Goal: Task Accomplishment & Management: Use online tool/utility

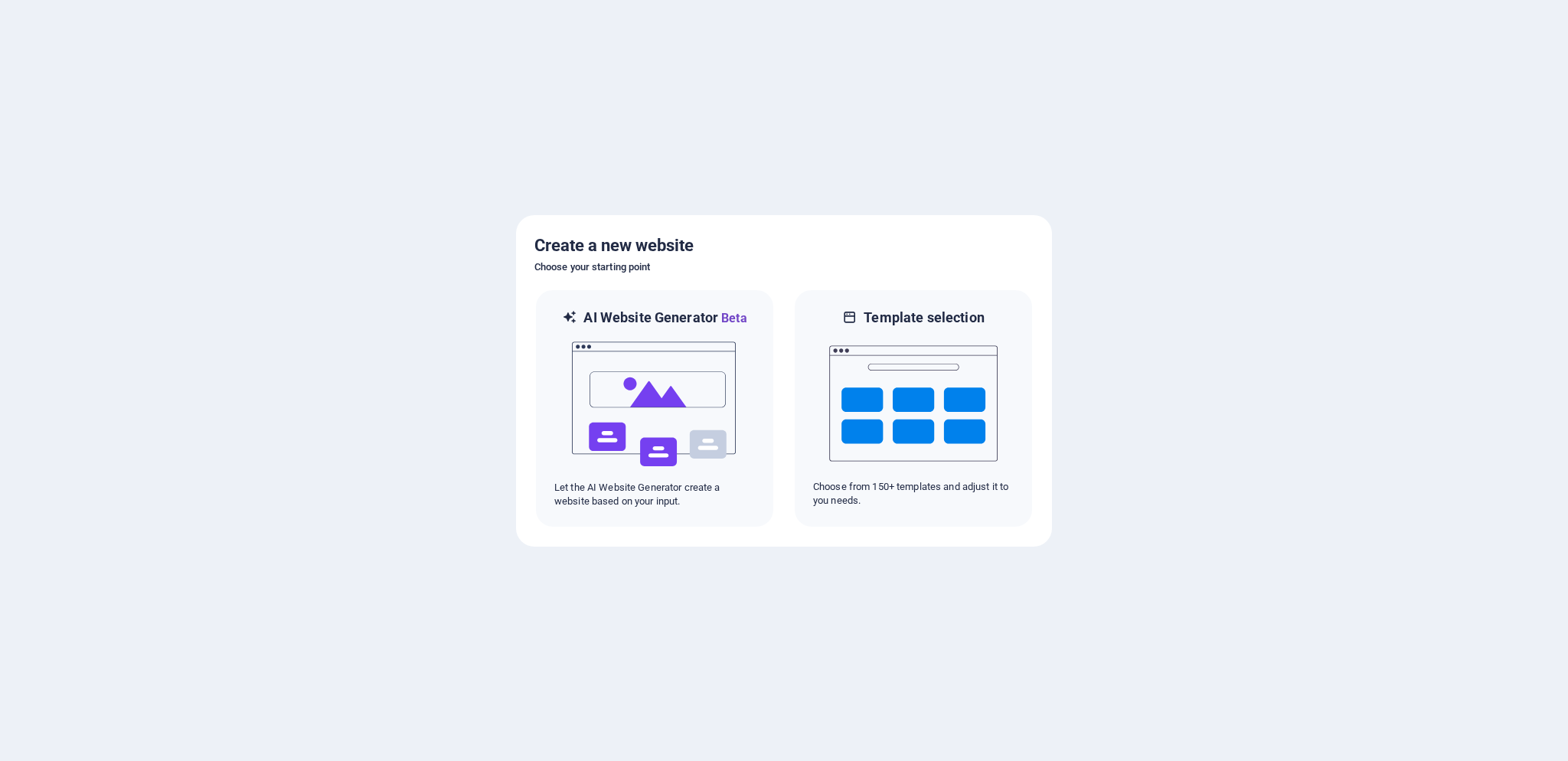
click at [1164, 477] on div at bounding box center [784, 380] width 1568 height 761
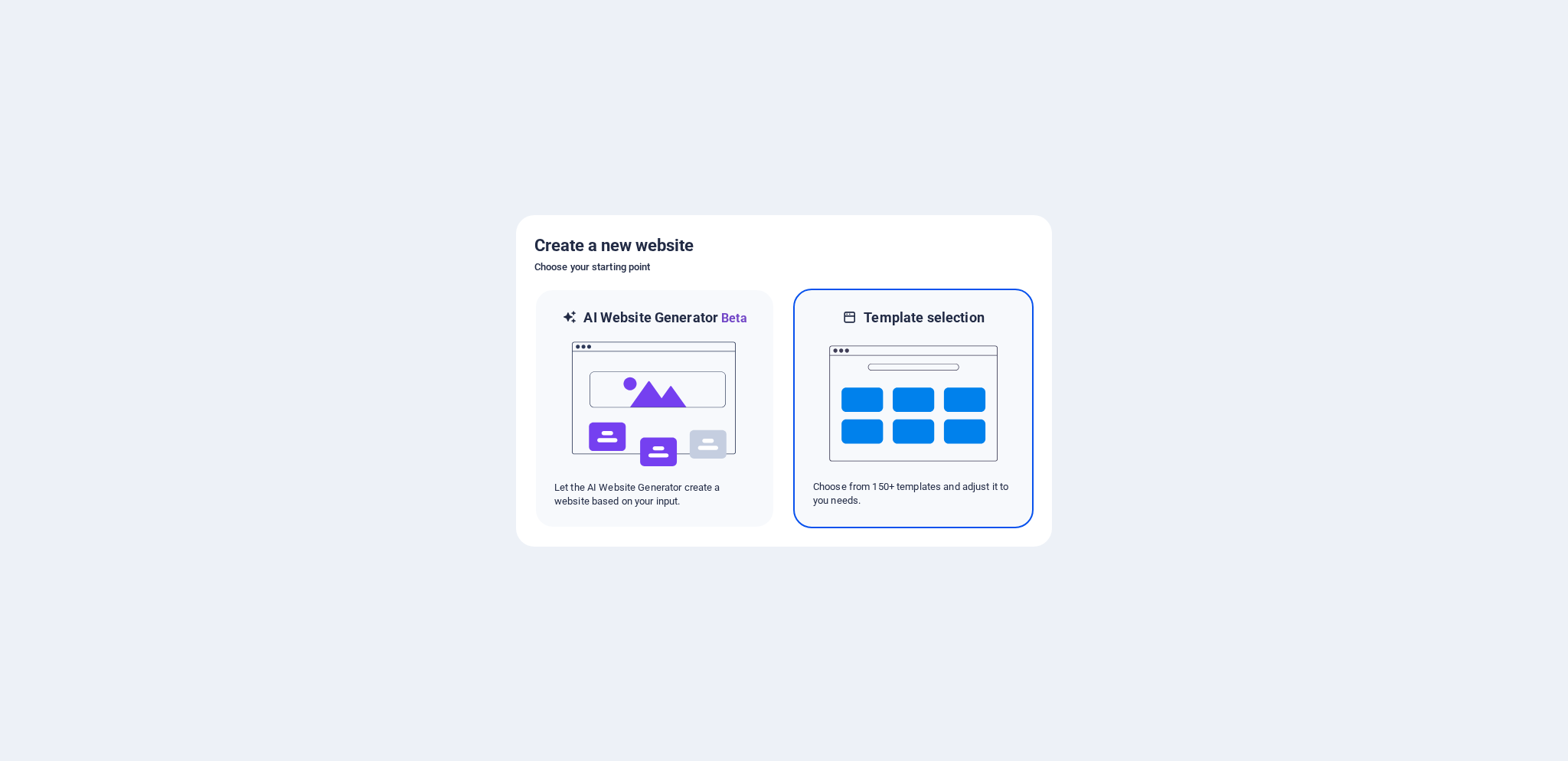
click at [979, 417] on img at bounding box center [913, 404] width 169 height 153
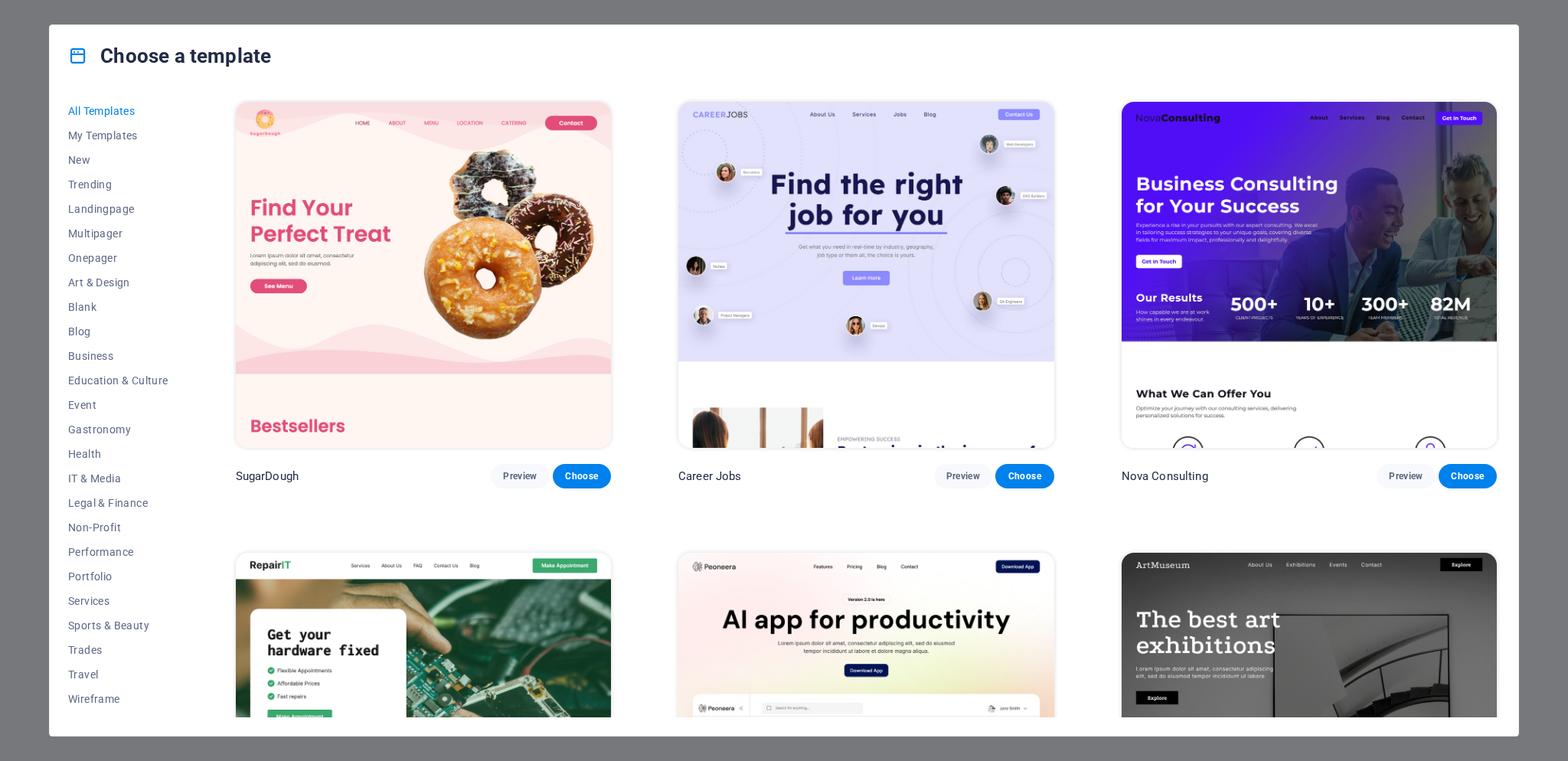
click at [1533, 102] on div "Choose a template All Templates My Templates New Trending Landingpage Multipage…" at bounding box center [784, 380] width 1568 height 761
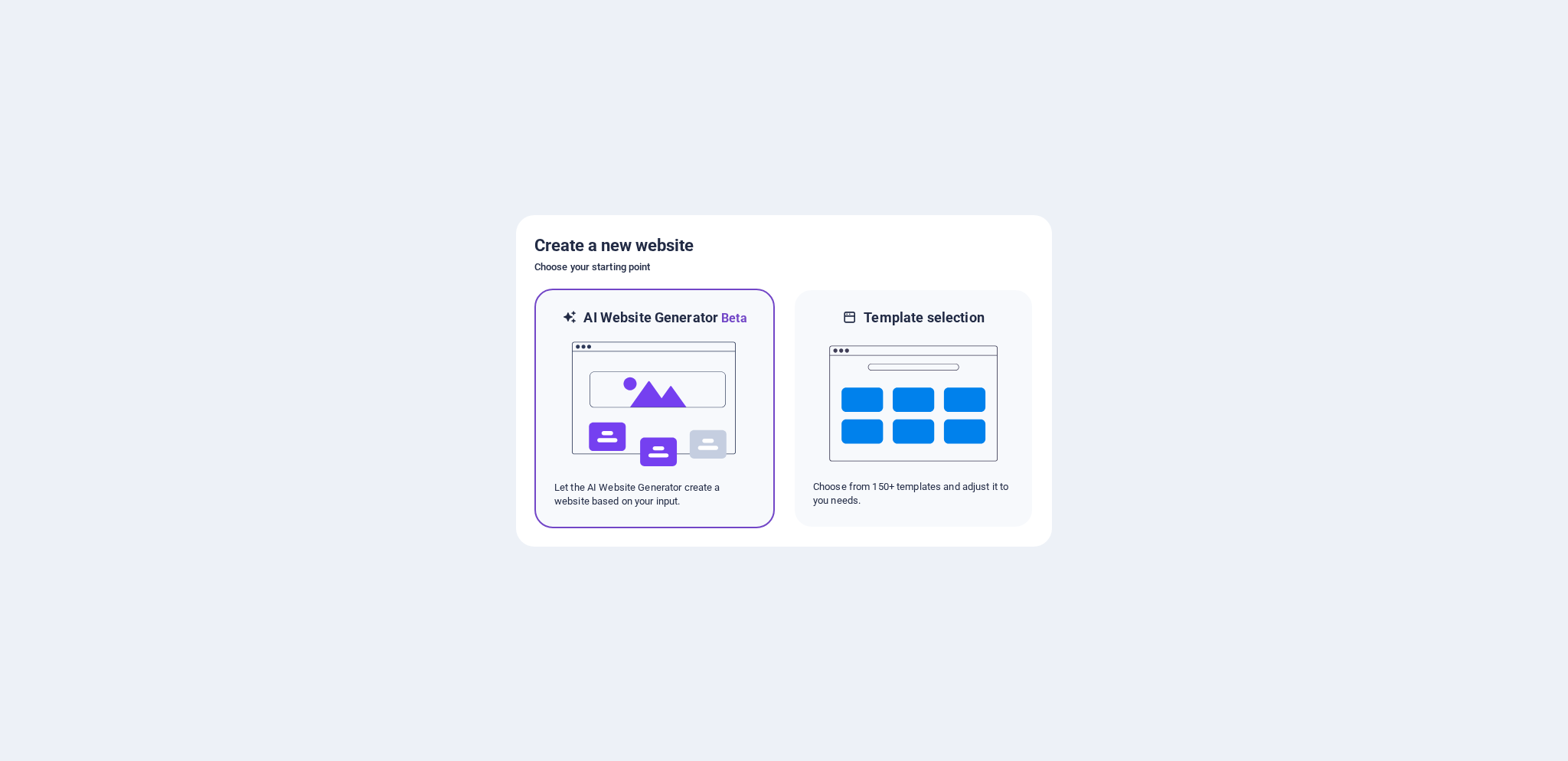
click at [674, 404] on img at bounding box center [654, 404] width 169 height 153
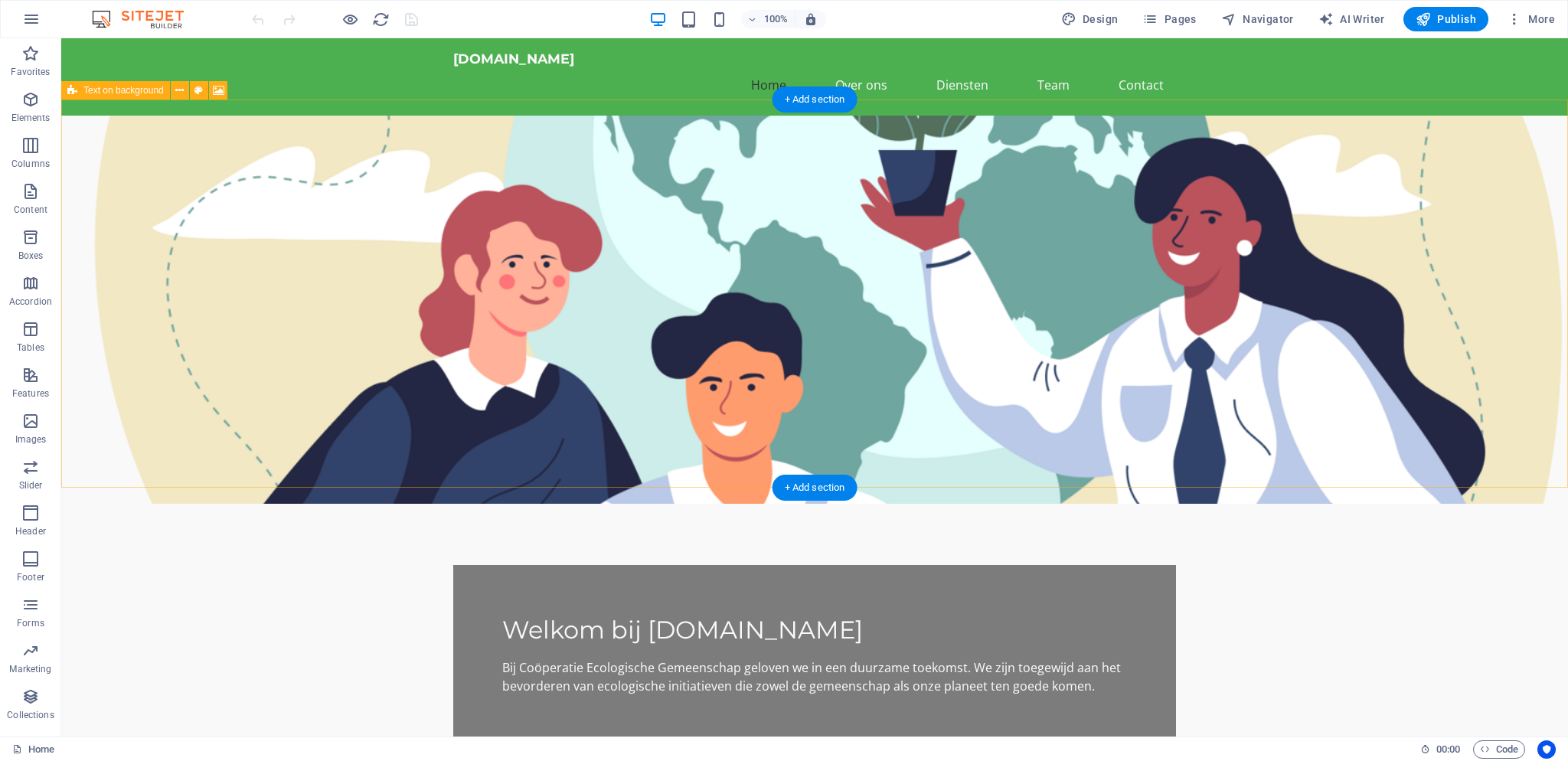
click at [1099, 191] on figure at bounding box center [815, 309] width 1506 height 388
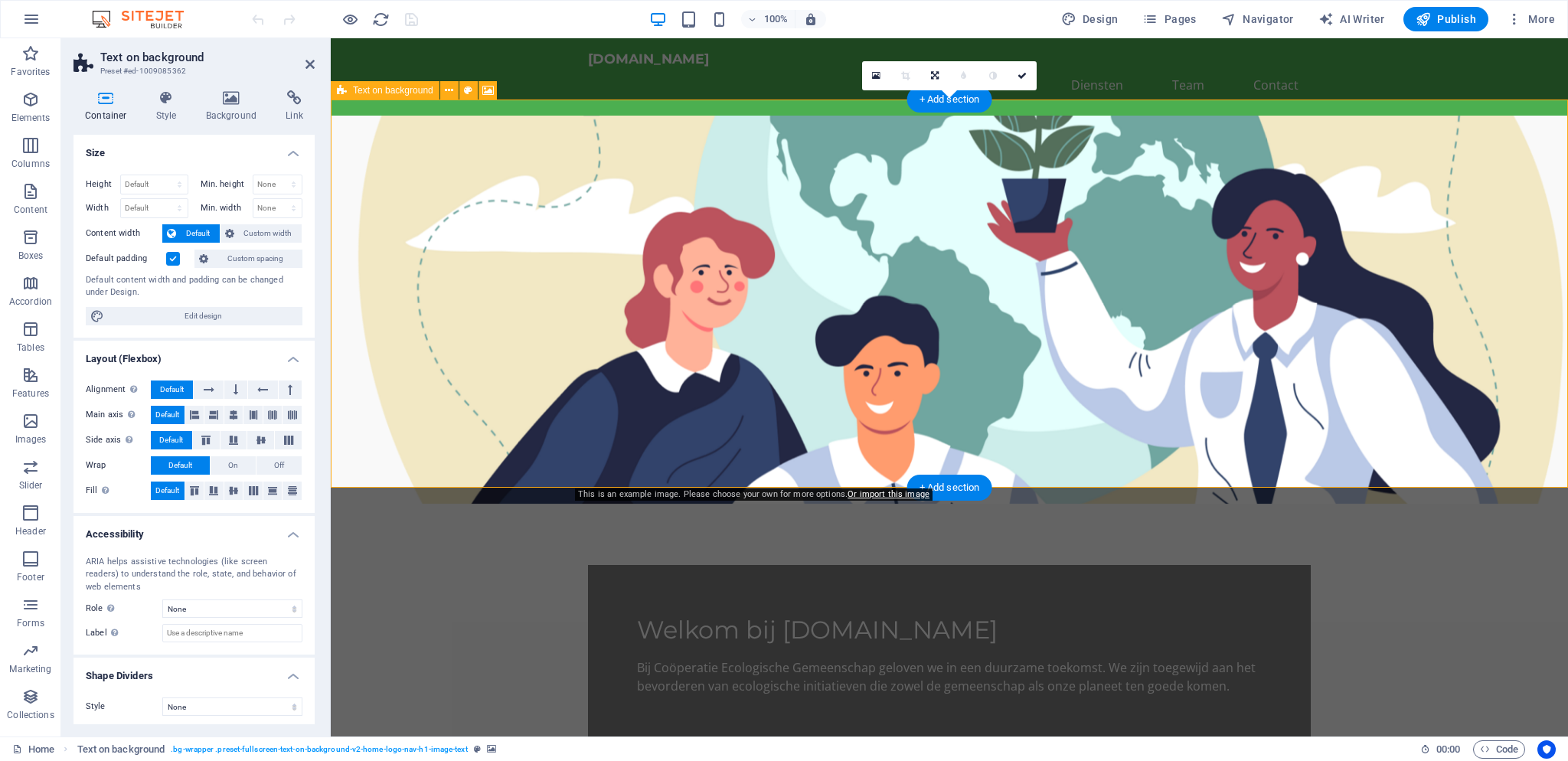
click at [1076, 209] on figure at bounding box center [949, 309] width 1237 height 388
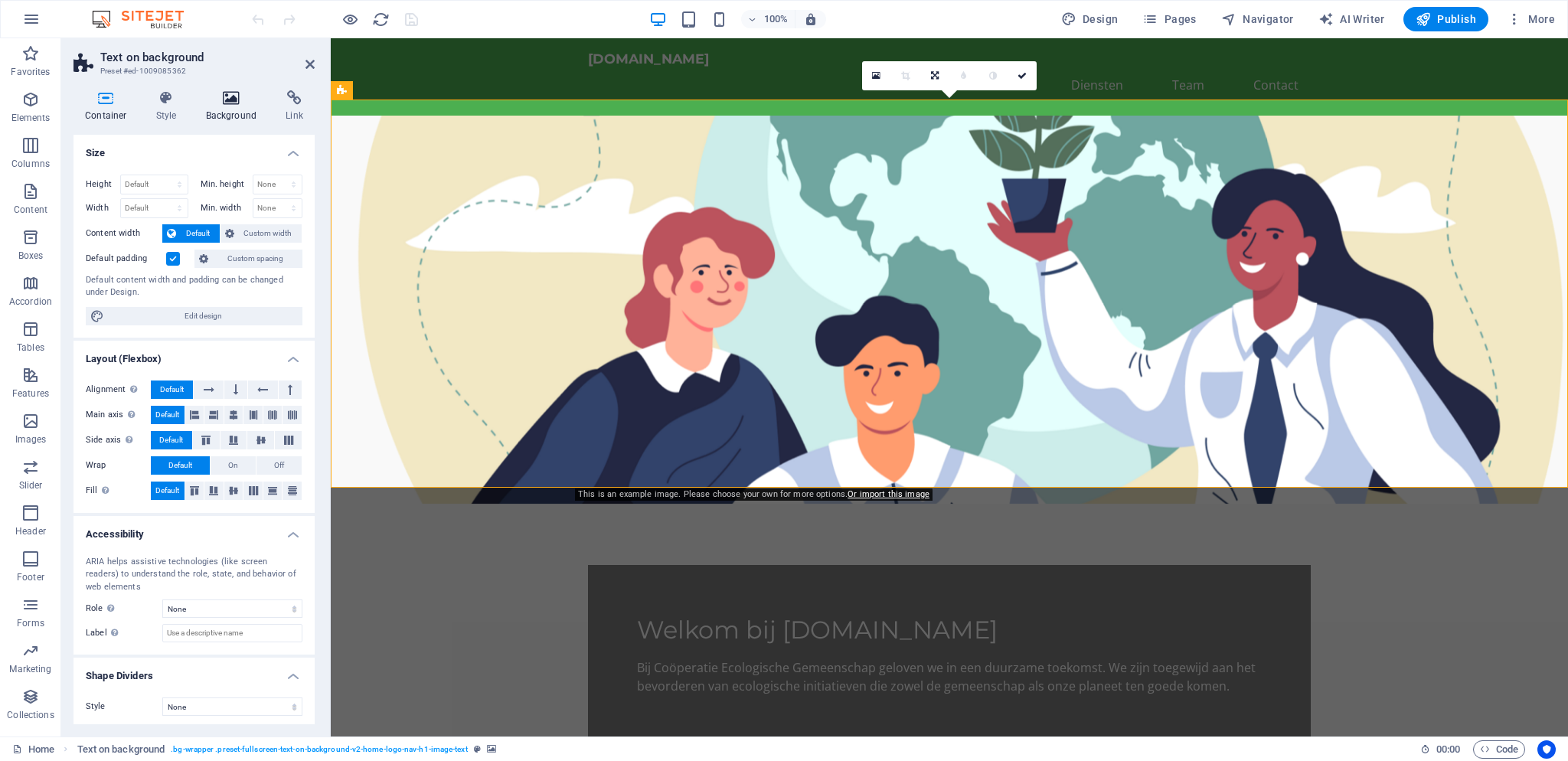
click at [233, 98] on icon at bounding box center [231, 98] width 74 height 15
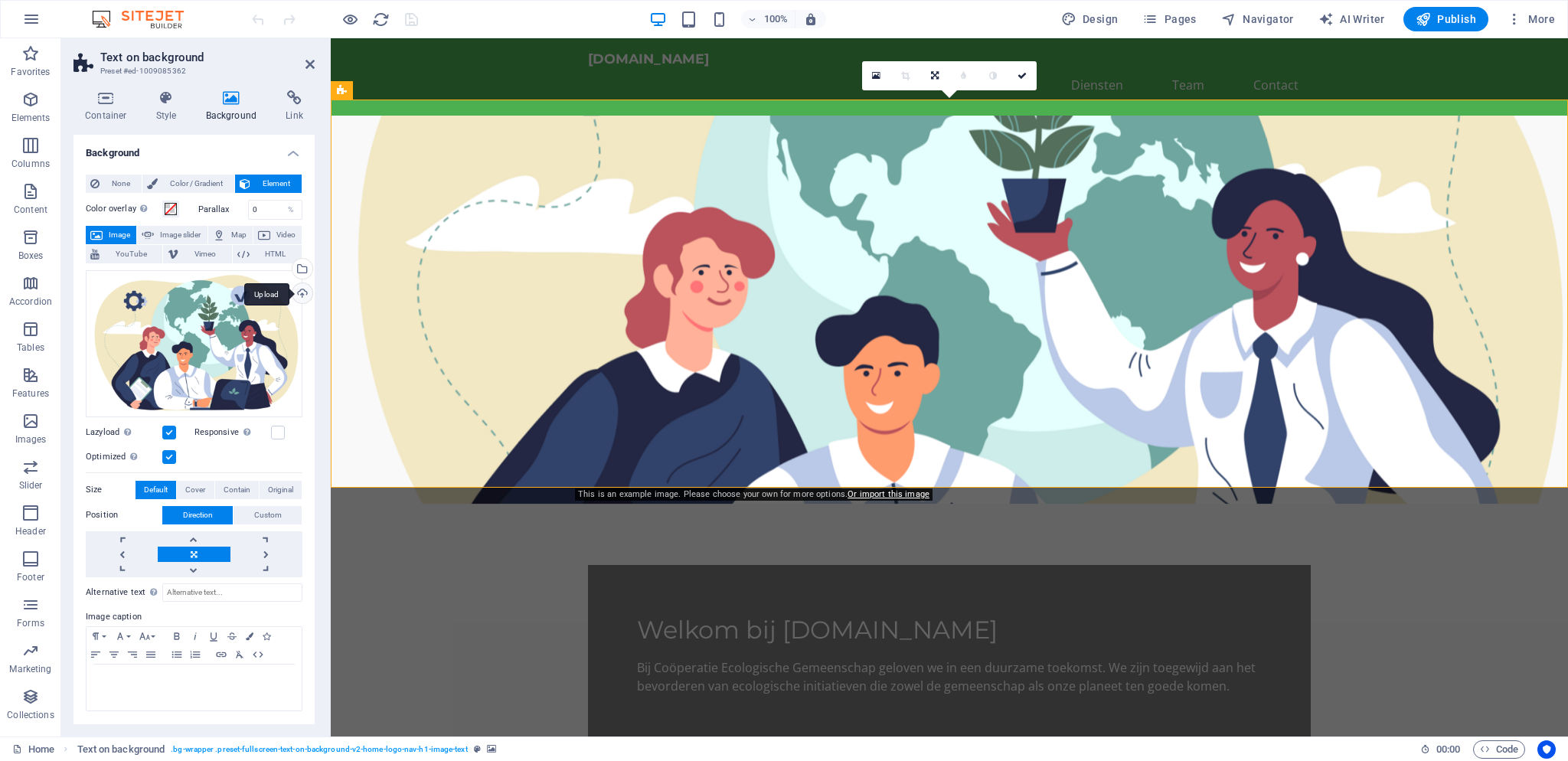
click at [305, 289] on div "Upload" at bounding box center [301, 294] width 23 height 23
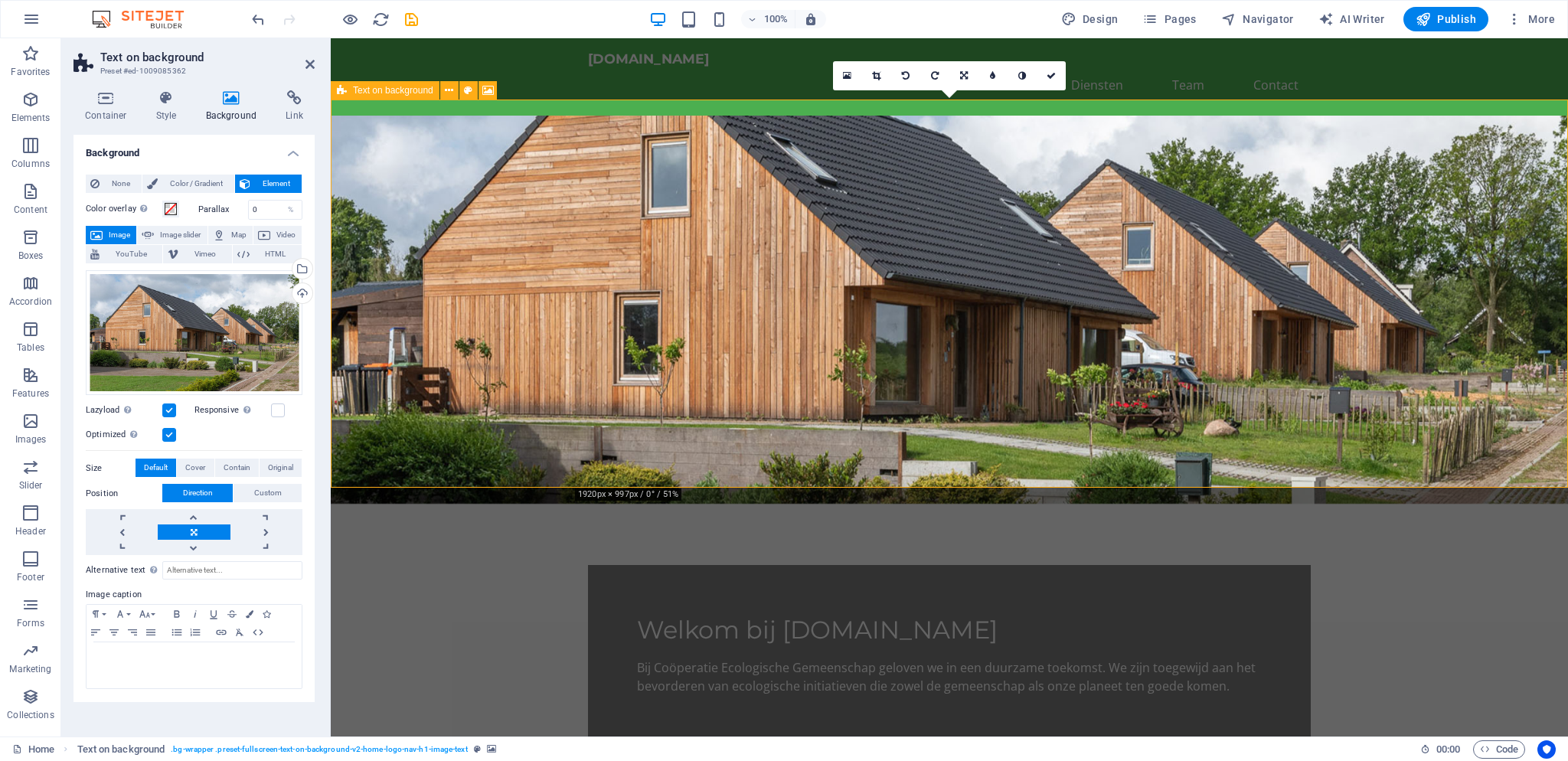
scroll to position [248, 0]
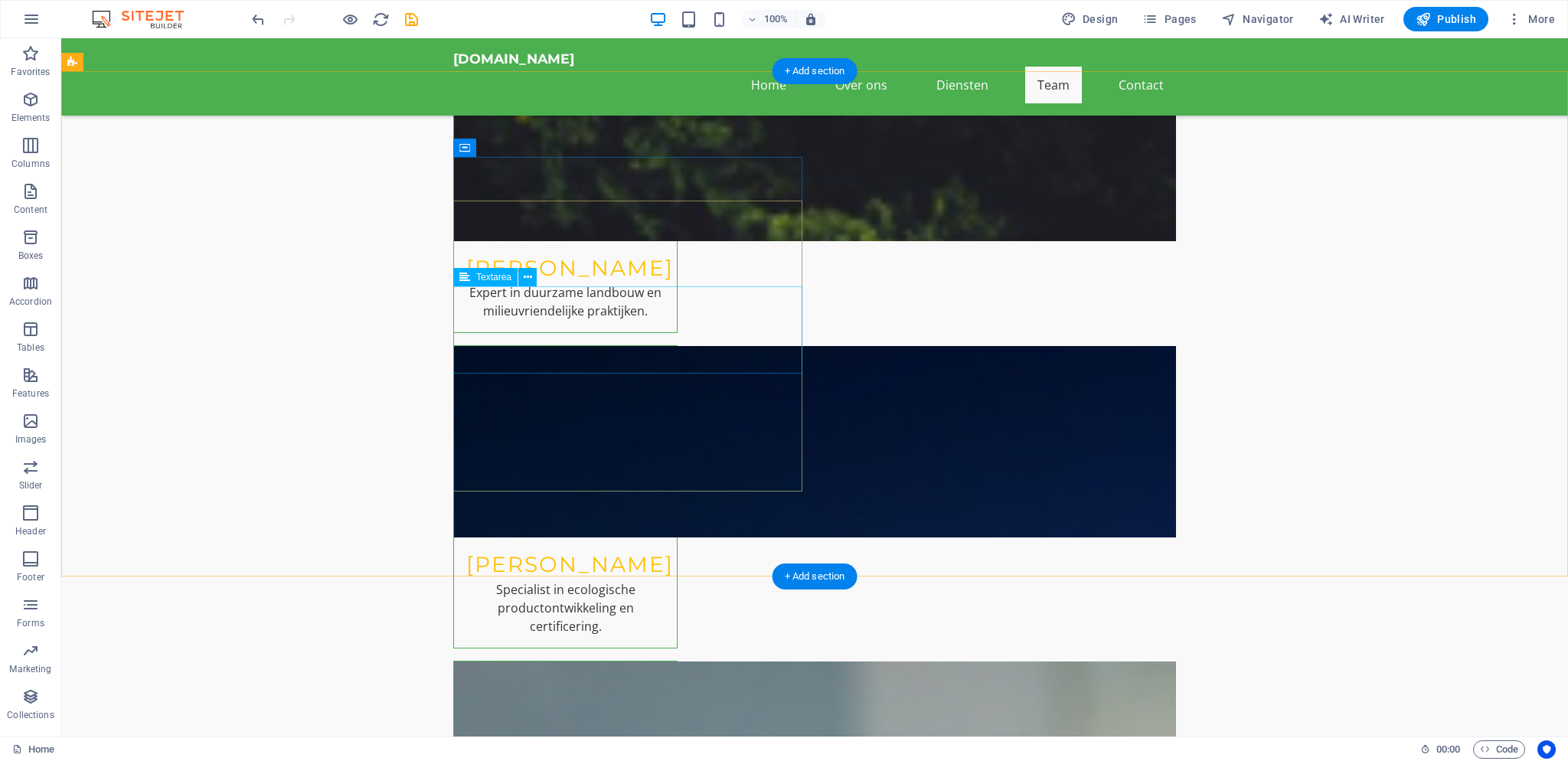
scroll to position [5129, 0]
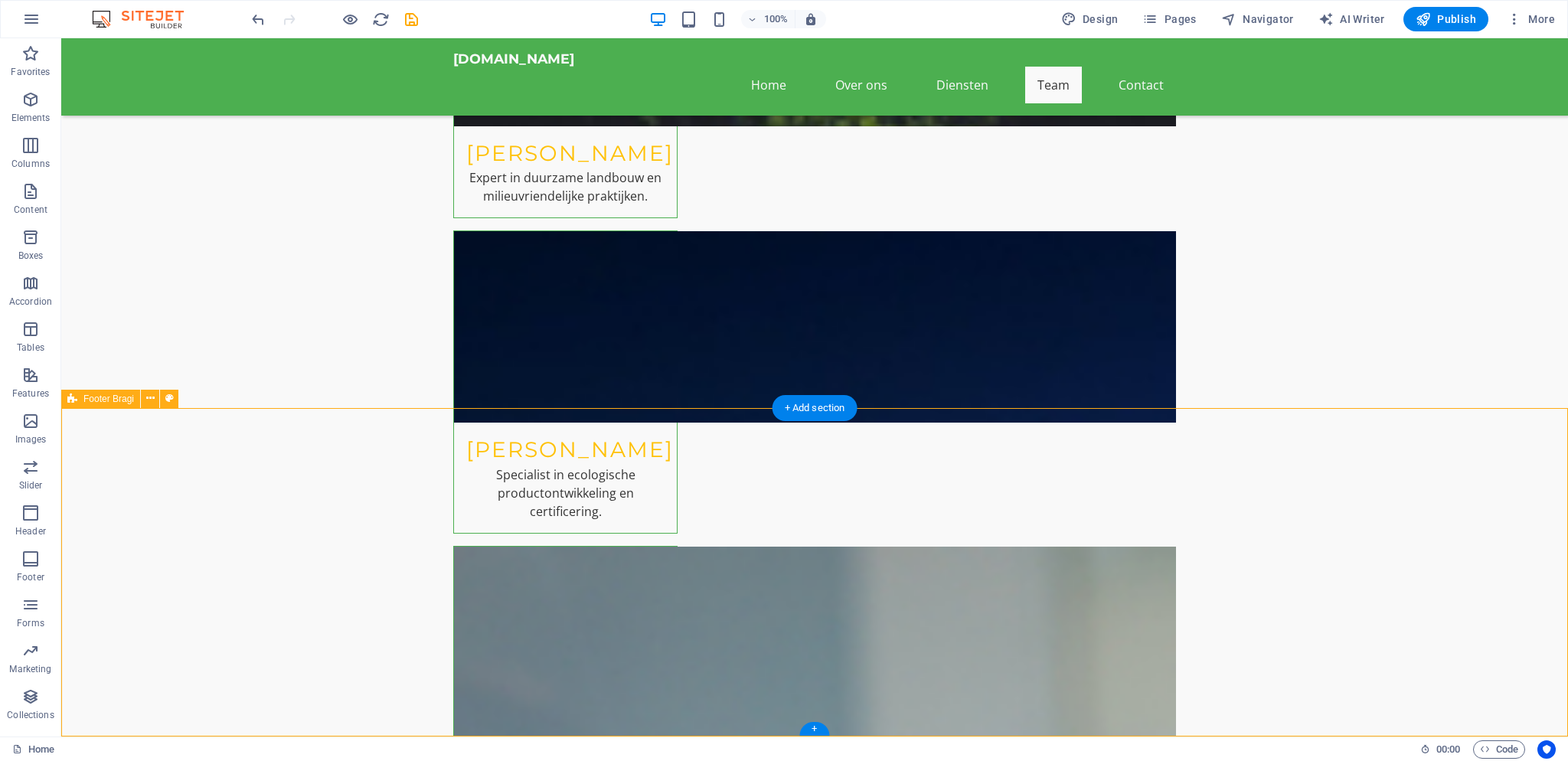
select select "footer"
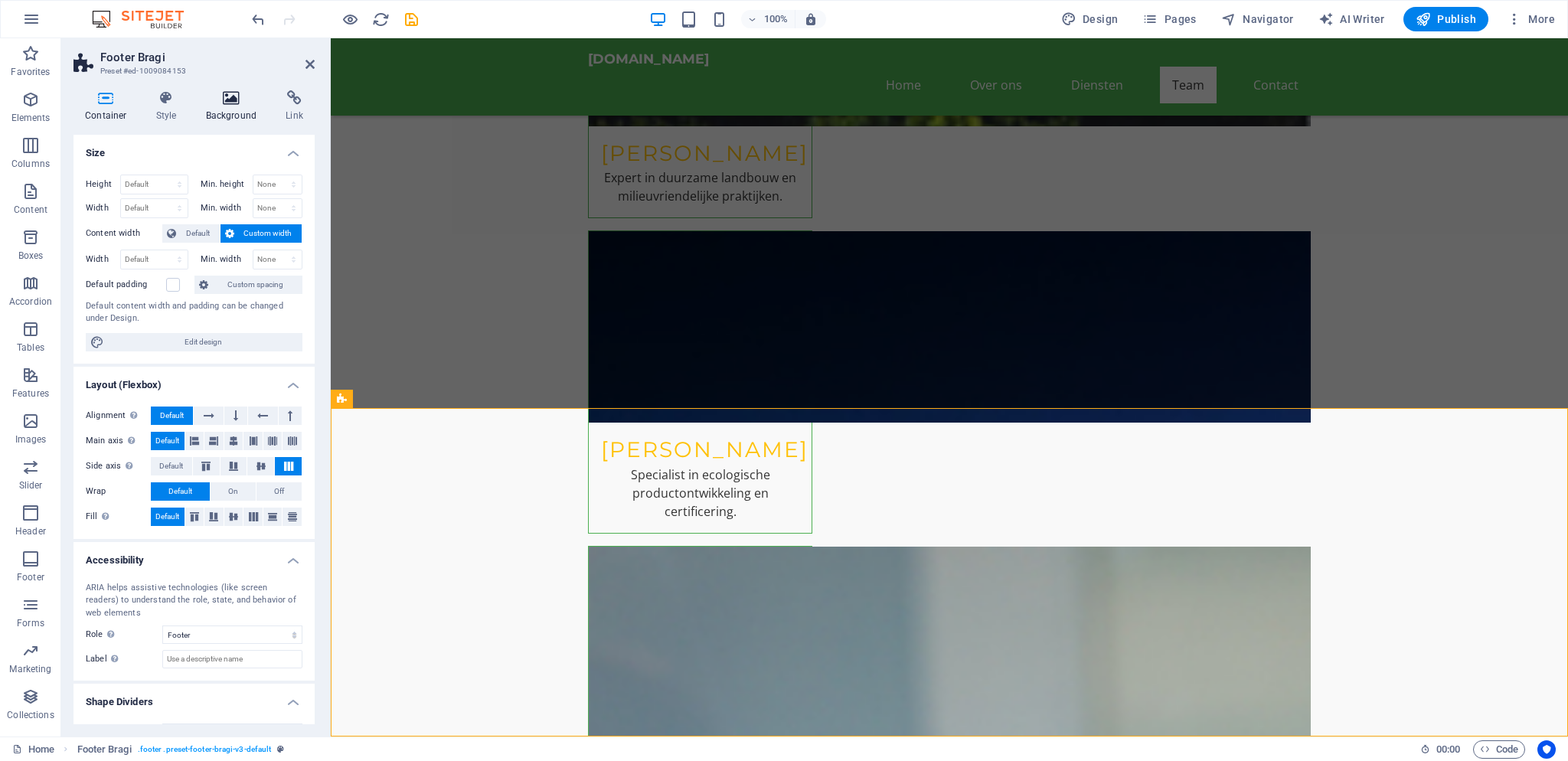
click at [233, 109] on h4 "Background" at bounding box center [234, 106] width 81 height 32
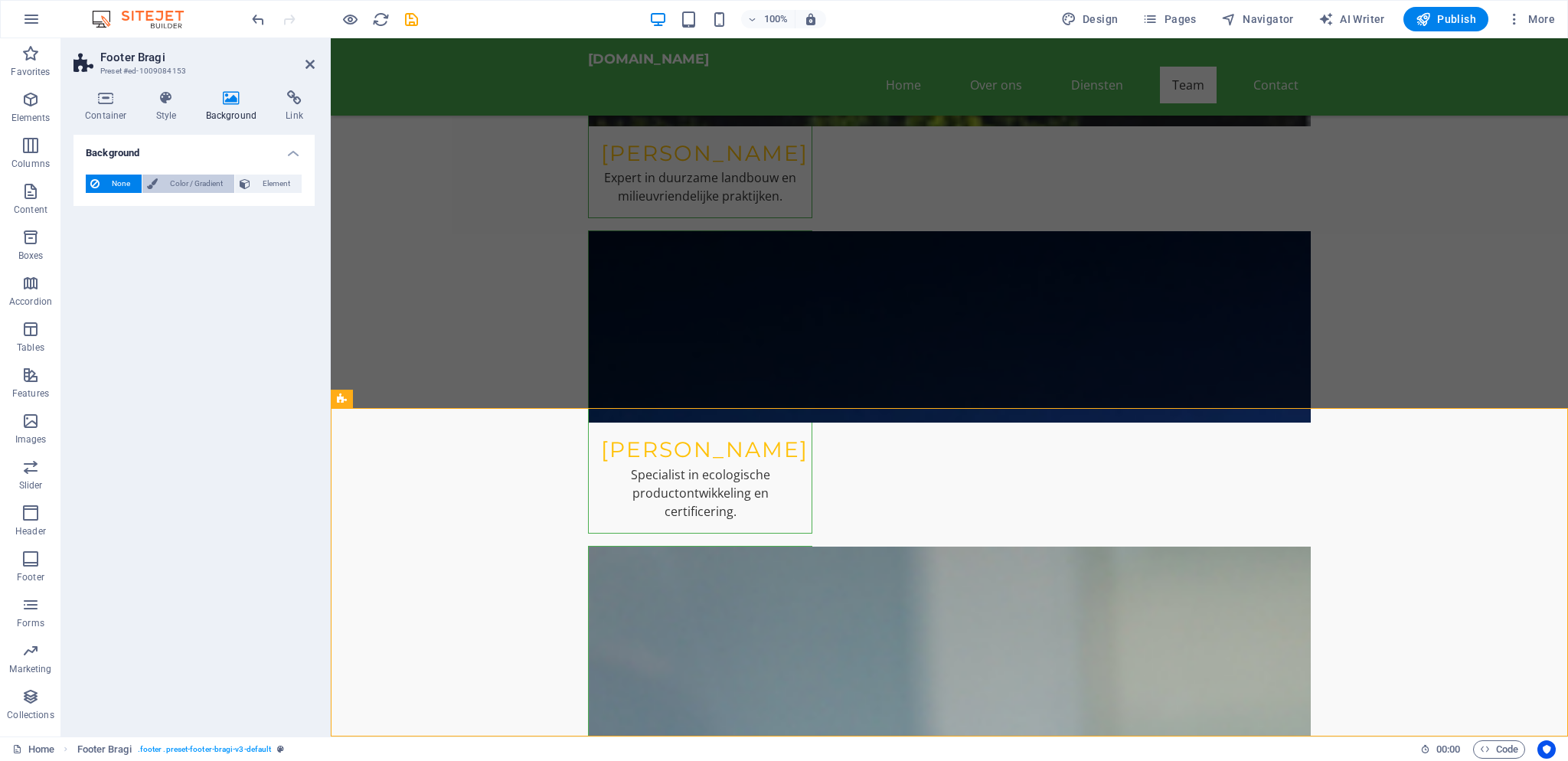
click at [189, 186] on span "Color / Gradient" at bounding box center [196, 183] width 67 height 18
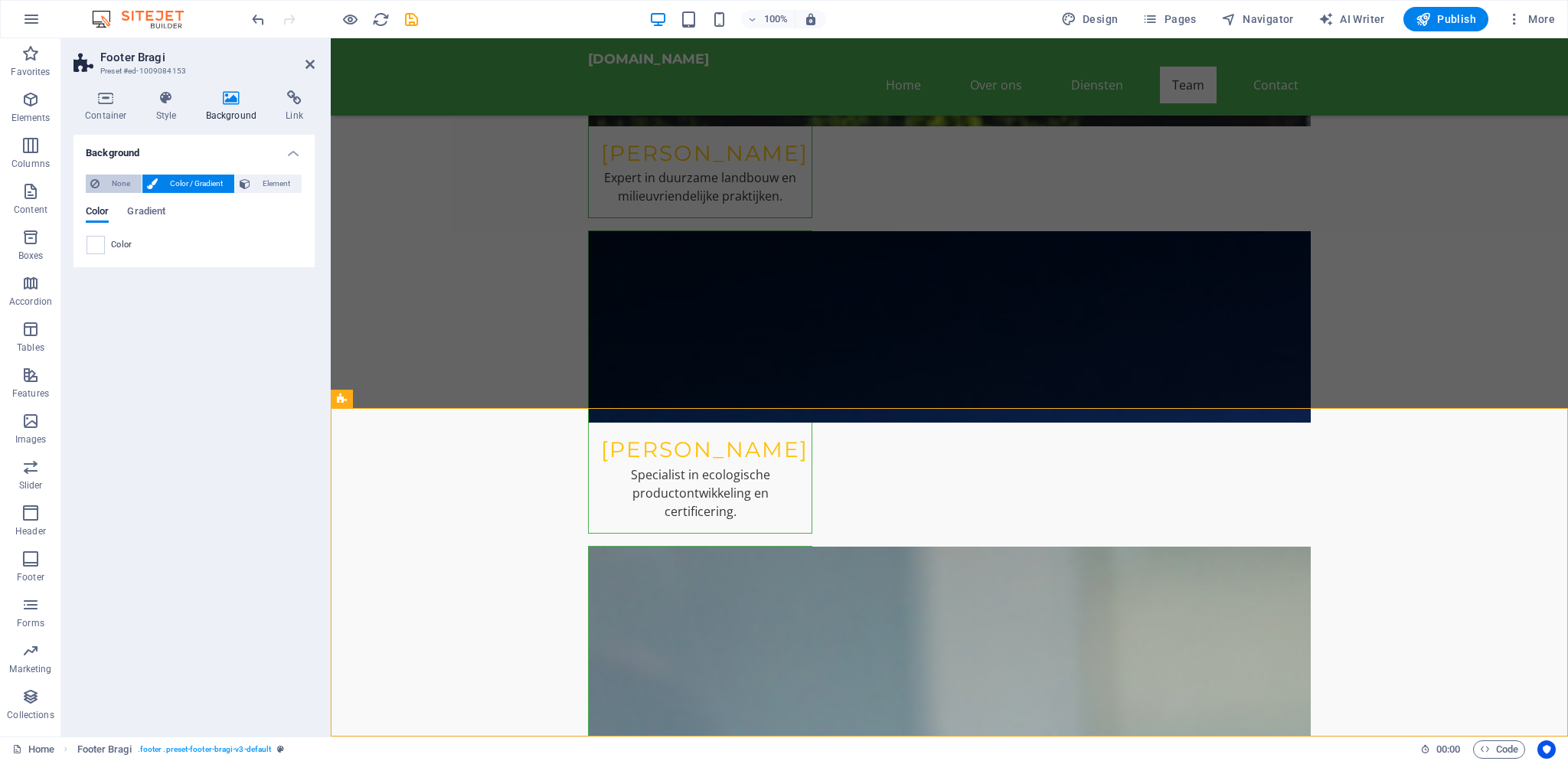
click at [118, 171] on div "None Color / Gradient Element Stretch background to full-width Color overlay Pl…" at bounding box center [194, 214] width 241 height 105
click at [258, 181] on span "Element" at bounding box center [276, 183] width 42 height 18
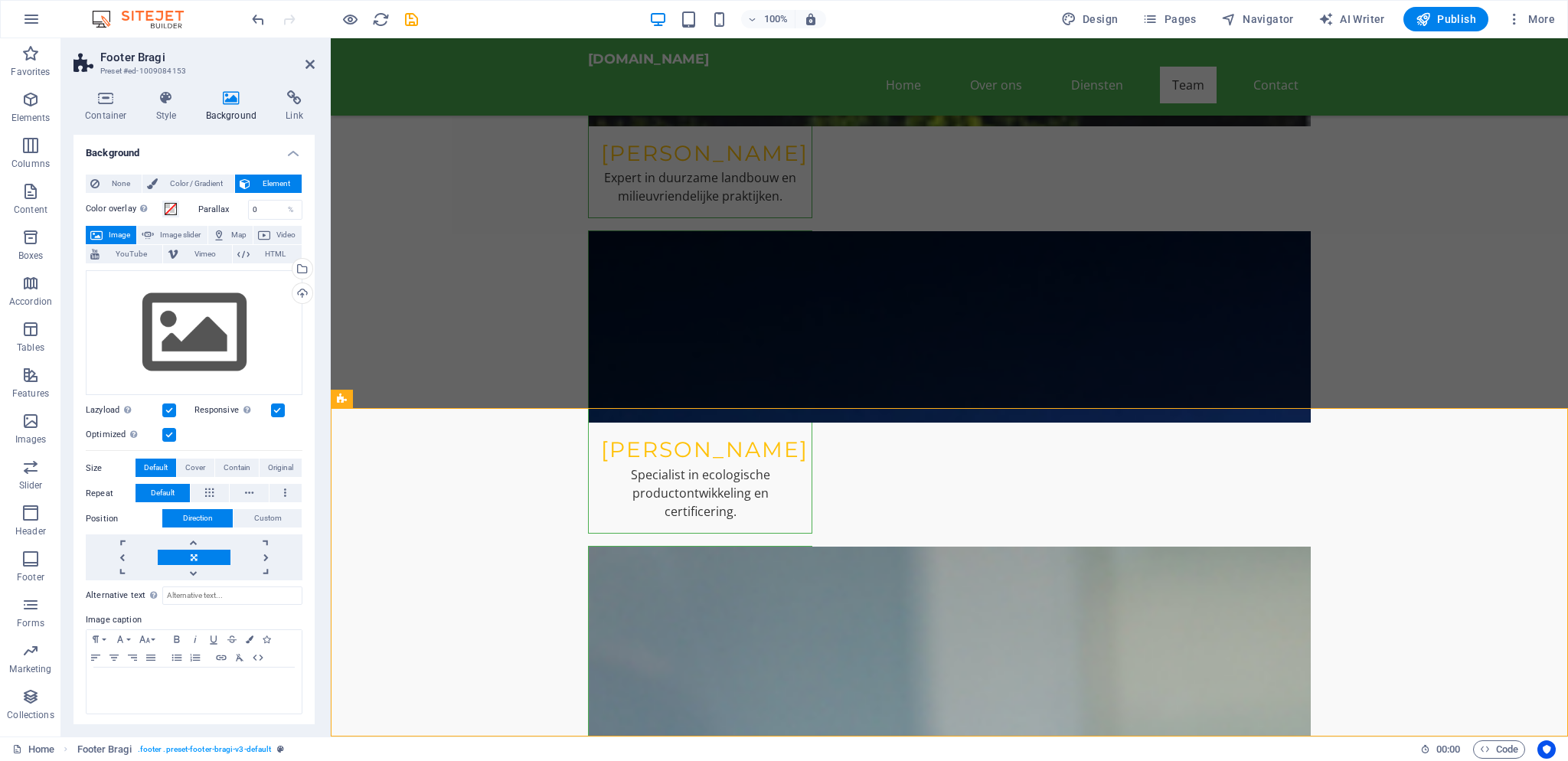
click at [178, 123] on div "Container Style Background Link Size Height Default px rem % vh vw Min. height …" at bounding box center [194, 407] width 241 height 634
click at [169, 109] on h4 "Style" at bounding box center [170, 106] width 50 height 32
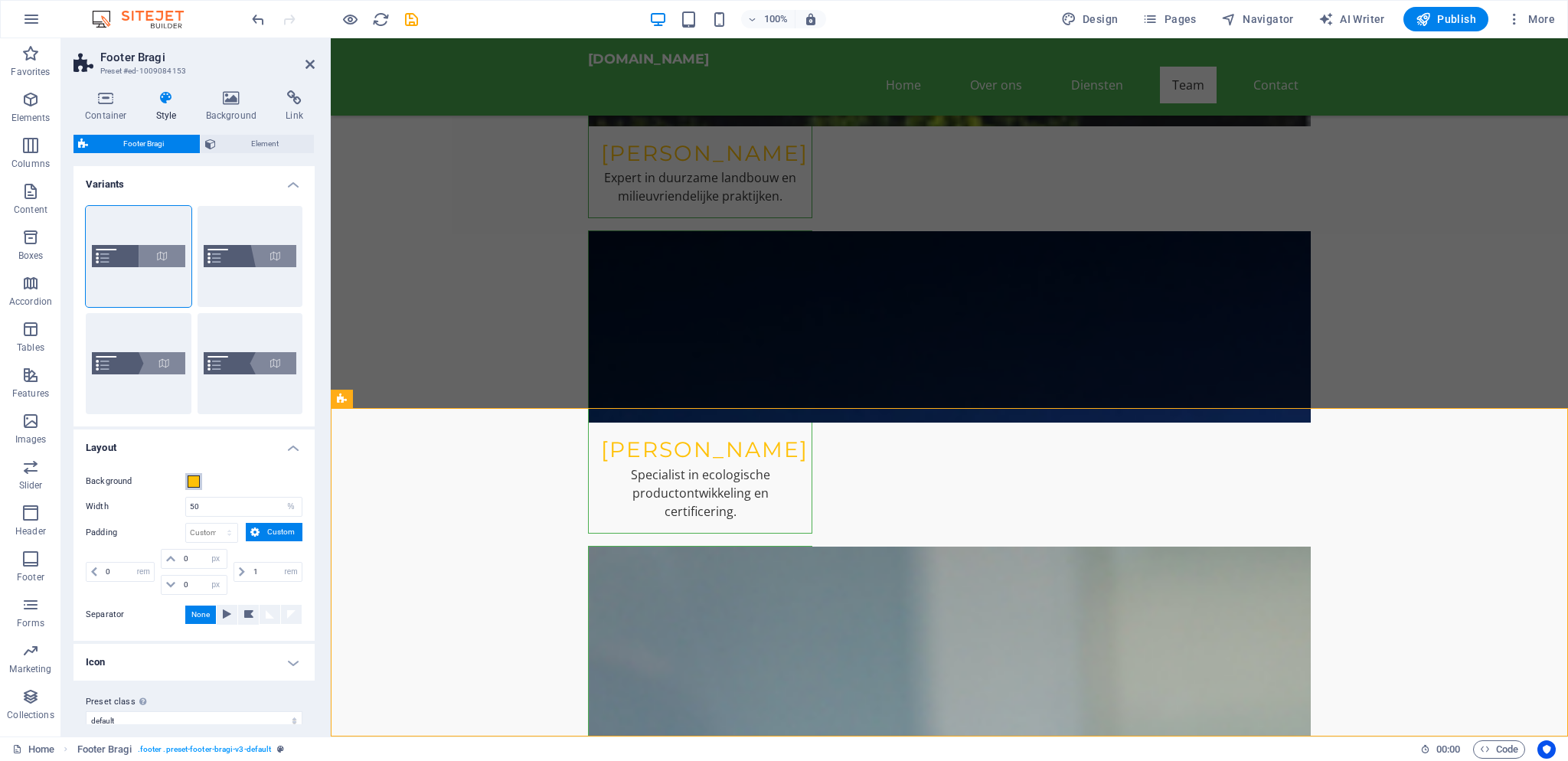
click at [192, 487] on span at bounding box center [194, 481] width 12 height 12
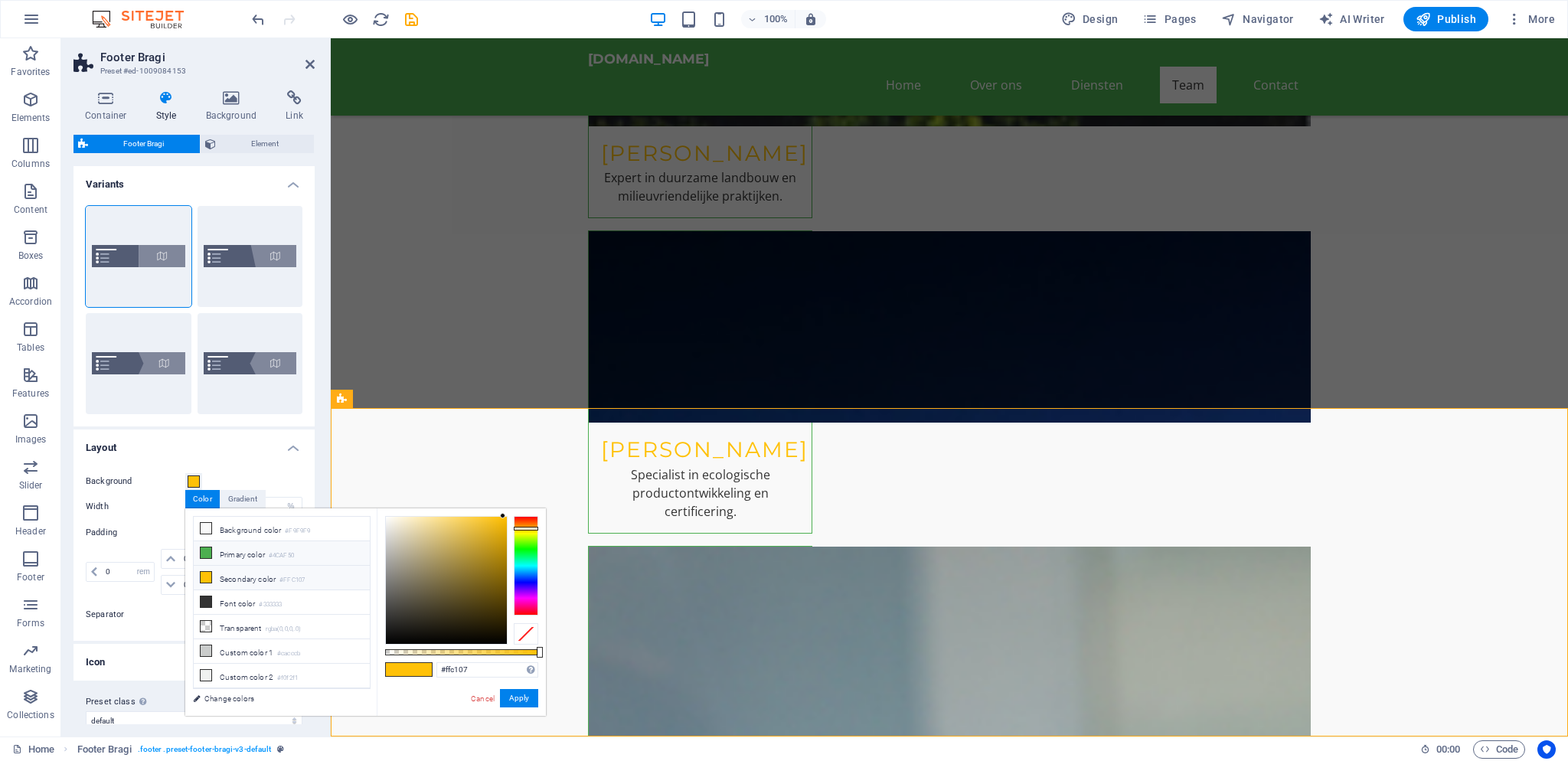
click at [205, 552] on icon at bounding box center [205, 552] width 10 height 10
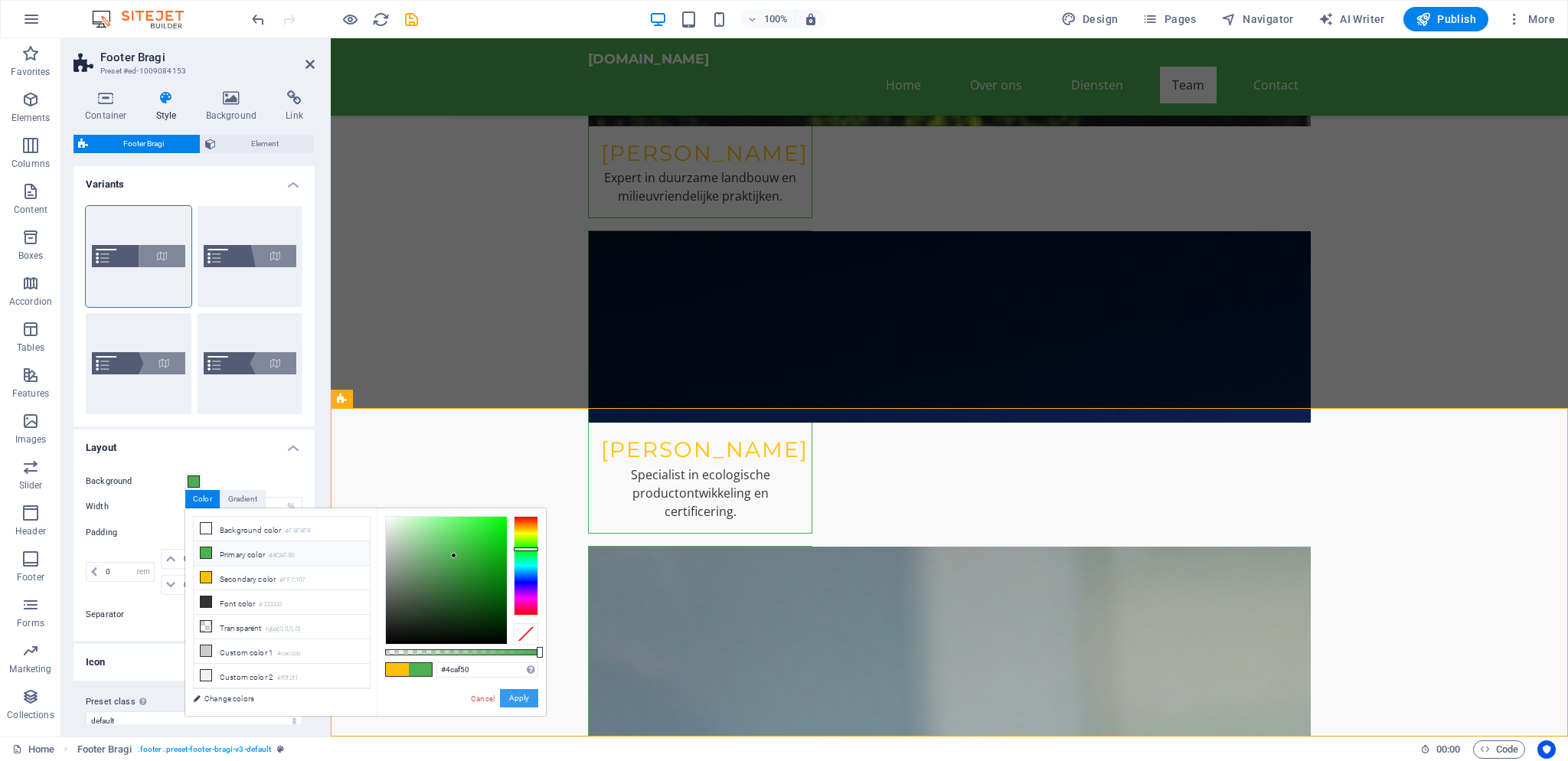
click at [521, 695] on button "Apply" at bounding box center [519, 698] width 38 height 18
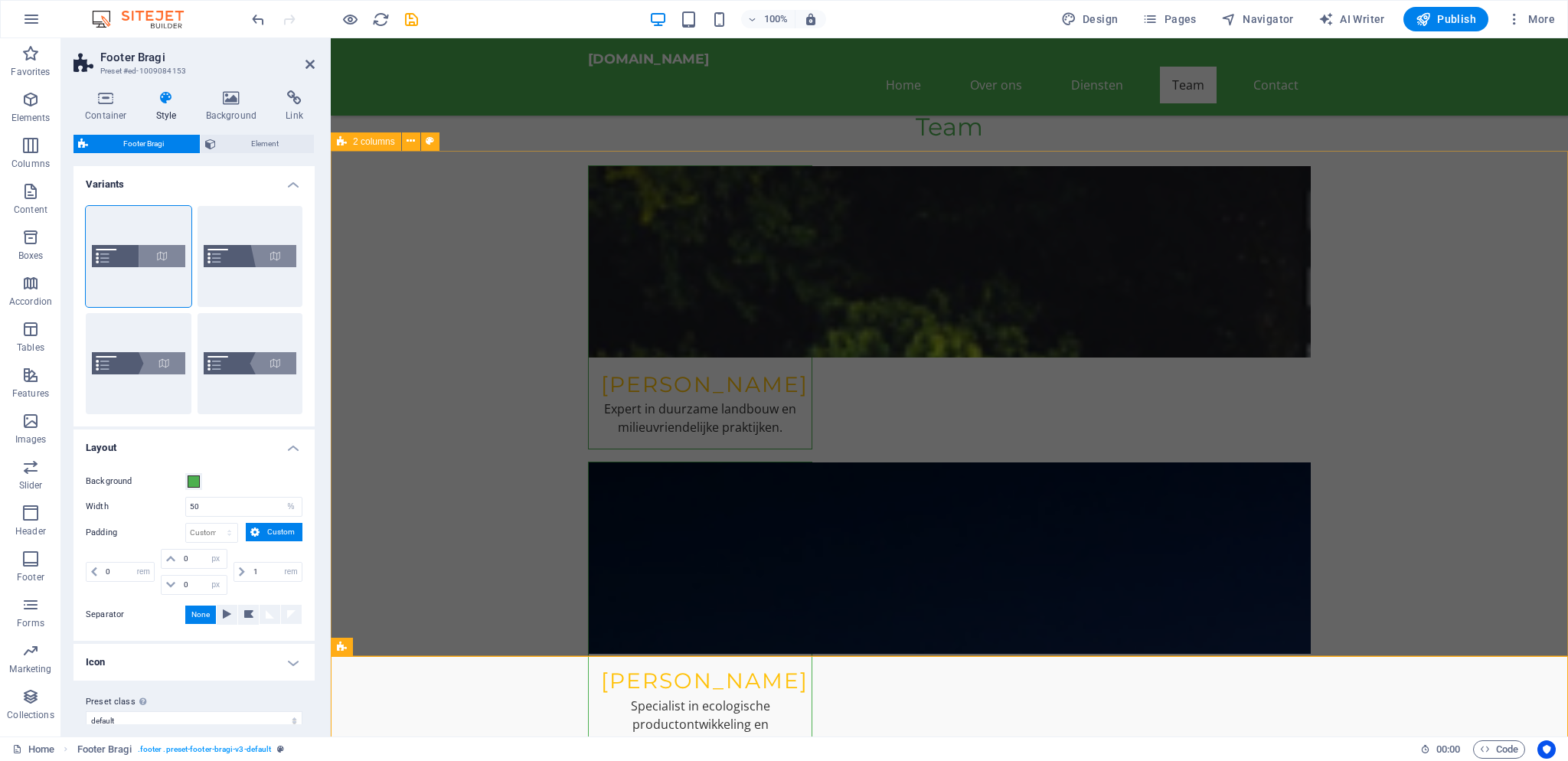
scroll to position [4827, 0]
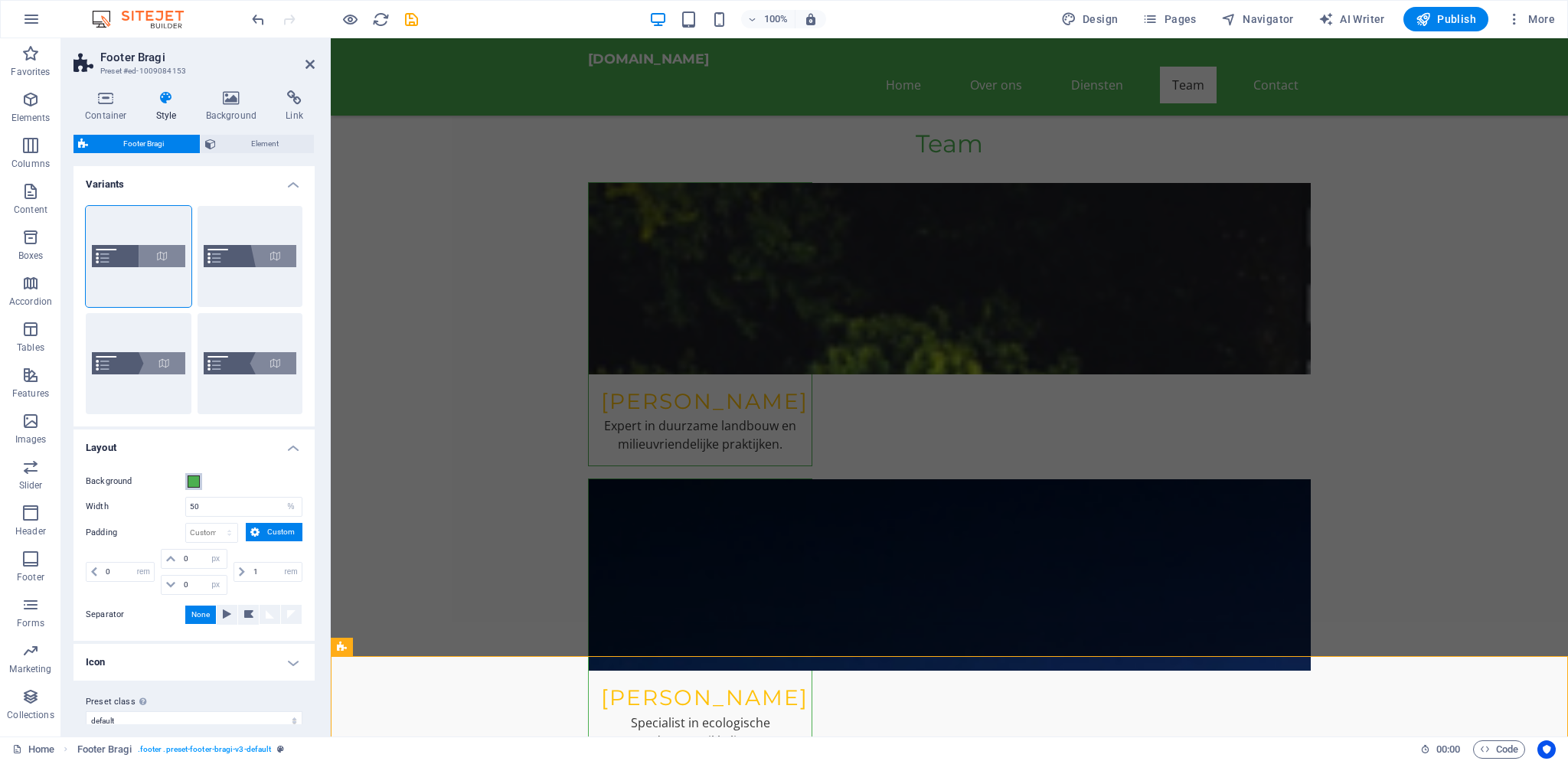
click at [196, 482] on span at bounding box center [194, 481] width 12 height 12
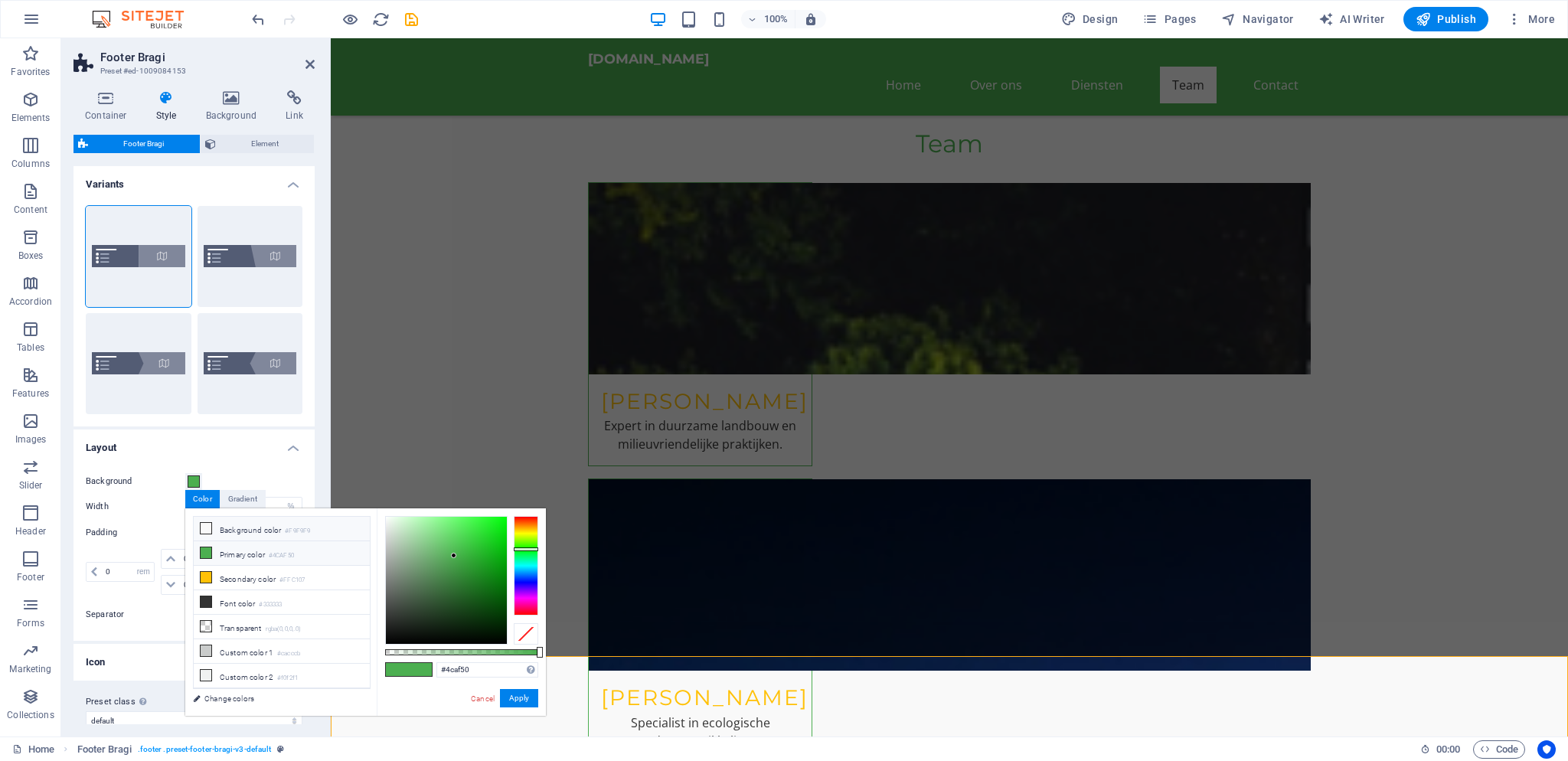
click at [207, 527] on icon at bounding box center [205, 528] width 10 height 10
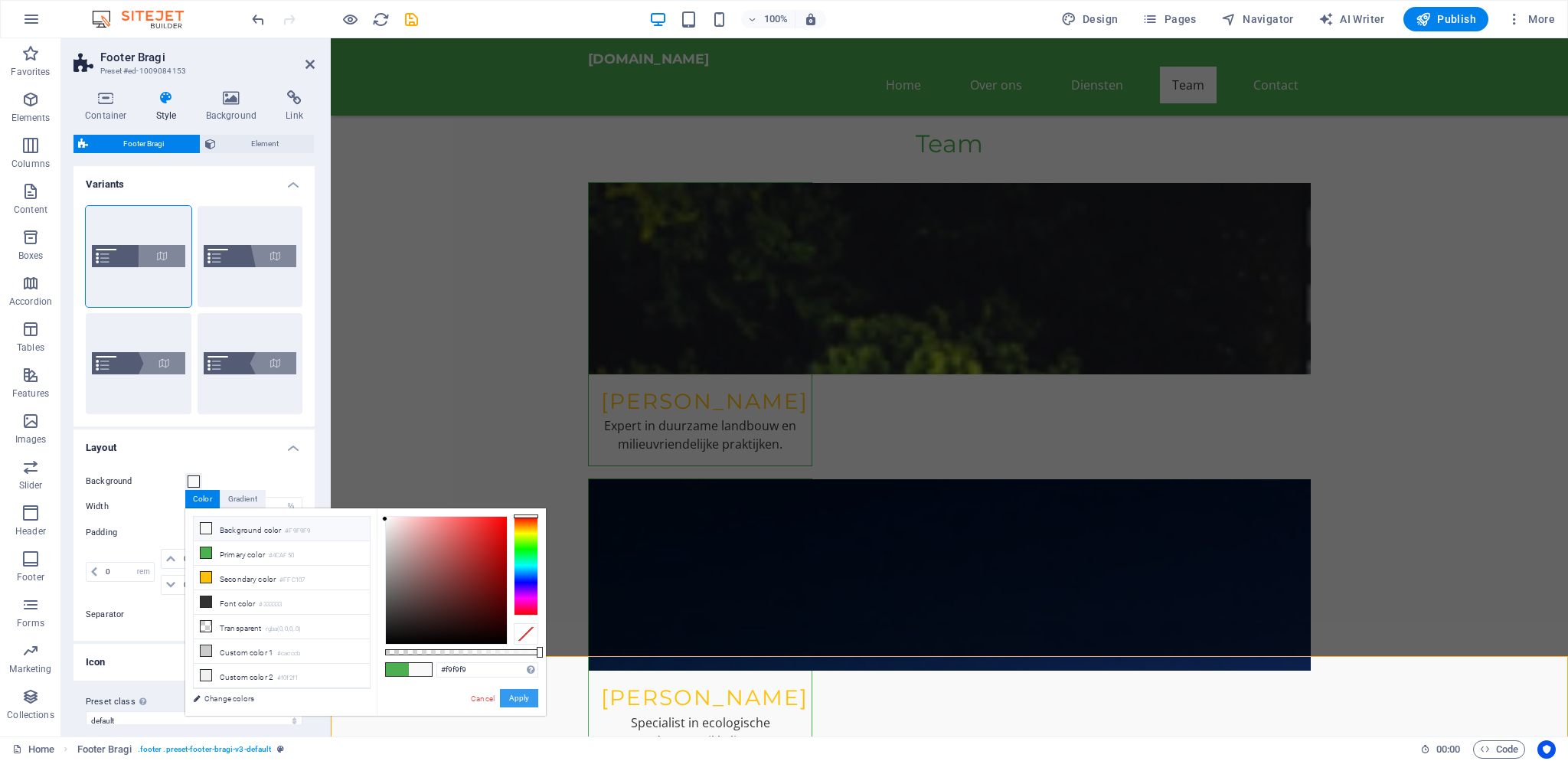
drag, startPoint x: 526, startPoint y: 695, endPoint x: 196, endPoint y: 658, distance: 332.1
click at [526, 695] on button "Apply" at bounding box center [519, 698] width 38 height 18
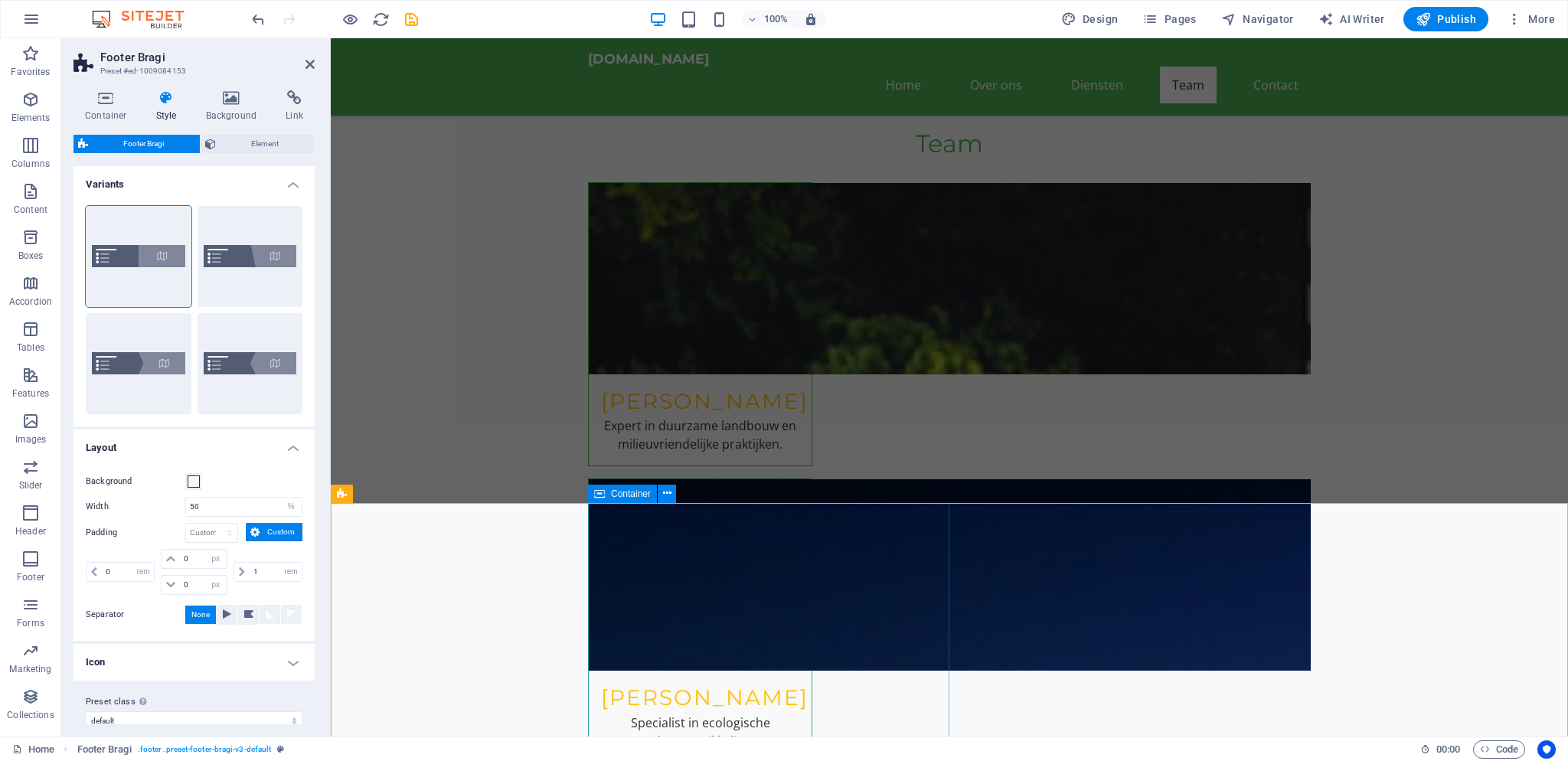
scroll to position [5075, 0]
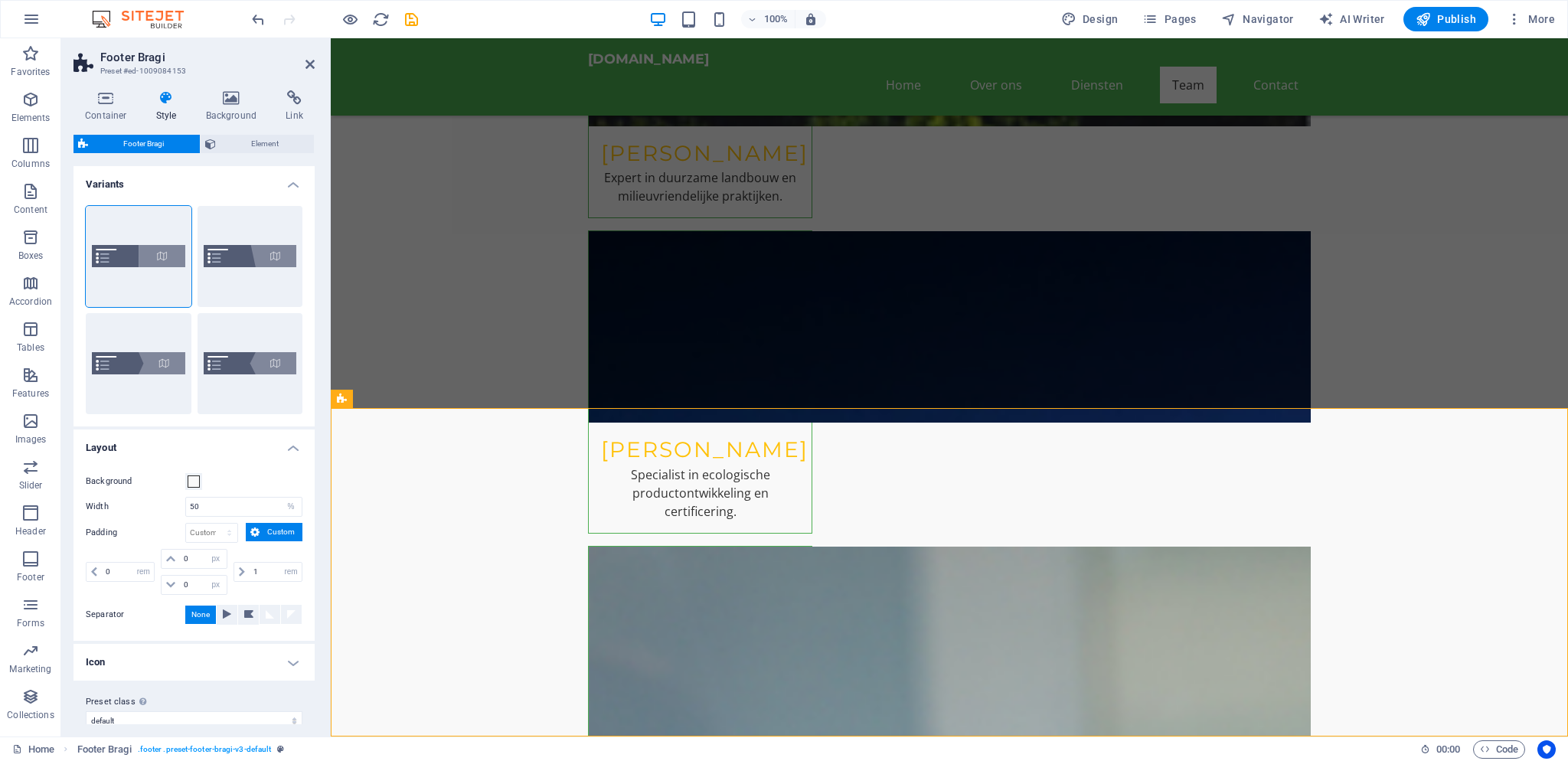
click at [186, 479] on label "Background" at bounding box center [135, 481] width 99 height 18
click at [186, 479] on button "Background" at bounding box center [194, 481] width 17 height 17
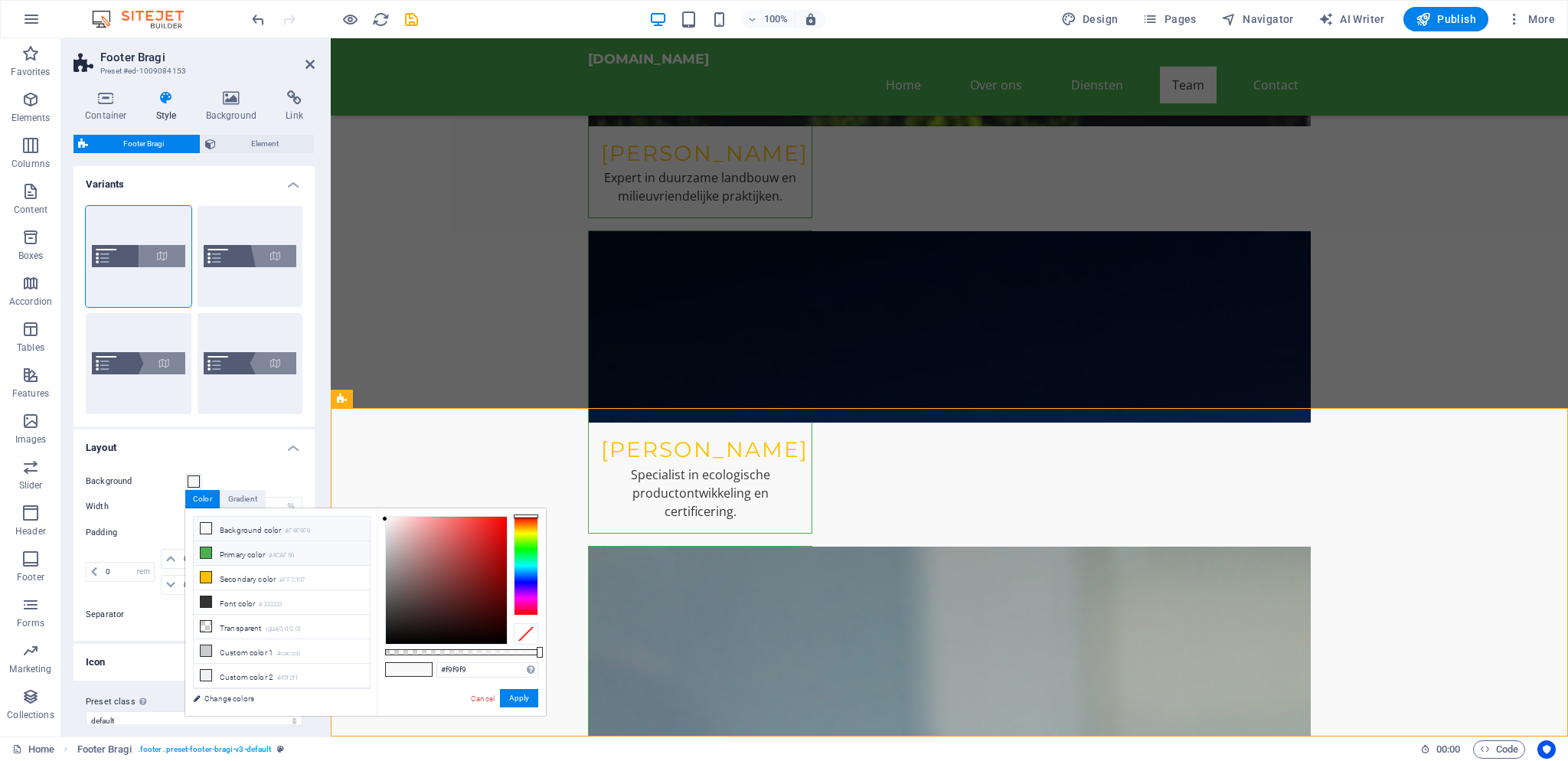
click at [199, 552] on li "Primary color #4CAF50" at bounding box center [281, 553] width 176 height 25
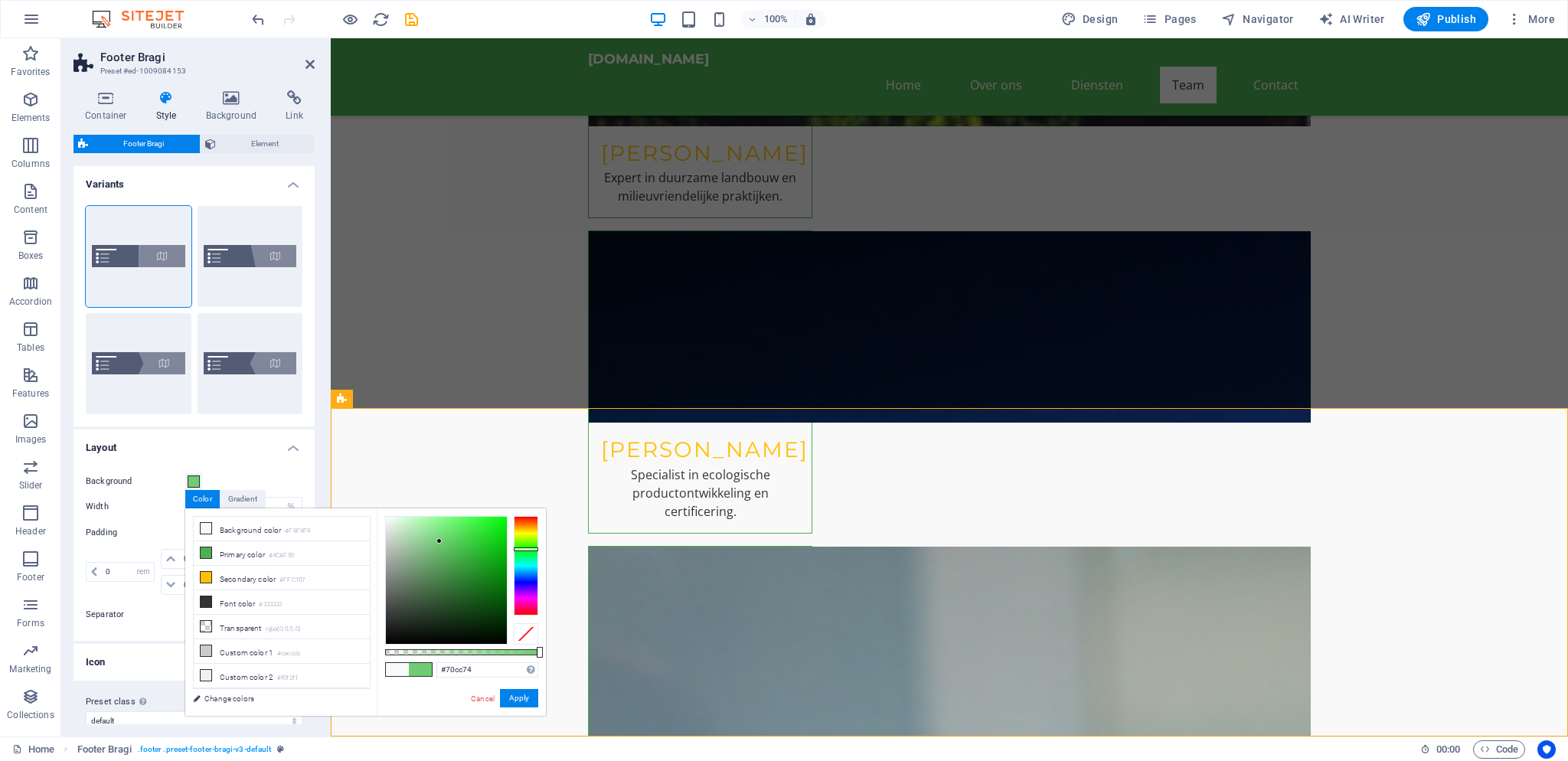
drag, startPoint x: 452, startPoint y: 553, endPoint x: 440, endPoint y: 541, distance: 17.0
click at [440, 541] on div at bounding box center [439, 540] width 6 height 6
drag, startPoint x: 193, startPoint y: 660, endPoint x: 520, endPoint y: 697, distance: 329.1
click at [520, 697] on button "Apply" at bounding box center [519, 698] width 38 height 18
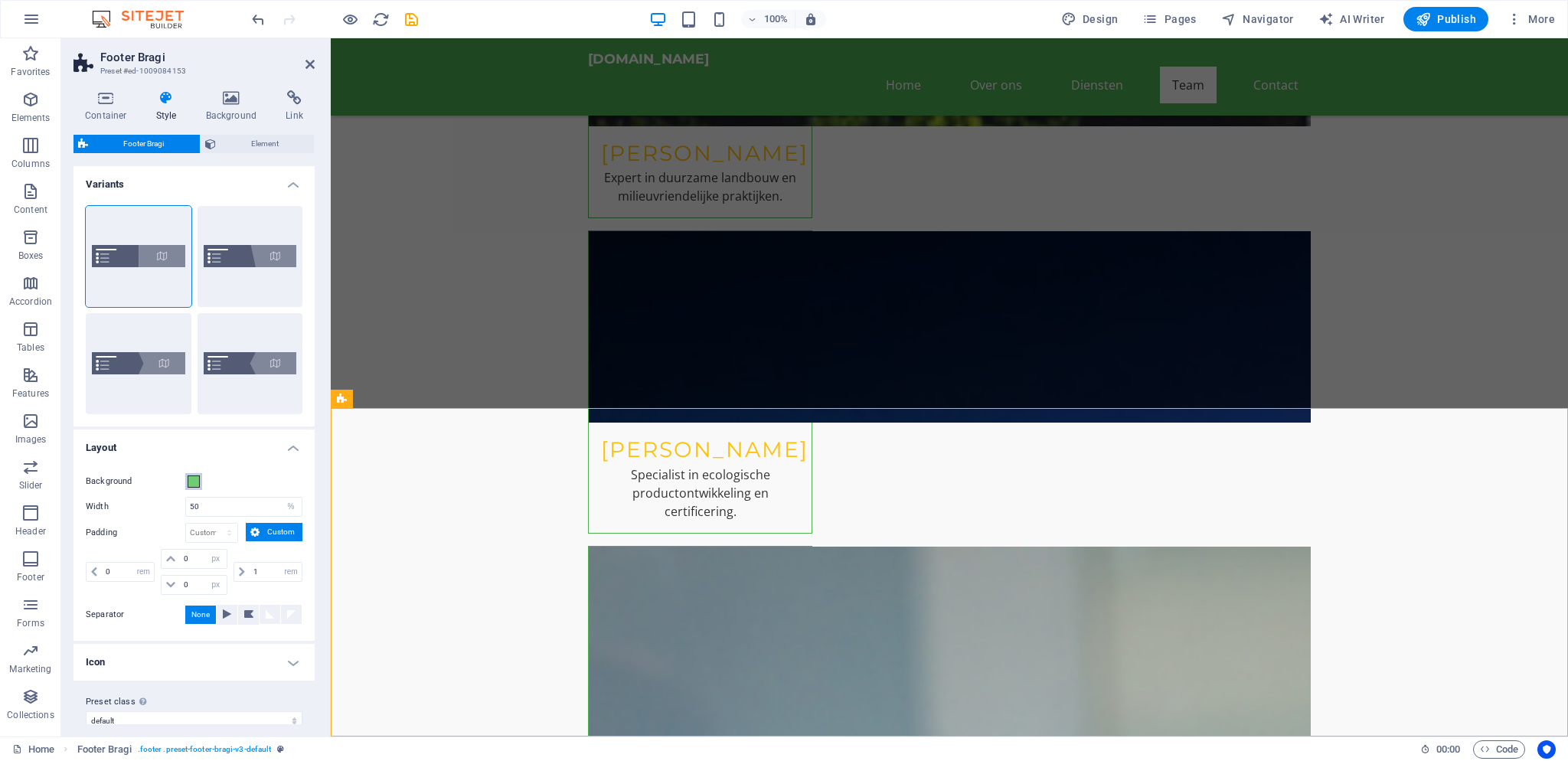
click at [193, 481] on span at bounding box center [194, 481] width 12 height 12
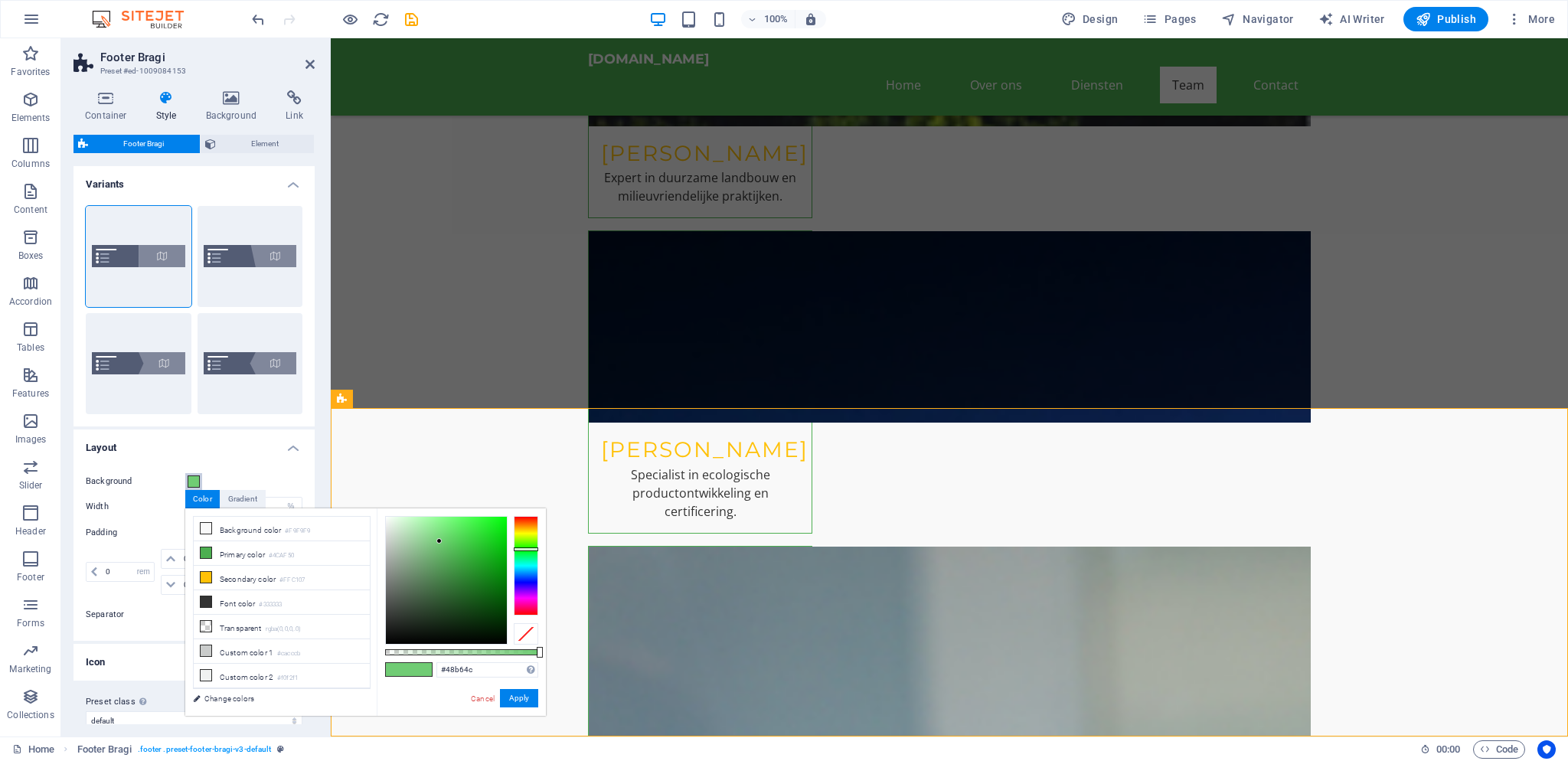
drag, startPoint x: 458, startPoint y: 550, endPoint x: 458, endPoint y: 559, distance: 9.0
click at [459, 552] on div at bounding box center [446, 580] width 121 height 127
click at [460, 576] on div at bounding box center [446, 580] width 121 height 127
type input "#348537"
drag, startPoint x: 507, startPoint y: 695, endPoint x: 180, endPoint y: 669, distance: 328.0
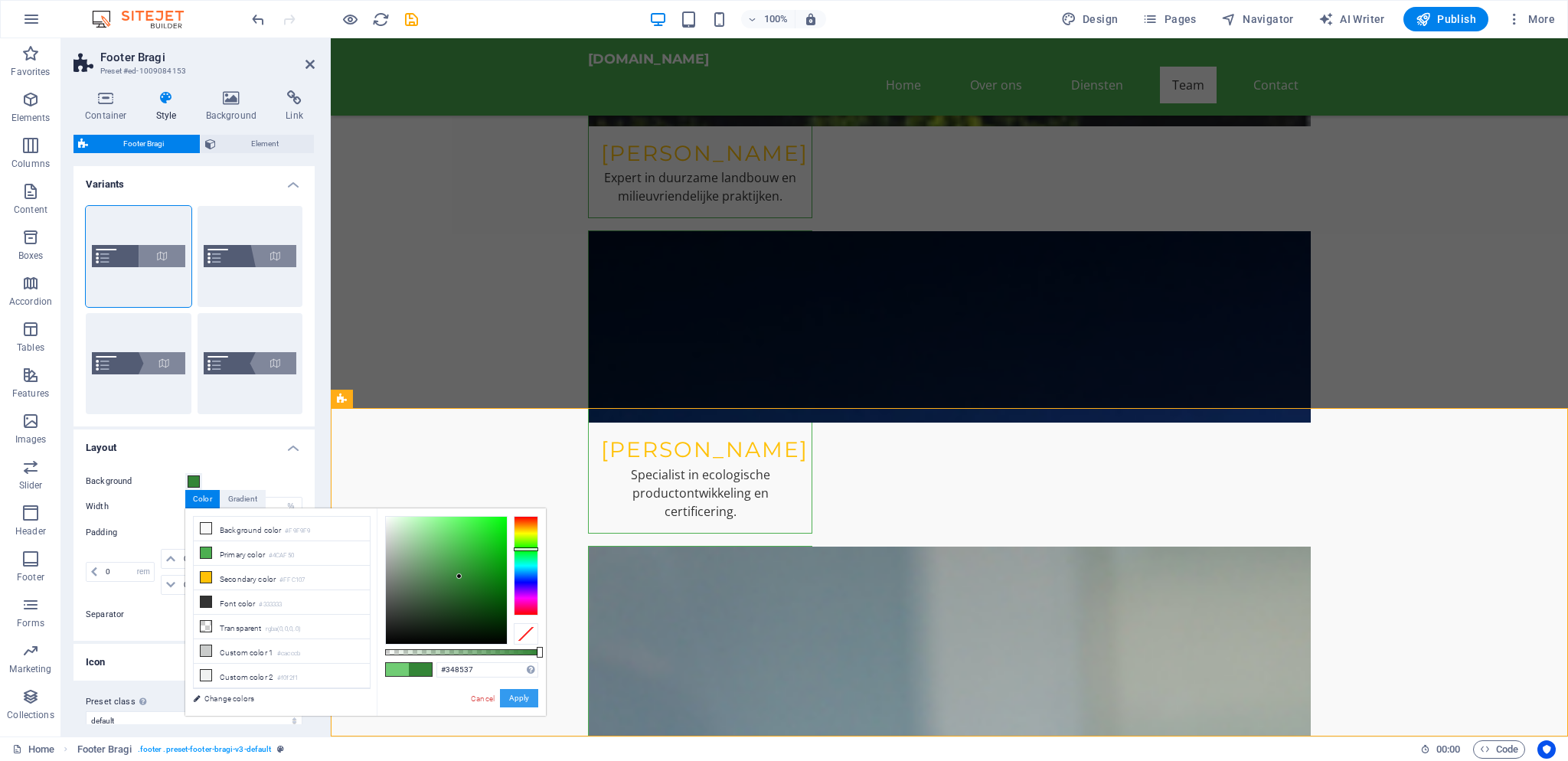
click at [507, 695] on button "Apply" at bounding box center [519, 698] width 38 height 18
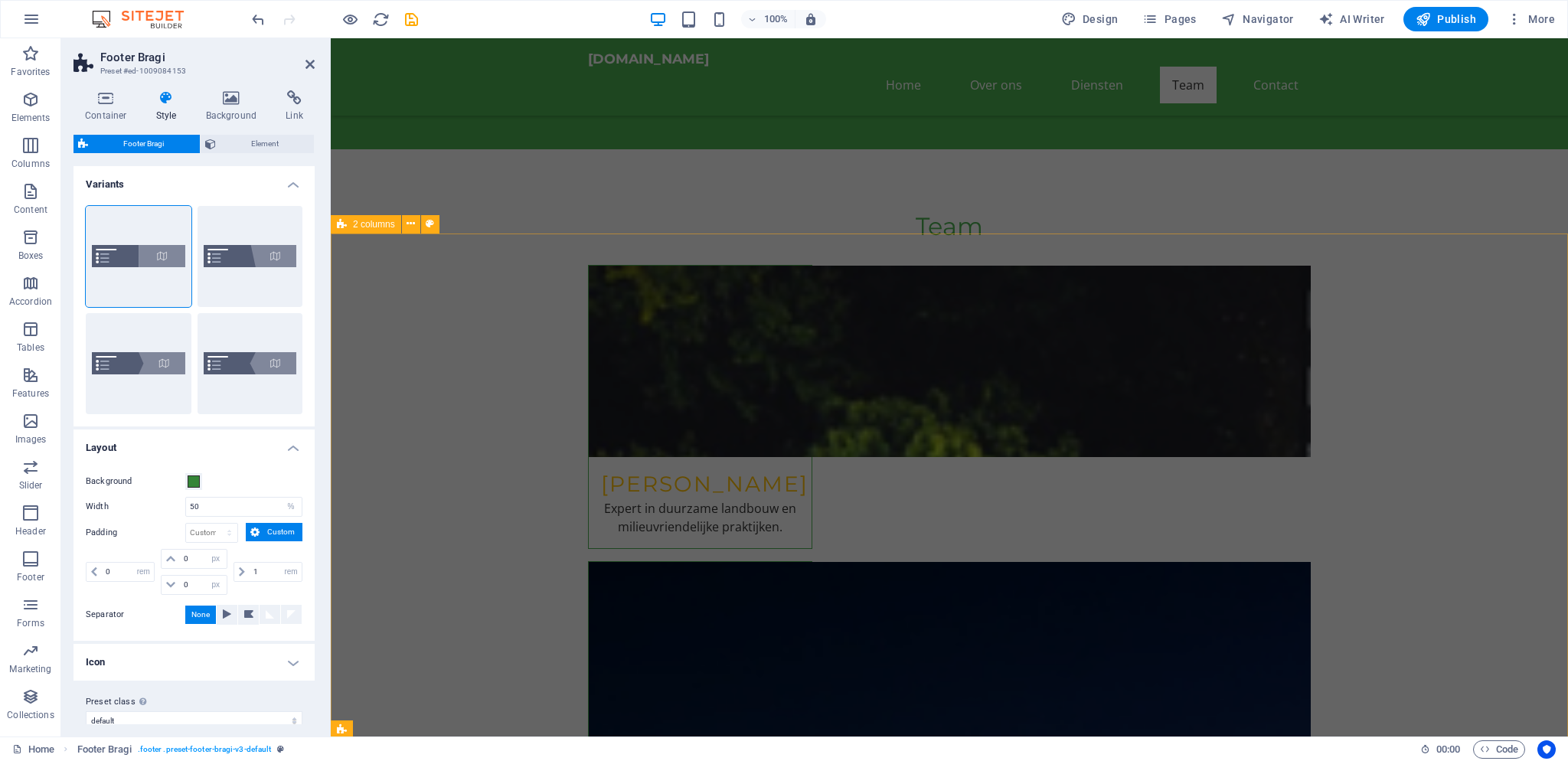
scroll to position [4910, 0]
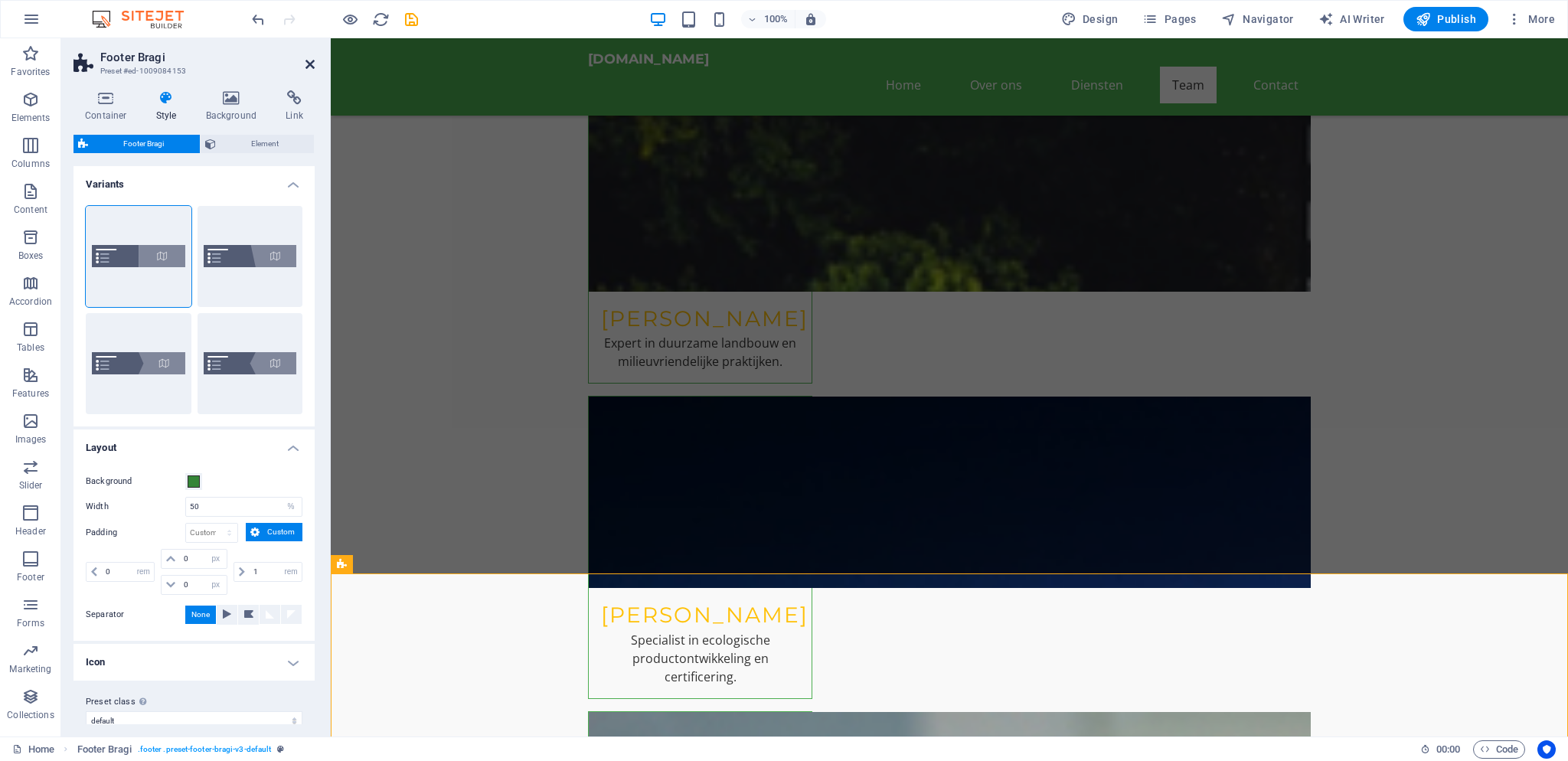
click at [314, 66] on icon at bounding box center [309, 64] width 9 height 12
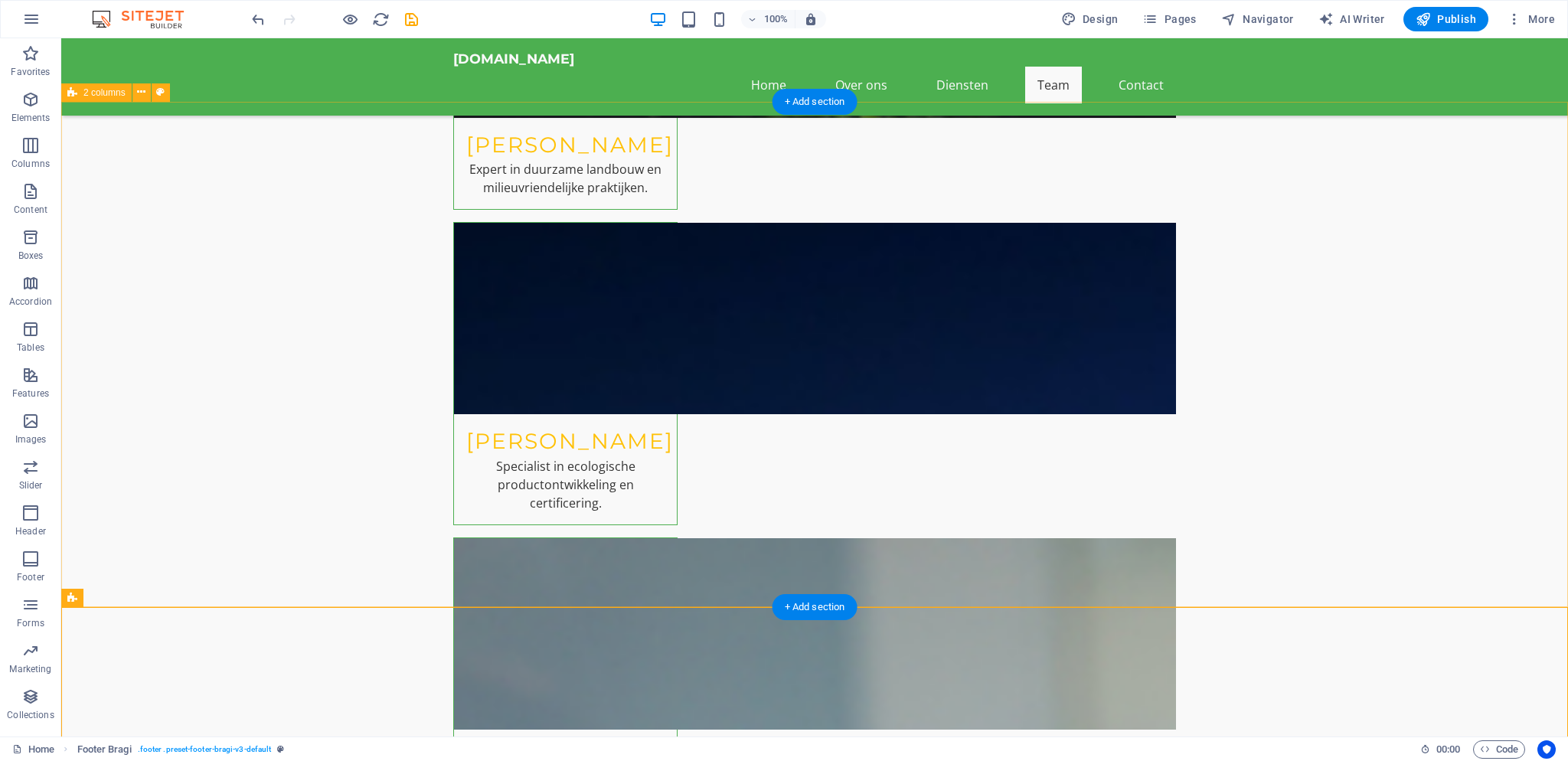
scroll to position [5129, 0]
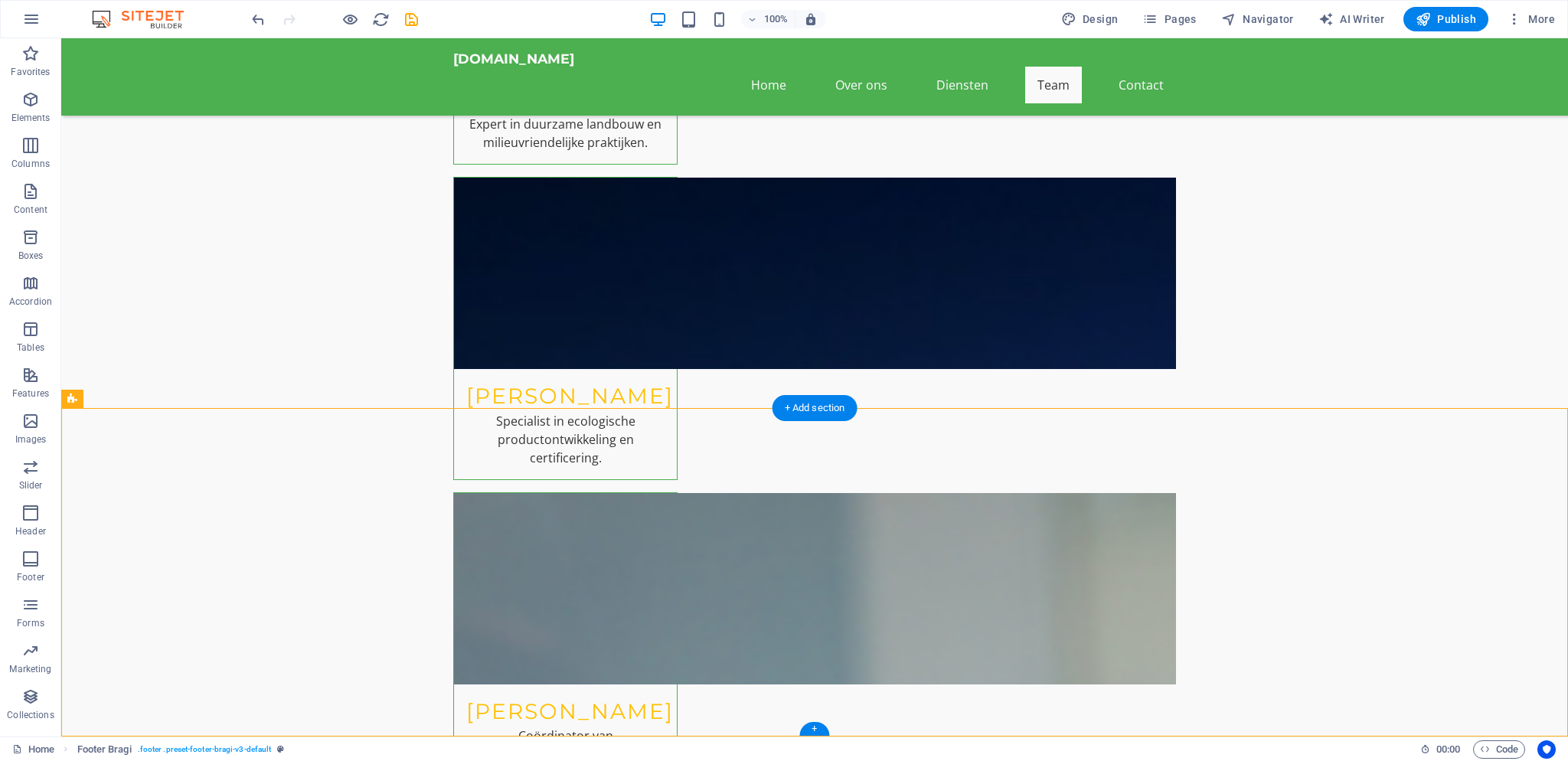
select select "%"
select select "rem"
select select "px"
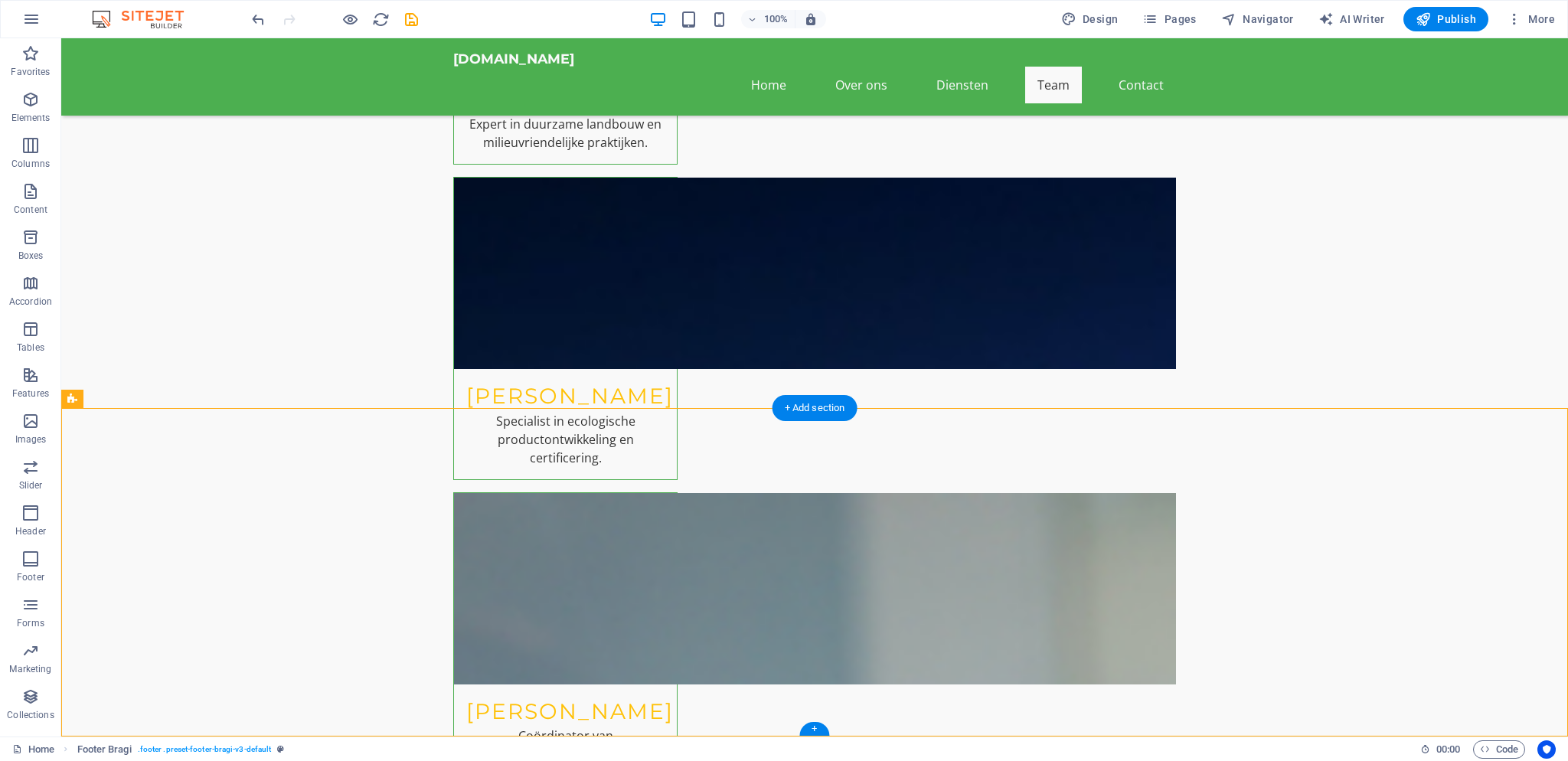
select select "px"
select select "rem"
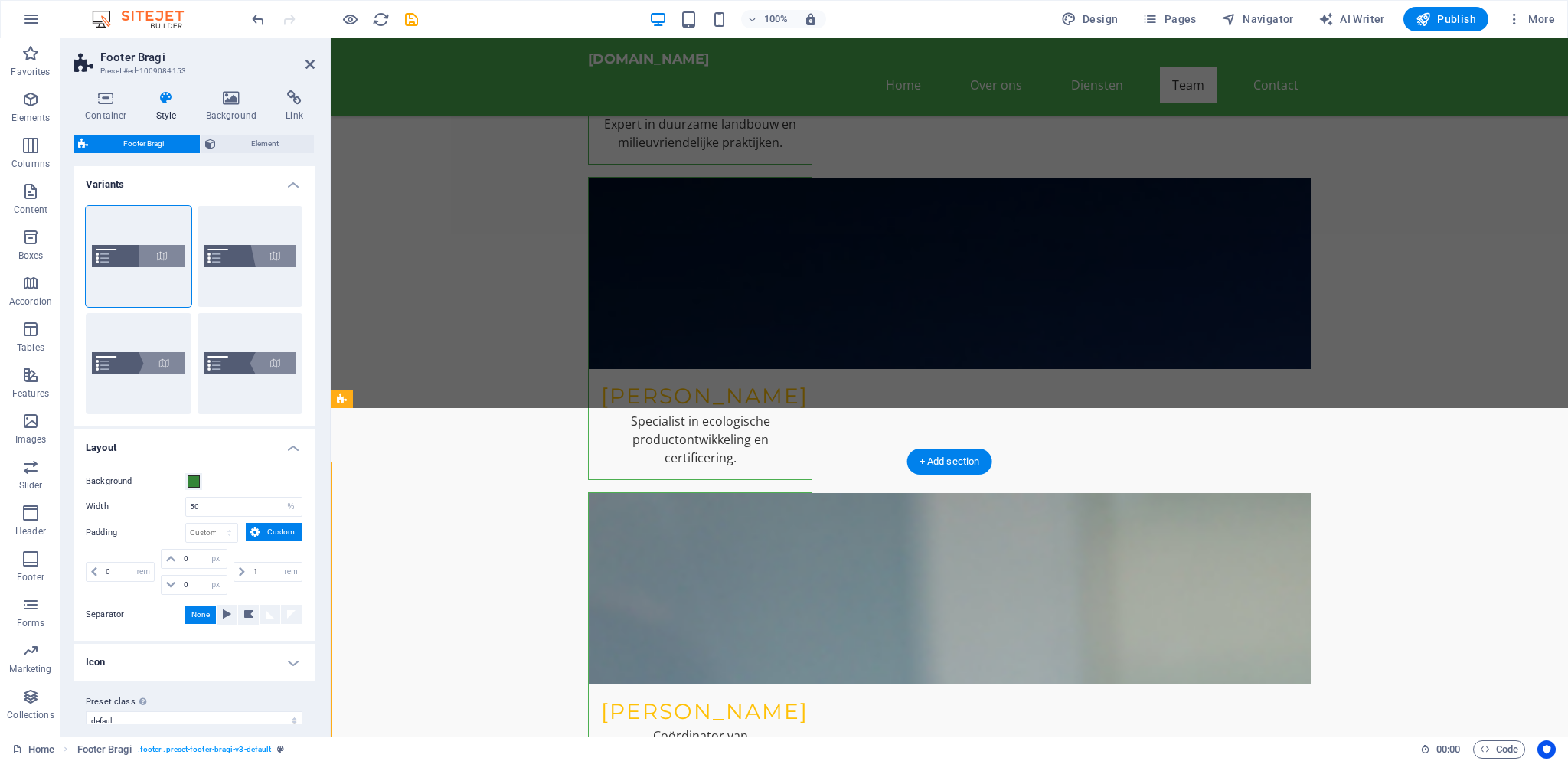
scroll to position [5075, 0]
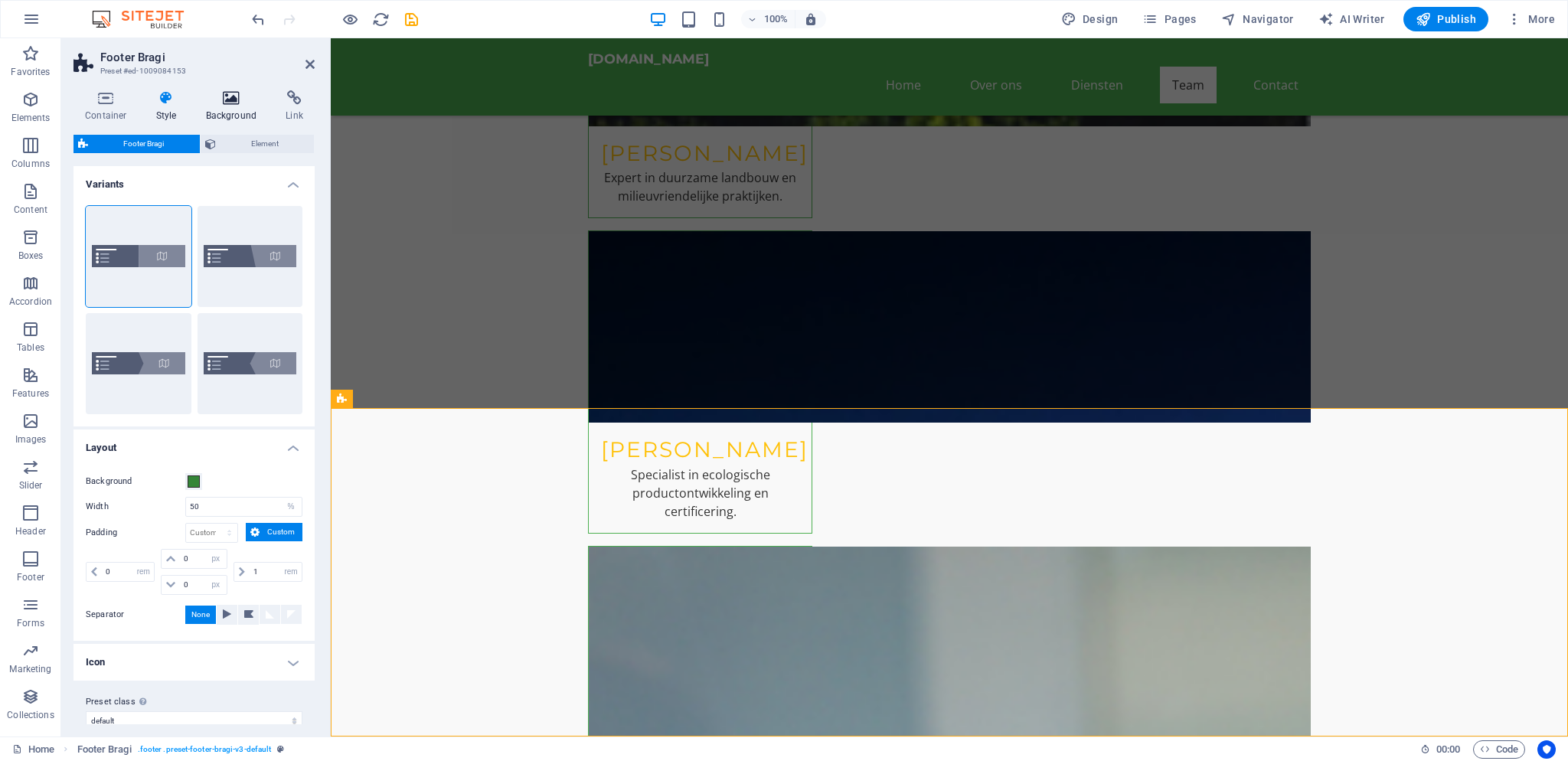
click at [225, 109] on h4 "Background" at bounding box center [234, 106] width 81 height 32
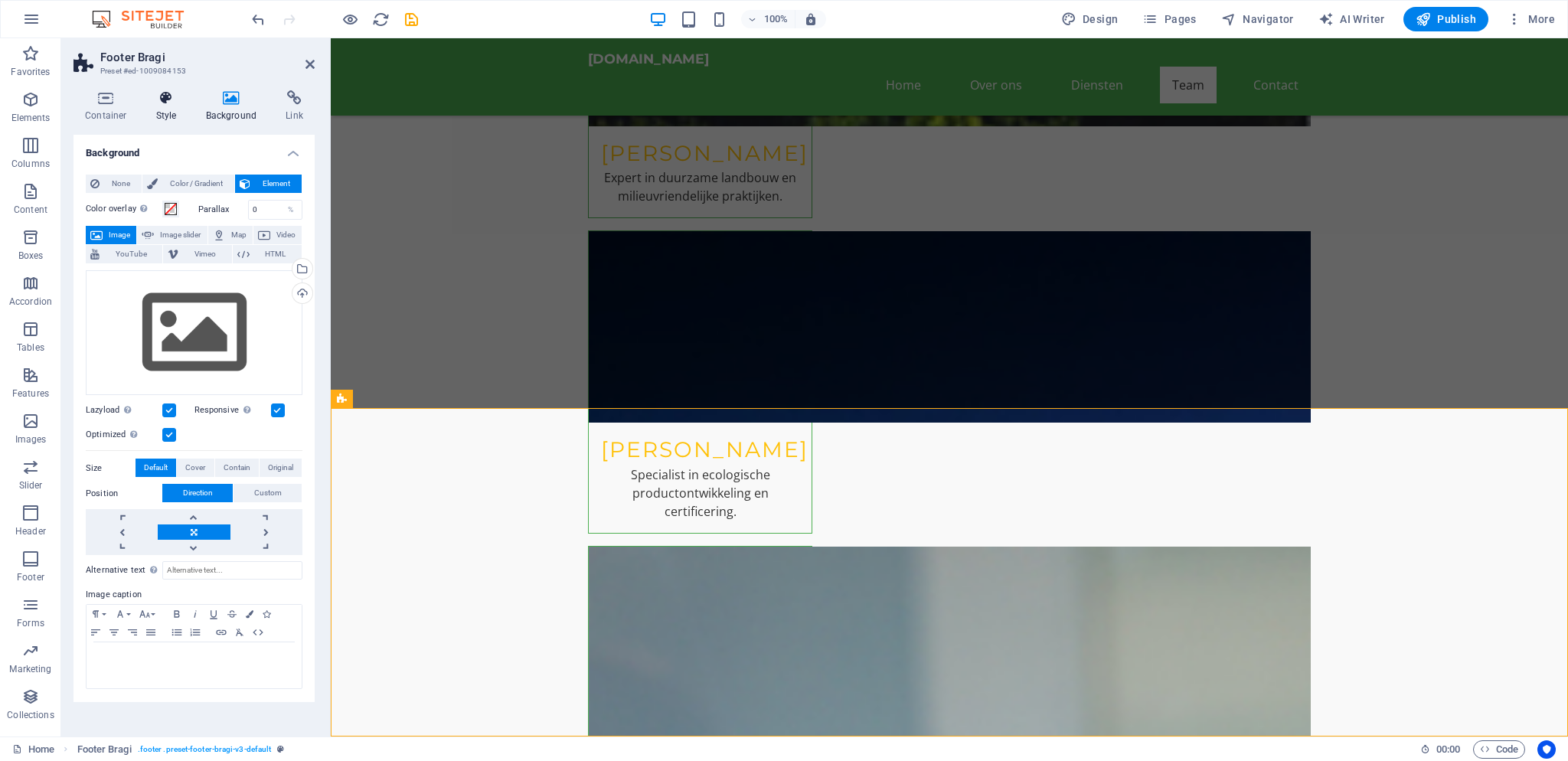
click at [169, 100] on icon at bounding box center [166, 98] width 44 height 15
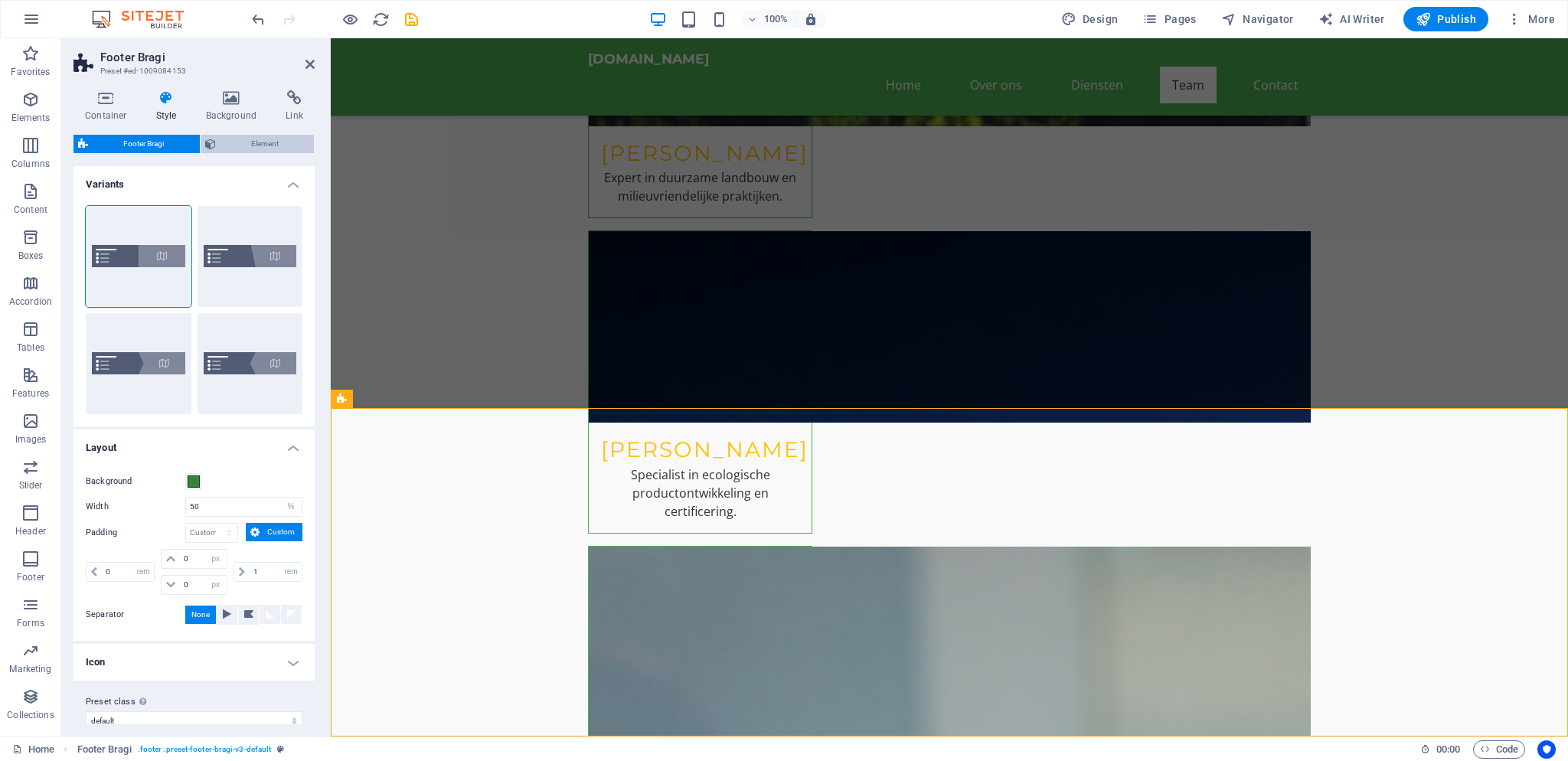
click at [244, 147] on span "Element" at bounding box center [265, 144] width 90 height 18
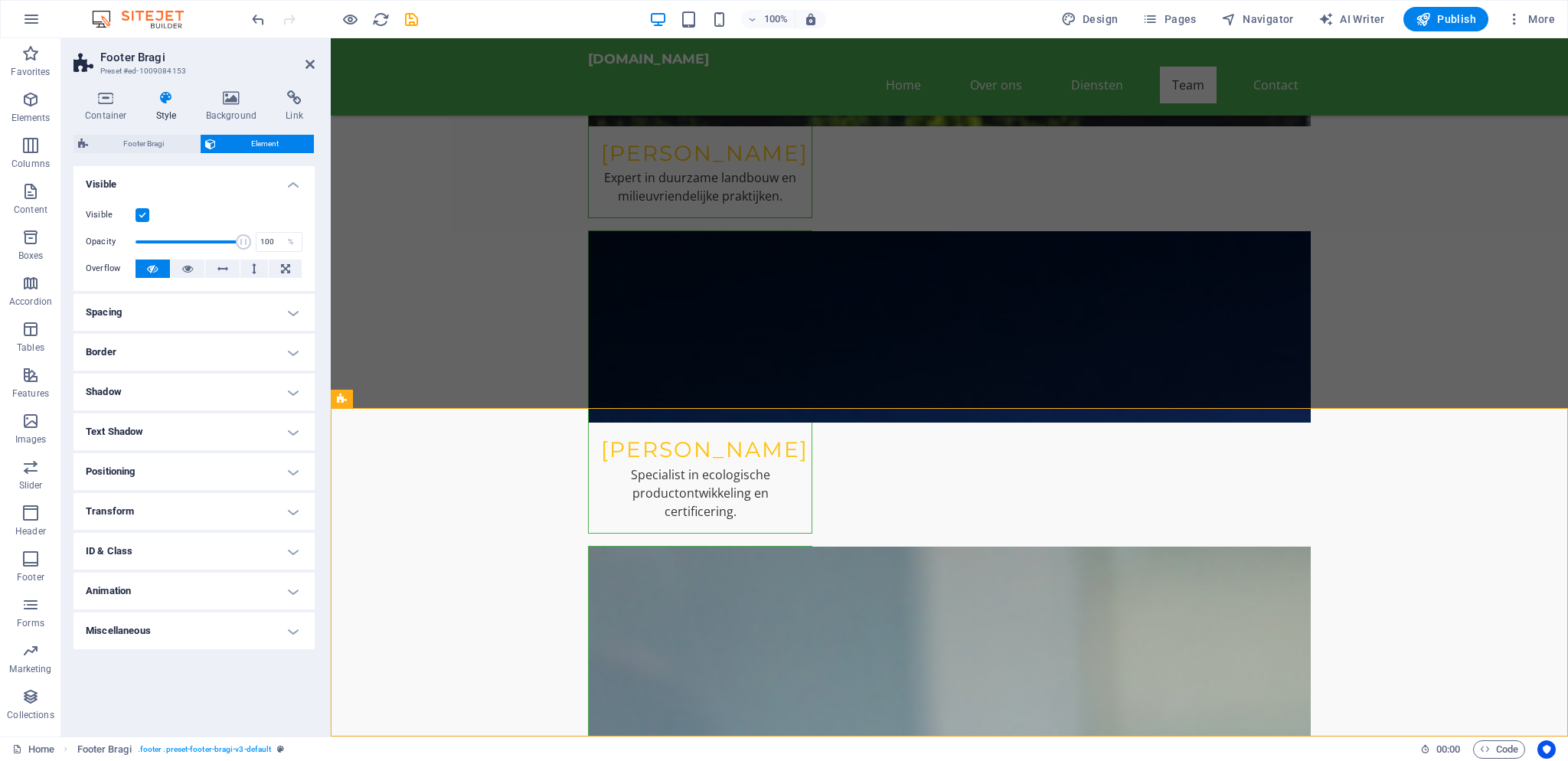
click at [138, 215] on label at bounding box center [142, 214] width 14 height 14
click at [0, 0] on input "Visible" at bounding box center [0, 0] width 0 height 0
click at [138, 214] on label at bounding box center [142, 214] width 14 height 14
click at [141, 214] on label at bounding box center [142, 214] width 14 height 14
click at [0, 0] on input "Visible" at bounding box center [0, 0] width 0 height 0
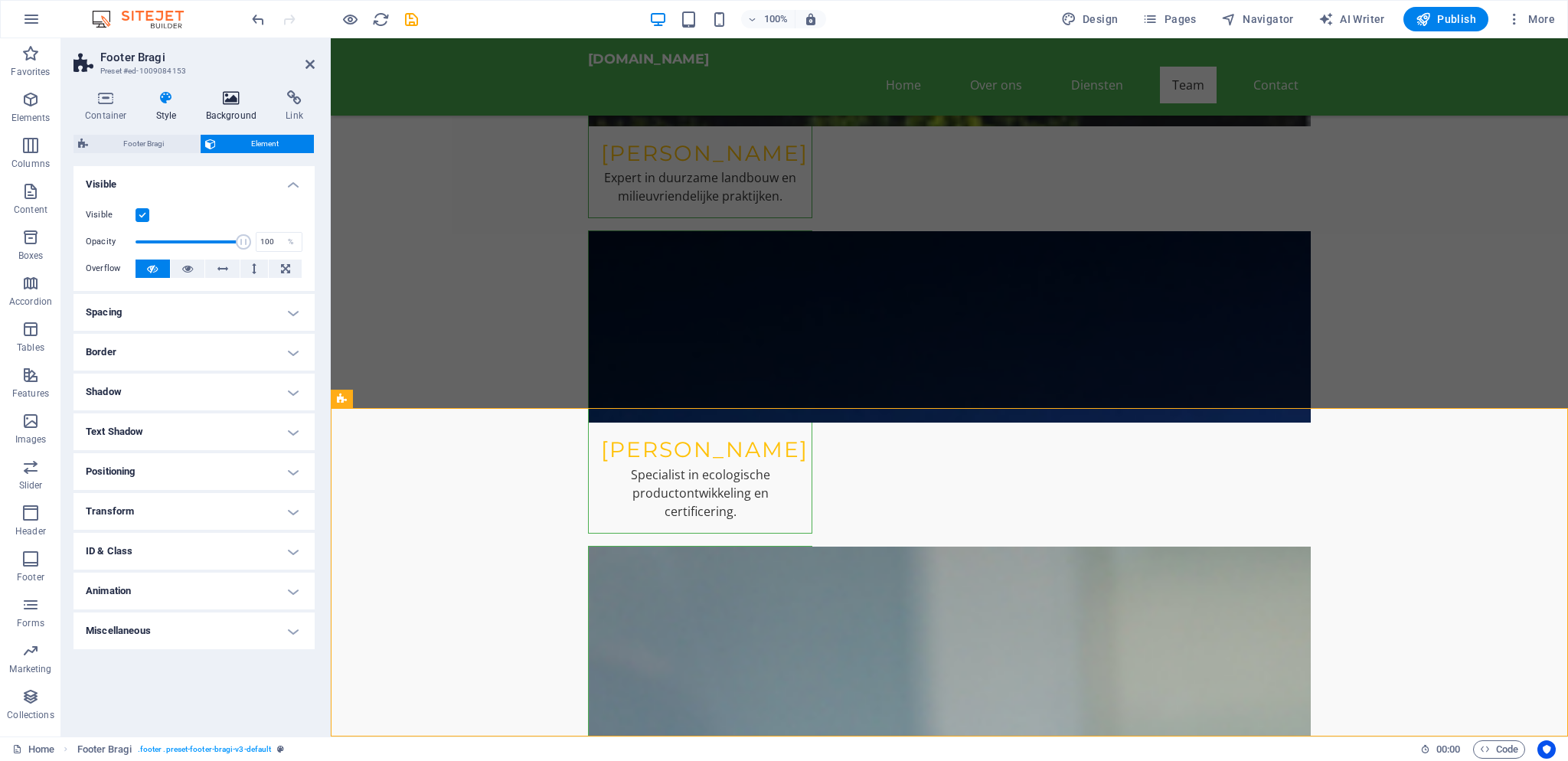
click at [221, 105] on icon at bounding box center [231, 98] width 74 height 15
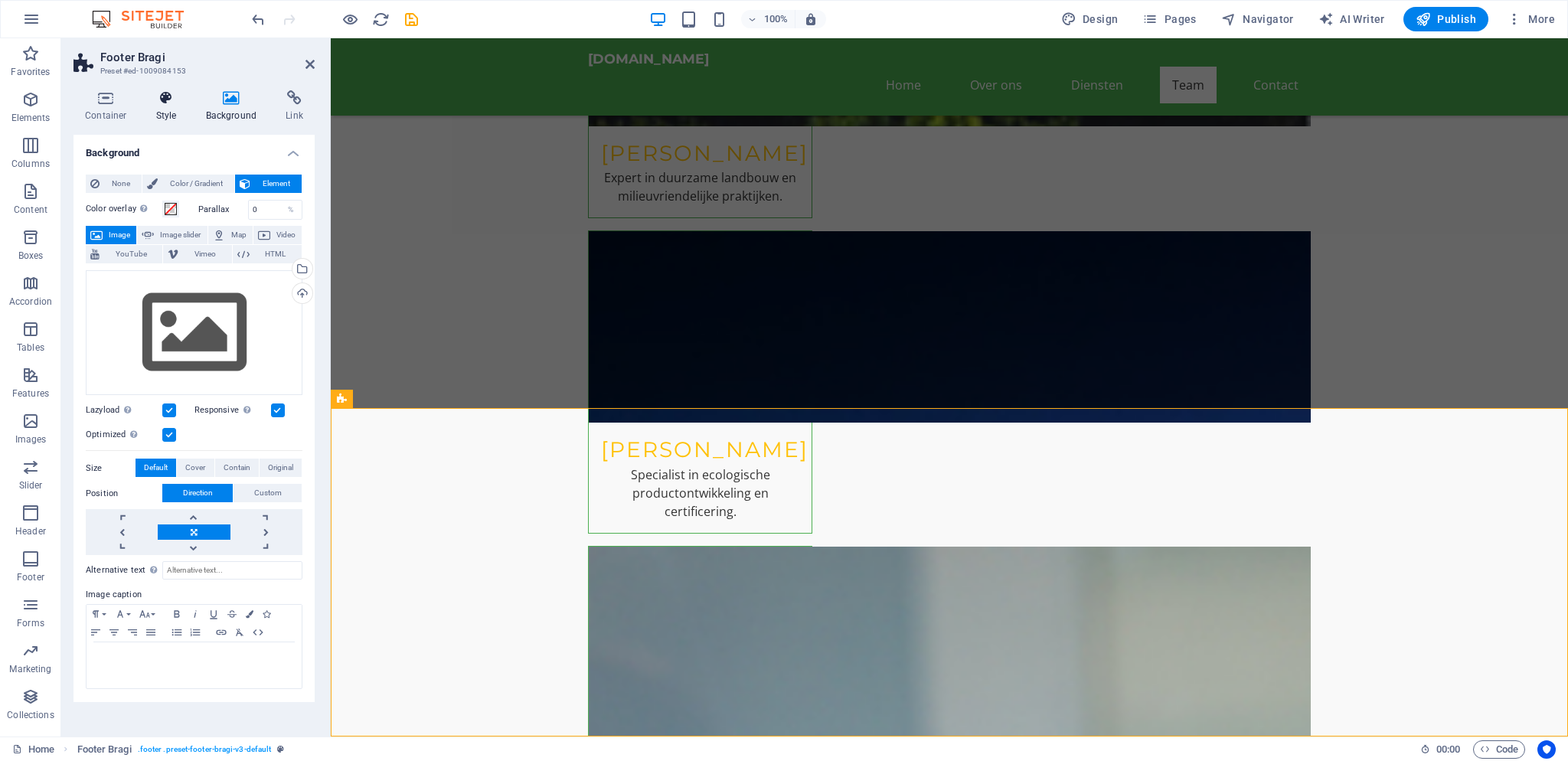
click at [159, 106] on h4 "Style" at bounding box center [170, 106] width 50 height 32
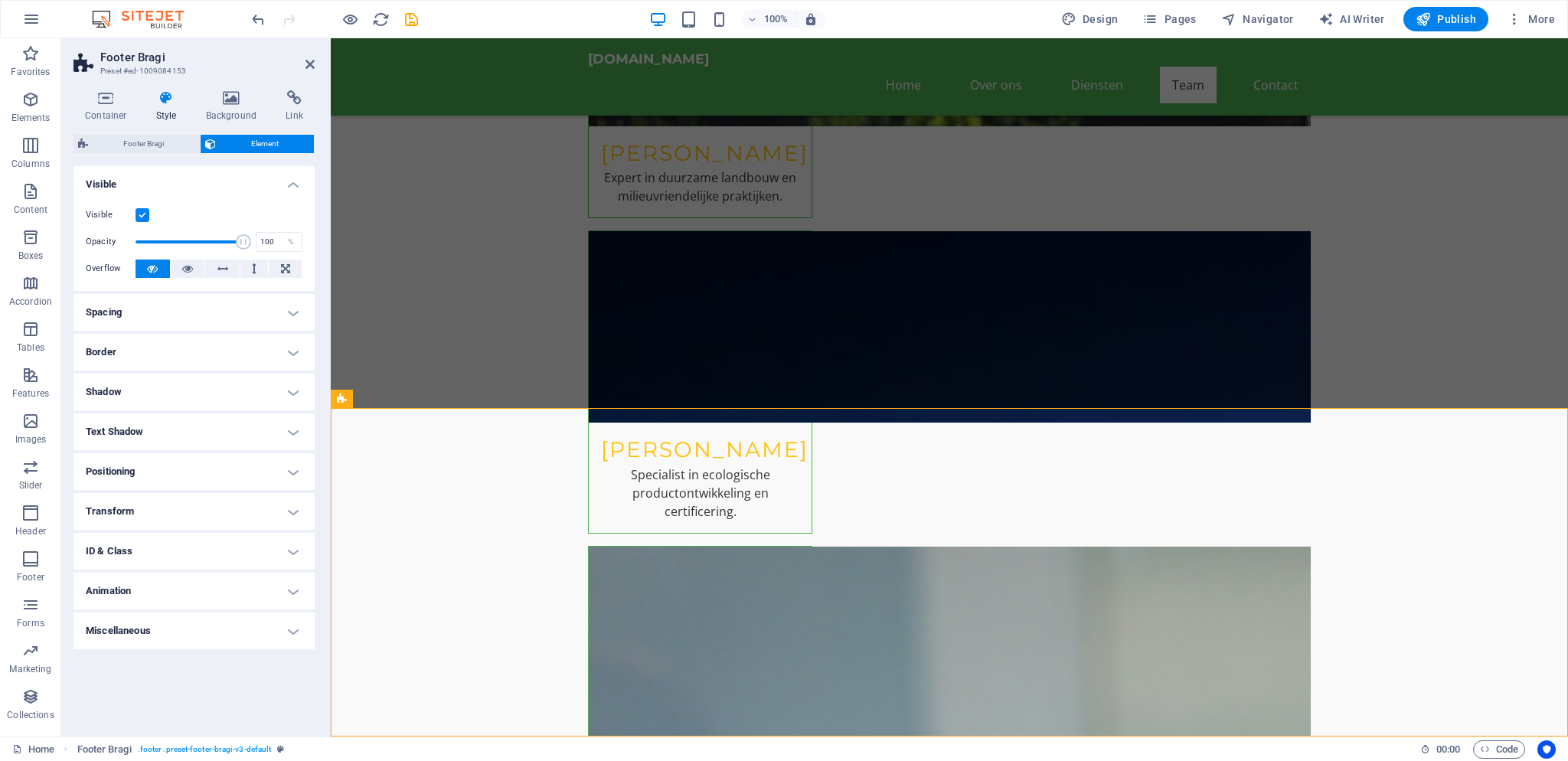
click at [167, 96] on icon at bounding box center [166, 98] width 44 height 15
click at [146, 213] on label at bounding box center [142, 214] width 14 height 14
click at [0, 0] on input "Visible" at bounding box center [0, 0] width 0 height 0
click at [146, 213] on label at bounding box center [142, 214] width 14 height 14
click at [0, 0] on input "Visible" at bounding box center [0, 0] width 0 height 0
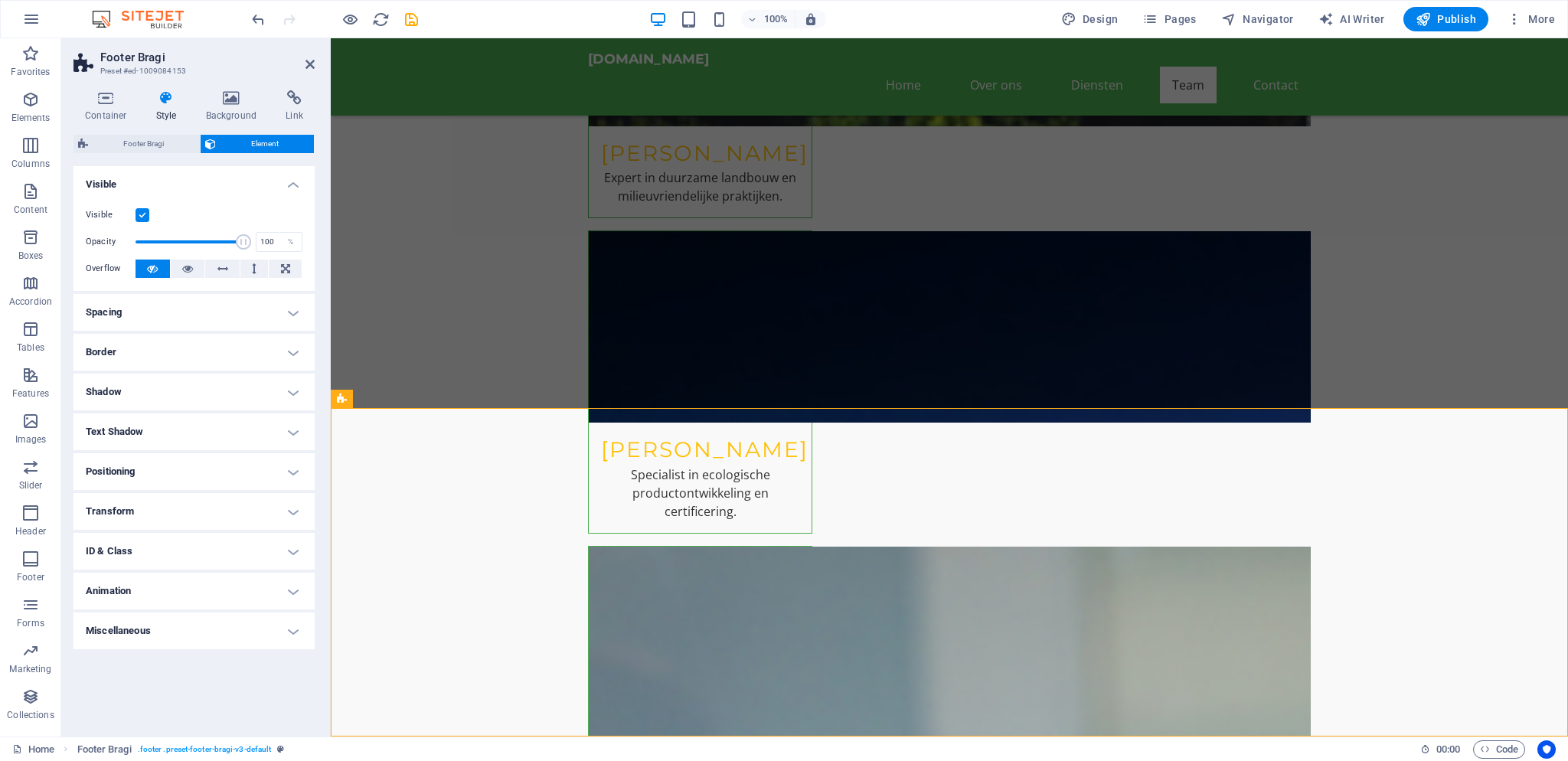
click at [142, 217] on label at bounding box center [142, 214] width 14 height 14
click at [0, 0] on input "Visible" at bounding box center [0, 0] width 0 height 0
click at [142, 217] on label at bounding box center [142, 214] width 14 height 14
click at [0, 0] on input "Visible" at bounding box center [0, 0] width 0 height 0
click at [174, 239] on span at bounding box center [189, 241] width 108 height 23
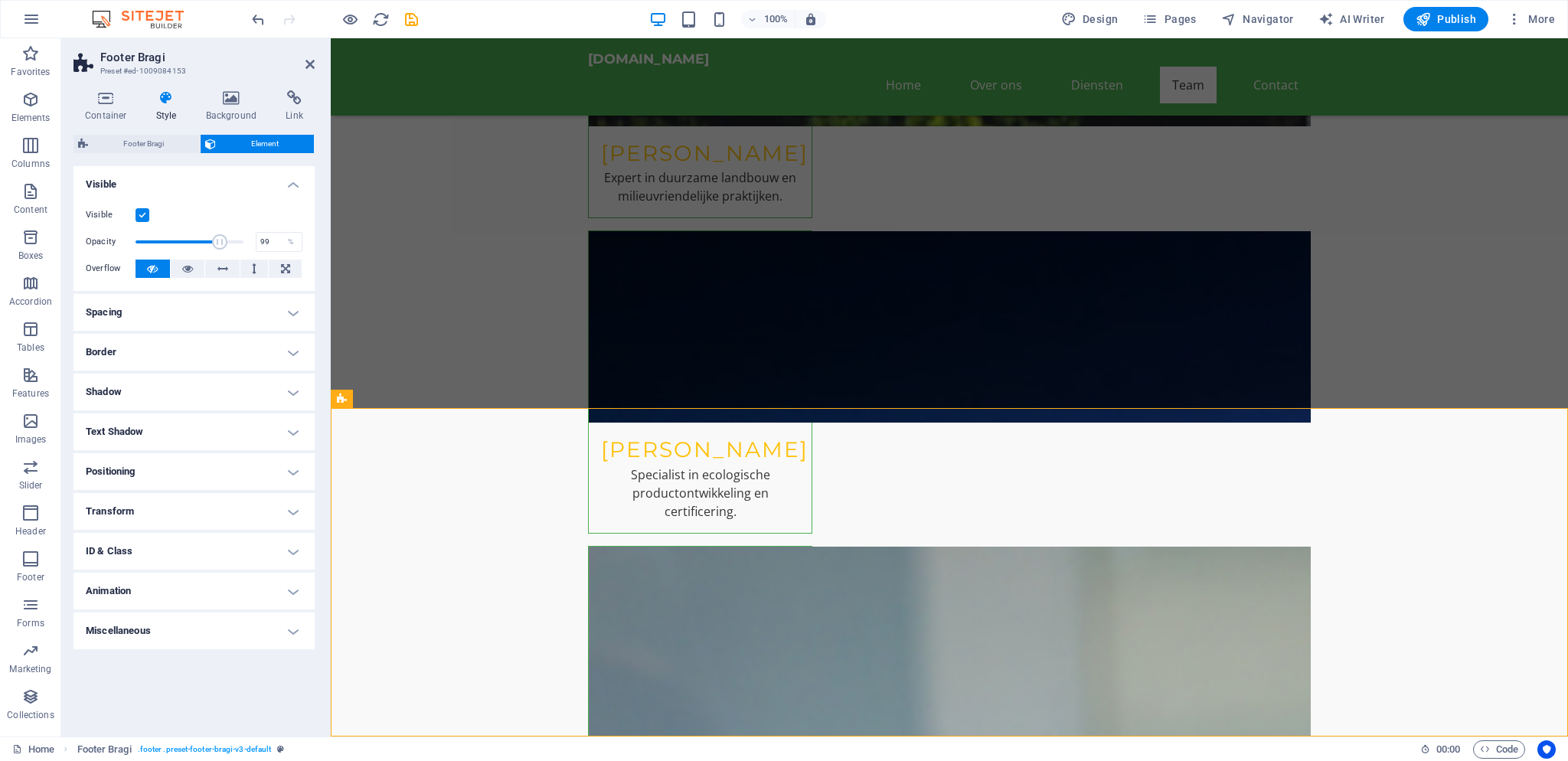
type input "100"
drag, startPoint x: 174, startPoint y: 239, endPoint x: 318, endPoint y: 239, distance: 144.0
click at [309, 238] on div "Visible Opacity 100 % Overflow" at bounding box center [194, 242] width 241 height 98
click at [179, 308] on h4 "Spacing" at bounding box center [194, 313] width 241 height 37
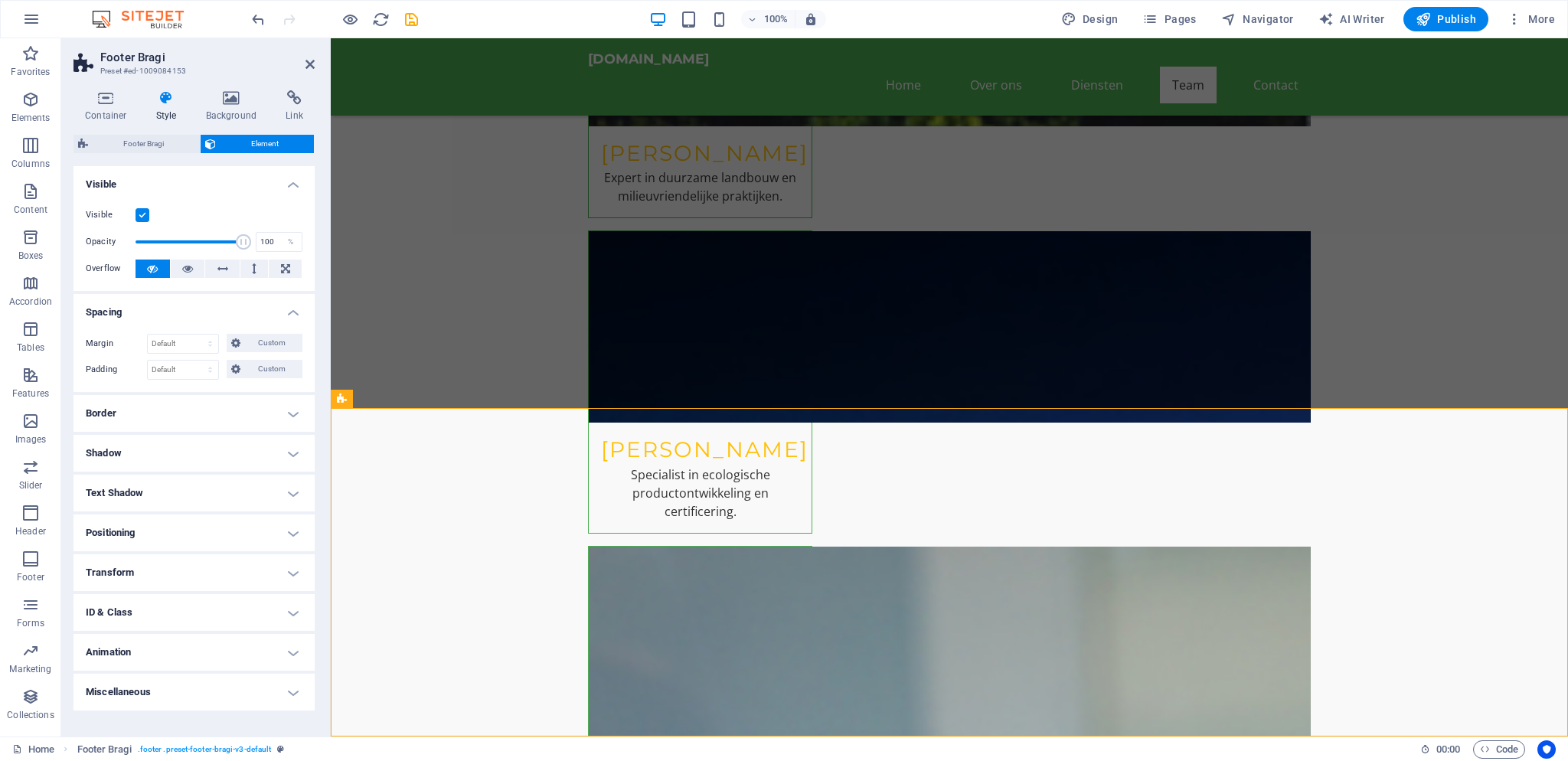
click at [178, 309] on h4 "Spacing" at bounding box center [194, 308] width 241 height 27
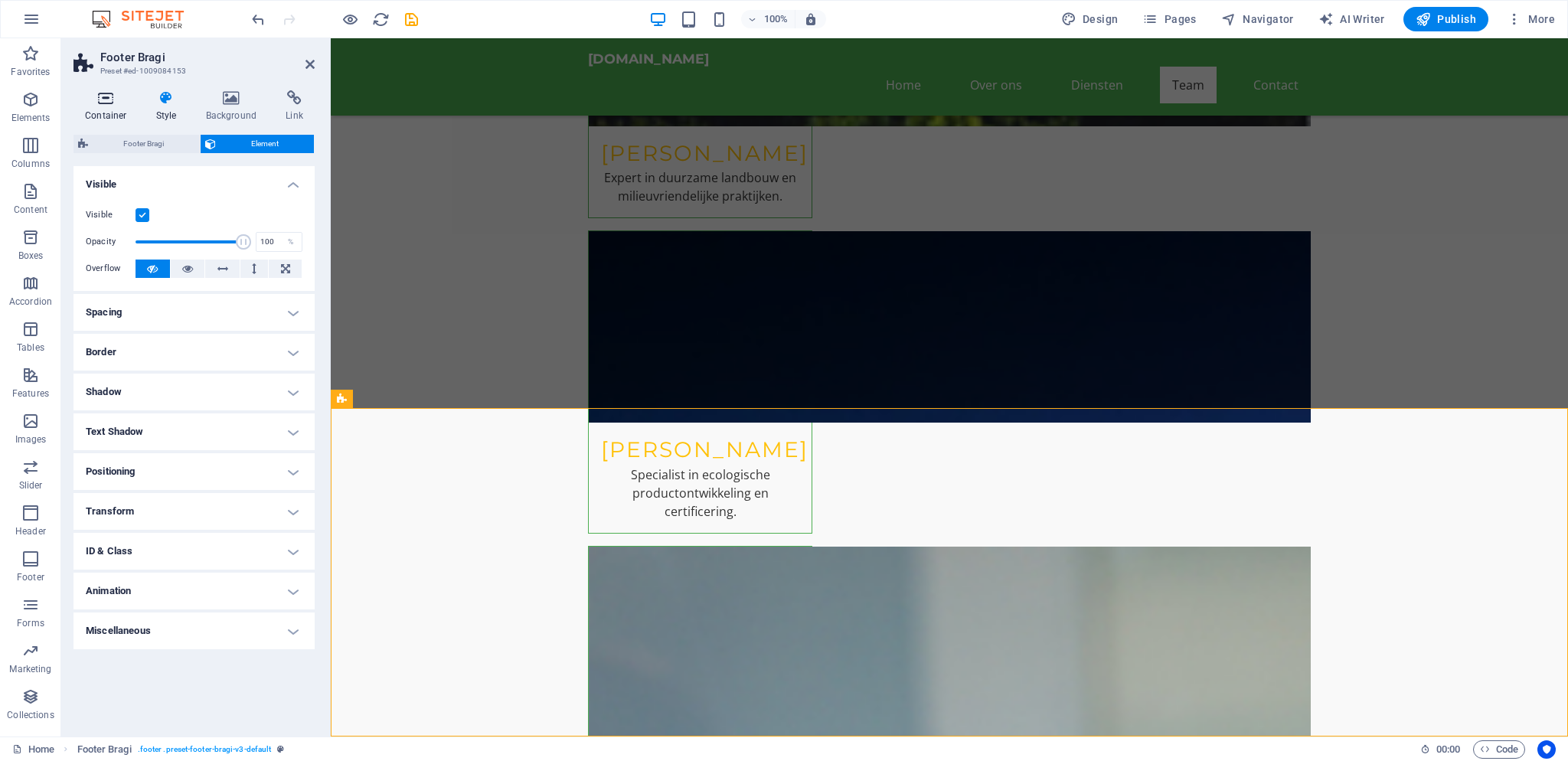
click at [103, 106] on h4 "Container" at bounding box center [109, 106] width 71 height 32
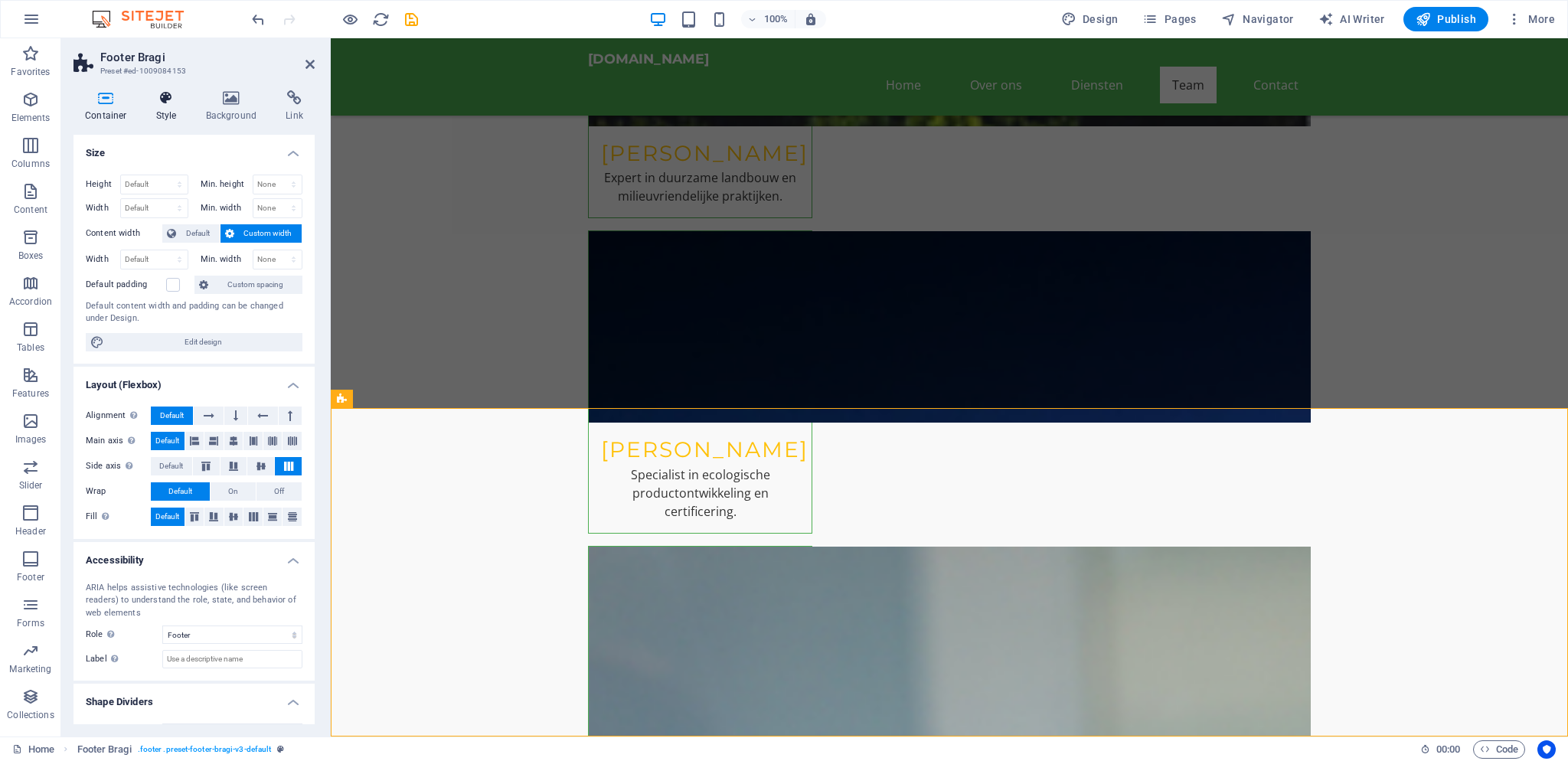
click at [161, 106] on icon at bounding box center [166, 98] width 44 height 15
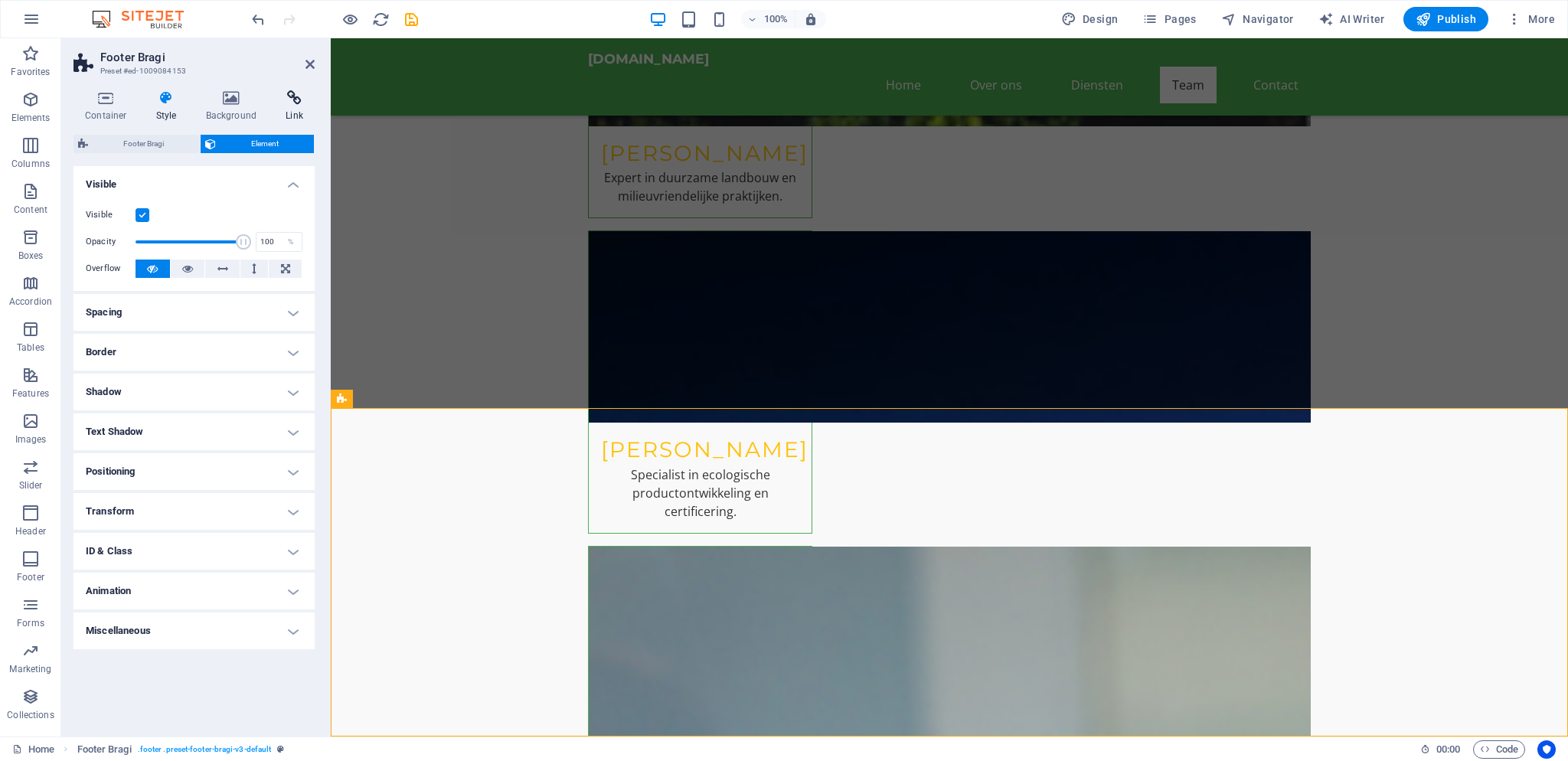
click at [289, 106] on h4 "Link" at bounding box center [294, 106] width 41 height 32
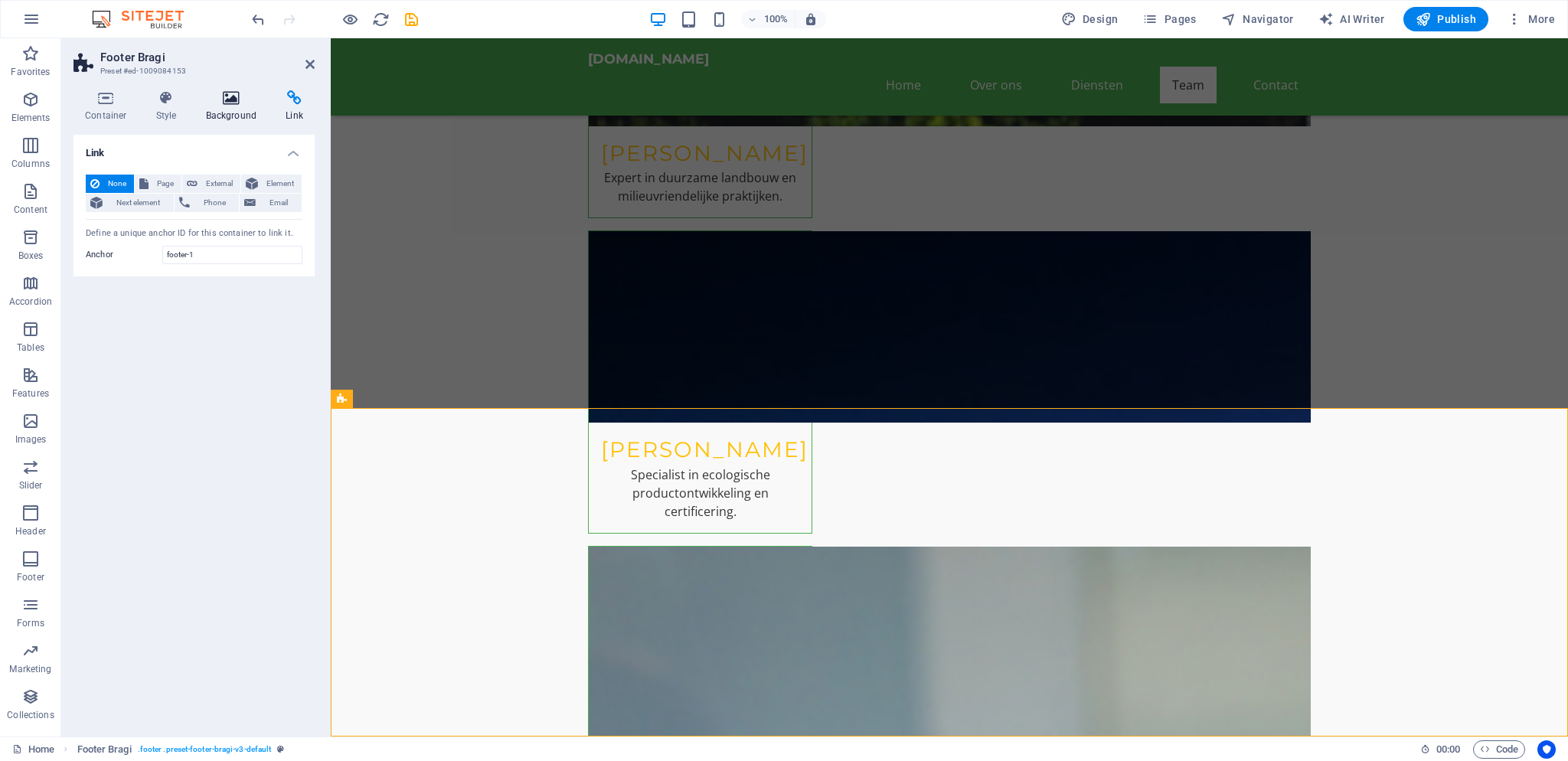
click at [240, 112] on h4 "Background" at bounding box center [234, 106] width 81 height 32
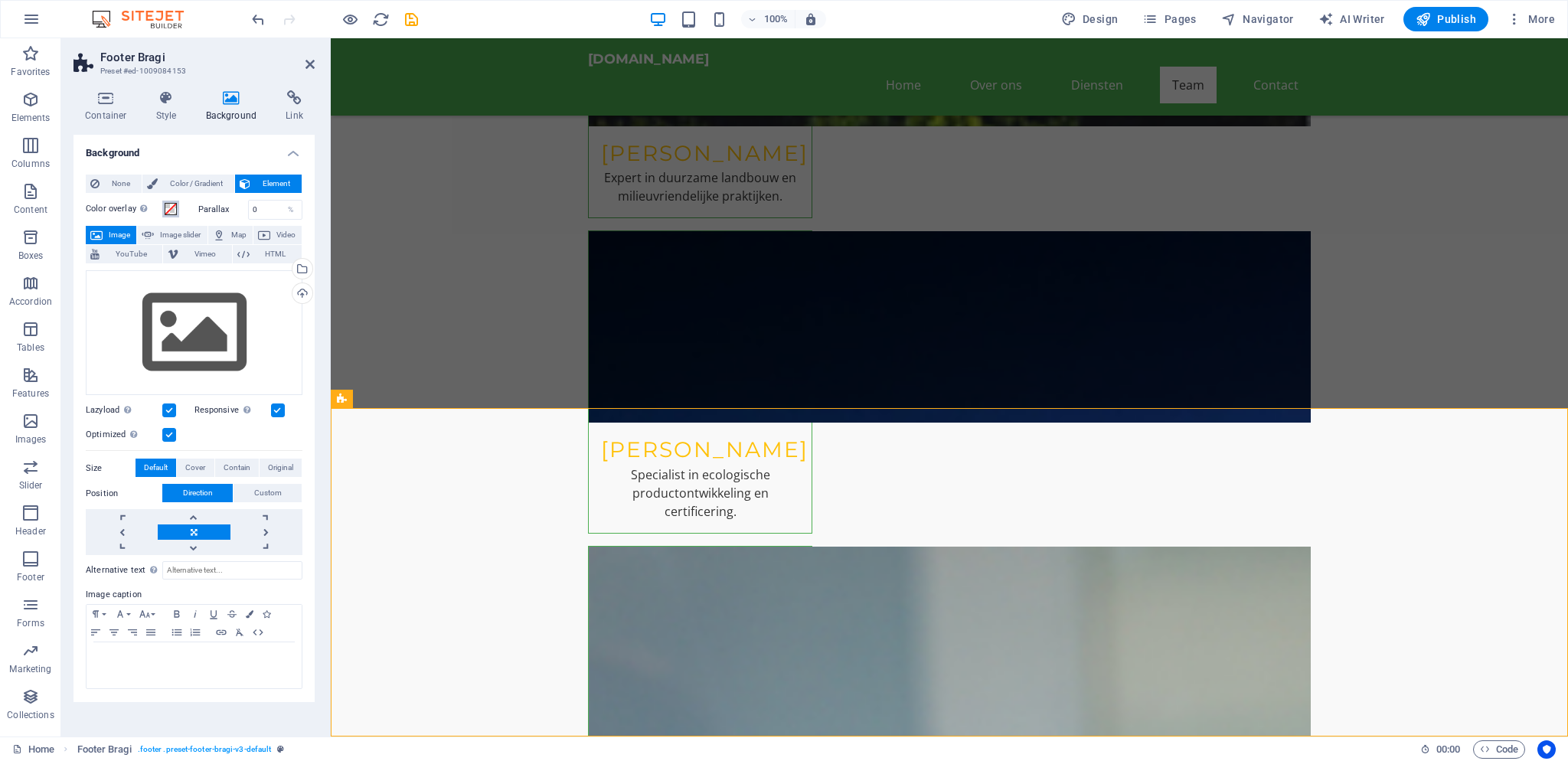
click at [166, 206] on span at bounding box center [170, 209] width 12 height 12
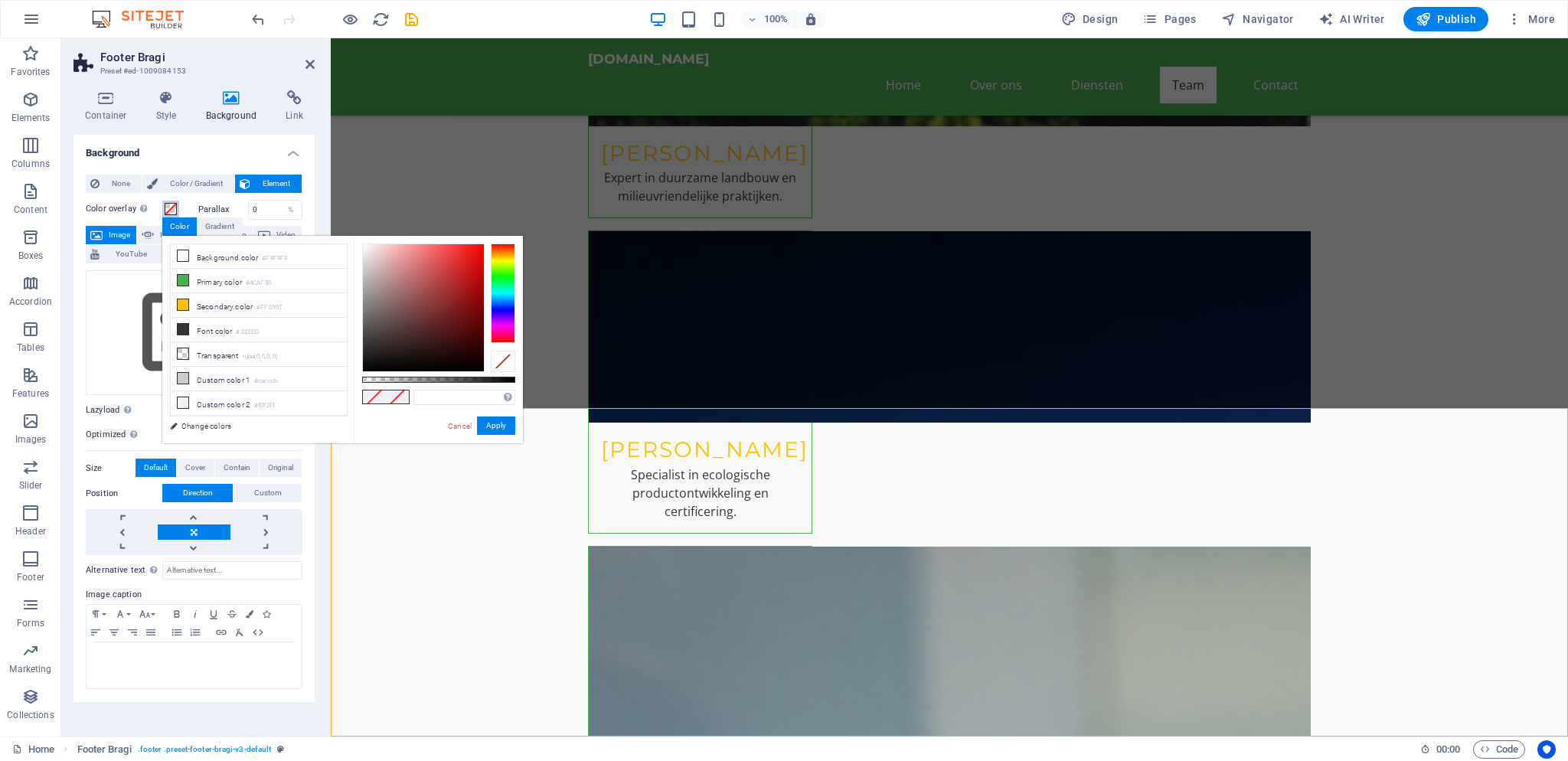
click at [168, 206] on span at bounding box center [170, 209] width 12 height 12
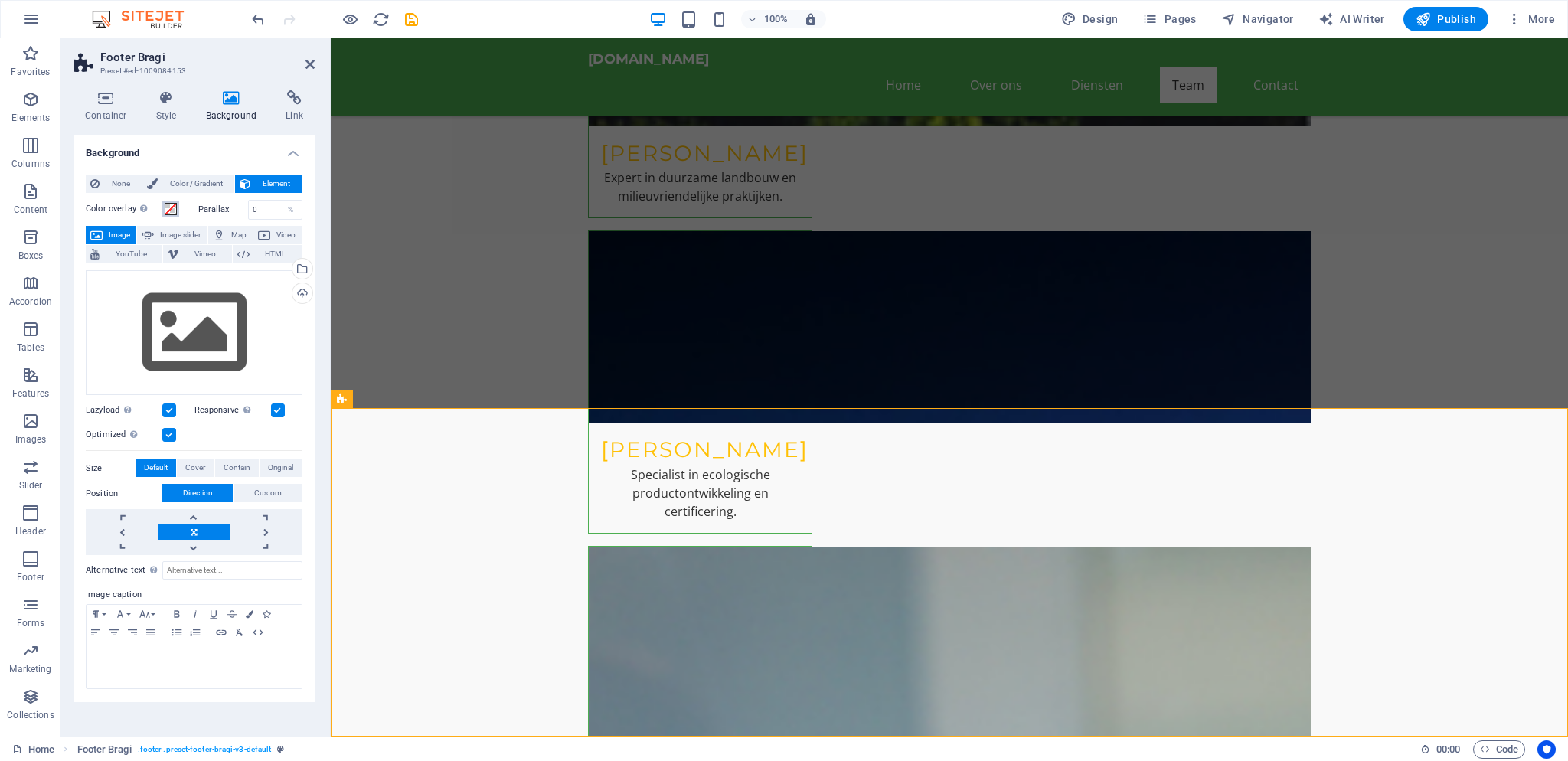
click at [169, 206] on span at bounding box center [170, 209] width 12 height 12
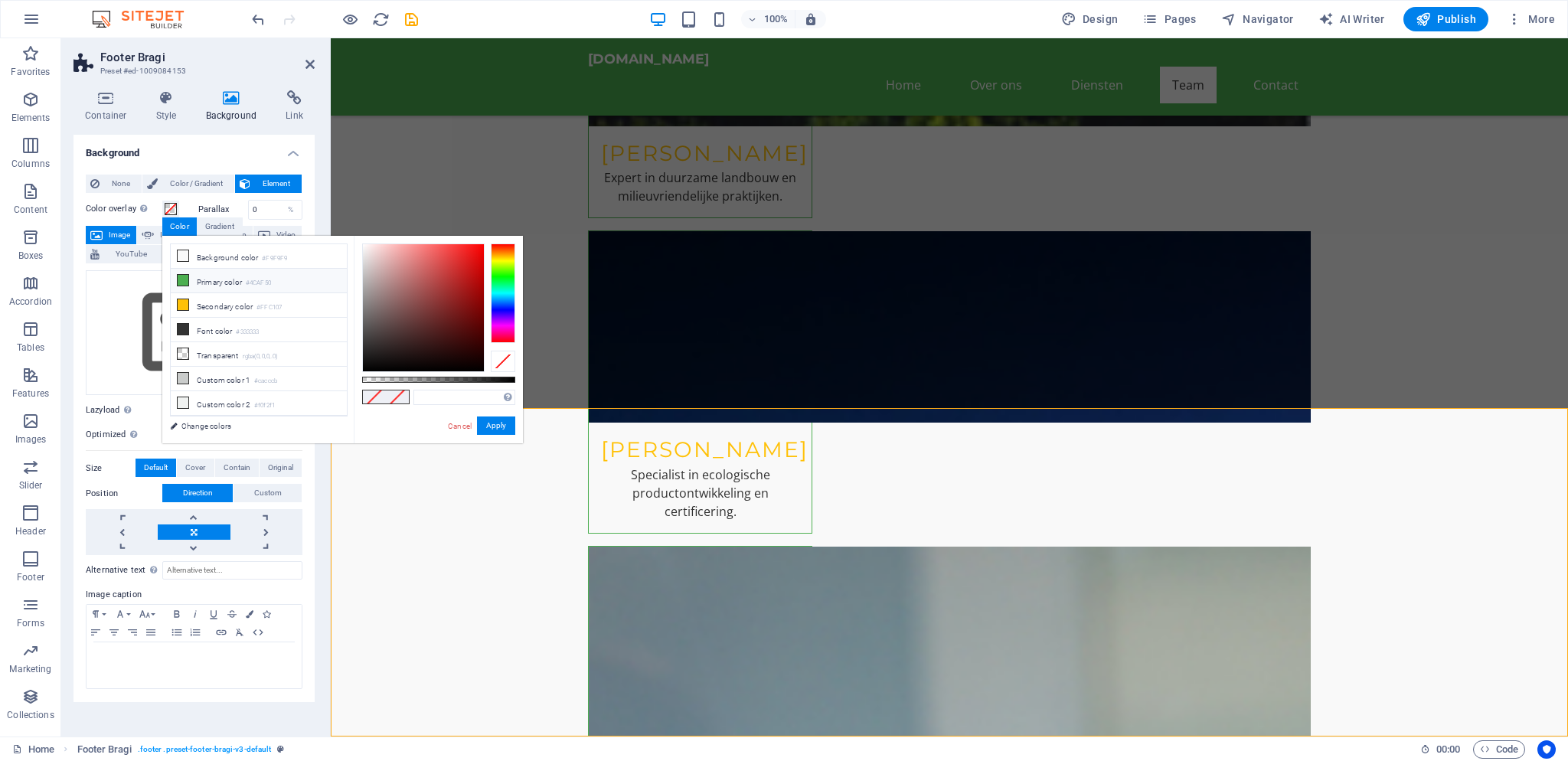
click at [179, 279] on icon at bounding box center [182, 280] width 10 height 10
type input "#4caf50"
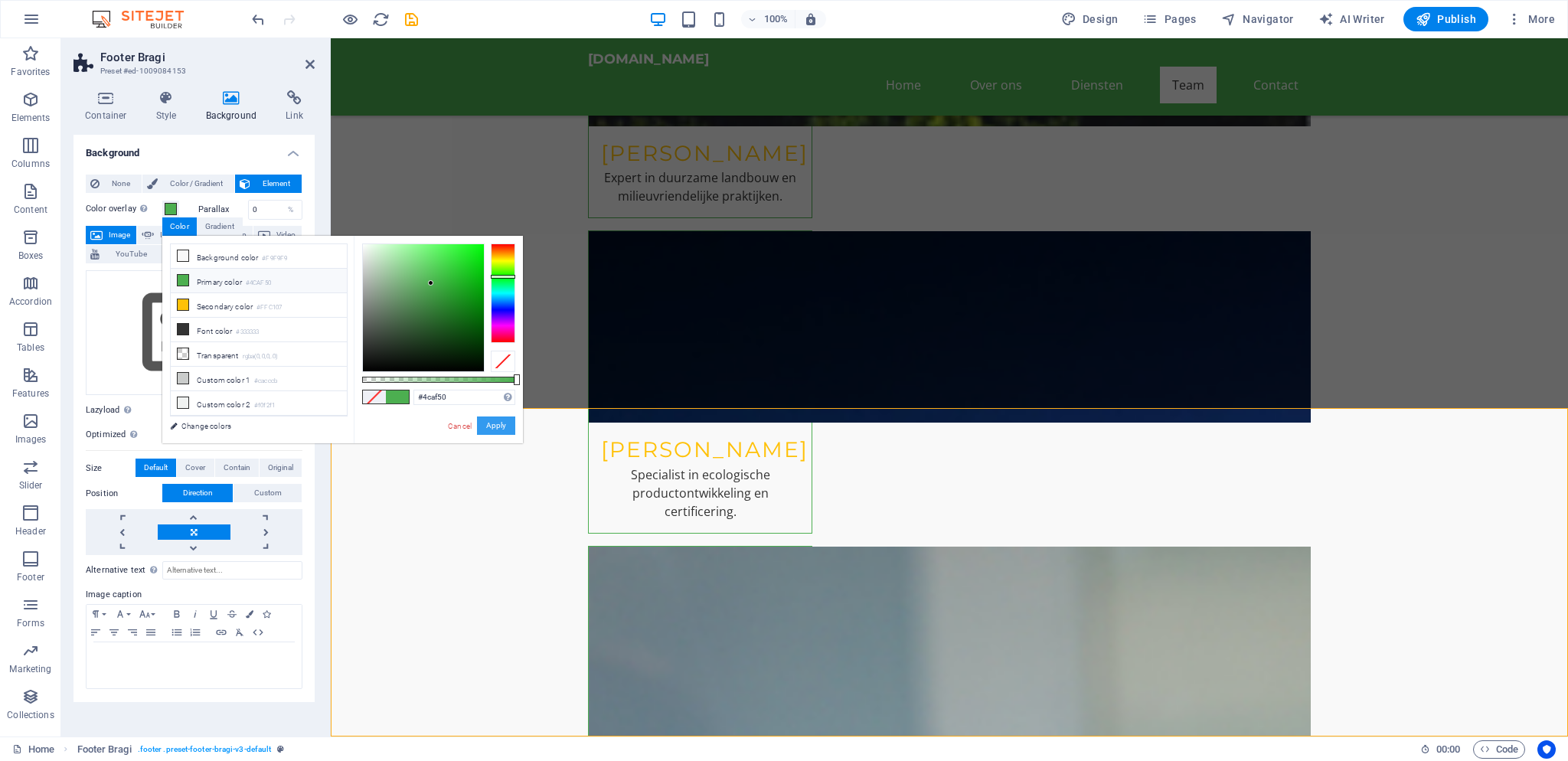
click at [495, 423] on button "Apply" at bounding box center [497, 425] width 38 height 18
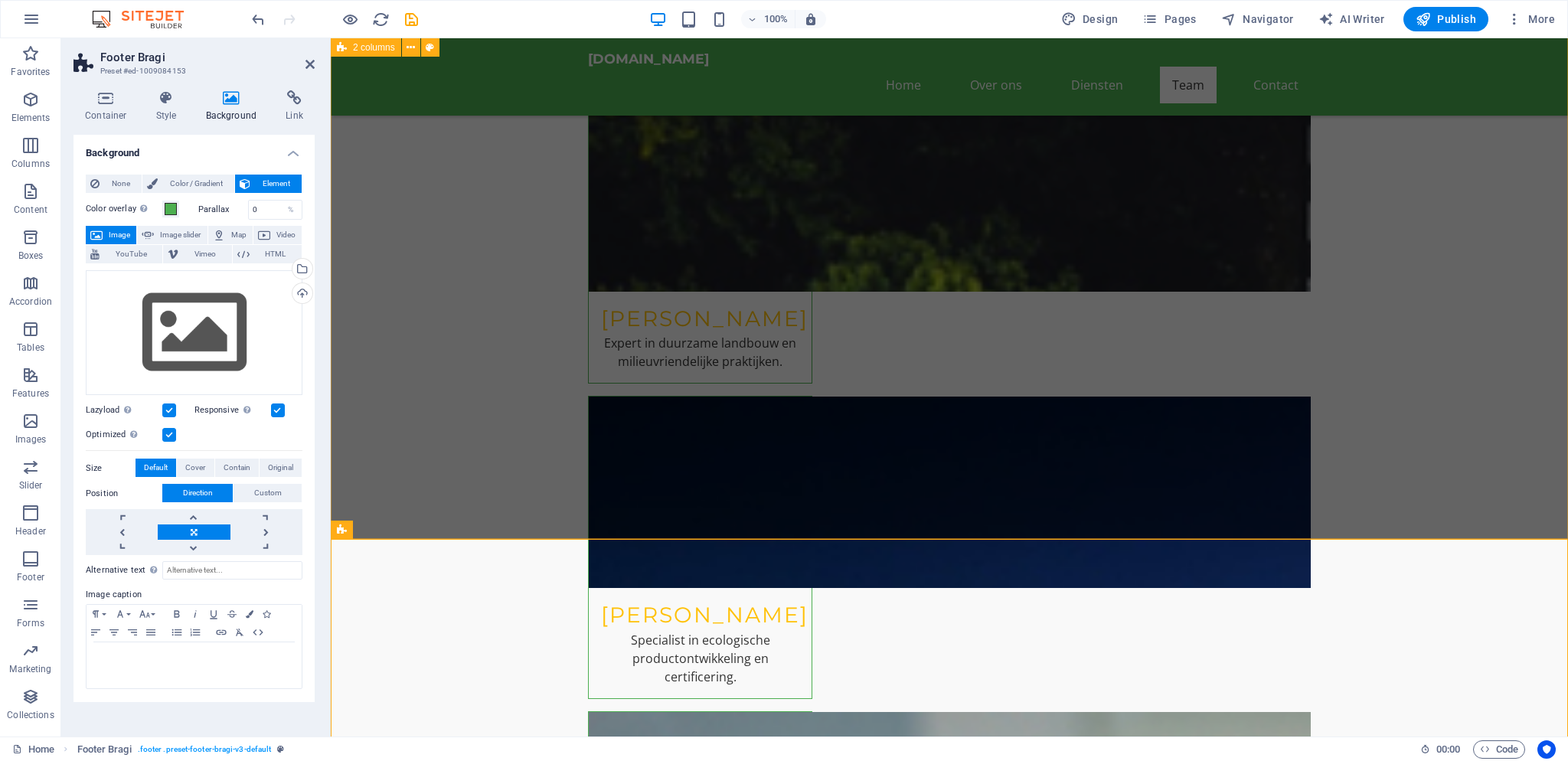
scroll to position [4910, 0]
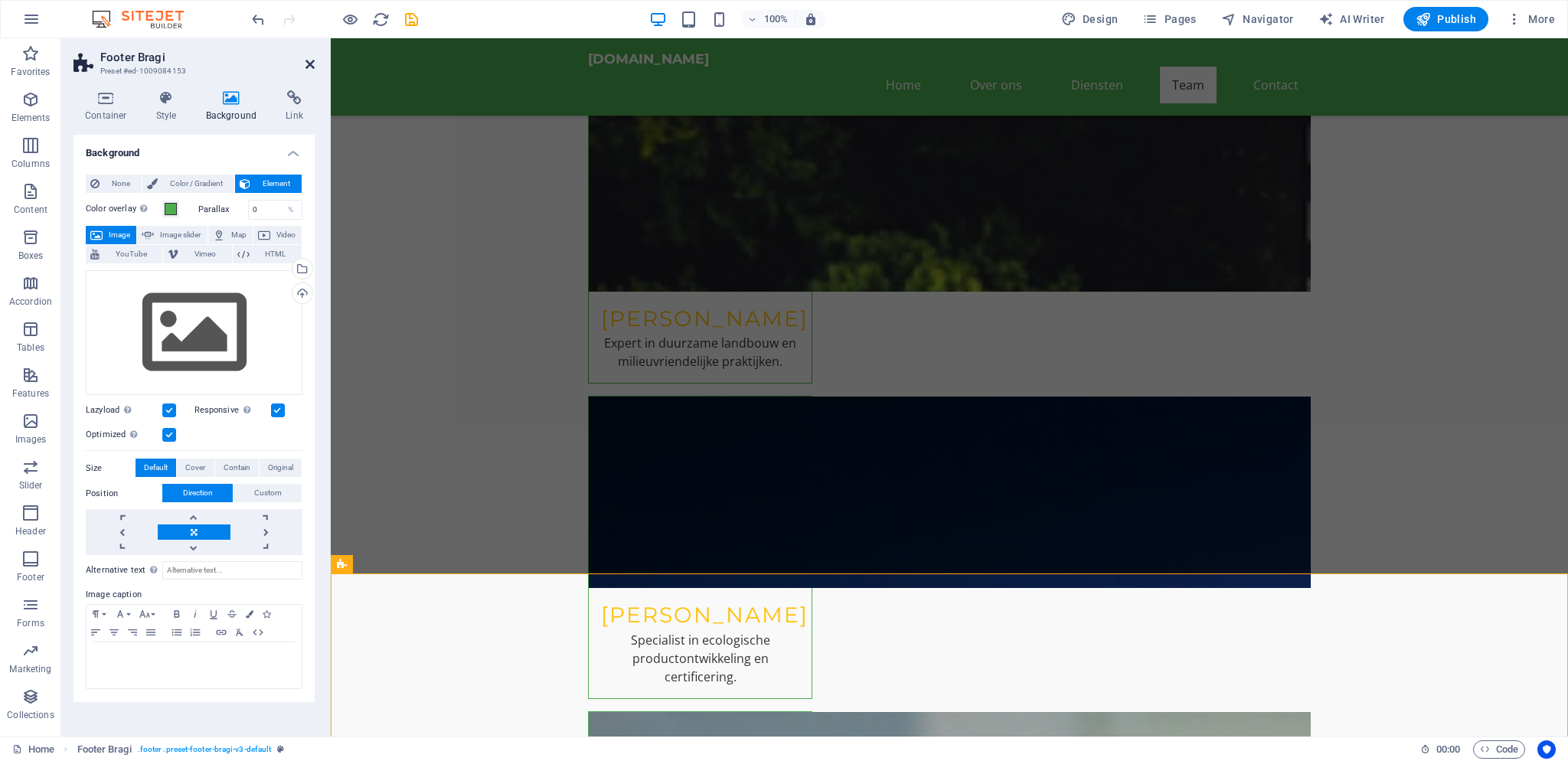
click at [308, 62] on icon at bounding box center [309, 64] width 9 height 12
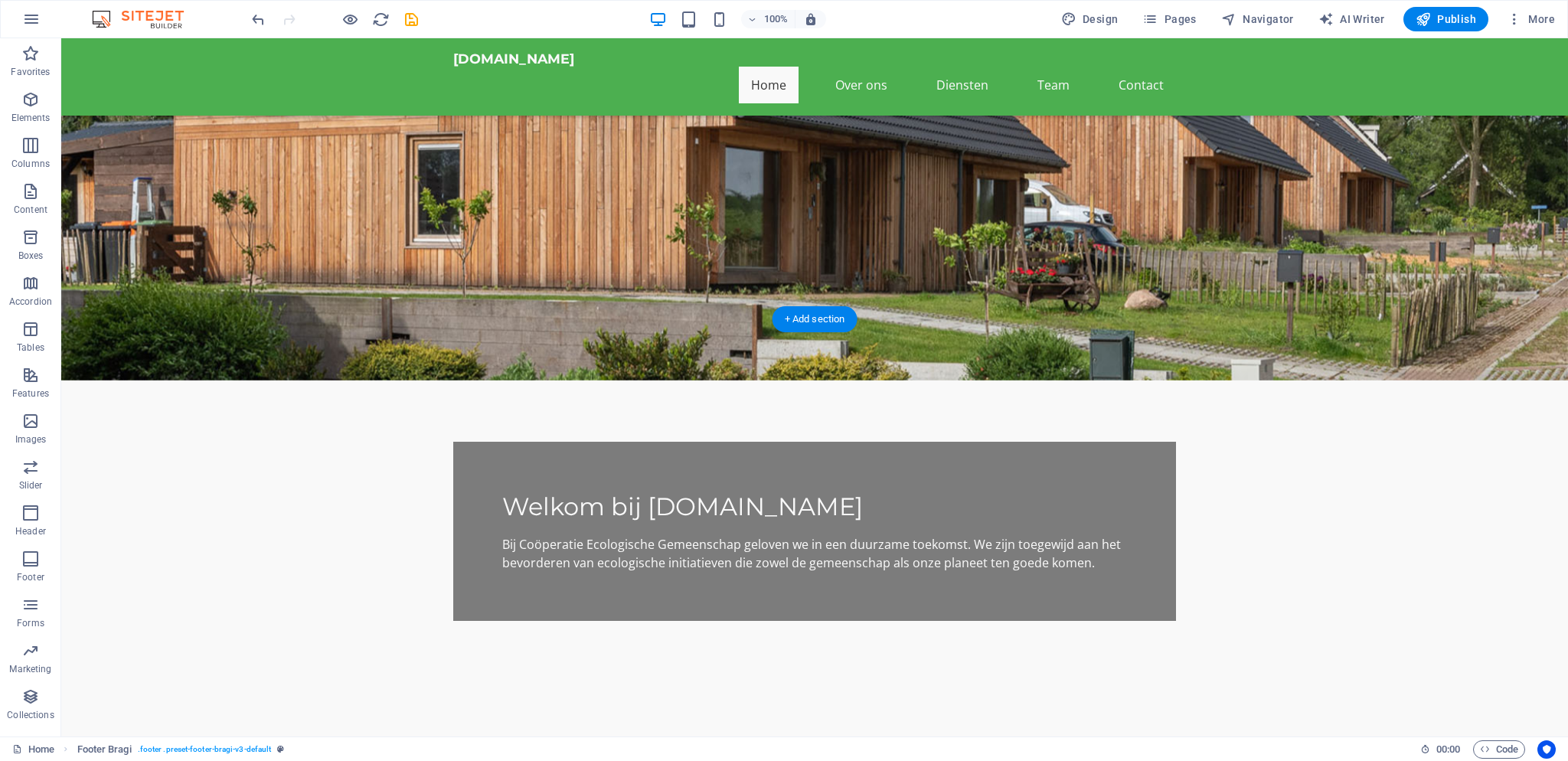
scroll to position [0, 0]
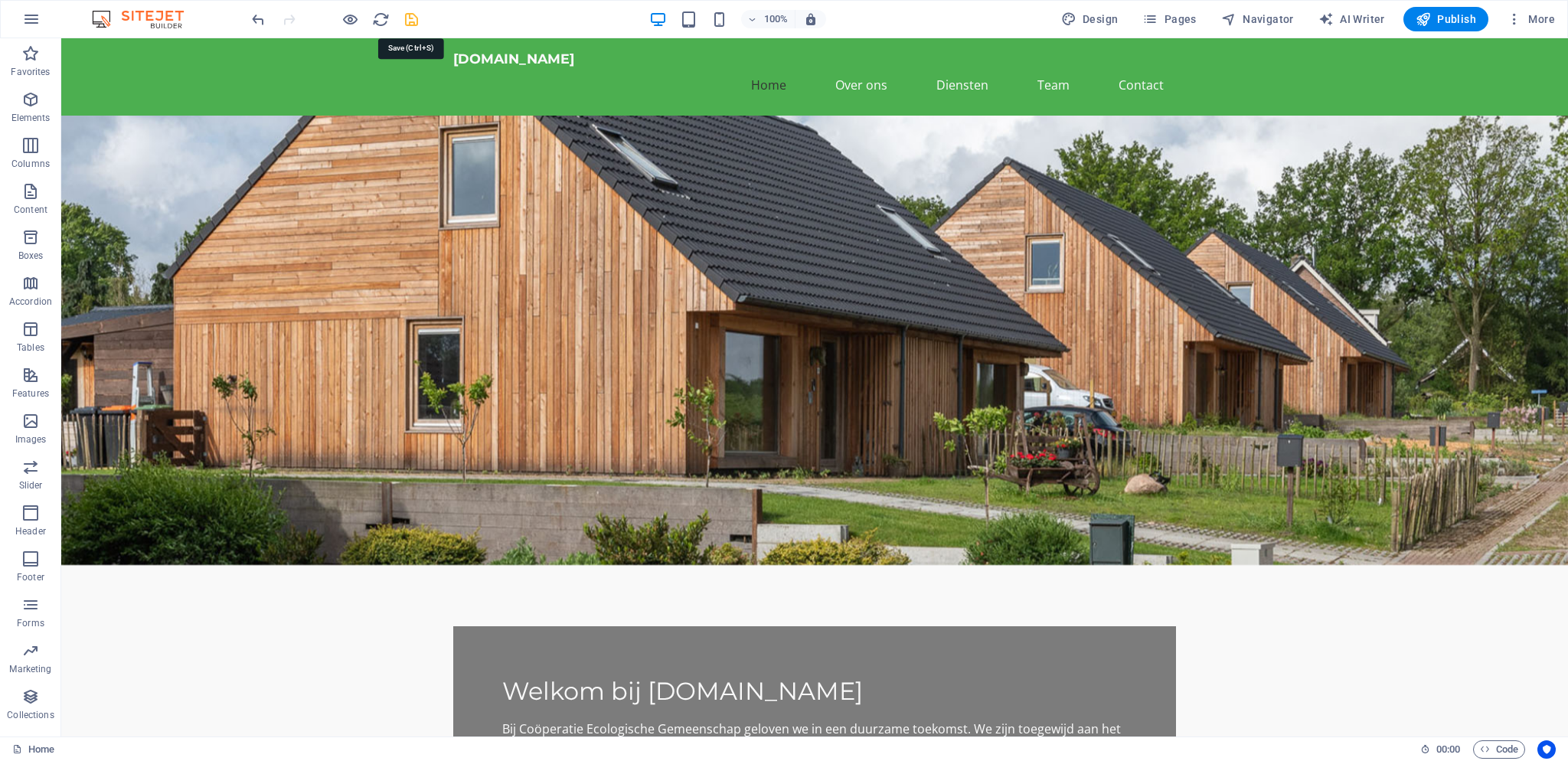
click at [413, 21] on icon "save" at bounding box center [412, 19] width 18 height 18
checkbox input "false"
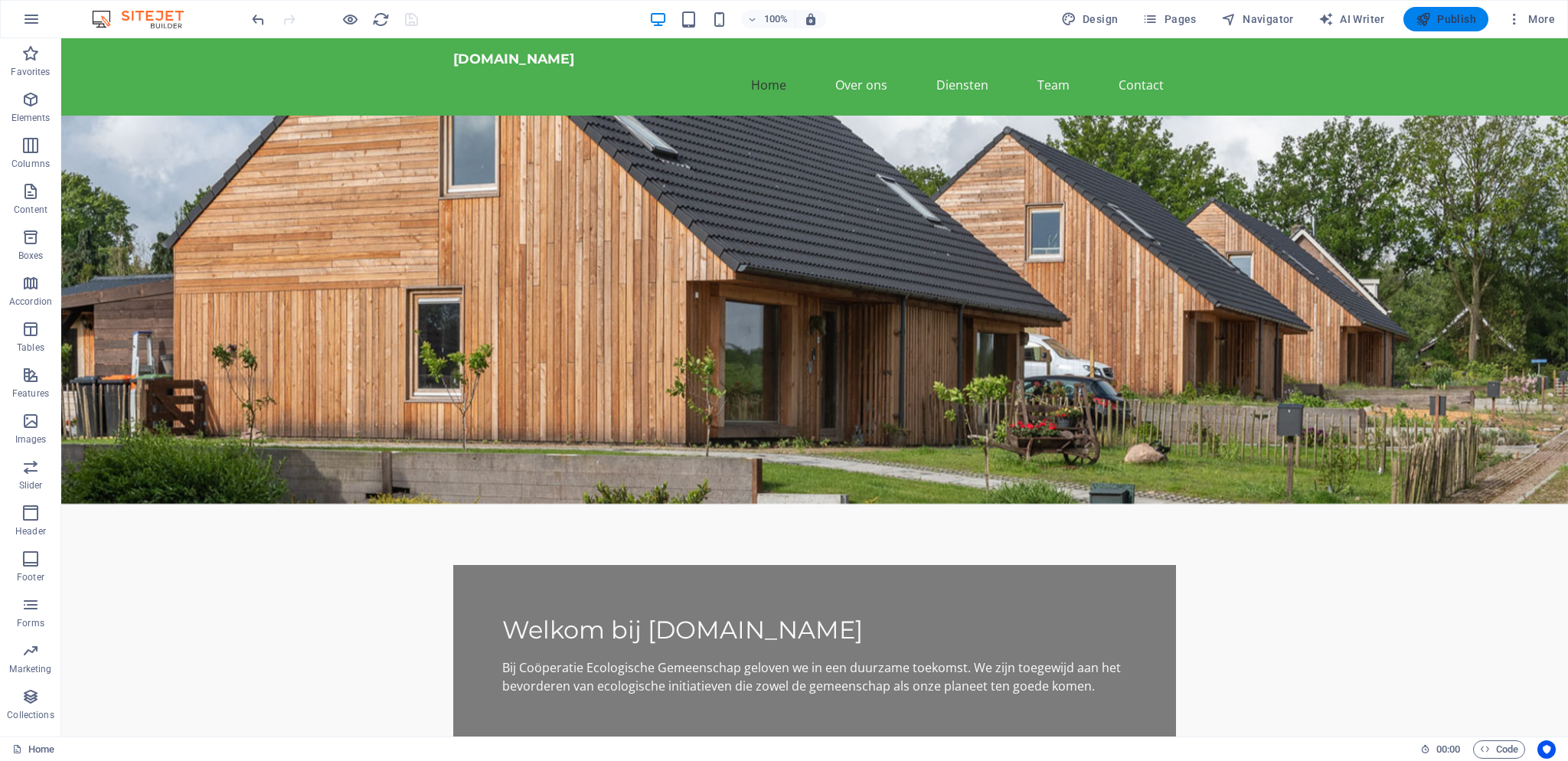
click at [1434, 21] on span "Publish" at bounding box center [1446, 18] width 61 height 15
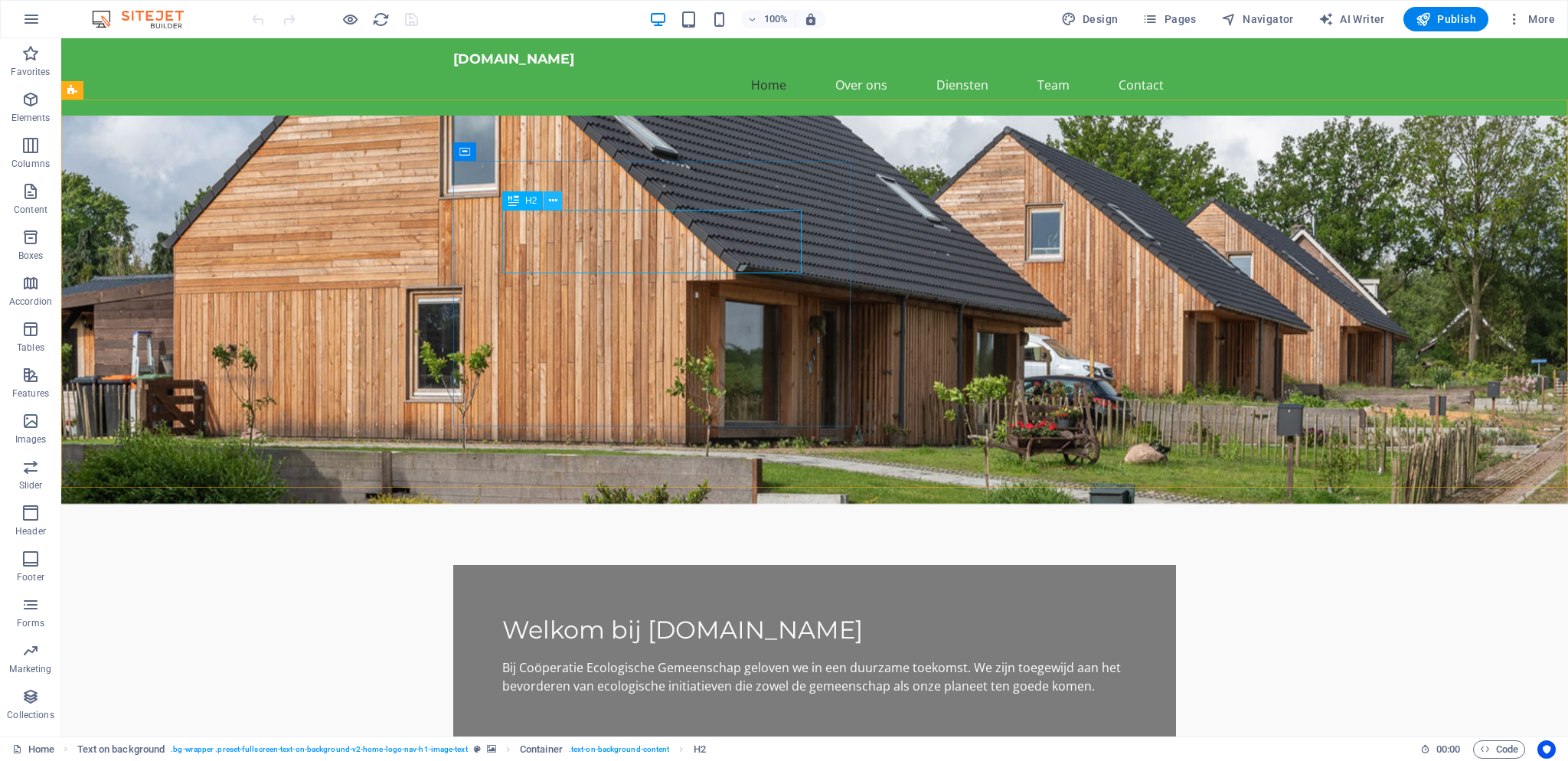
click at [557, 201] on button at bounding box center [553, 200] width 18 height 18
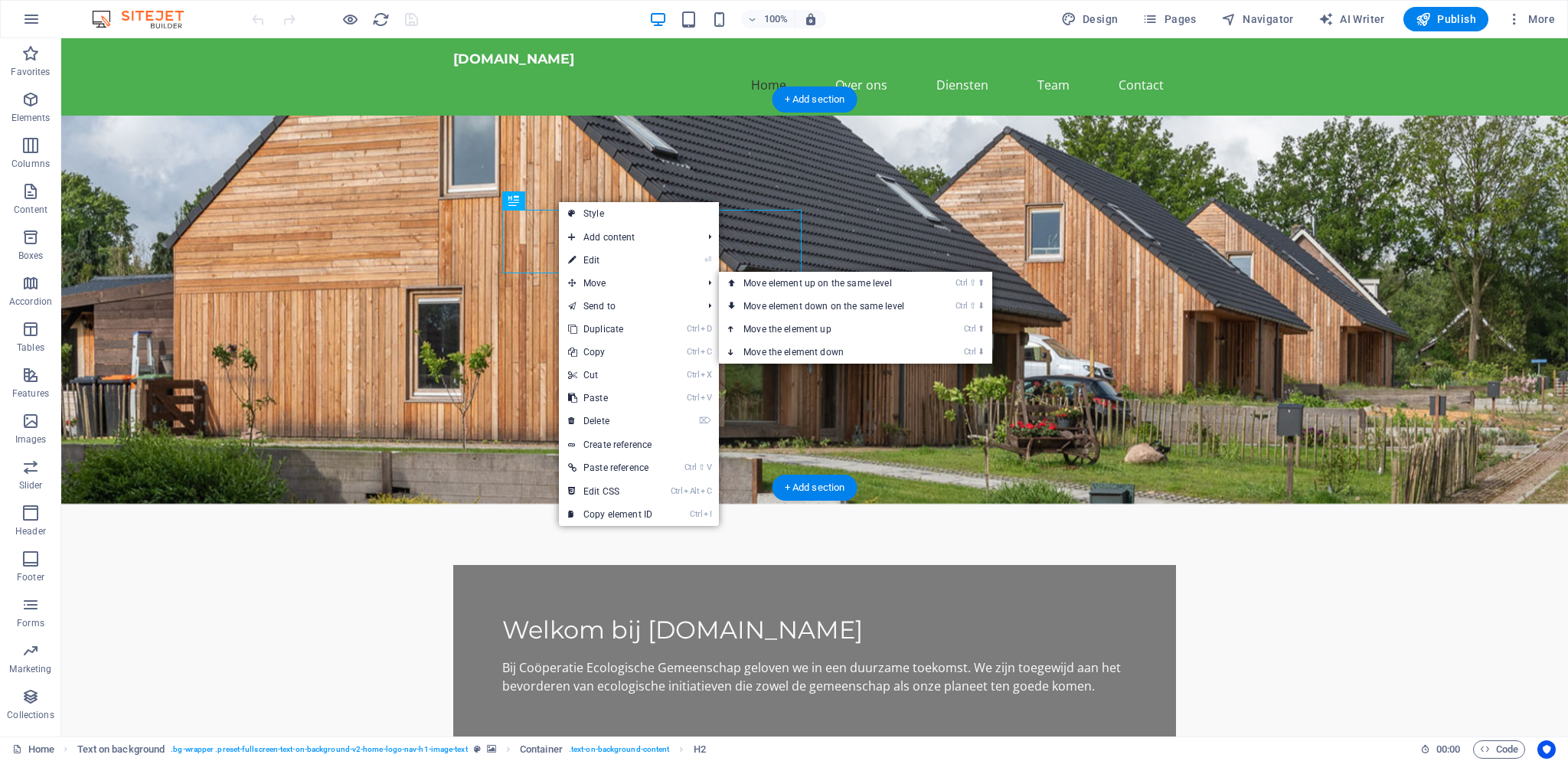
click at [379, 367] on figure at bounding box center [815, 309] width 1506 height 388
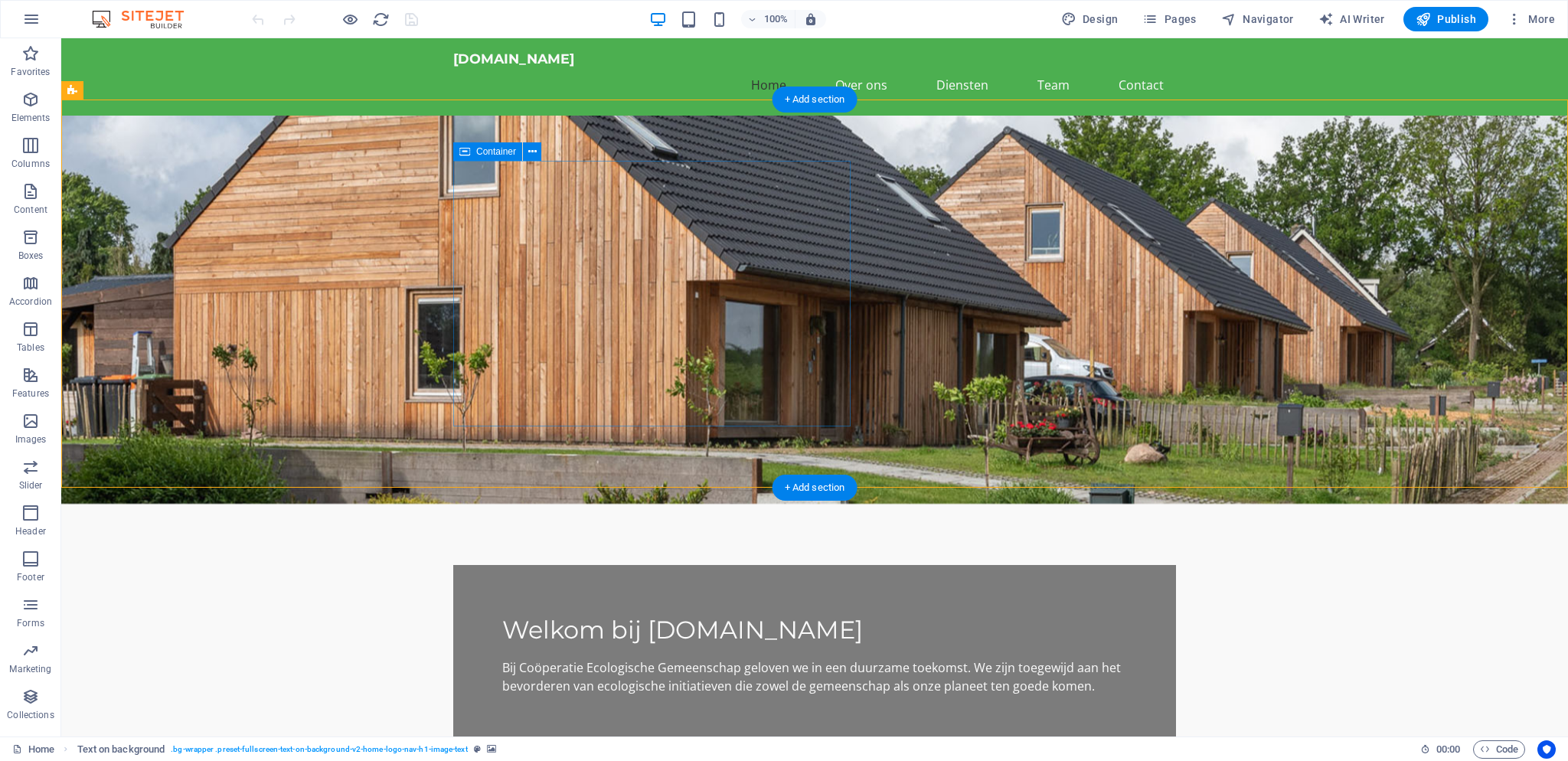
click at [510, 614] on div "Welkom bij [DOMAIN_NAME]" at bounding box center [814, 630] width 624 height 32
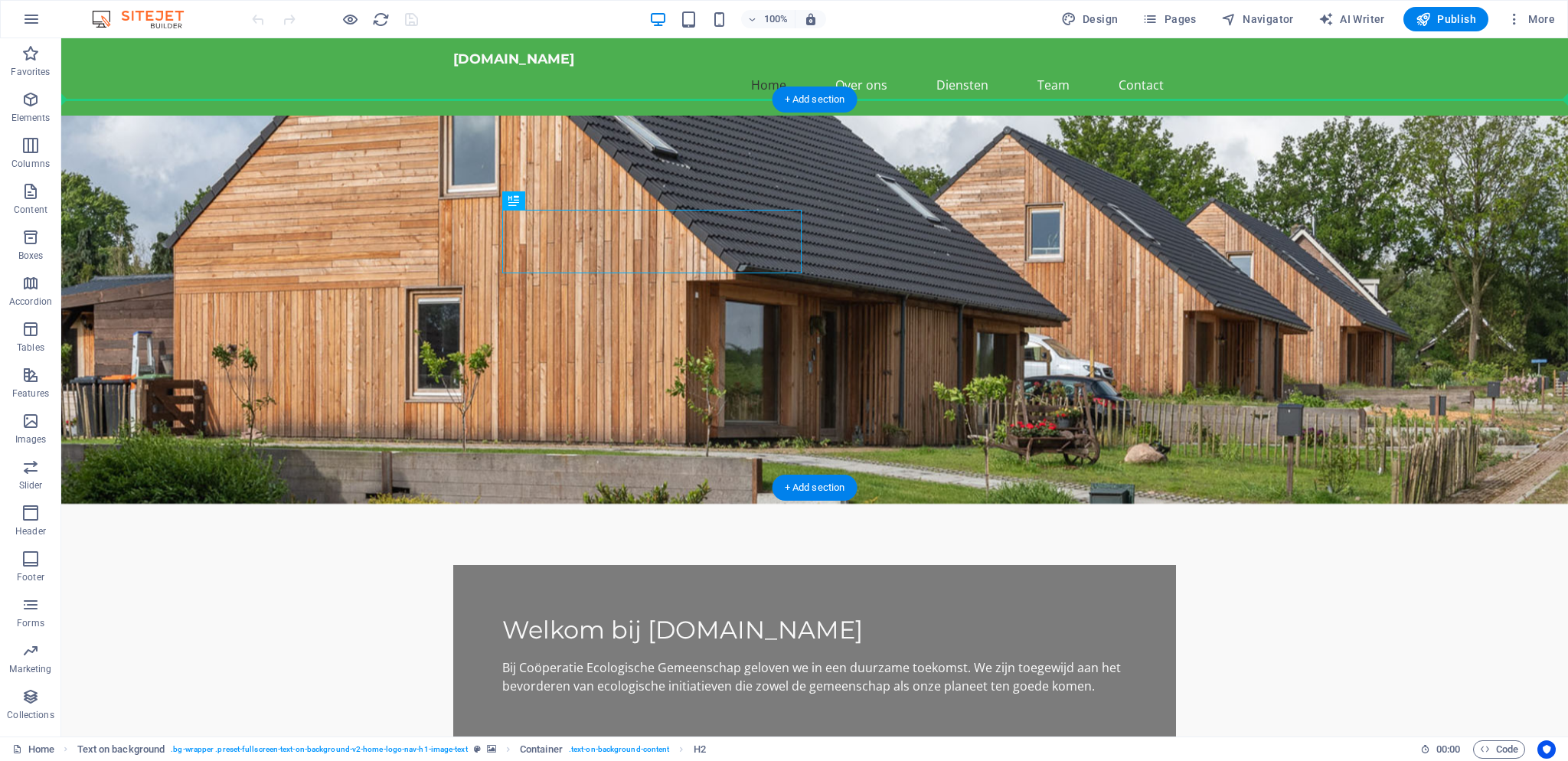
drag, startPoint x: 571, startPoint y: 241, endPoint x: 273, endPoint y: 201, distance: 300.7
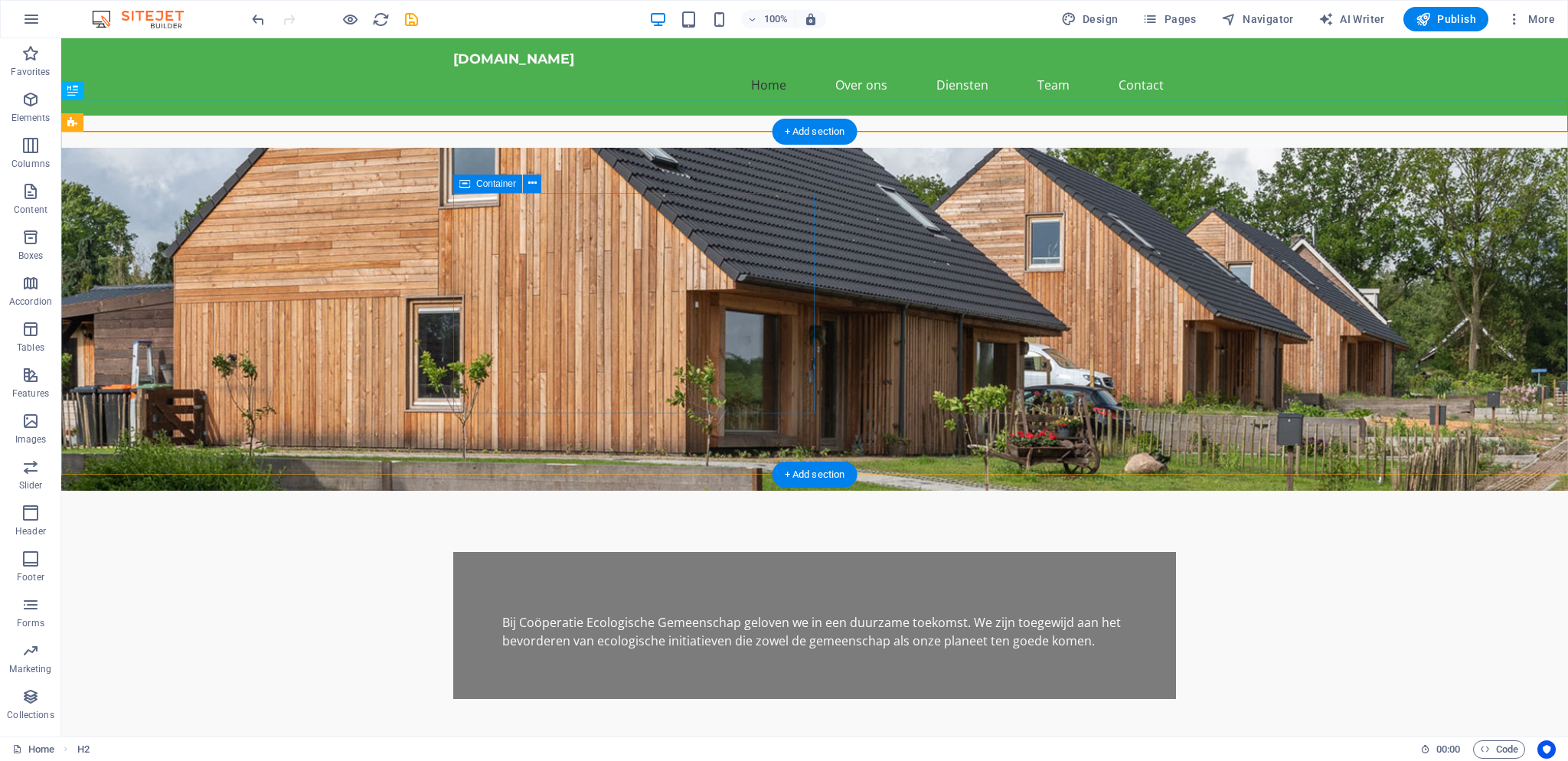
click at [493, 552] on div "Bij Coöperatie Ecologische Gemeenschap geloven we in een duurzame toekomst. We …" at bounding box center [815, 625] width 723 height 147
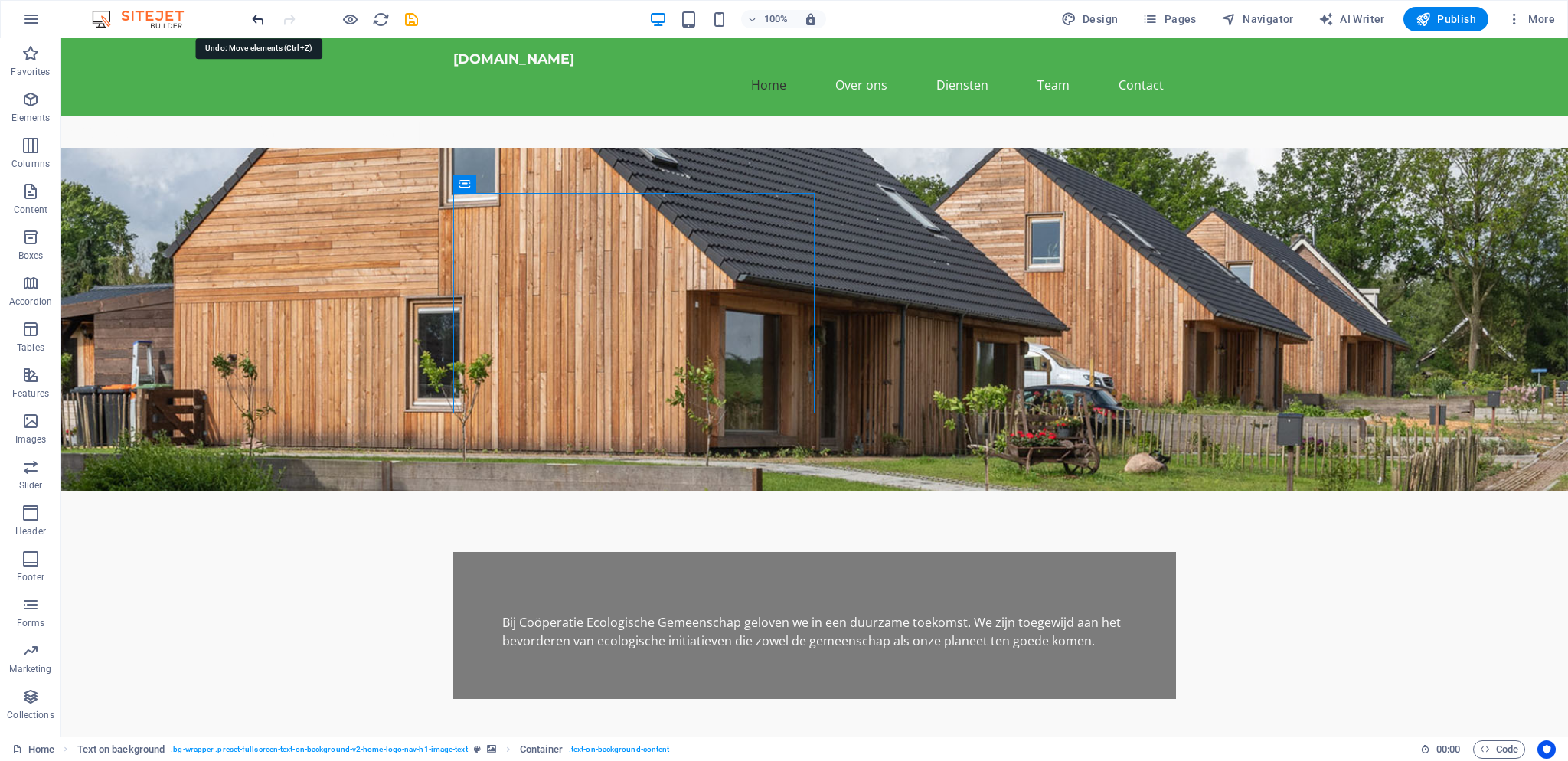
click at [256, 18] on icon "undo" at bounding box center [258, 19] width 18 height 18
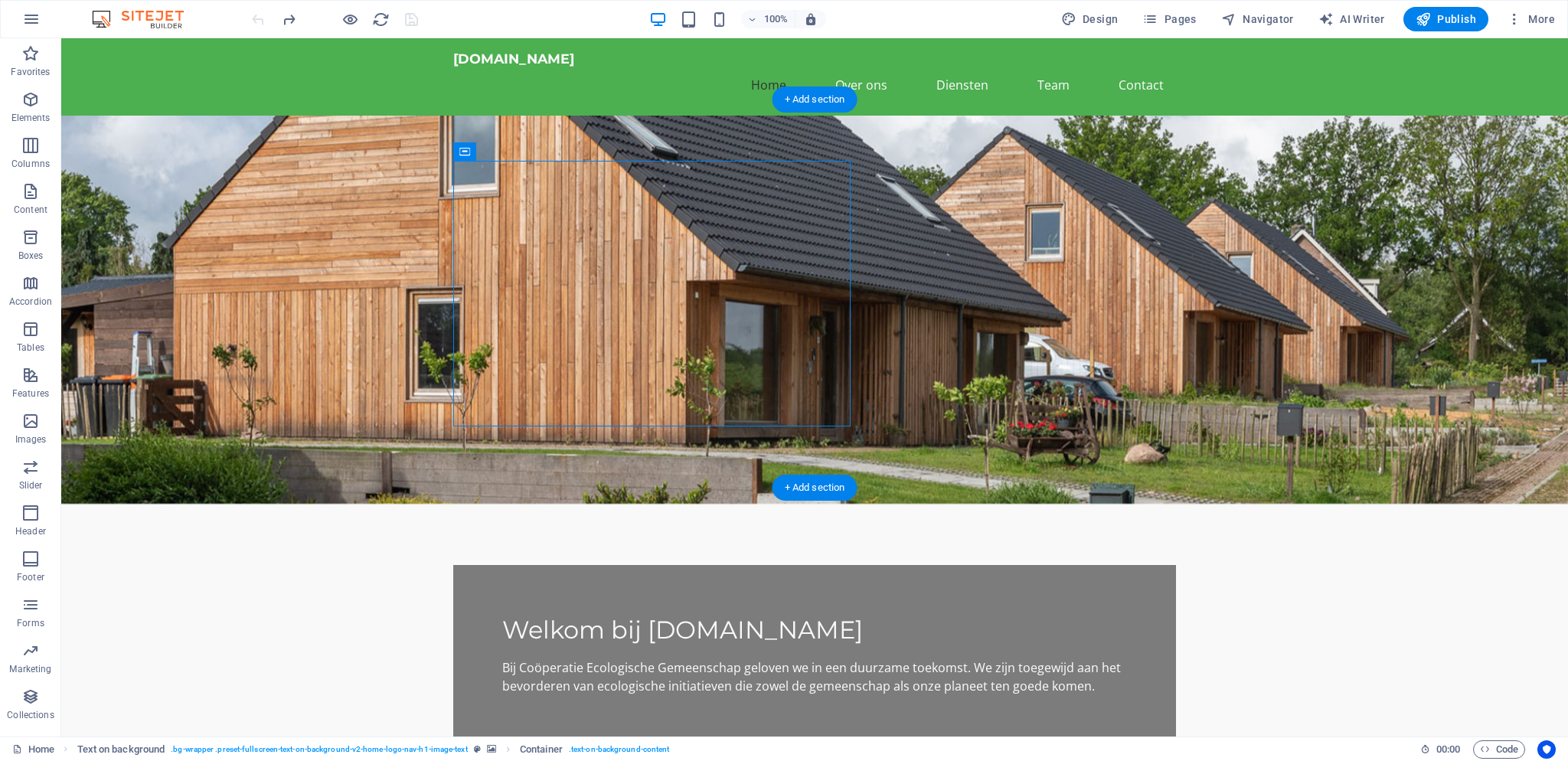
click at [1010, 307] on figure at bounding box center [815, 309] width 1506 height 388
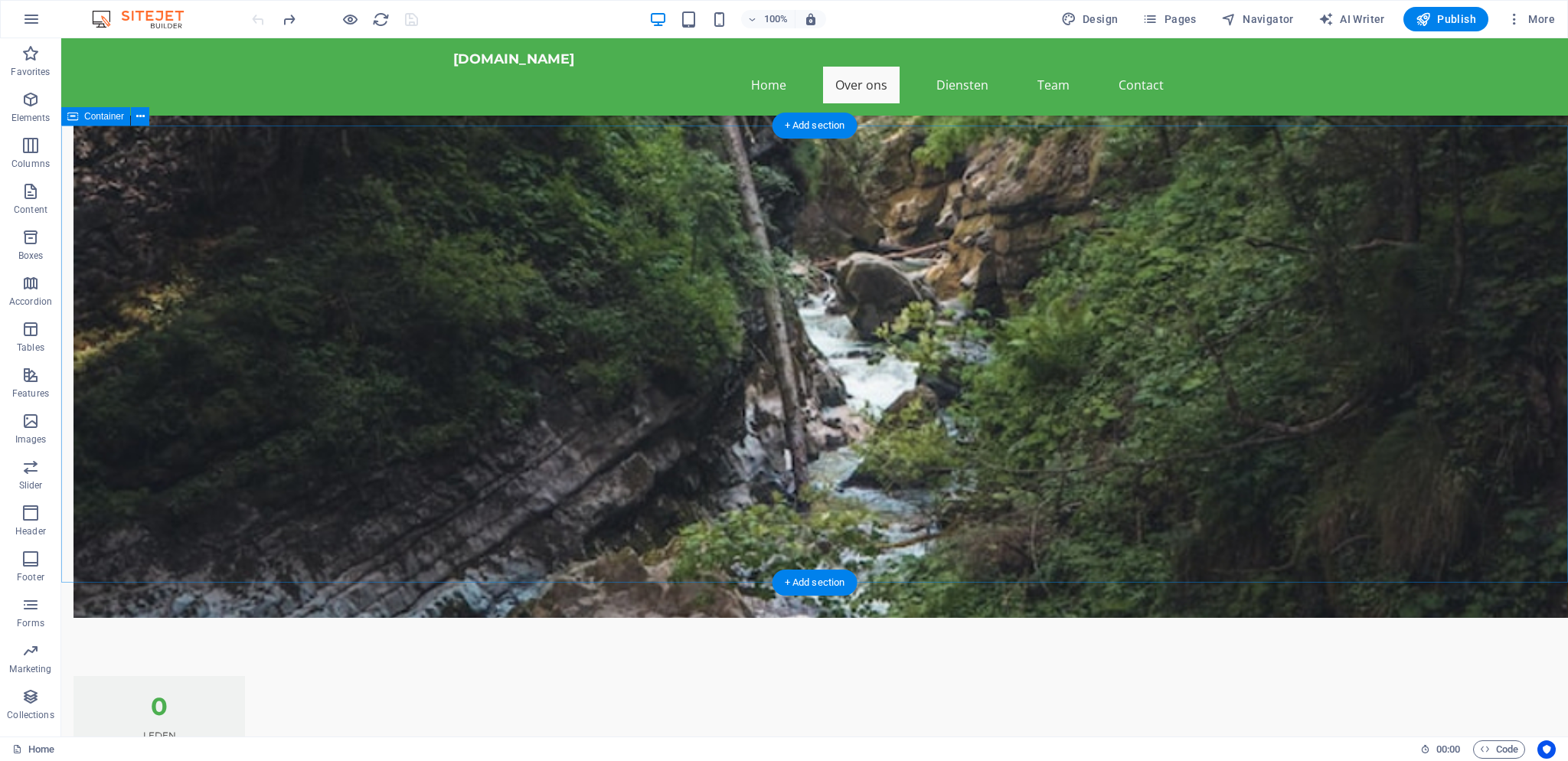
scroll to position [579, 0]
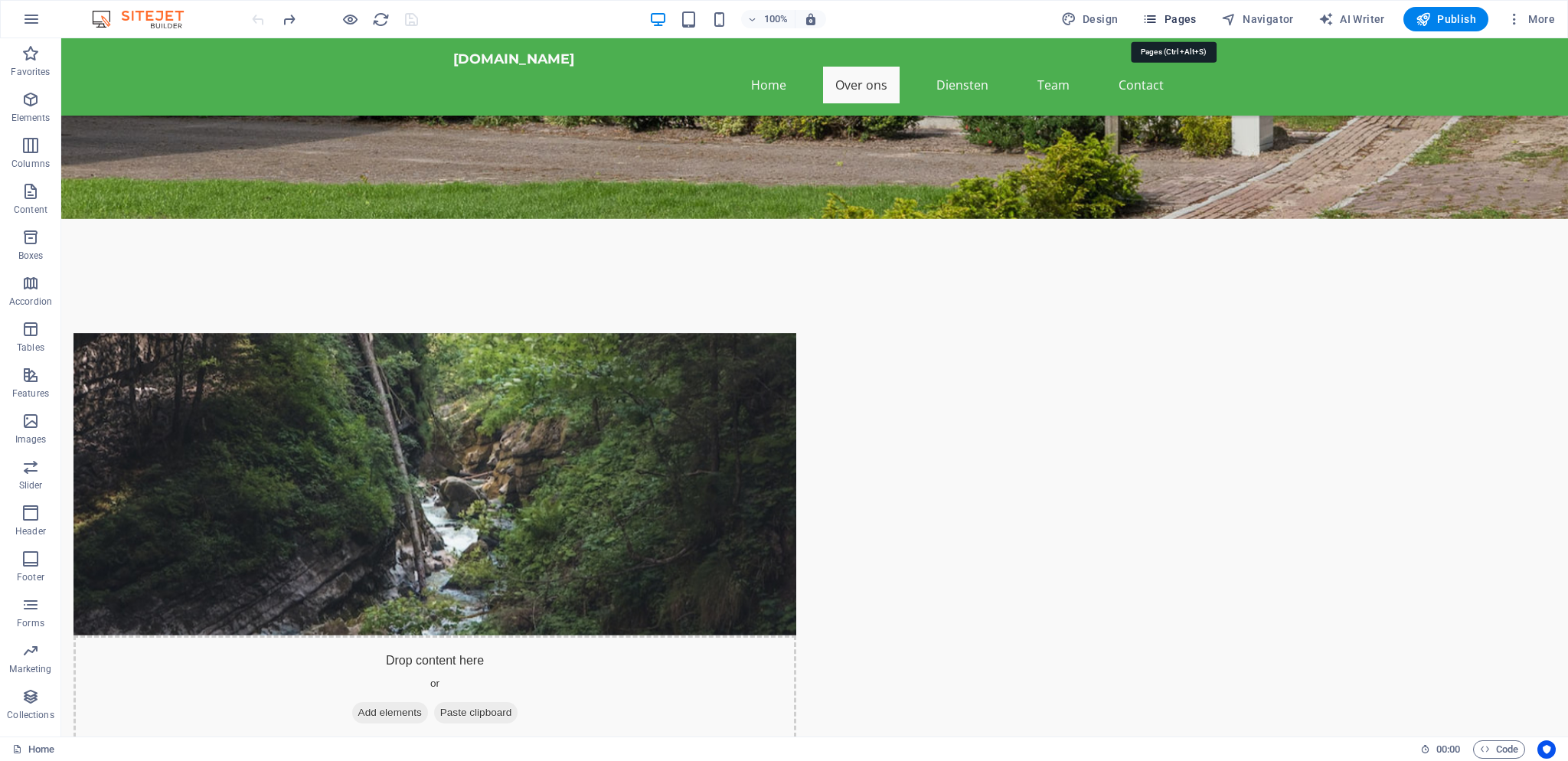
click at [1178, 18] on span "Pages" at bounding box center [1169, 18] width 54 height 15
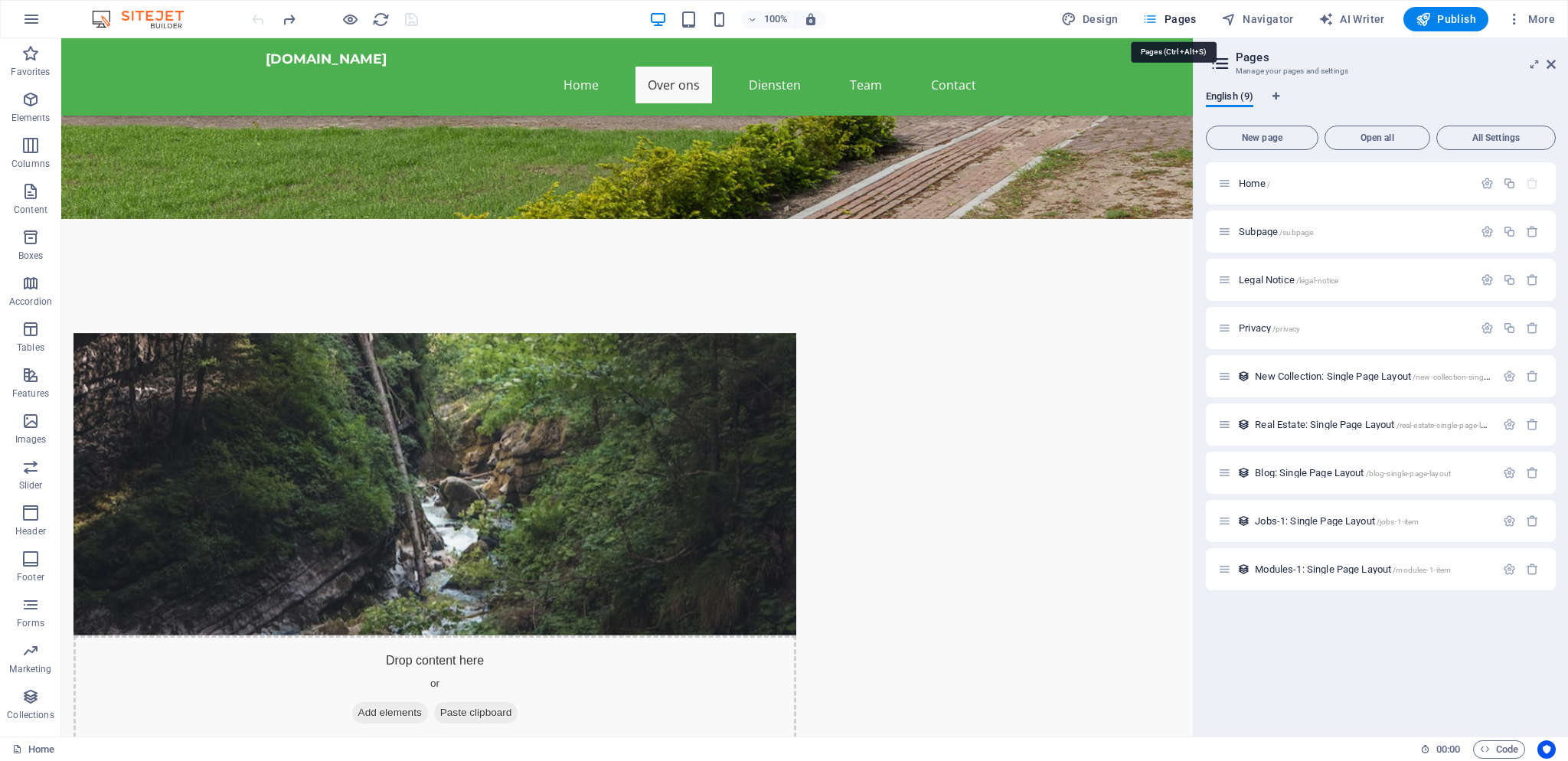
click at [1175, 11] on span "Pages" at bounding box center [1169, 18] width 54 height 15
click at [1095, 14] on span "Design" at bounding box center [1090, 18] width 58 height 15
select select "rem"
select select "200"
select select "px"
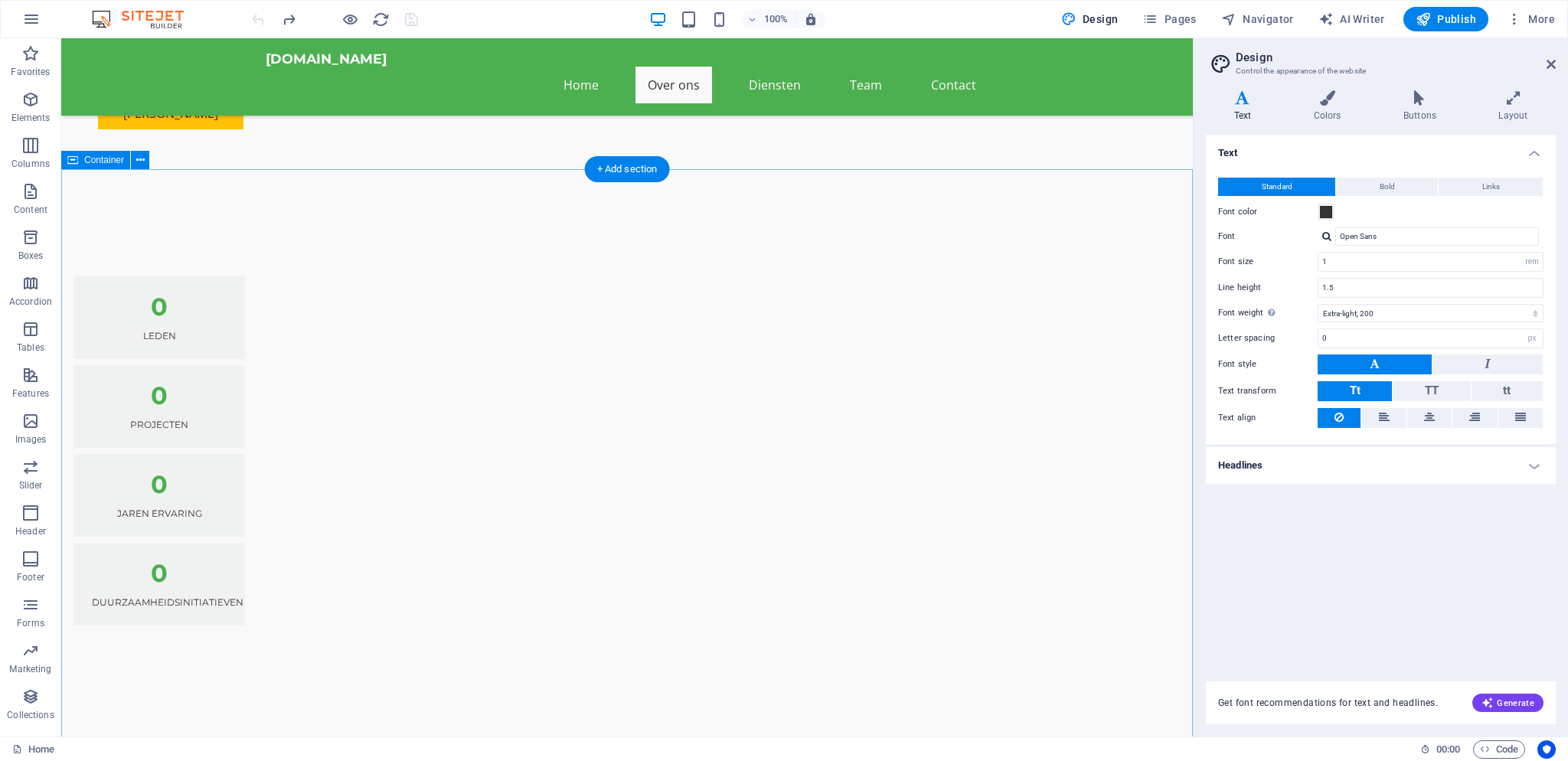
scroll to position [1405, 0]
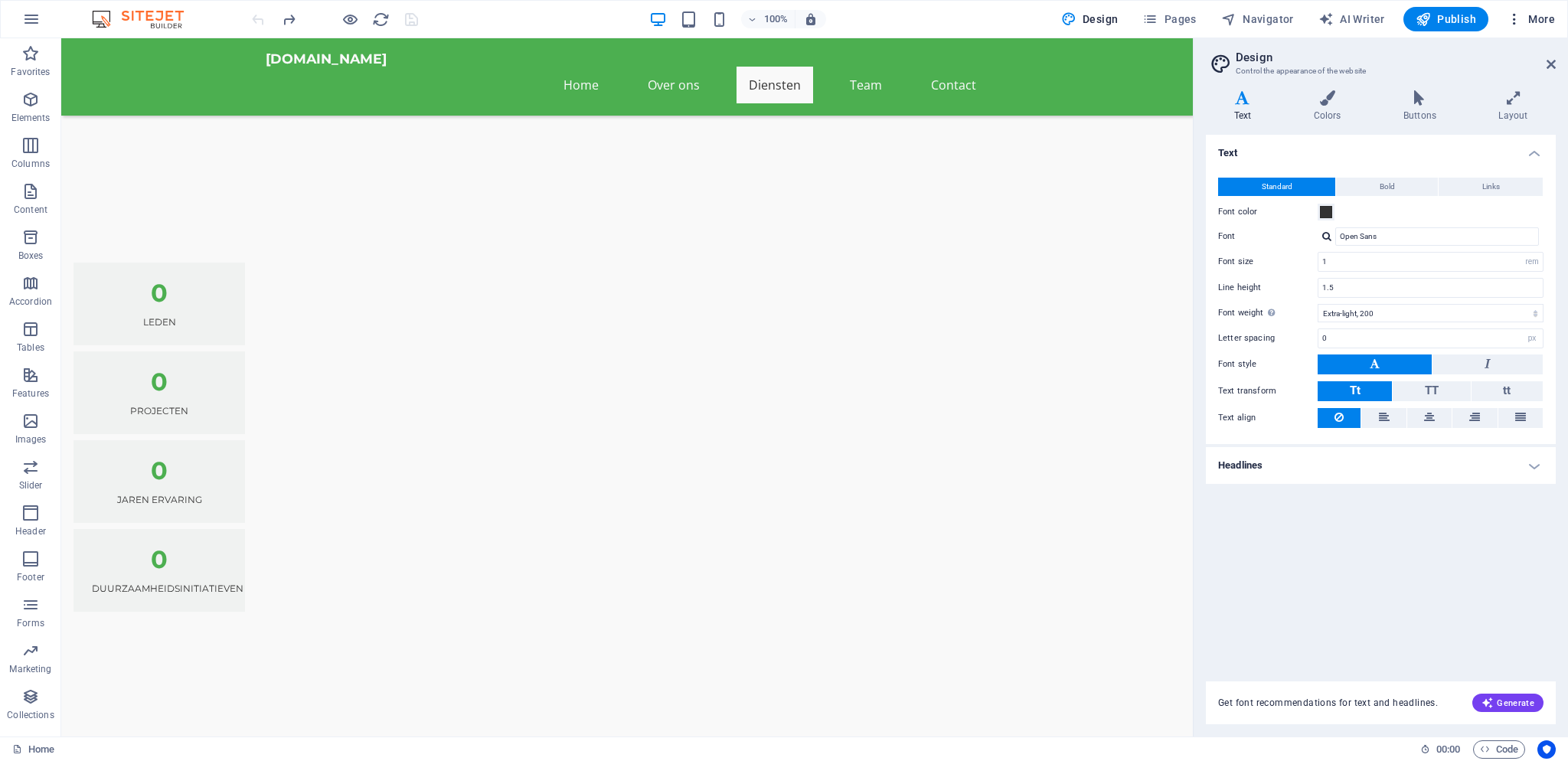
click at [1536, 17] on span "More" at bounding box center [1530, 18] width 48 height 15
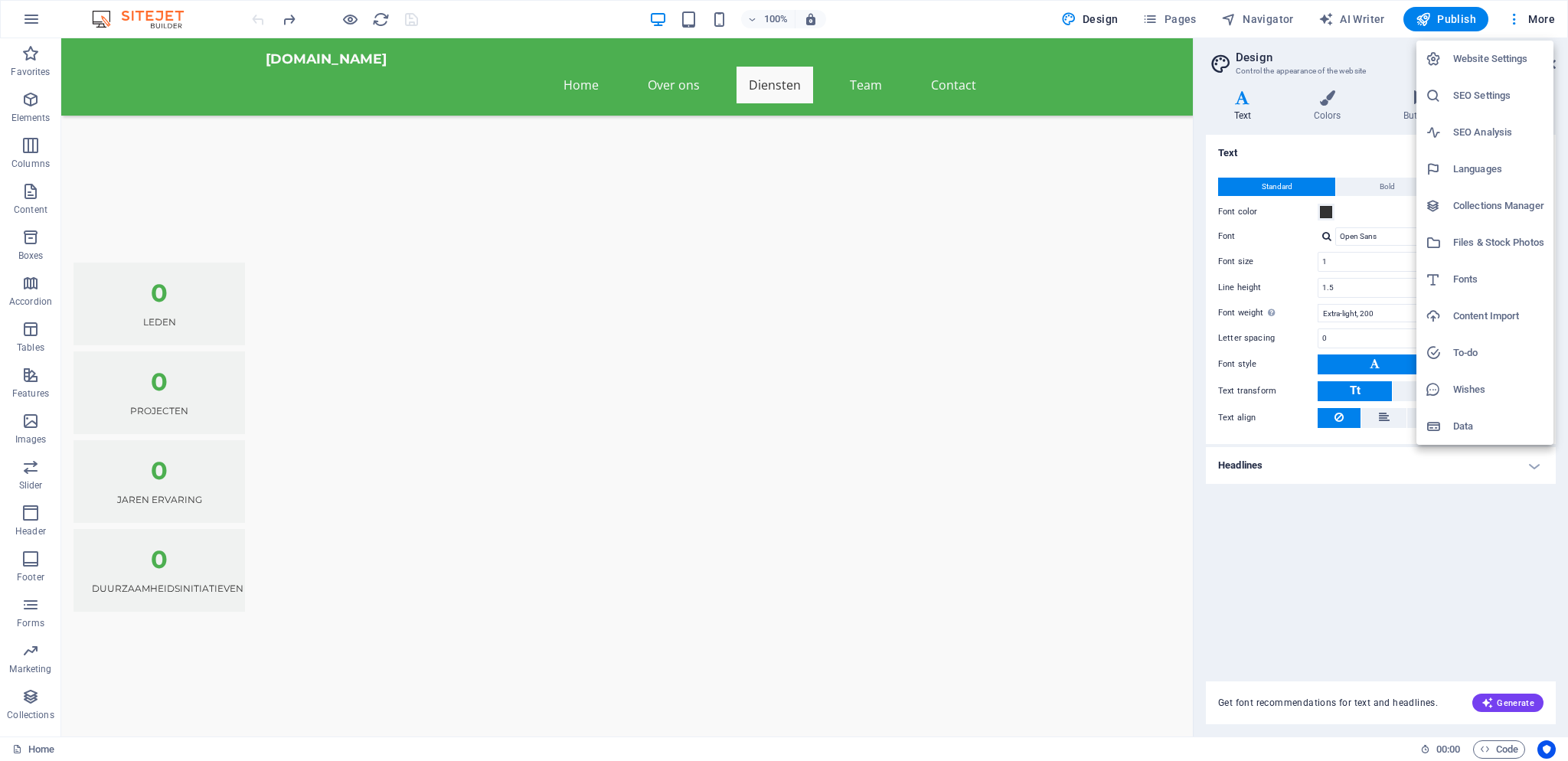
click at [1474, 167] on h6 "Languages" at bounding box center [1498, 169] width 91 height 18
select select "41"
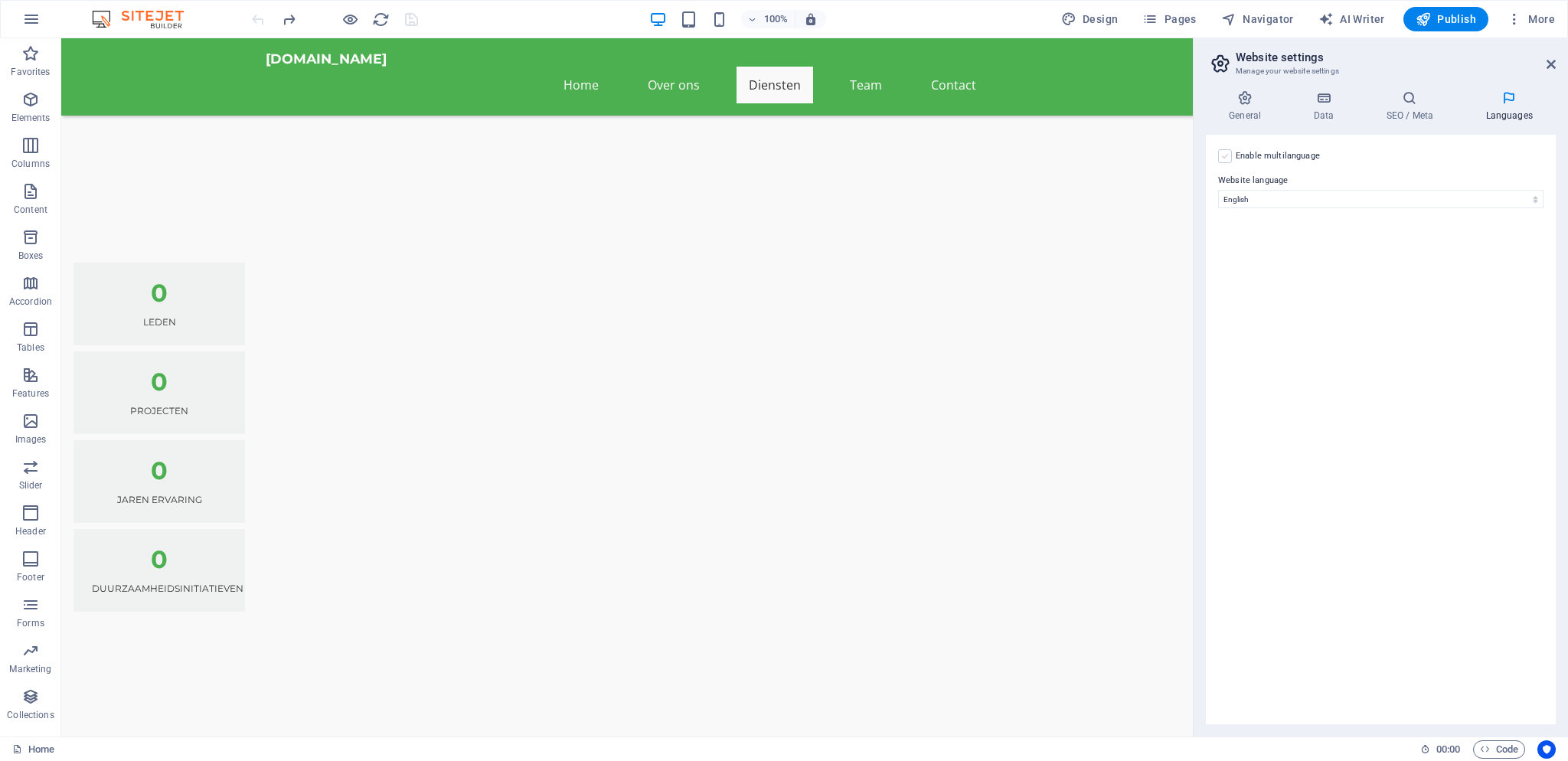
click at [1230, 157] on label at bounding box center [1224, 156] width 14 height 14
click at [0, 0] on input "Enable multilanguage To disable multilanguage delete all languages until only o…" at bounding box center [0, 0] width 0 height 0
select select
click at [1525, 209] on icon at bounding box center [1523, 211] width 9 height 18
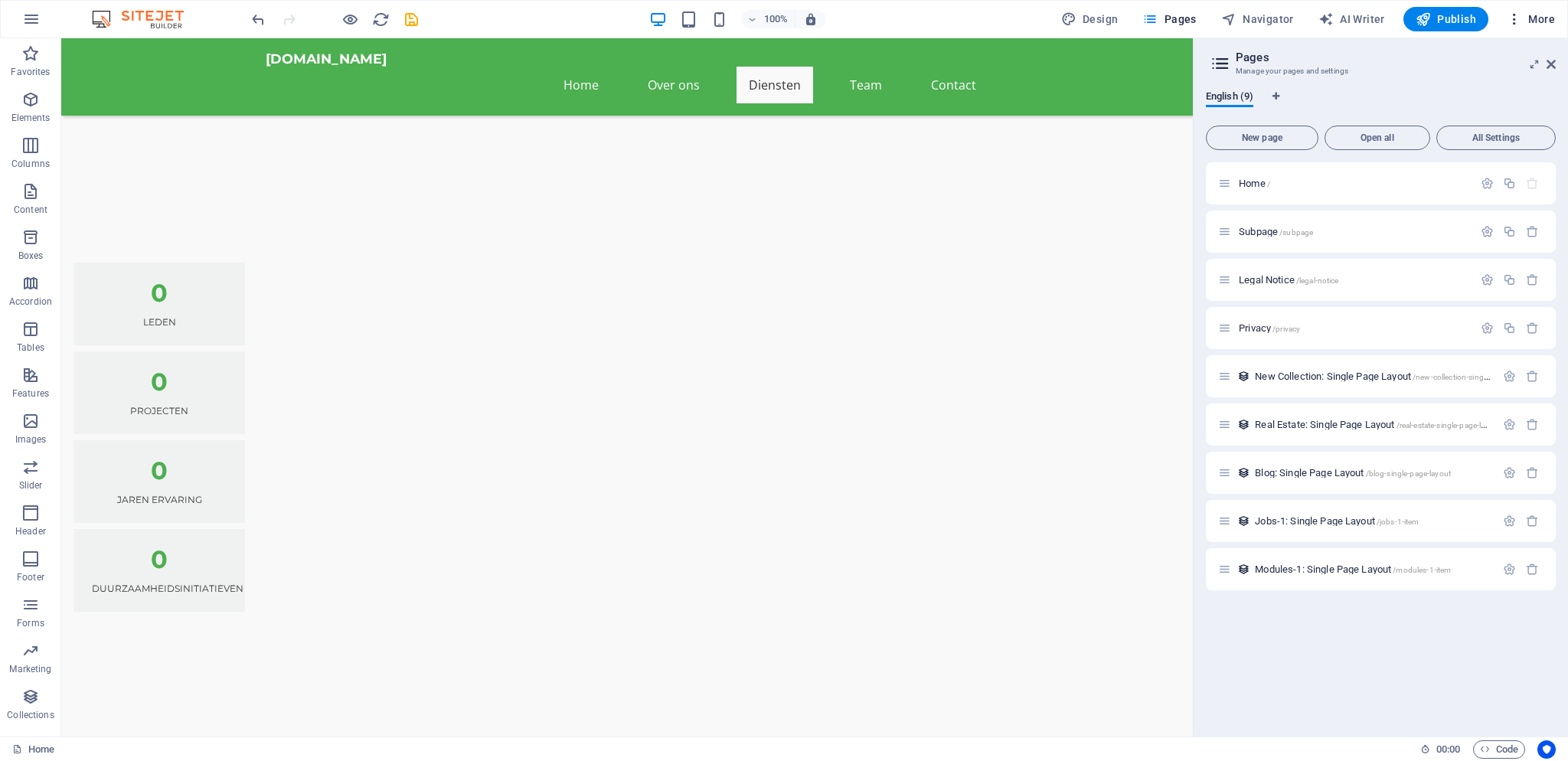
click at [1524, 23] on span "More" at bounding box center [1530, 18] width 48 height 15
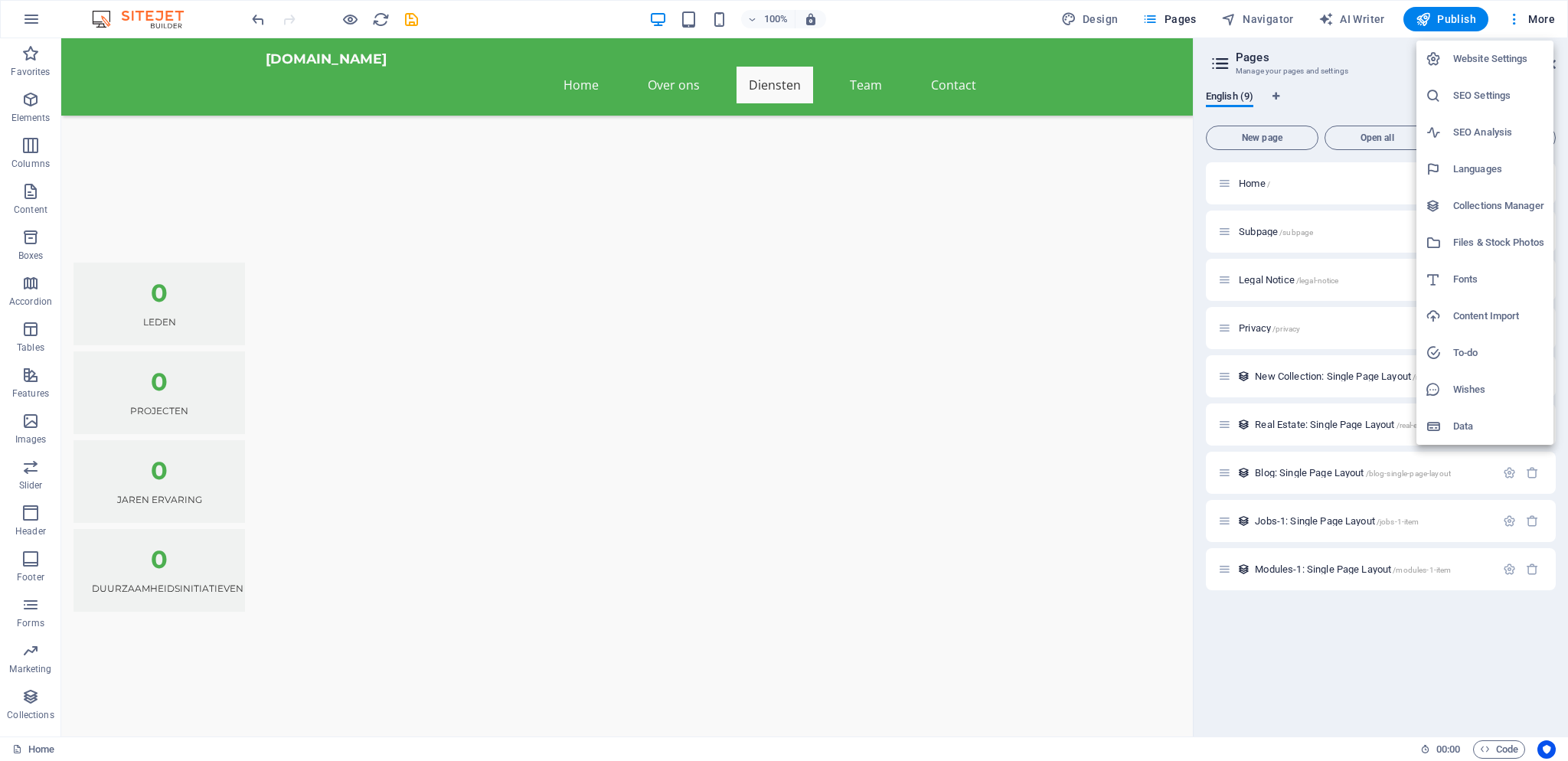
click at [1489, 168] on h6 "Languages" at bounding box center [1498, 169] width 91 height 18
select select "41"
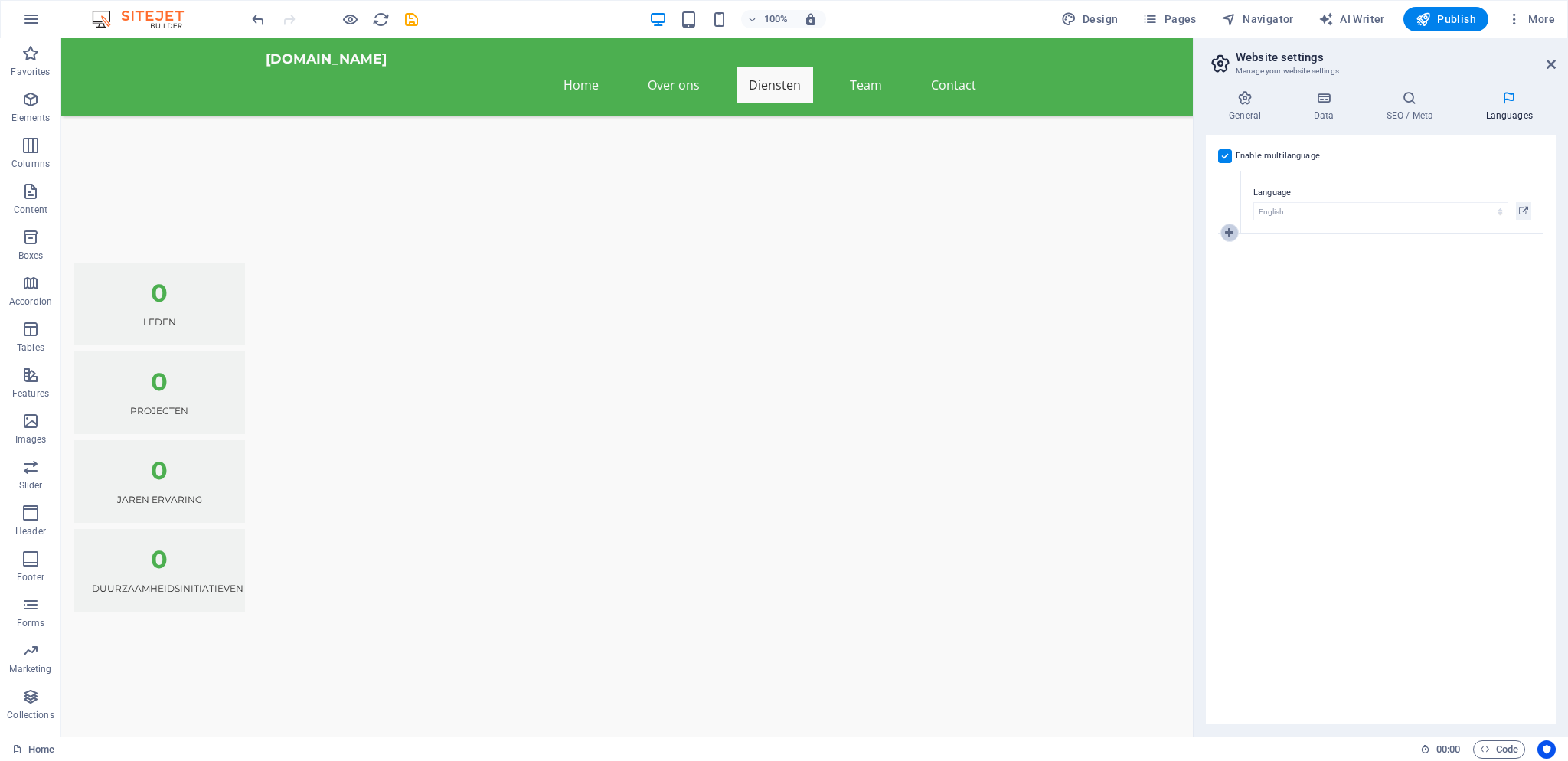
click at [1231, 226] on link at bounding box center [1229, 233] width 18 height 18
select select "39"
click option "Dutch" at bounding box center [0, 0] width 0 height 0
click at [1263, 335] on div "Enable multilanguage To disable multilanguage delete all languages until only o…" at bounding box center [1381, 429] width 350 height 589
click at [1228, 294] on icon at bounding box center [1229, 294] width 9 height 10
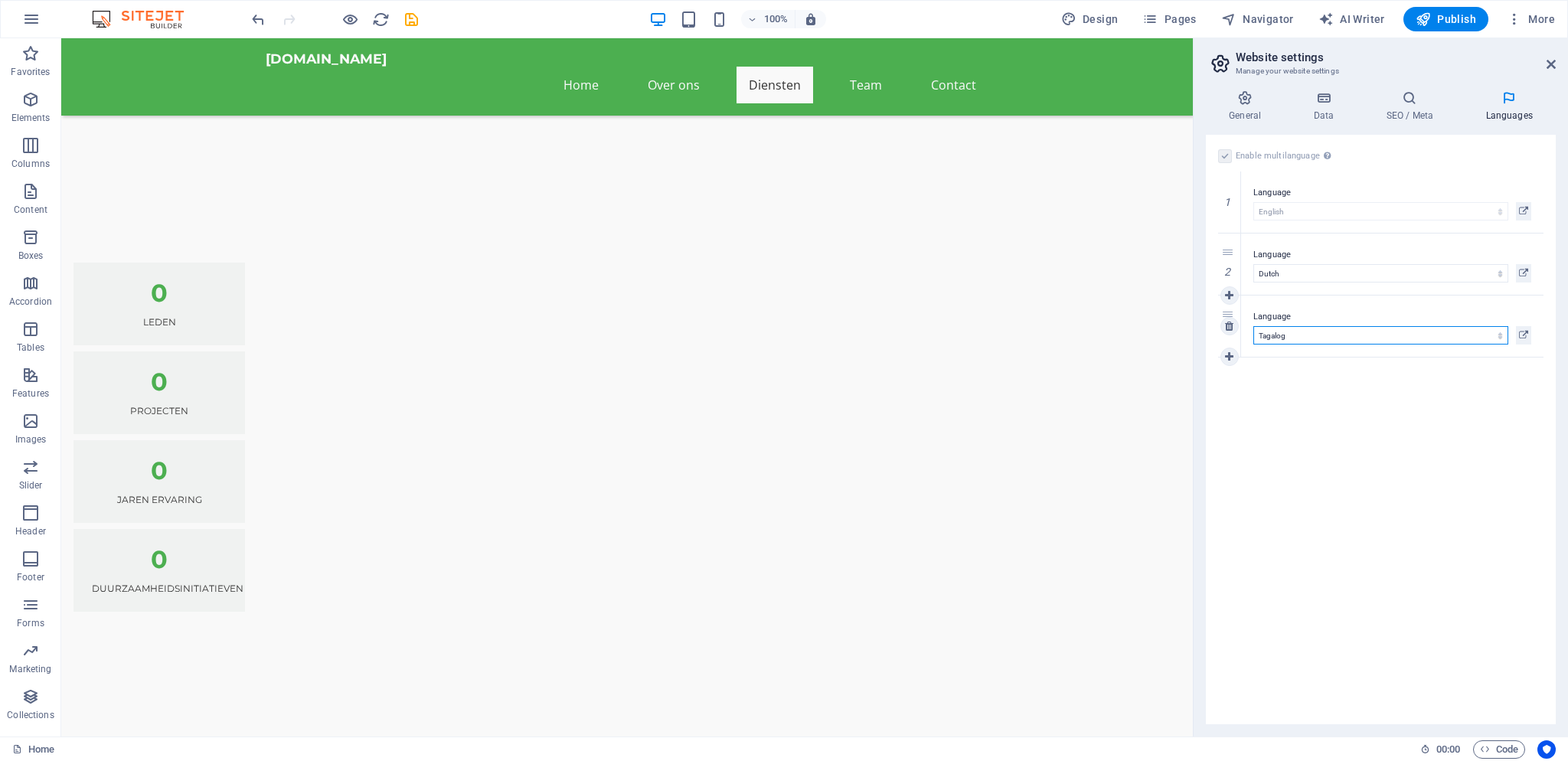
click option "Tagalog" at bounding box center [0, 0] width 0 height 0
click at [1294, 335] on select "Abkhazian Afar Afrikaans Akan Albanian Amharic Arabic Aragonese Armenian Assame…" at bounding box center [1381, 335] width 255 height 18
click at [1254, 326] on select "Abkhazian Afar Afrikaans Akan Albanian Amharic Arabic Aragonese Armenian Assame…" at bounding box center [1381, 335] width 255 height 18
select select "165"
click option "Turkish" at bounding box center [0, 0] width 0 height 0
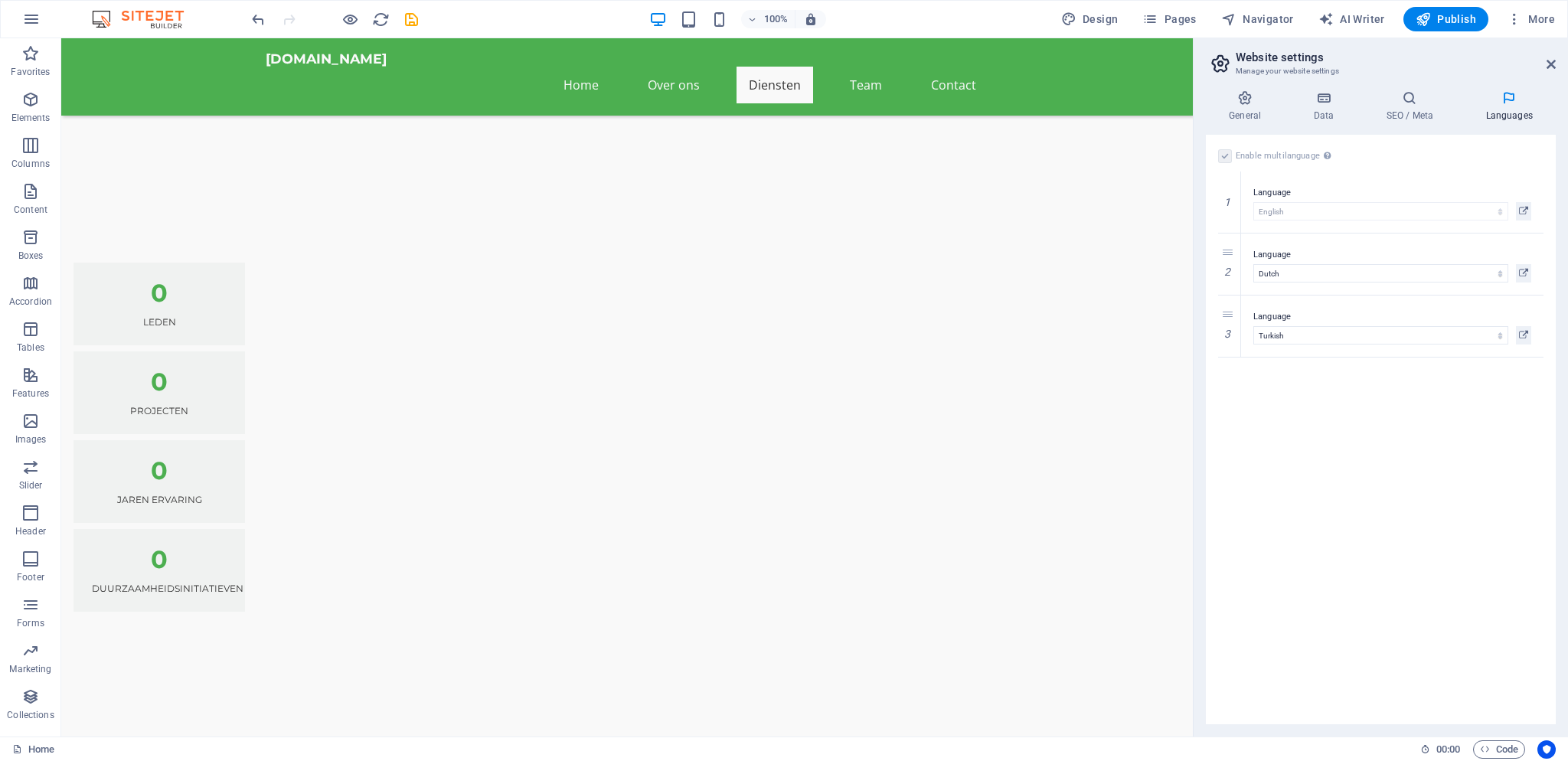
click at [1287, 577] on div "Enable multilanguage To disable multilanguage delete all languages until only o…" at bounding box center [1381, 429] width 350 height 589
click at [1231, 352] on icon at bounding box center [1229, 357] width 9 height 10
select select "165"
click option "Dzongkha" at bounding box center [0, 0] width 0 height 0
click at [1254, 388] on select "Abkhazian Afar Afrikaans Akan Albanian Amharic Arabic Aragonese Armenian Assame…" at bounding box center [1381, 396] width 255 height 18
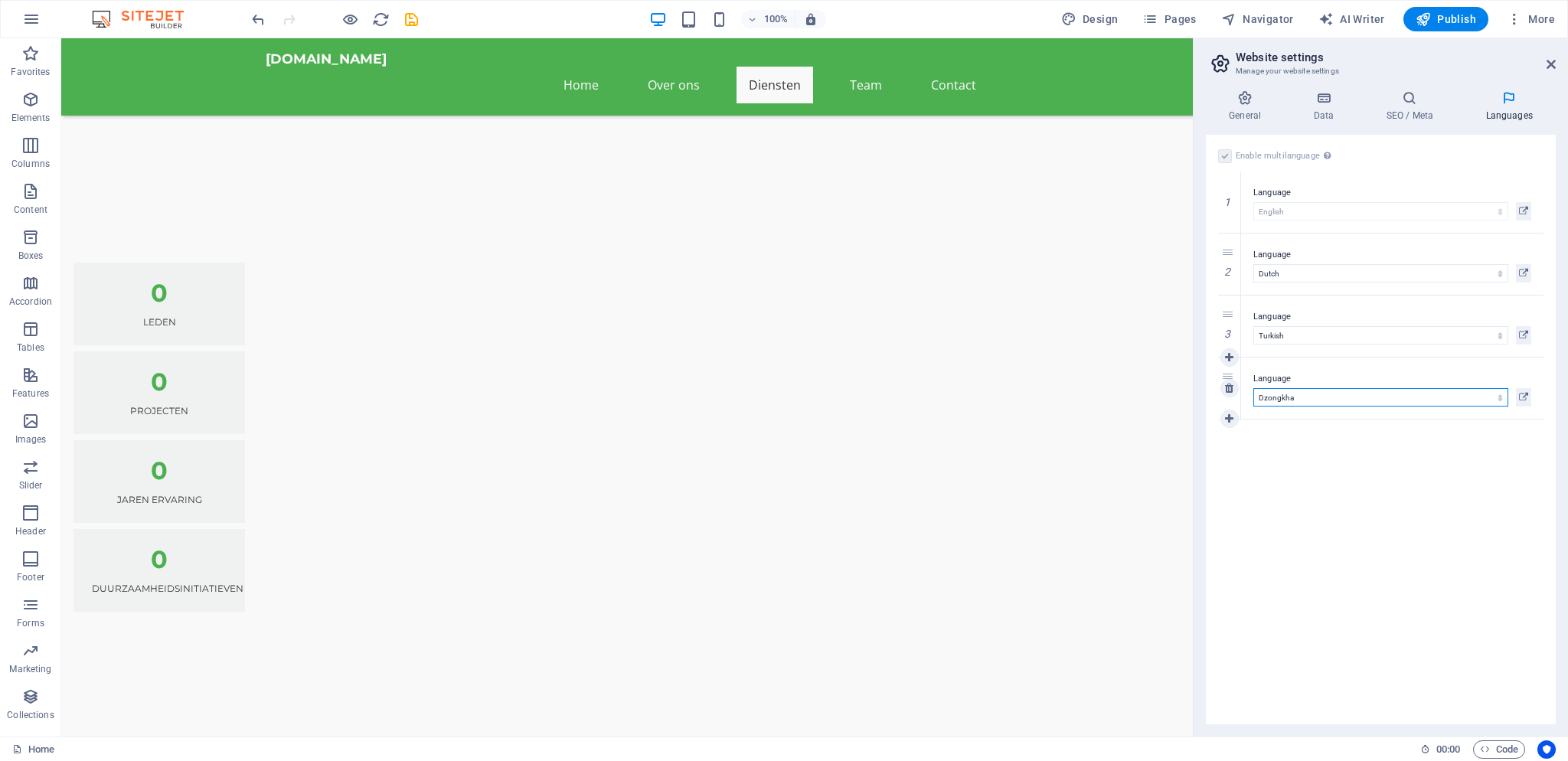
select select "42"
click option "Esperanto" at bounding box center [0, 0] width 0 height 0
click at [1257, 440] on div "Enable multilanguage To disable multilanguage delete all languages until only o…" at bounding box center [1381, 429] width 350 height 589
click at [1231, 390] on icon at bounding box center [1229, 388] width 9 height 10
click at [1294, 461] on div "Enable multilanguage To disable multilanguage delete all languages until only o…" at bounding box center [1381, 429] width 350 height 589
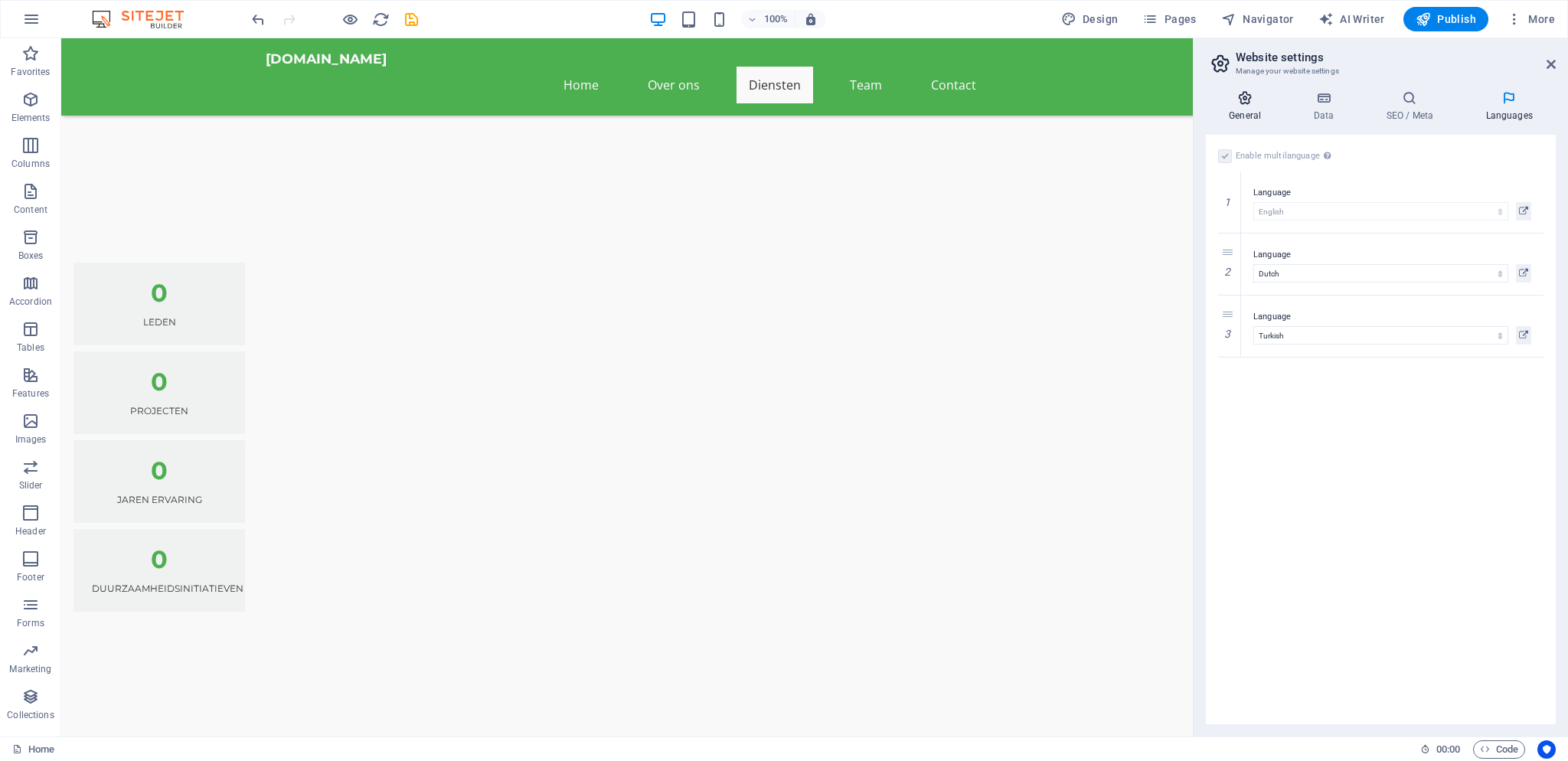
click at [1255, 99] on icon at bounding box center [1245, 98] width 78 height 15
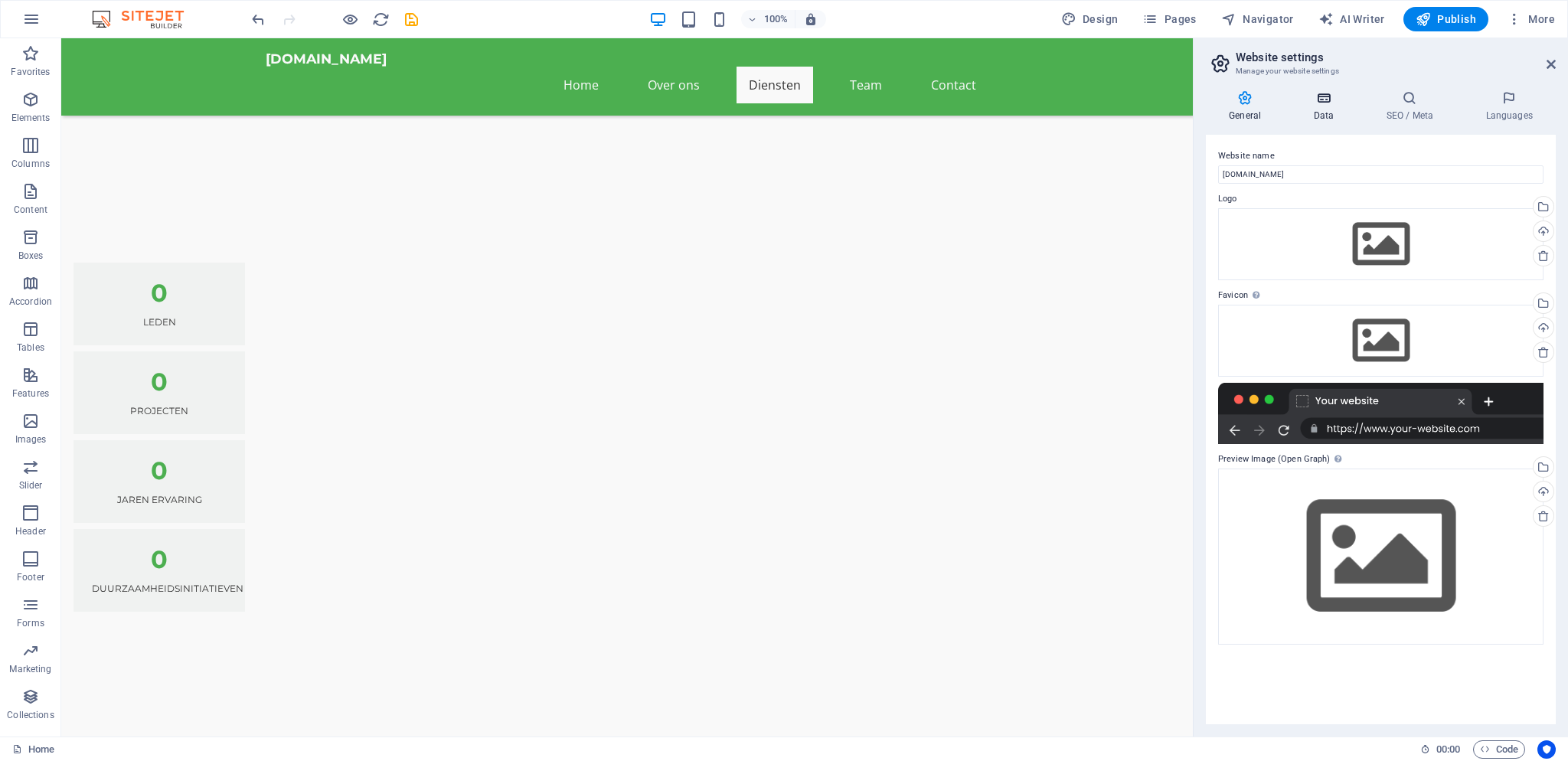
click at [1323, 114] on h4 "Data" at bounding box center [1327, 106] width 73 height 32
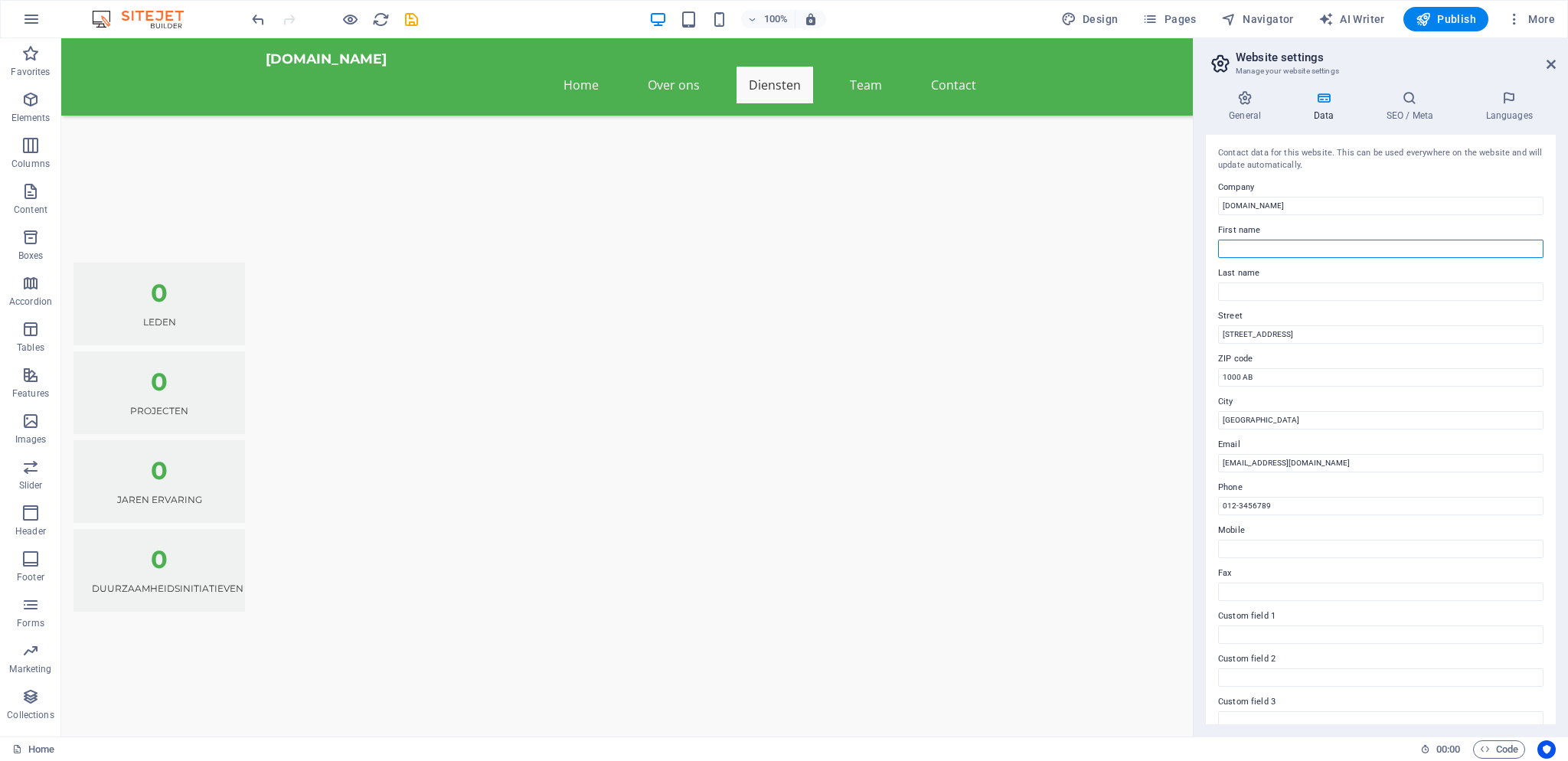
click at [1304, 244] on input "First name" at bounding box center [1380, 249] width 325 height 18
click at [1276, 373] on input "1000 AB" at bounding box center [1380, 377] width 325 height 18
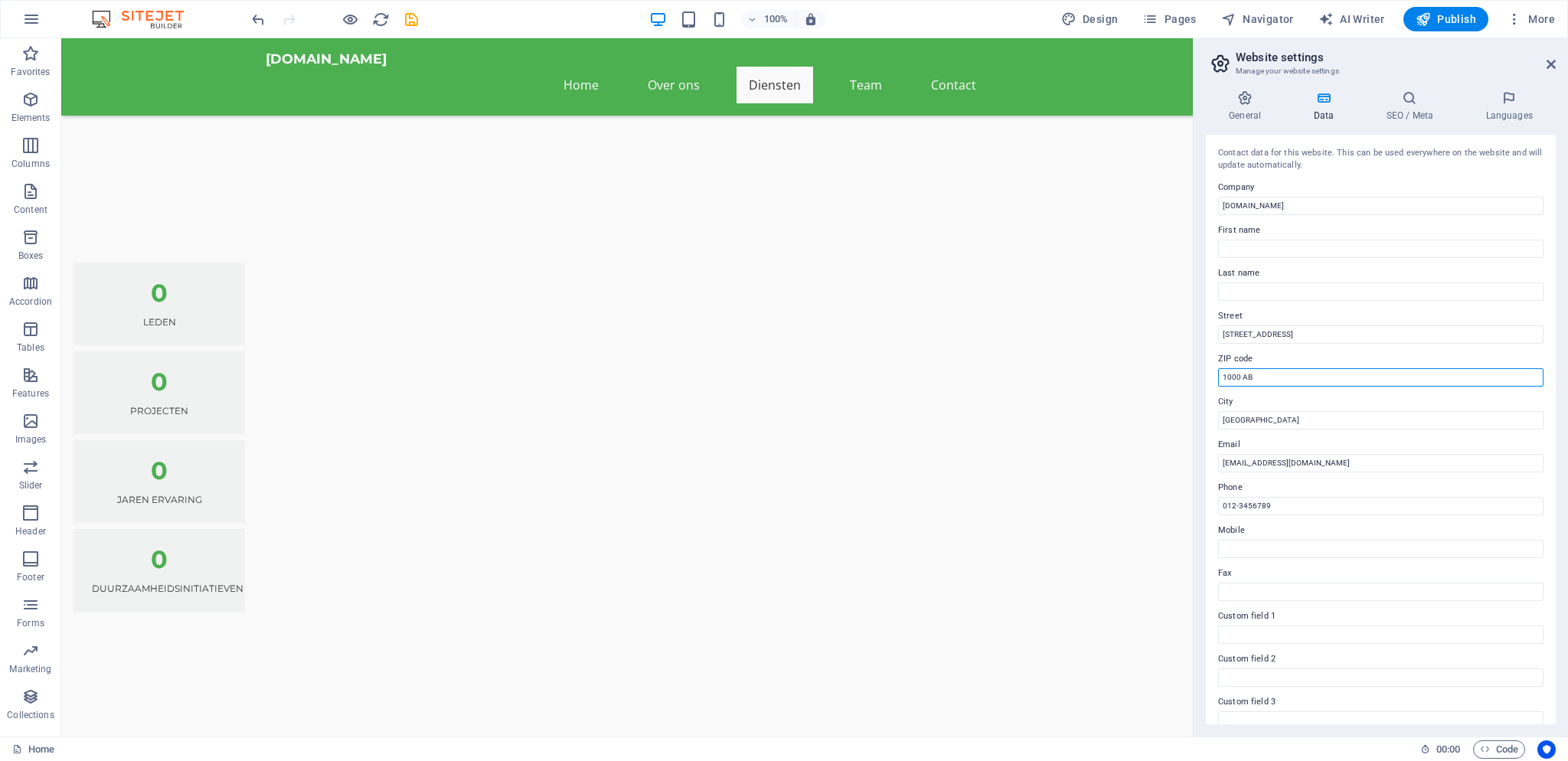
click at [1276, 373] on input "1000 AB" at bounding box center [1380, 377] width 325 height 18
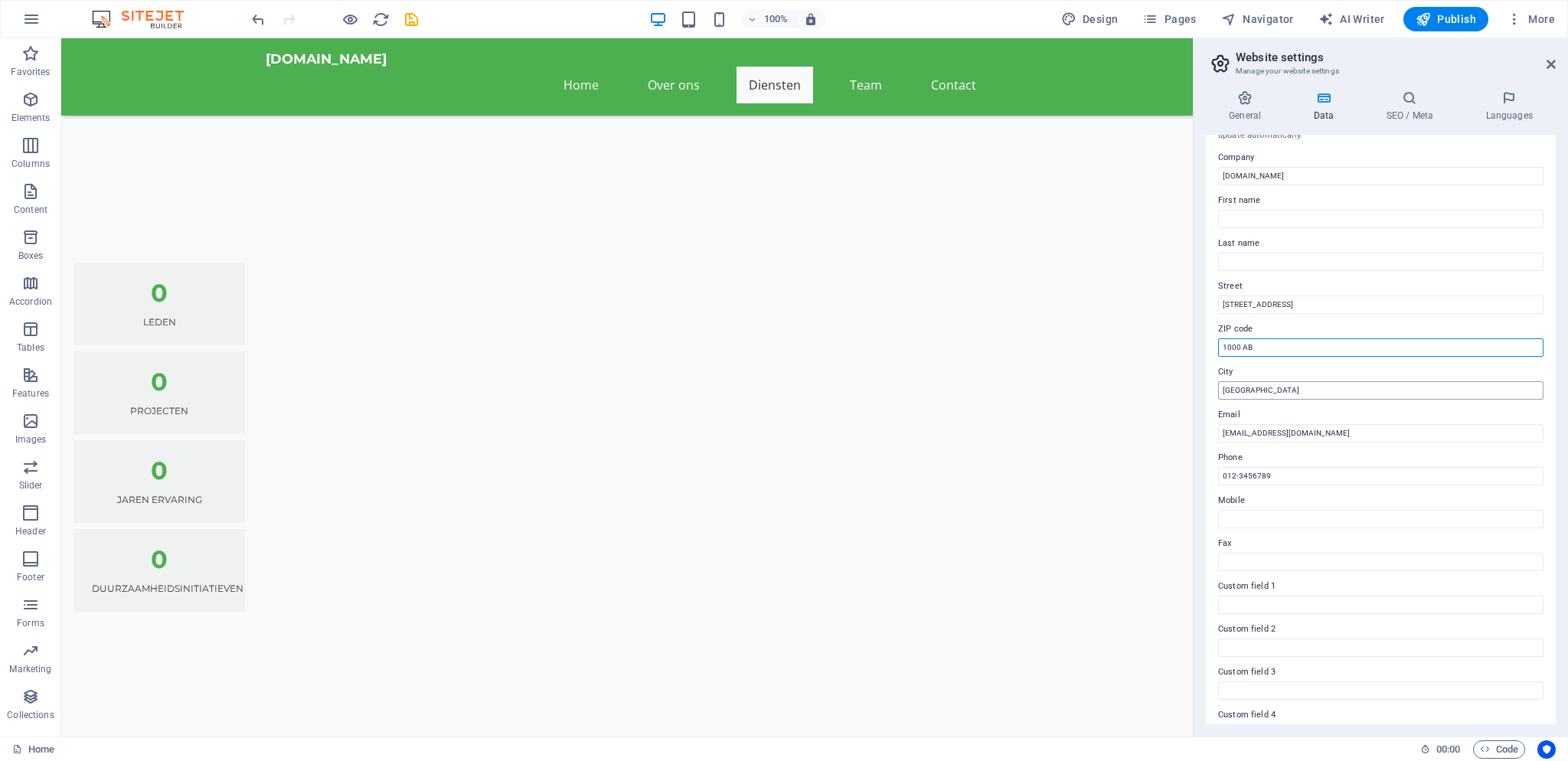
scroll to position [0, 0]
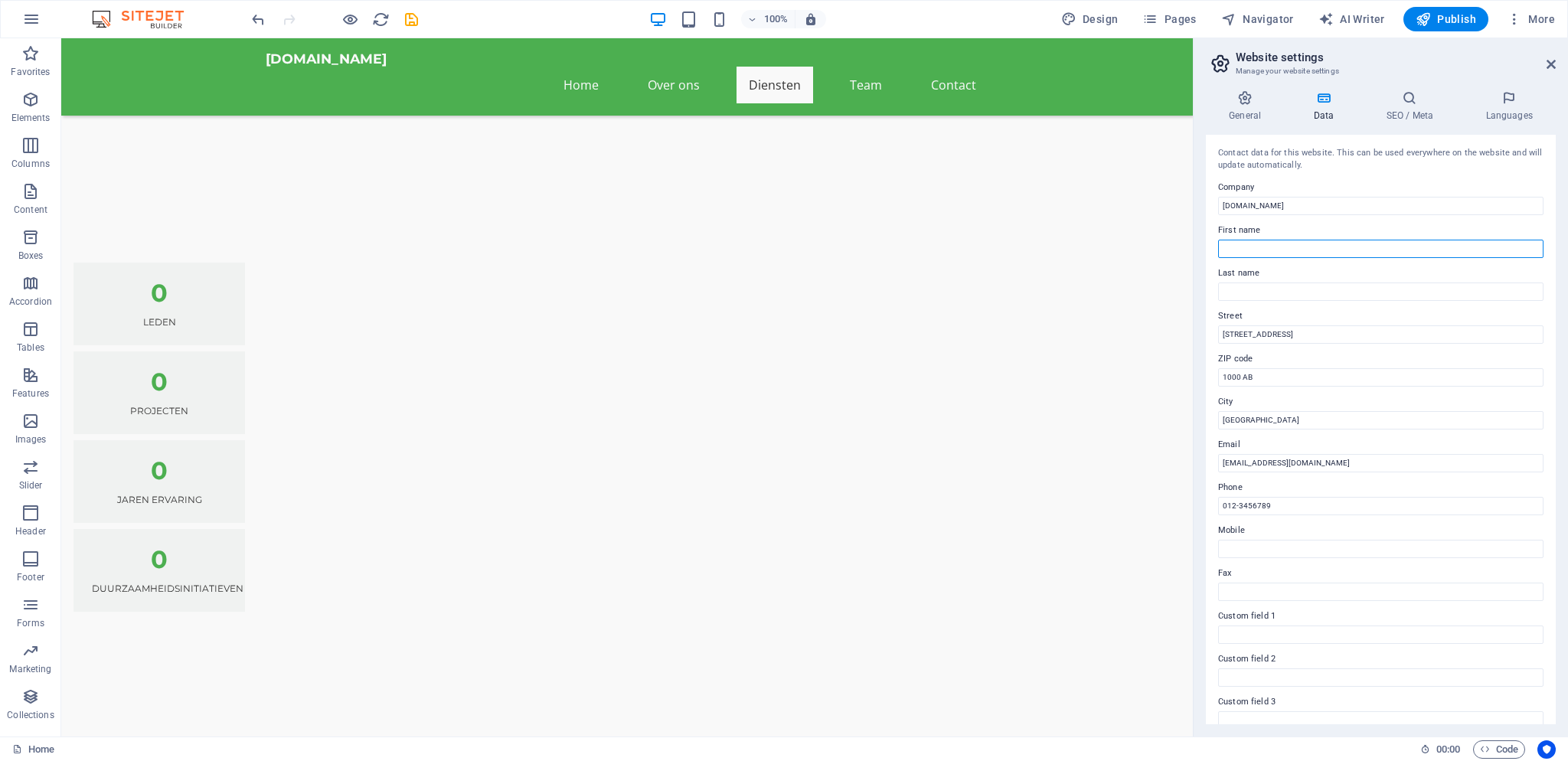
click at [1263, 256] on input "First name" at bounding box center [1380, 249] width 325 height 18
drag, startPoint x: 1280, startPoint y: 207, endPoint x: 1152, endPoint y: 196, distance: 128.5
click at [1218, 197] on input "[DOMAIN_NAME]" at bounding box center [1380, 205] width 325 height 18
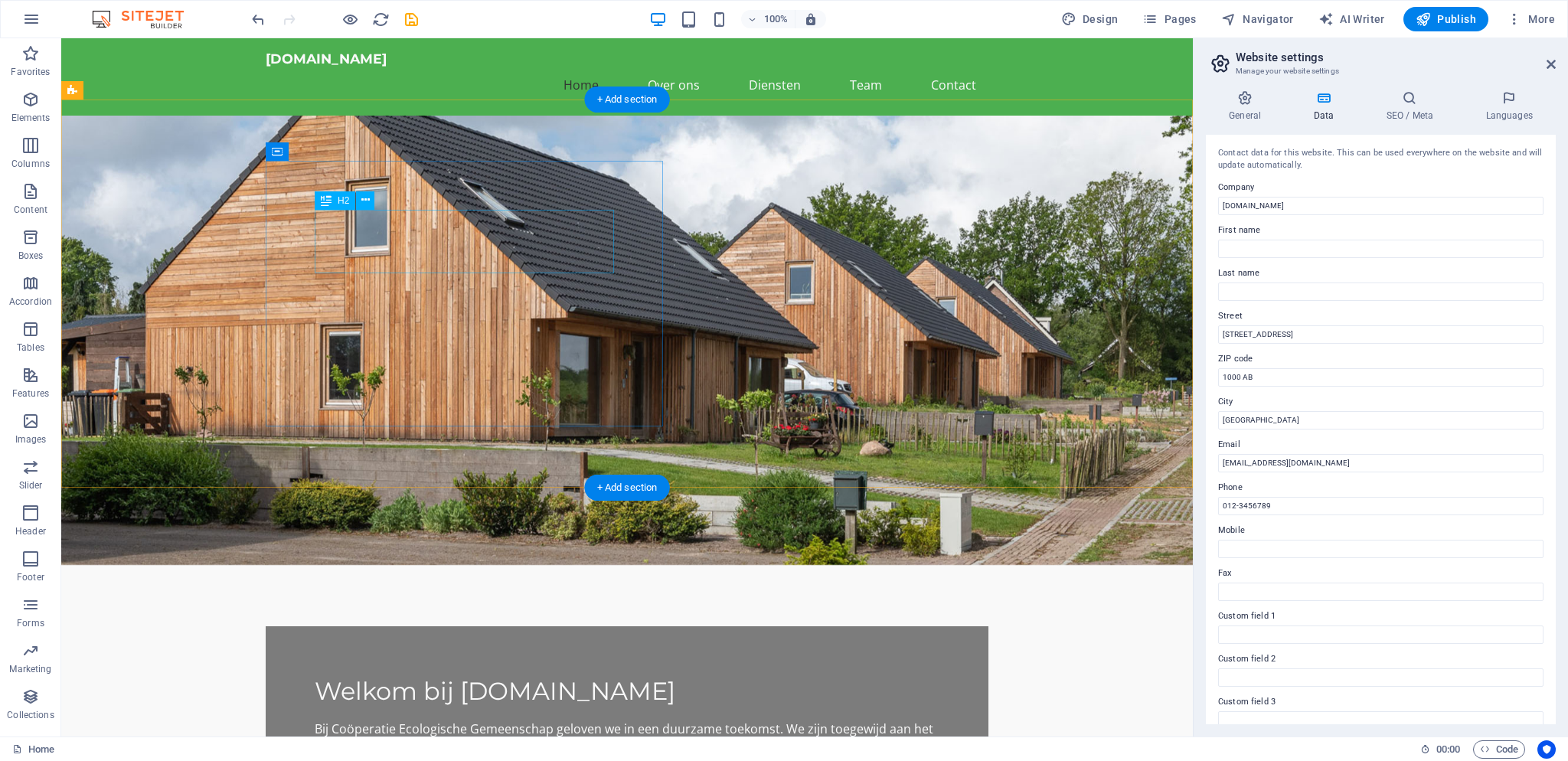
click at [366, 675] on div "Welkom bij [DOMAIN_NAME]" at bounding box center [627, 691] width 624 height 32
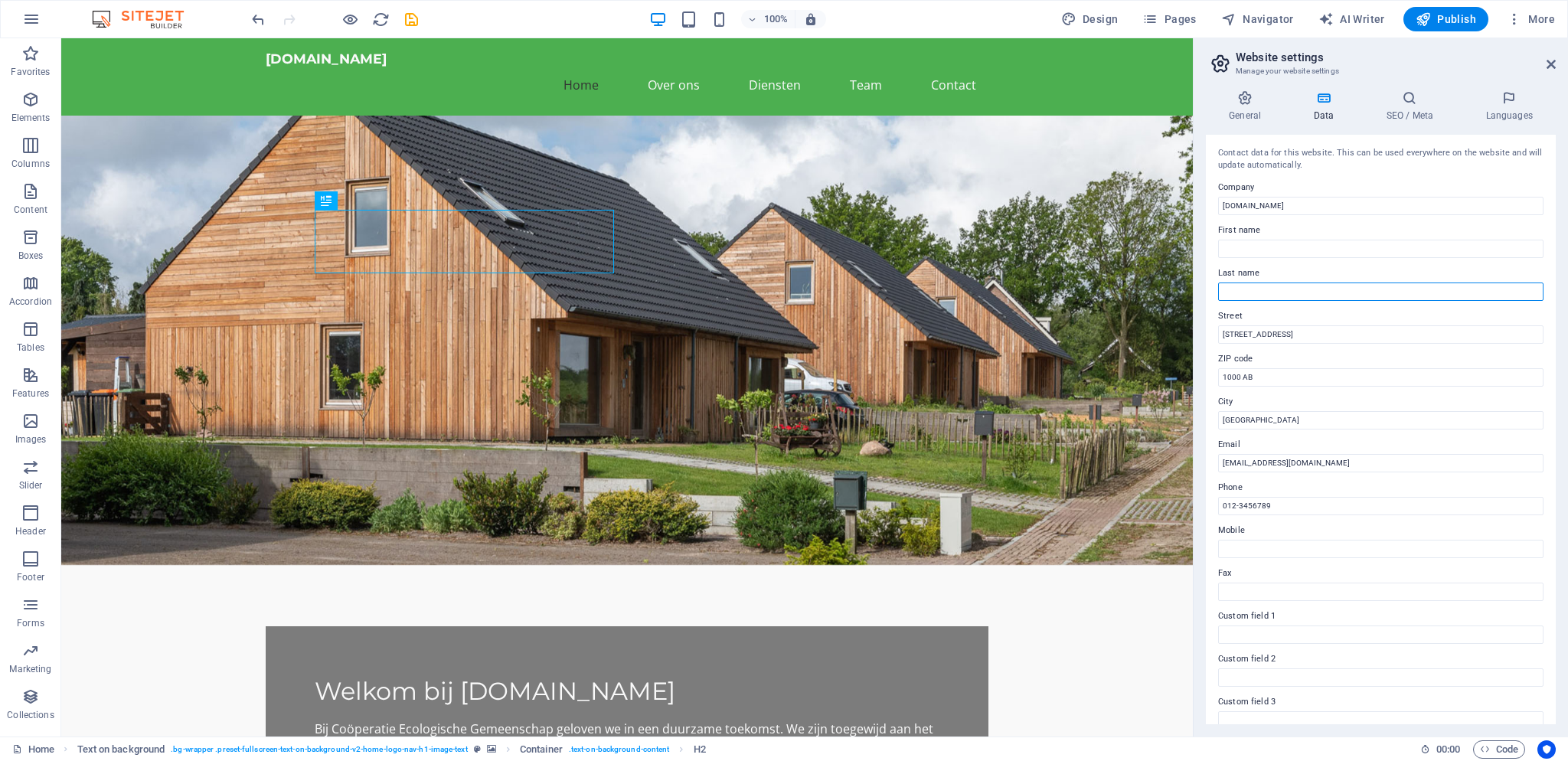
click at [1263, 288] on input "Last name" at bounding box center [1380, 291] width 325 height 18
paste input "[DOMAIN_NAME]"
type input "[DOMAIN_NAME]"
click at [1372, 241] on input "First name" at bounding box center [1380, 249] width 325 height 18
click at [1503, 105] on icon at bounding box center [1509, 98] width 94 height 15
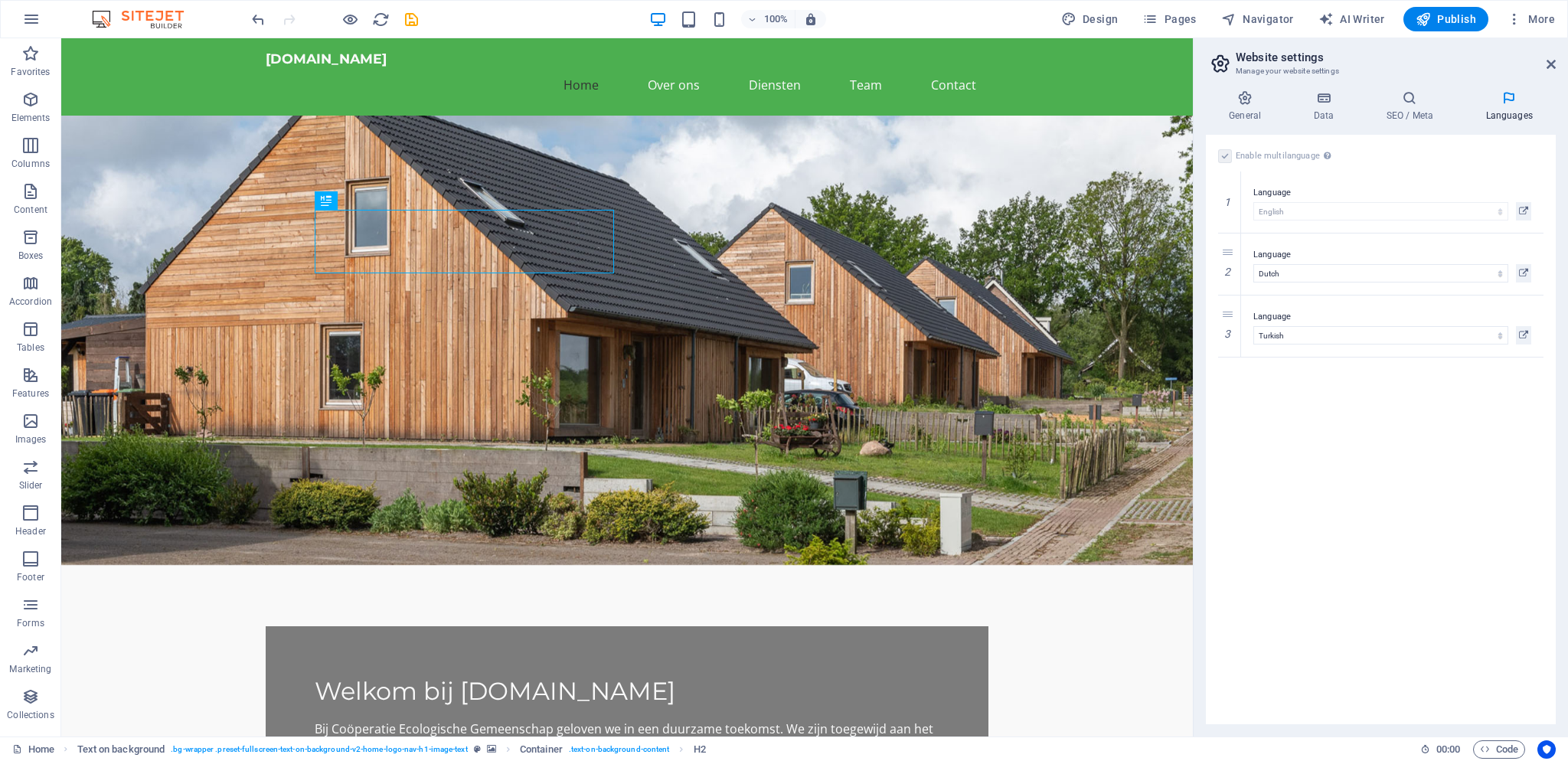
click at [1418, 428] on div "Enable multilanguage To disable multilanguage delete all languages until only o…" at bounding box center [1381, 429] width 350 height 589
click at [1236, 102] on icon at bounding box center [1245, 98] width 78 height 15
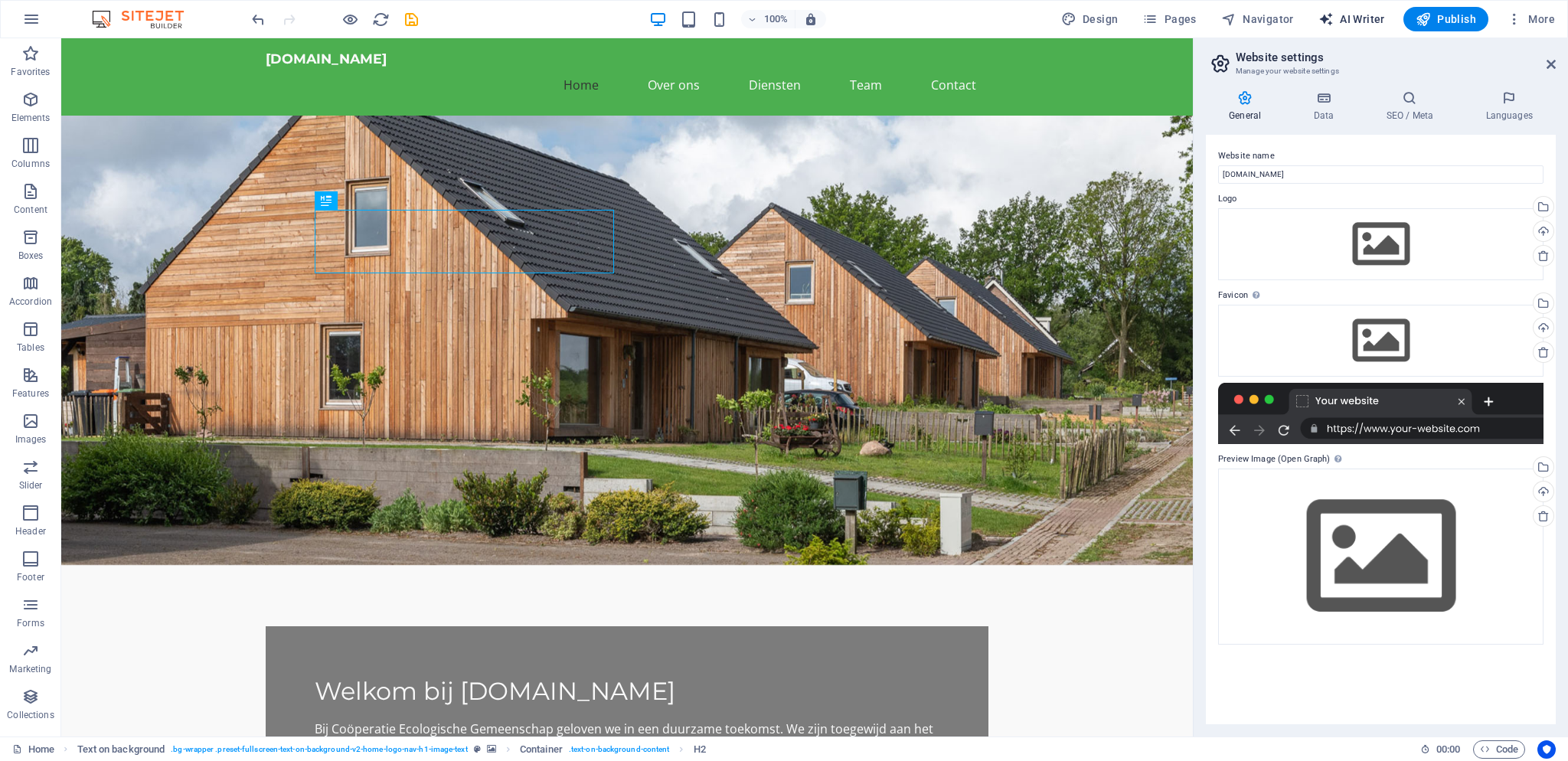
click at [1371, 14] on span "AI Writer" at bounding box center [1351, 18] width 66 height 15
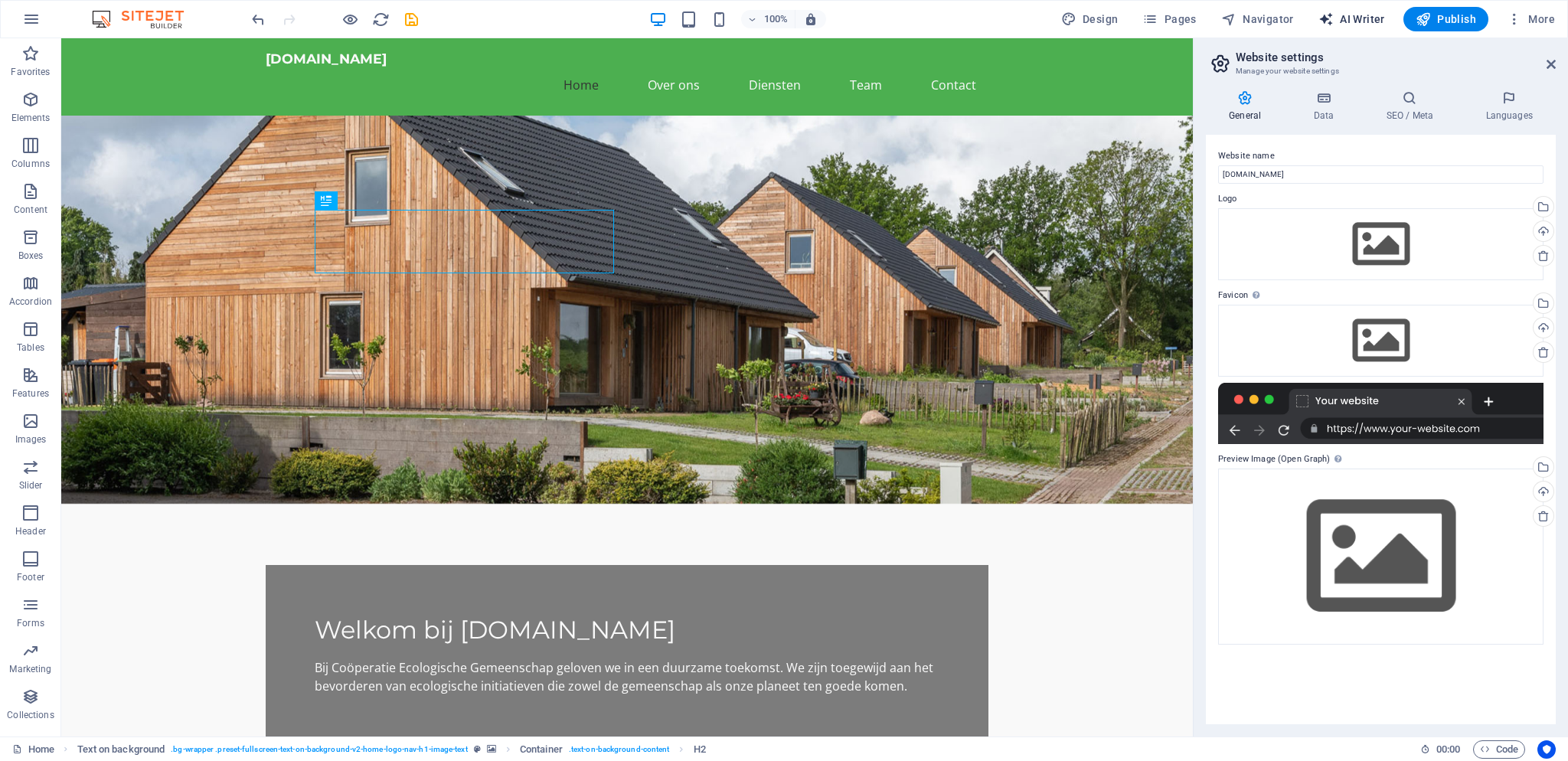
select select "English"
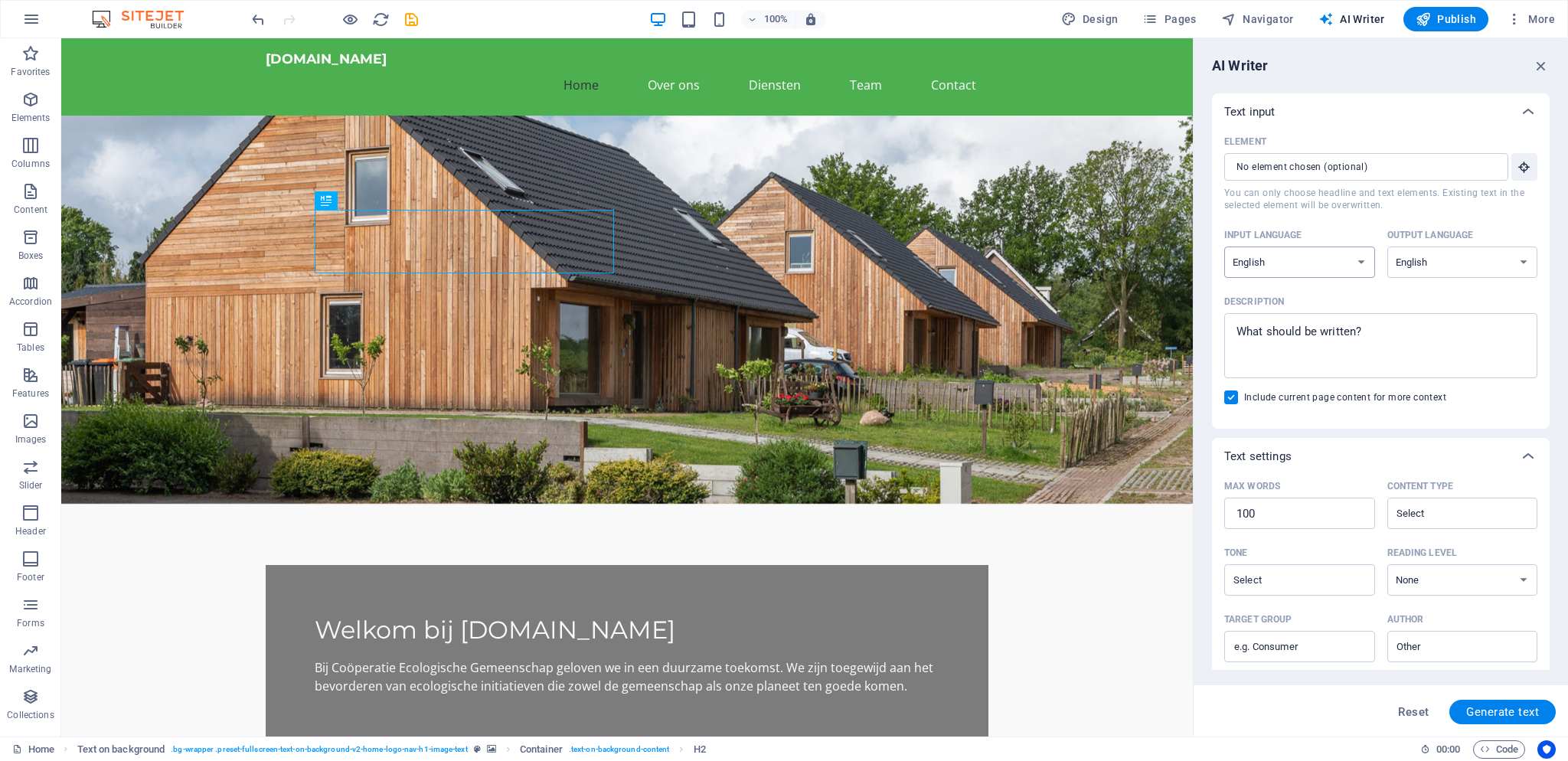
click at [1359, 257] on select "Albanian Arabic Armenian Awadhi Azerbaijani Bashkir Basque Belarusian Bengali B…" at bounding box center [1299, 261] width 151 height 31
click at [1317, 345] on textarea "Description x ​" at bounding box center [1381, 345] width 297 height 50
type textarea "x"
click at [1350, 168] on input "Element ​ You can only choose headline and text elements. Existing text in the …" at bounding box center [1361, 167] width 273 height 27
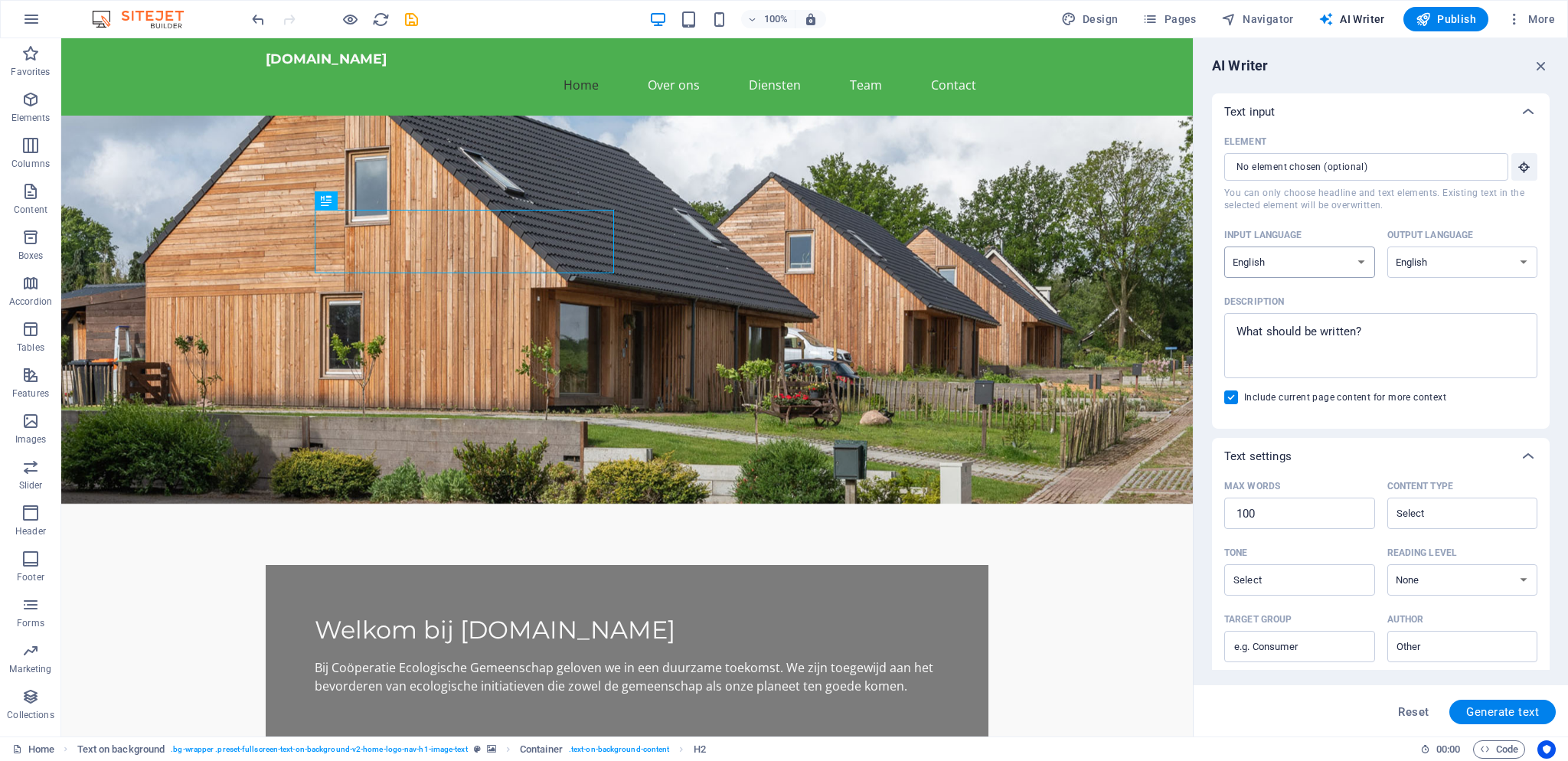
select select "Dutch"
click option "Dutch" at bounding box center [0, 0] width 0 height 0
select select "Dutch"
click option "Dutch" at bounding box center [0, 0] width 0 height 0
click at [409, 18] on icon "save" at bounding box center [412, 19] width 18 height 18
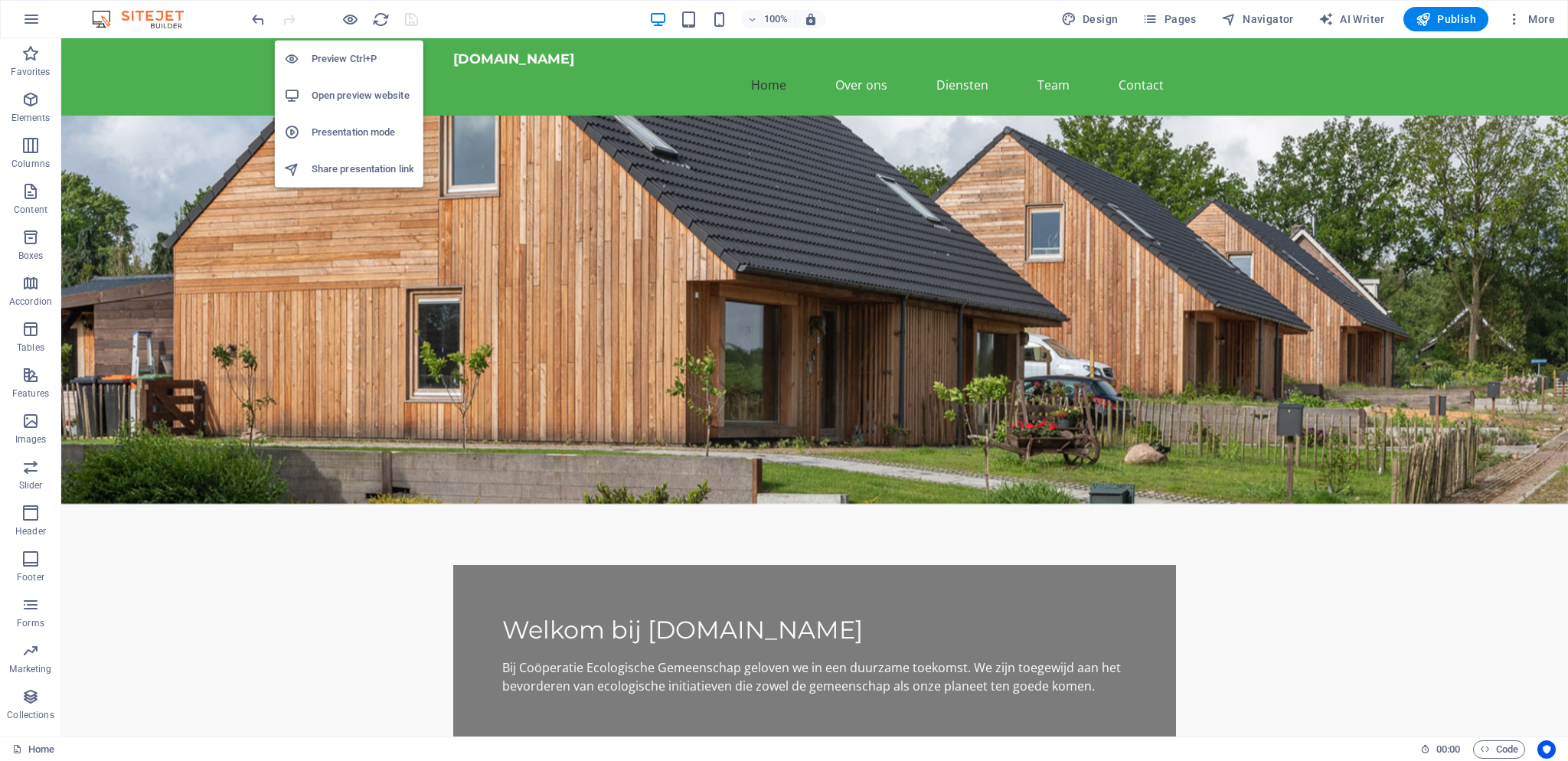
click at [352, 92] on h6 "Open preview website" at bounding box center [363, 95] width 102 height 18
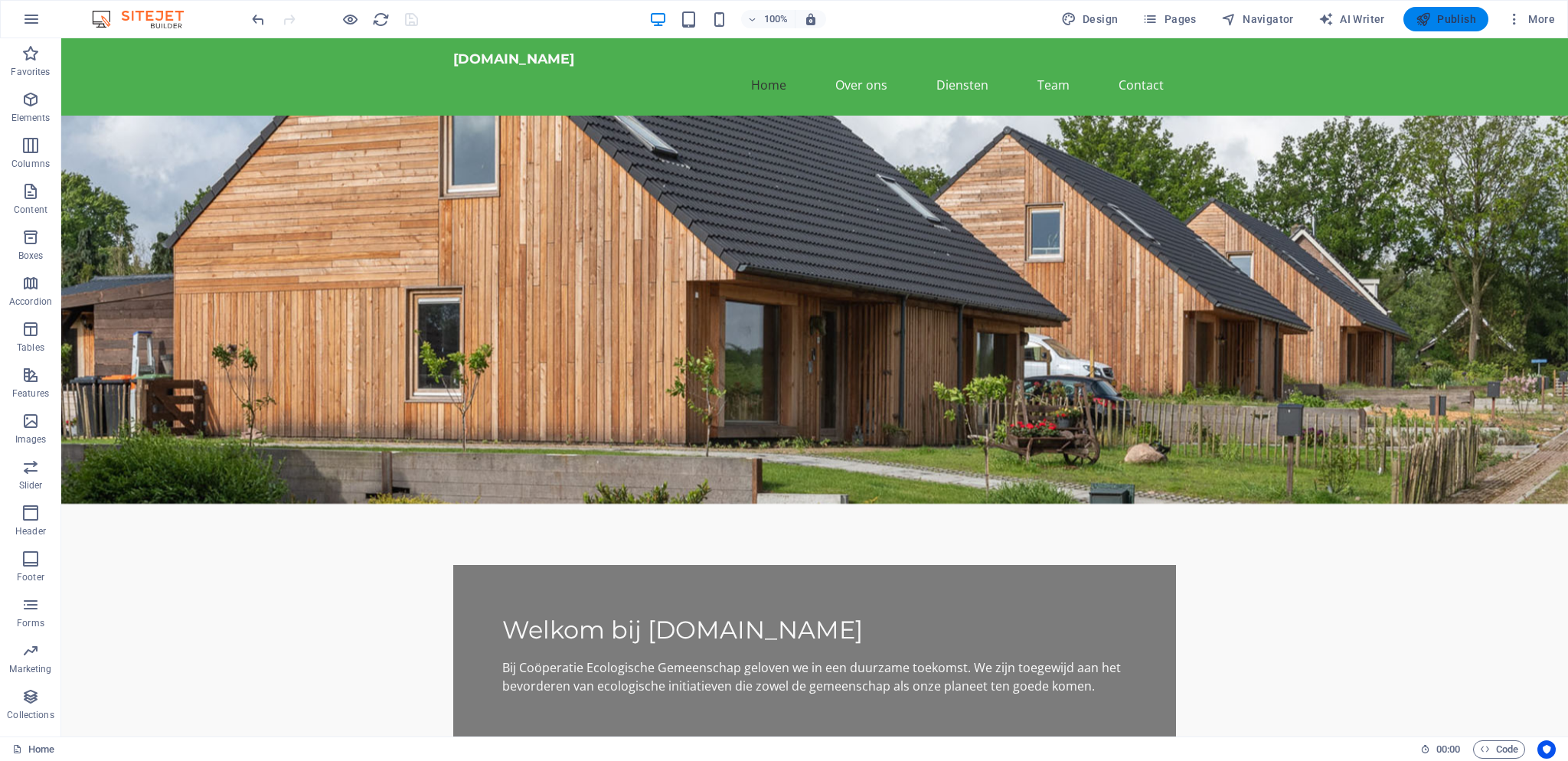
click at [1444, 20] on span "Publish" at bounding box center [1446, 18] width 61 height 15
click at [351, 354] on figure at bounding box center [815, 309] width 1506 height 388
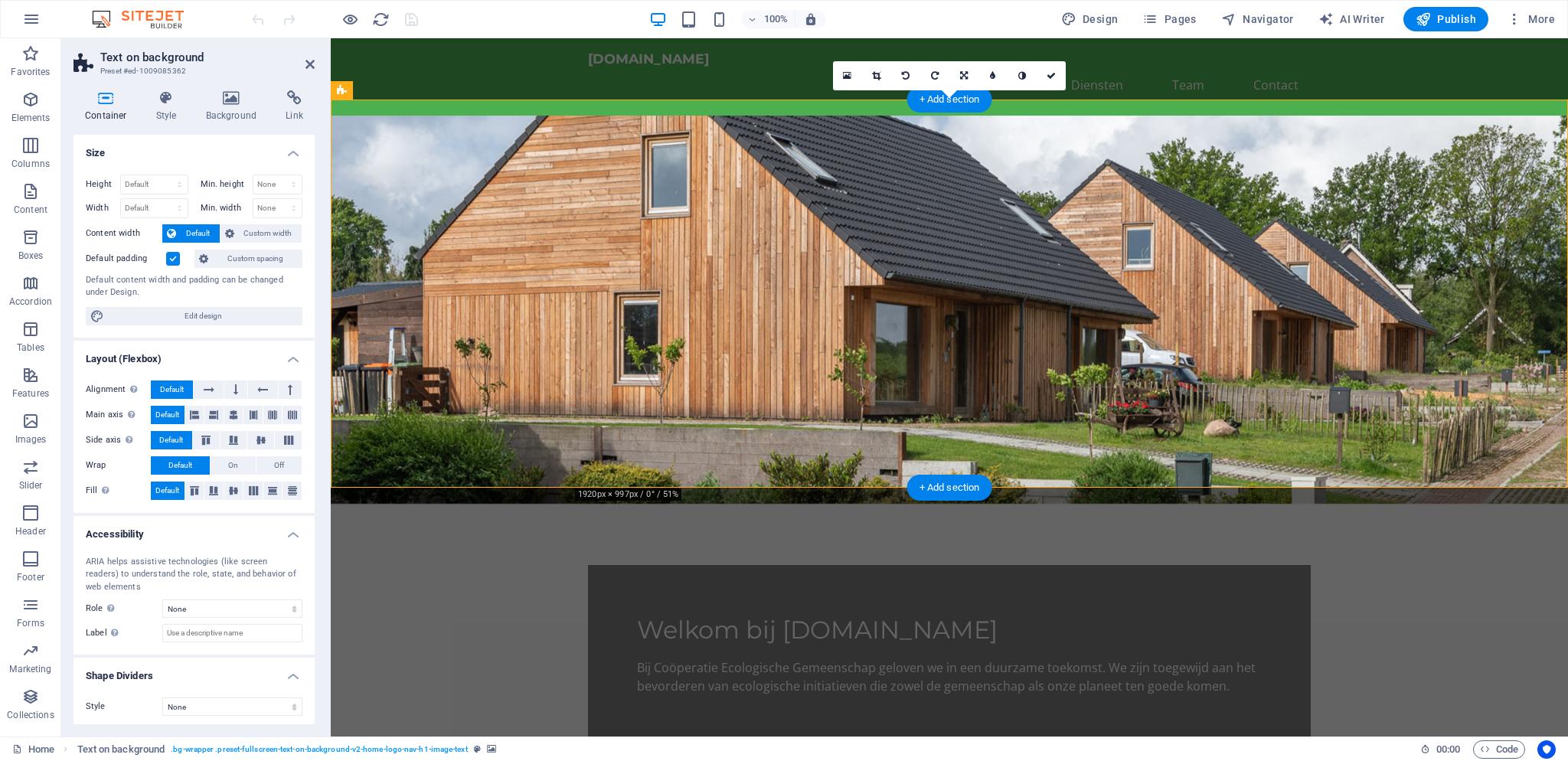
click at [457, 337] on figure at bounding box center [949, 309] width 1237 height 388
click at [162, 596] on select "None Alert Article Banner Comment Complementary Dialog Footer Header Marquee Pr…" at bounding box center [232, 605] width 140 height 18
select select "banner"
click option "Banner" at bounding box center [0, 0] width 0 height 0
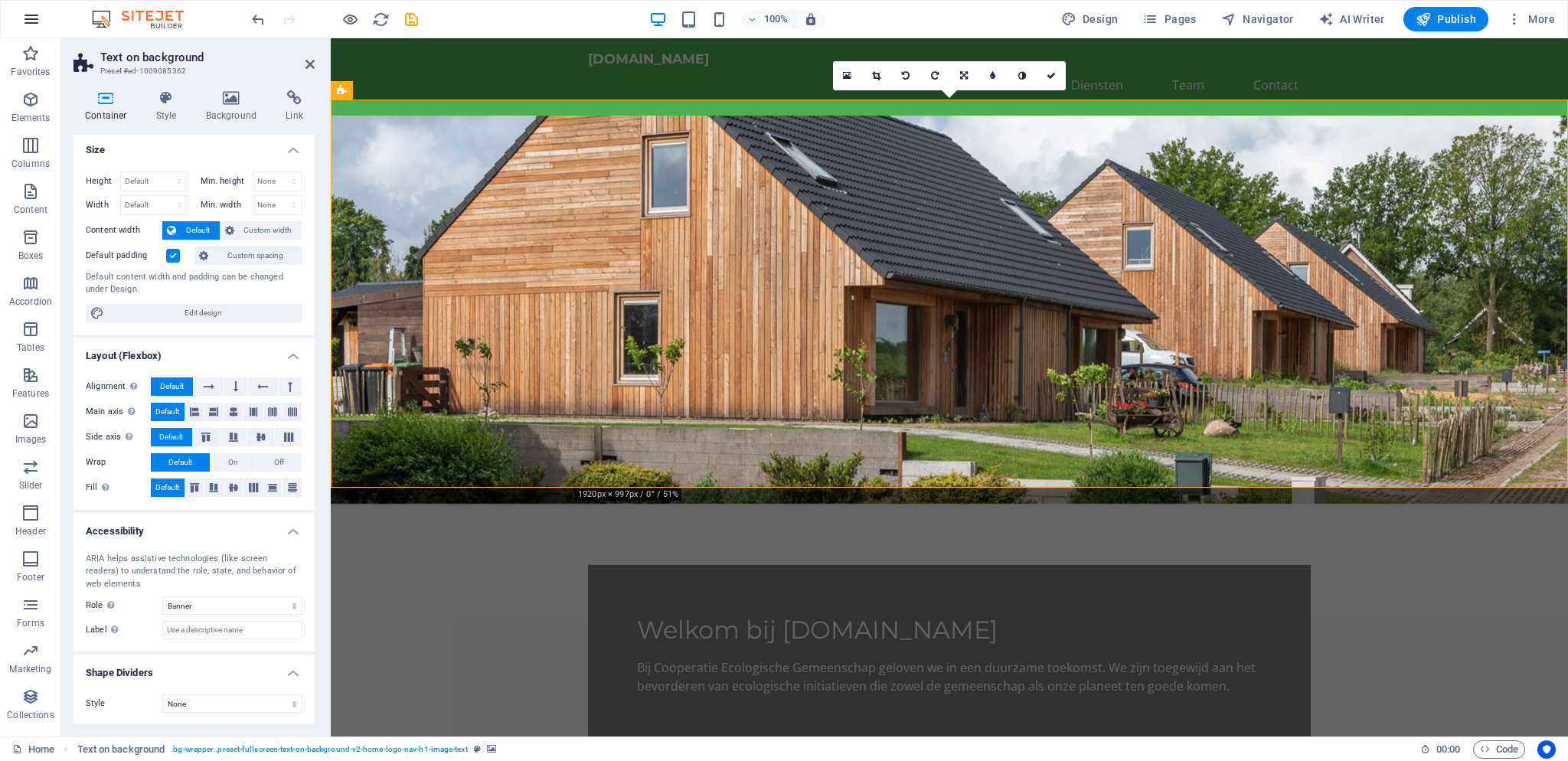
click at [40, 24] on icon "button" at bounding box center [31, 18] width 18 height 18
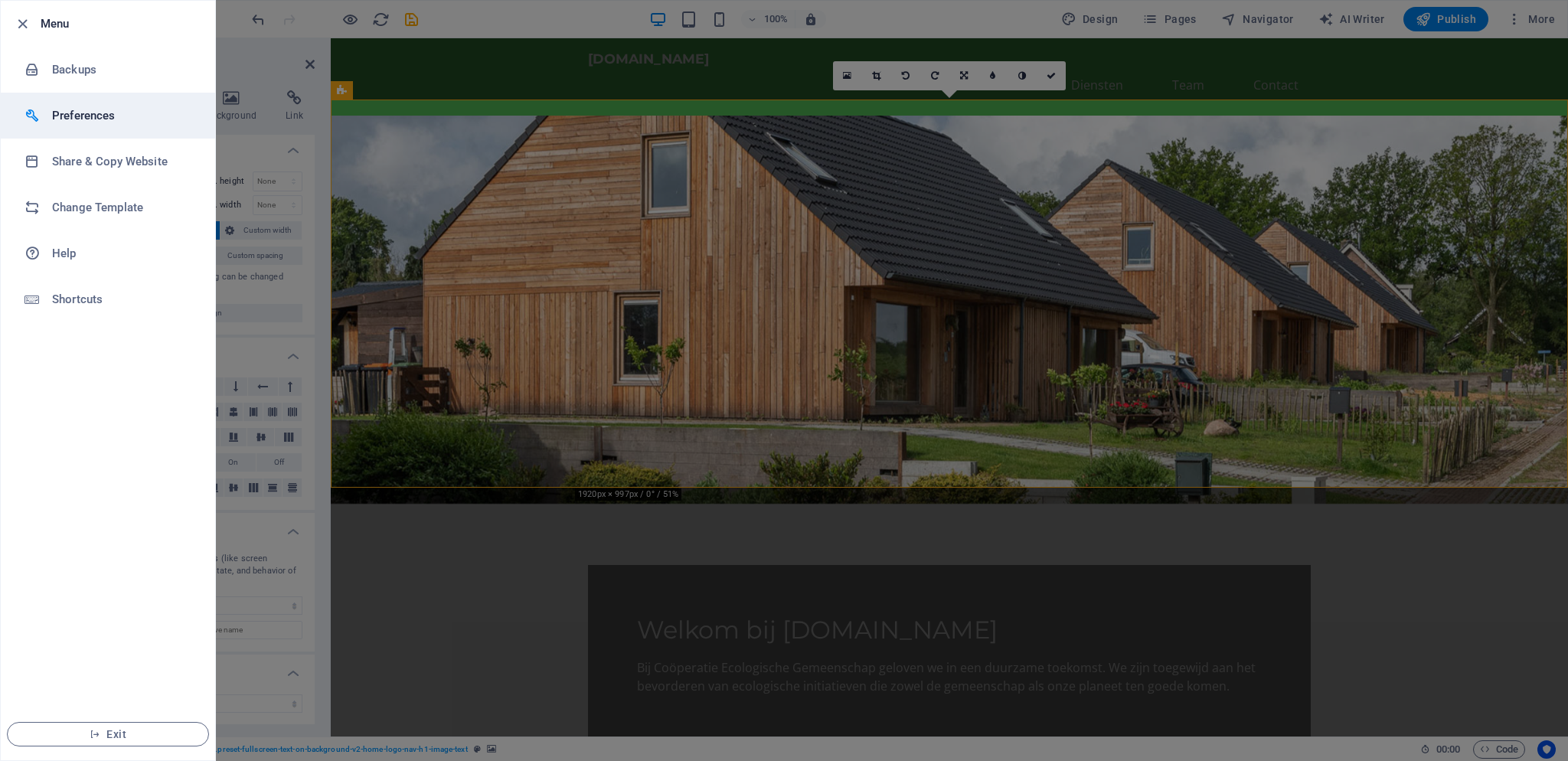
click at [104, 121] on h6 "Preferences" at bounding box center [122, 115] width 142 height 18
select select "en"
select select "all"
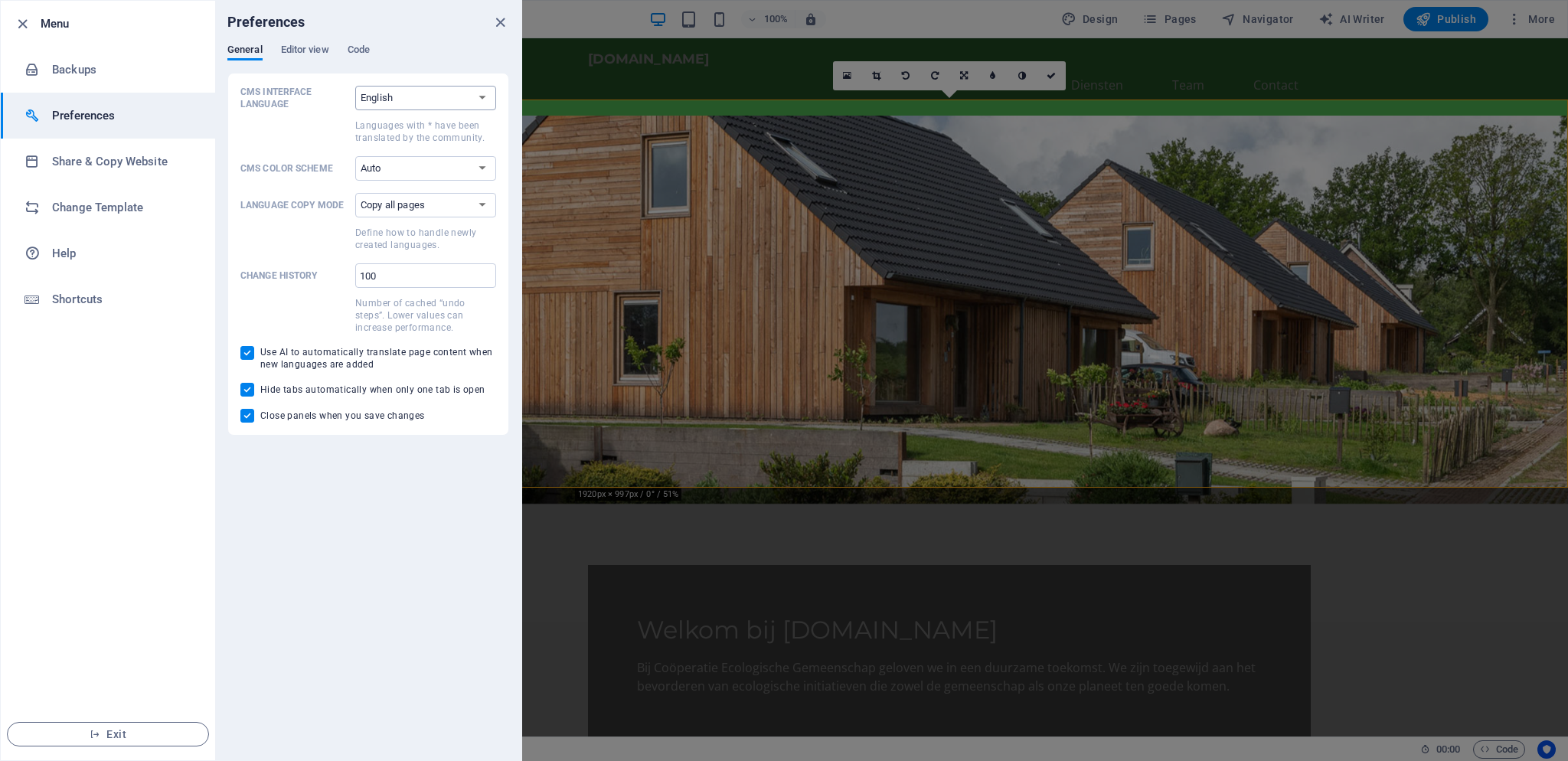
click at [355, 86] on select "Default Deutsch English Español Suomi* Français Magyar Italiano Nederlands Pols…" at bounding box center [425, 98] width 141 height 25
select select "tr"
click option "Türkçe" at bounding box center [0, 0] width 0 height 0
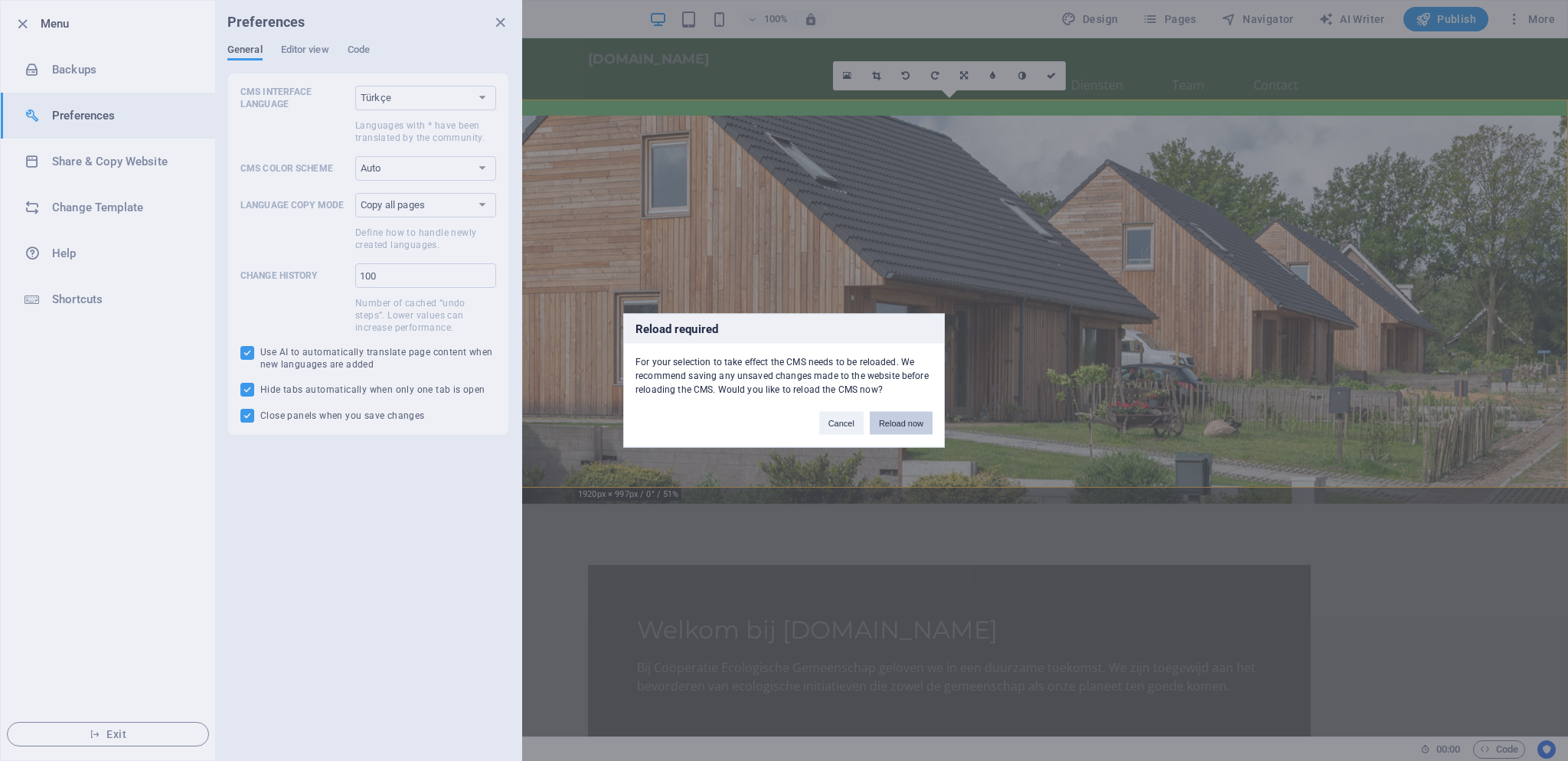
click at [907, 427] on button "Reload now" at bounding box center [901, 423] width 63 height 23
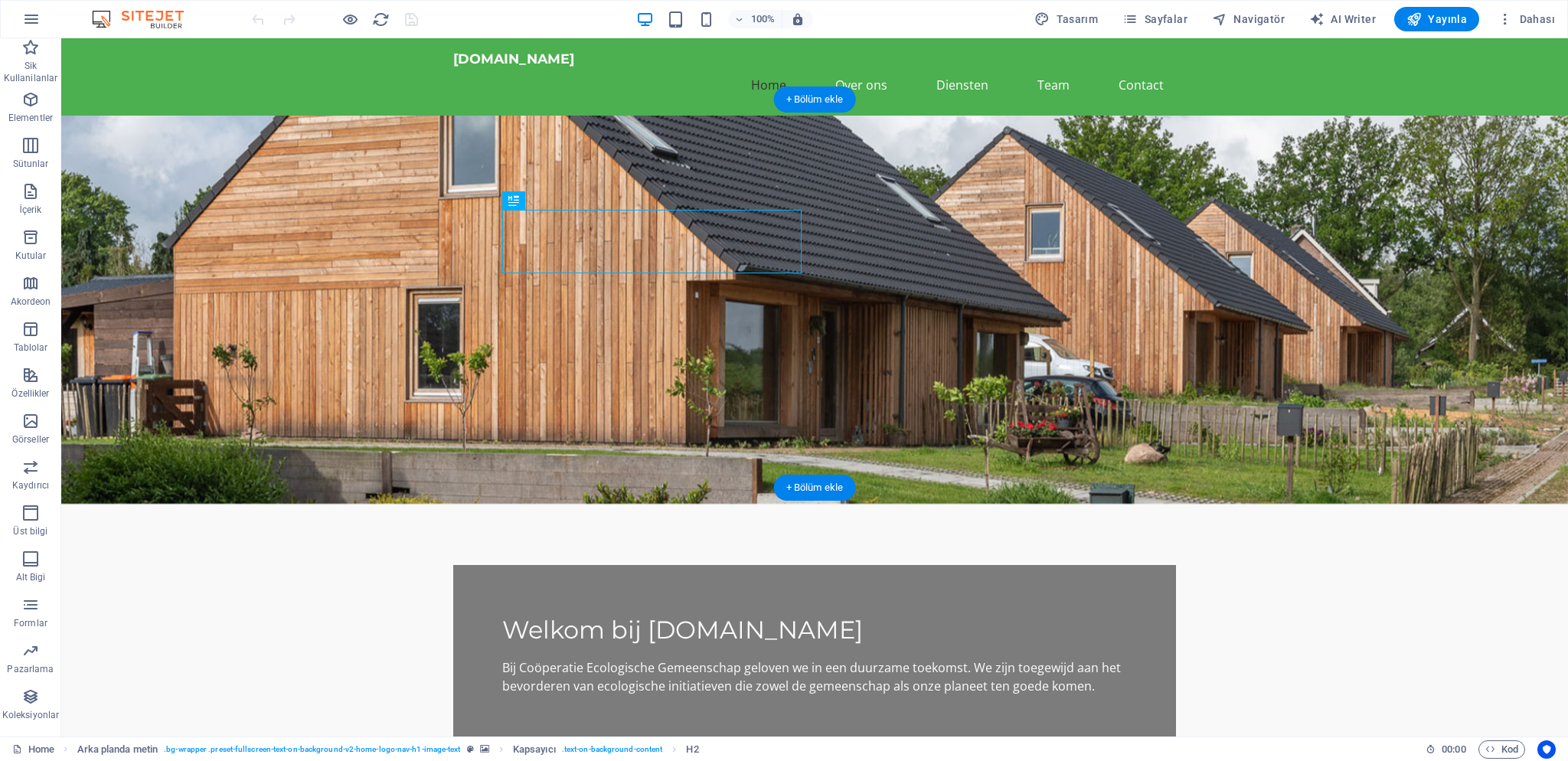
click at [321, 221] on figure at bounding box center [815, 309] width 1506 height 388
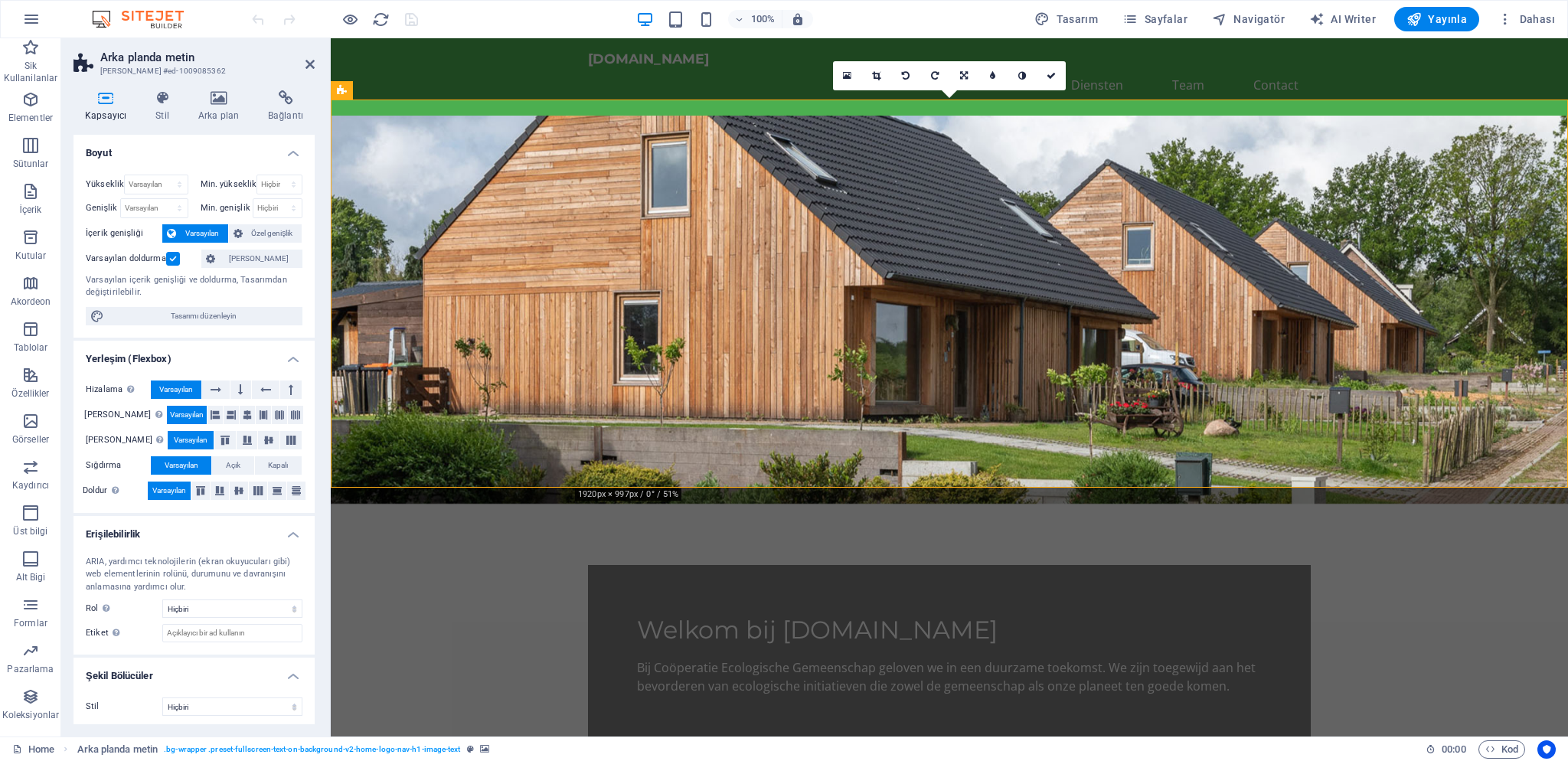
click at [90, 606] on span "[PERSON_NAME] rolü bir elementin amacını tanımlar. Tüm açıklamaları ve öneriler…" at bounding box center [99, 608] width 28 height 18
click at [162, 600] on select "Hiçbiri Alert Alt Bigi Article Banner Comment Complementary Dialog Marquee Pres…" at bounding box center [232, 608] width 140 height 18
select select "banner"
click option "Banner" at bounding box center [0, 0] width 0 height 0
click at [314, 69] on icon at bounding box center [309, 64] width 9 height 12
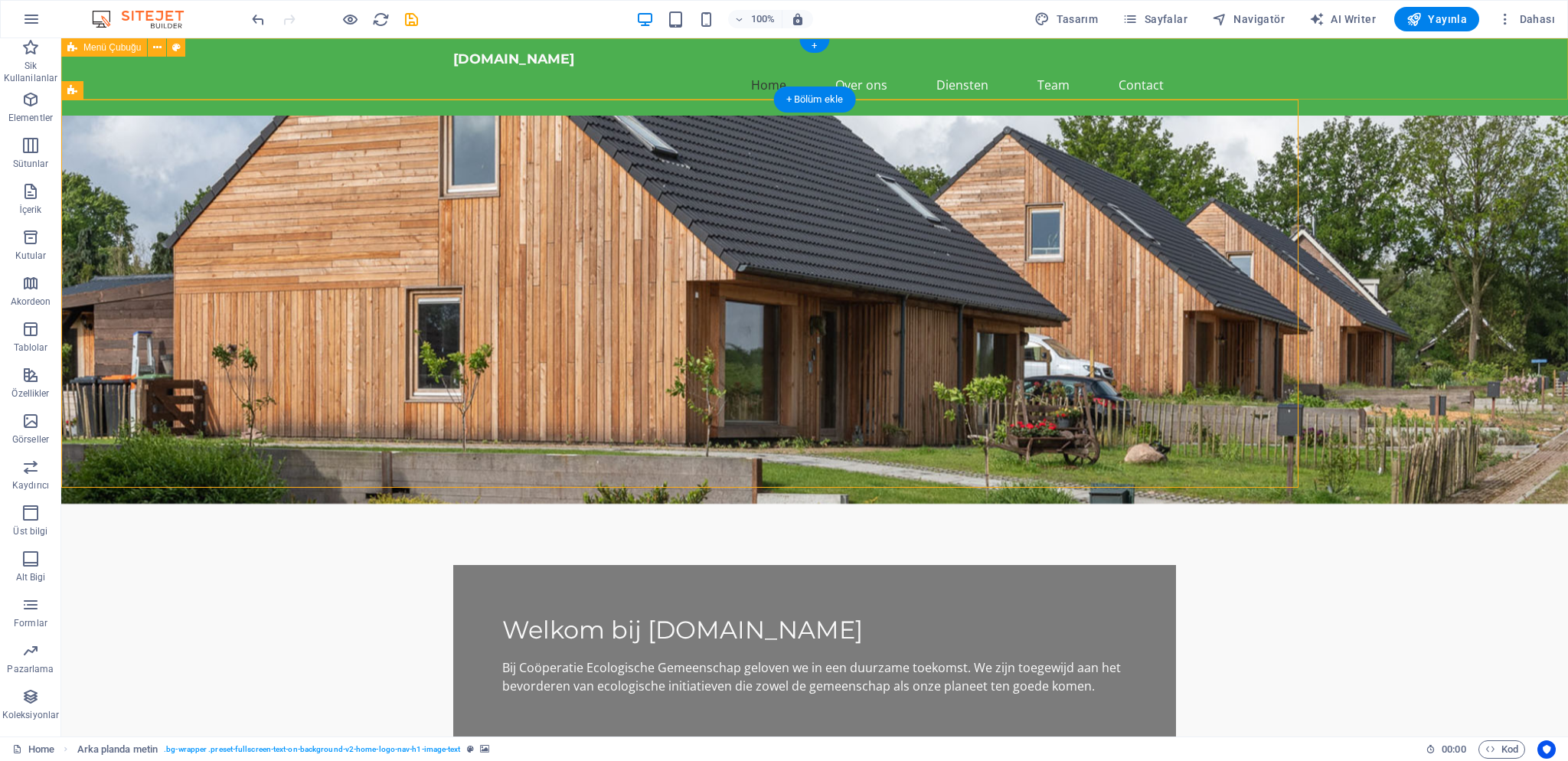
click at [314, 69] on div "[DOMAIN_NAME] Home Over ons Diensten Team Contact" at bounding box center [815, 77] width 1506 height 78
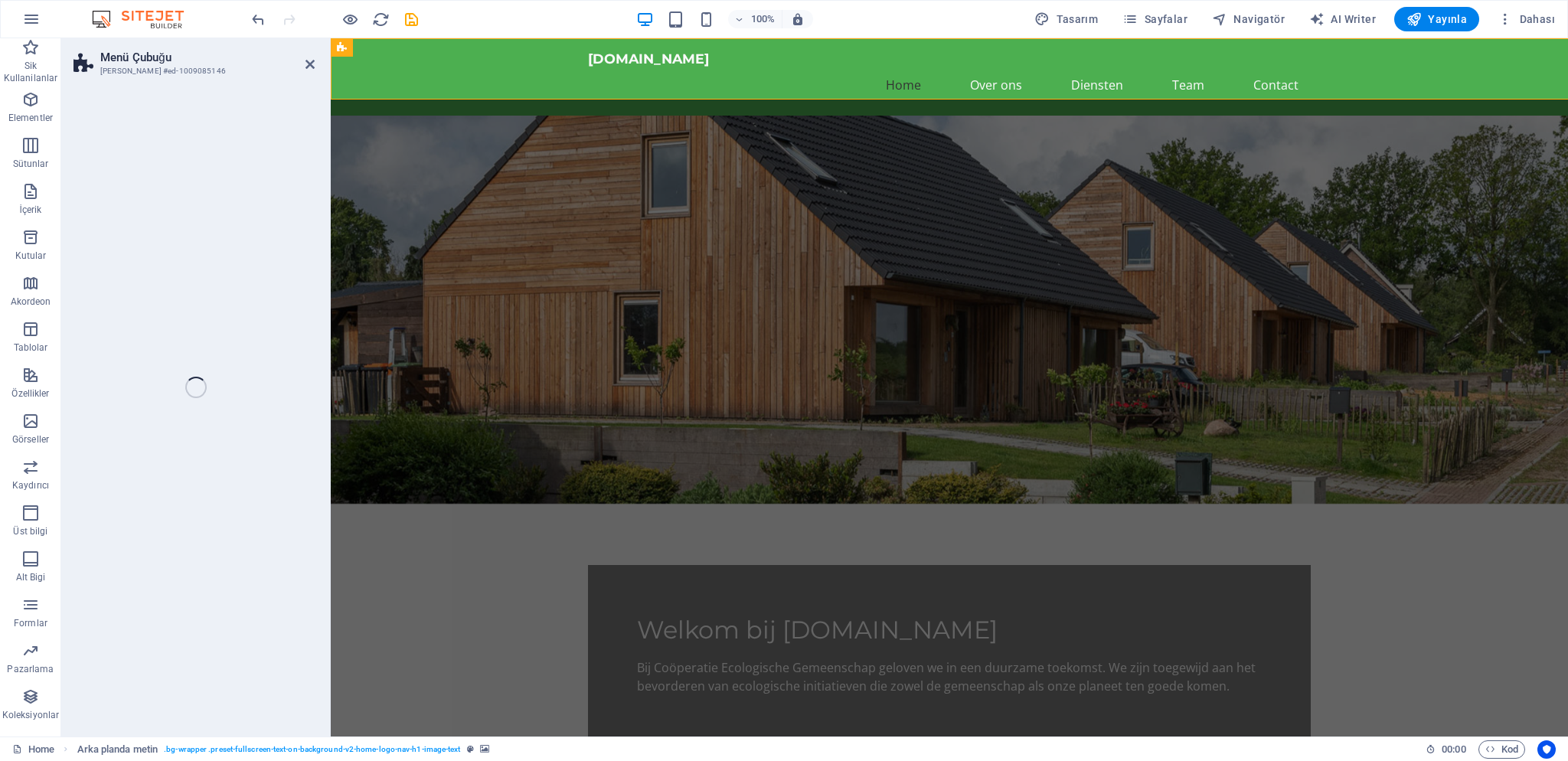
click at [513, 217] on figure at bounding box center [949, 309] width 1237 height 388
select select "header"
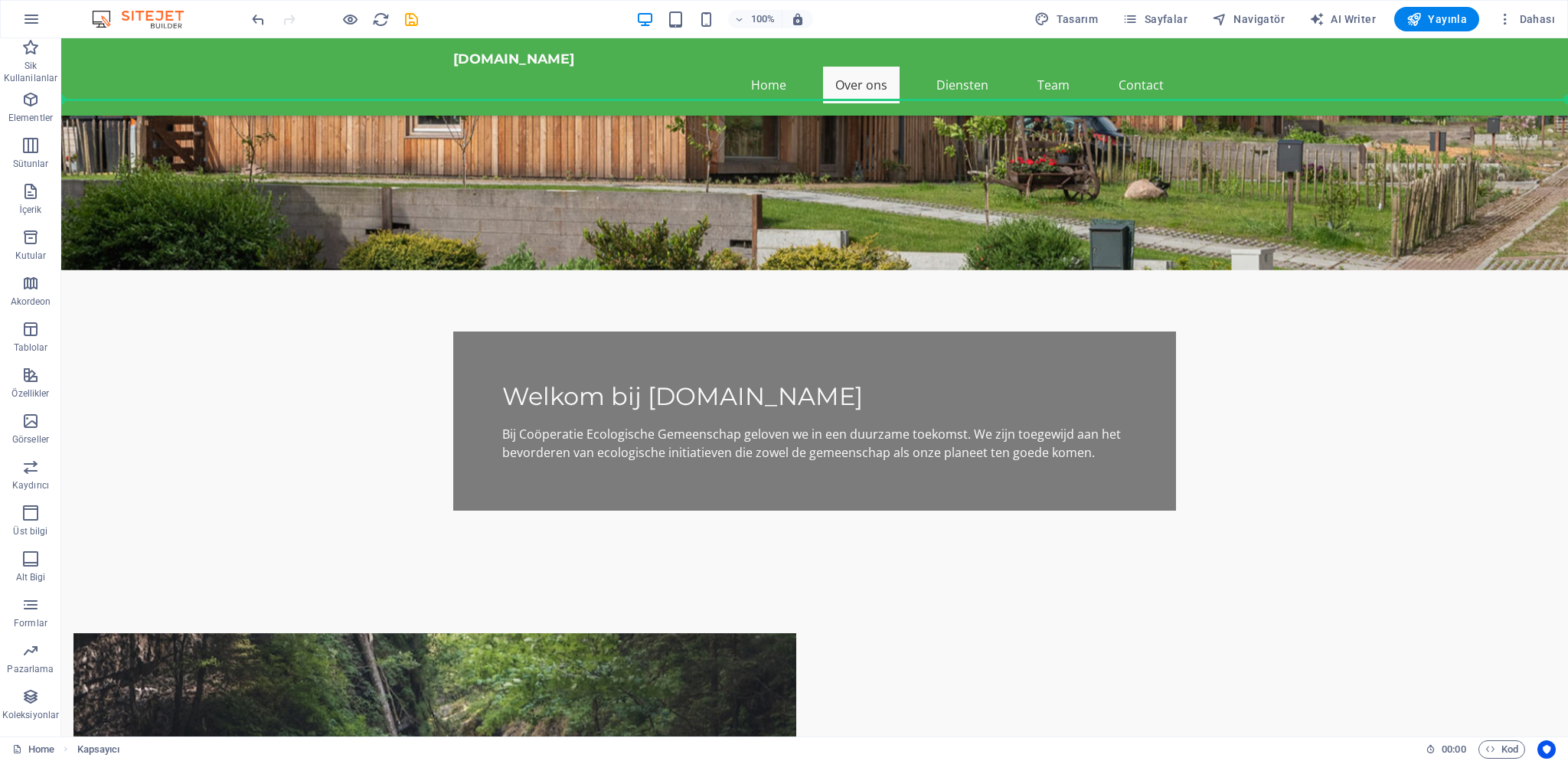
scroll to position [278, 0]
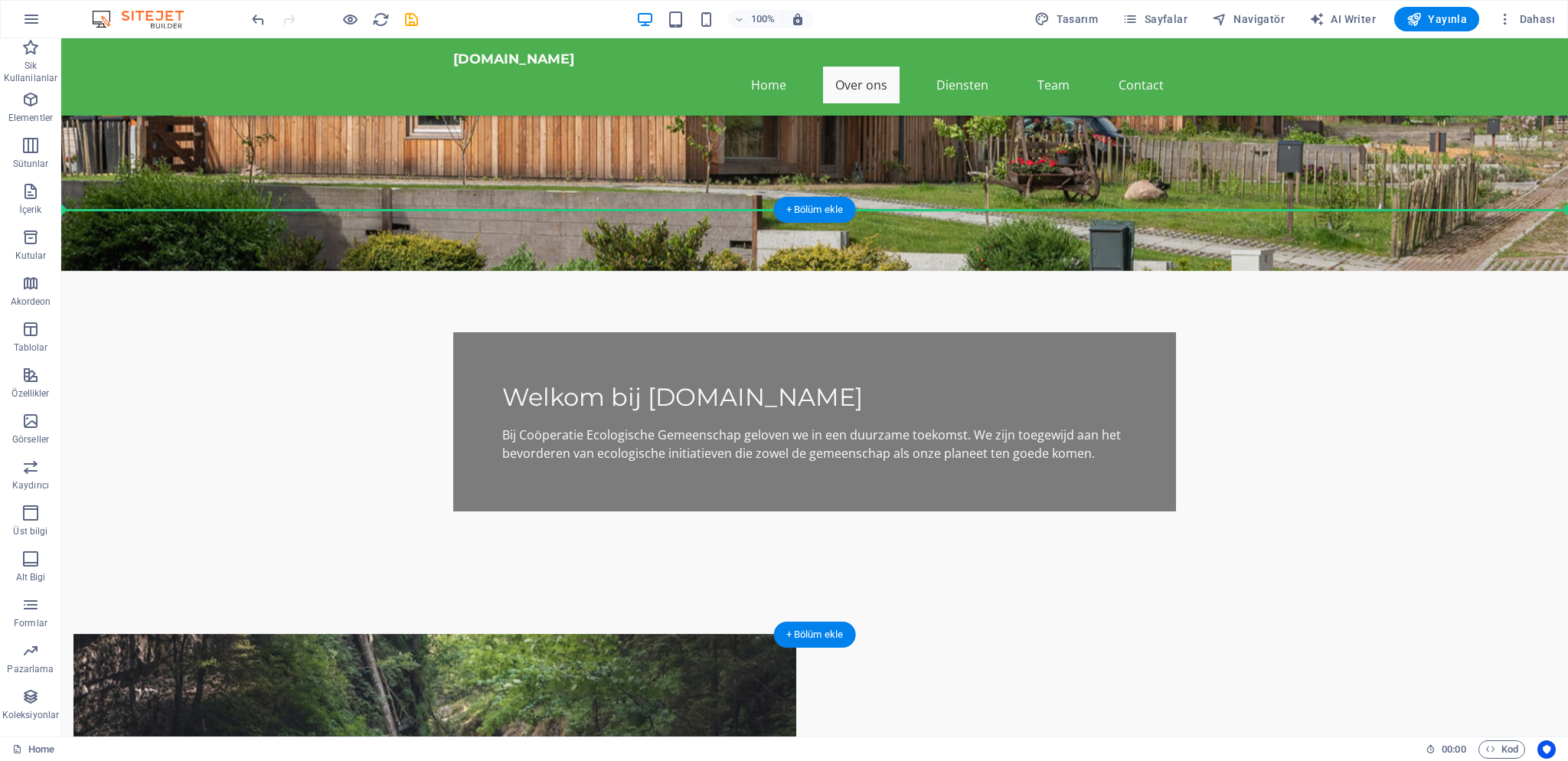
drag, startPoint x: 529, startPoint y: 383, endPoint x: 421, endPoint y: 261, distance: 162.9
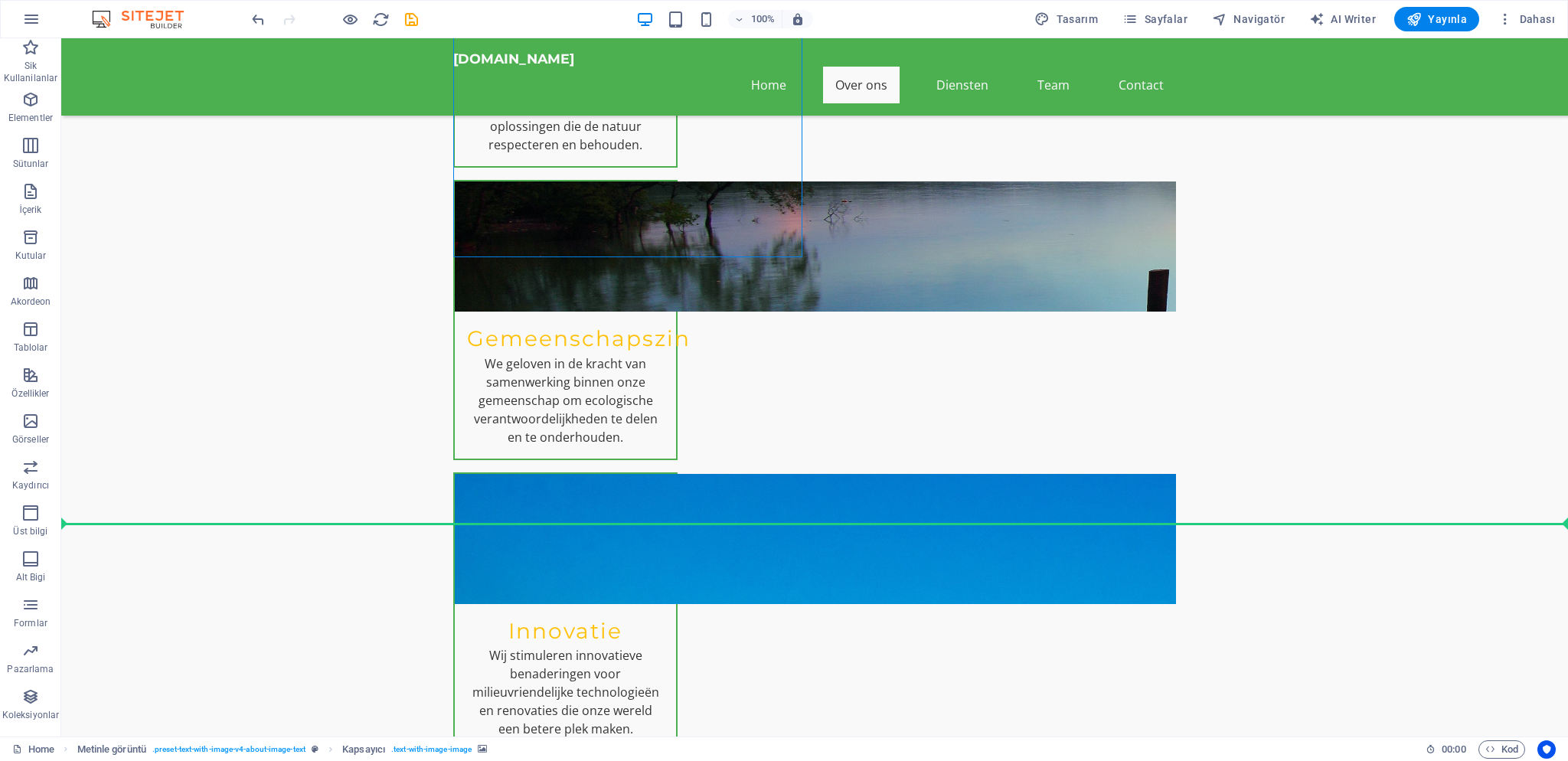
scroll to position [1061, 0]
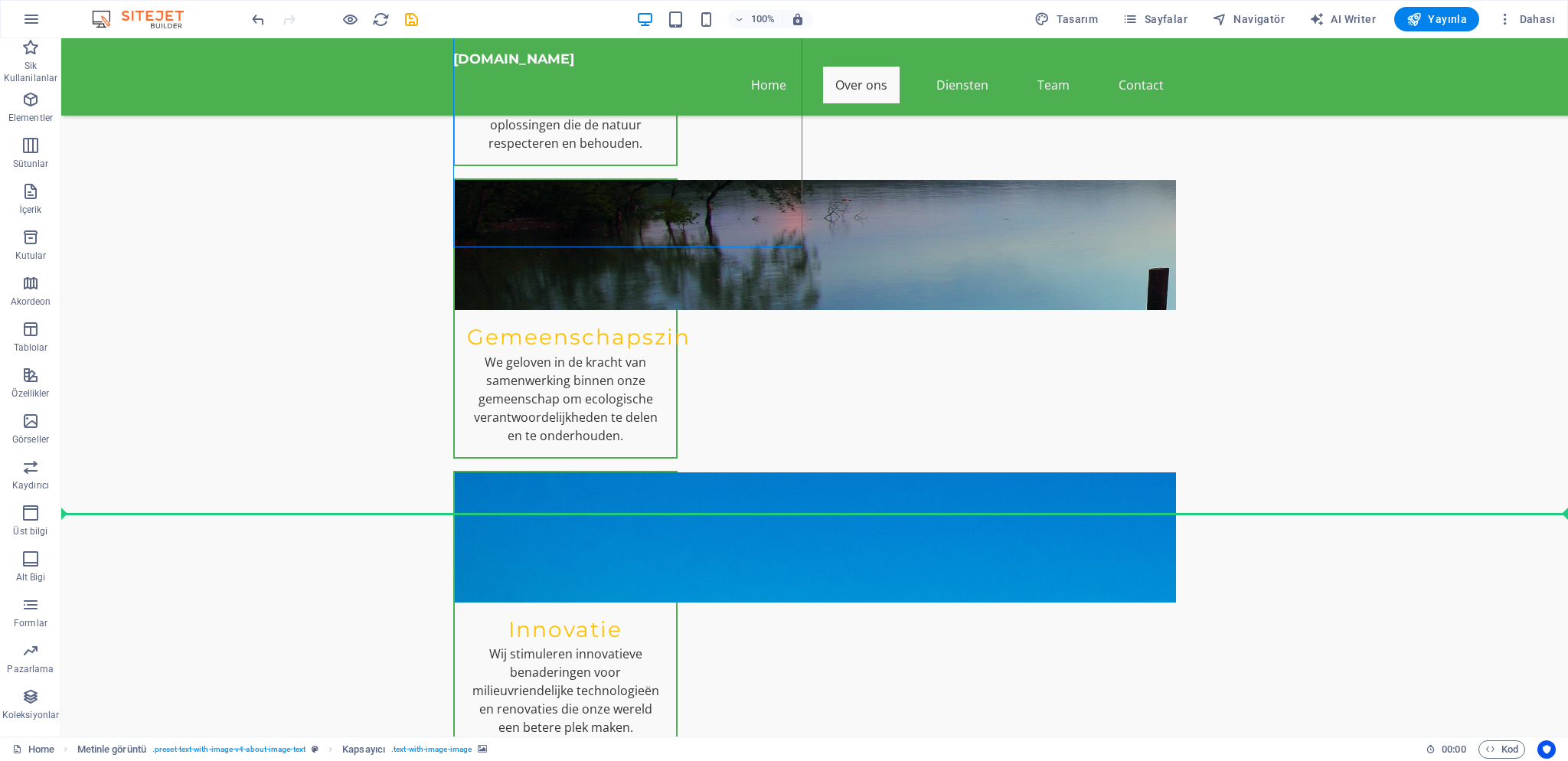
drag, startPoint x: 541, startPoint y: 262, endPoint x: 379, endPoint y: 568, distance: 346.2
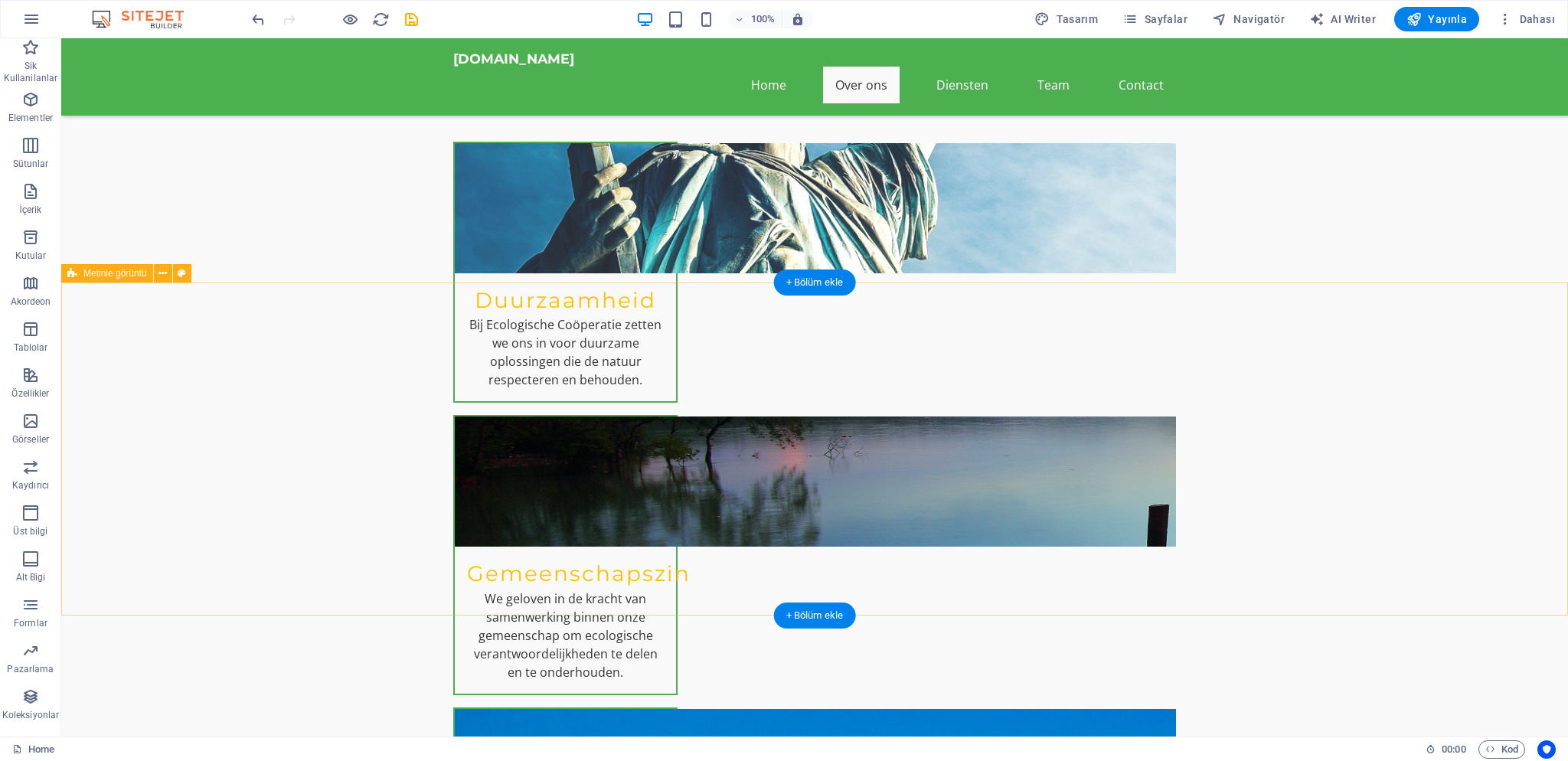
scroll to position [661, 0]
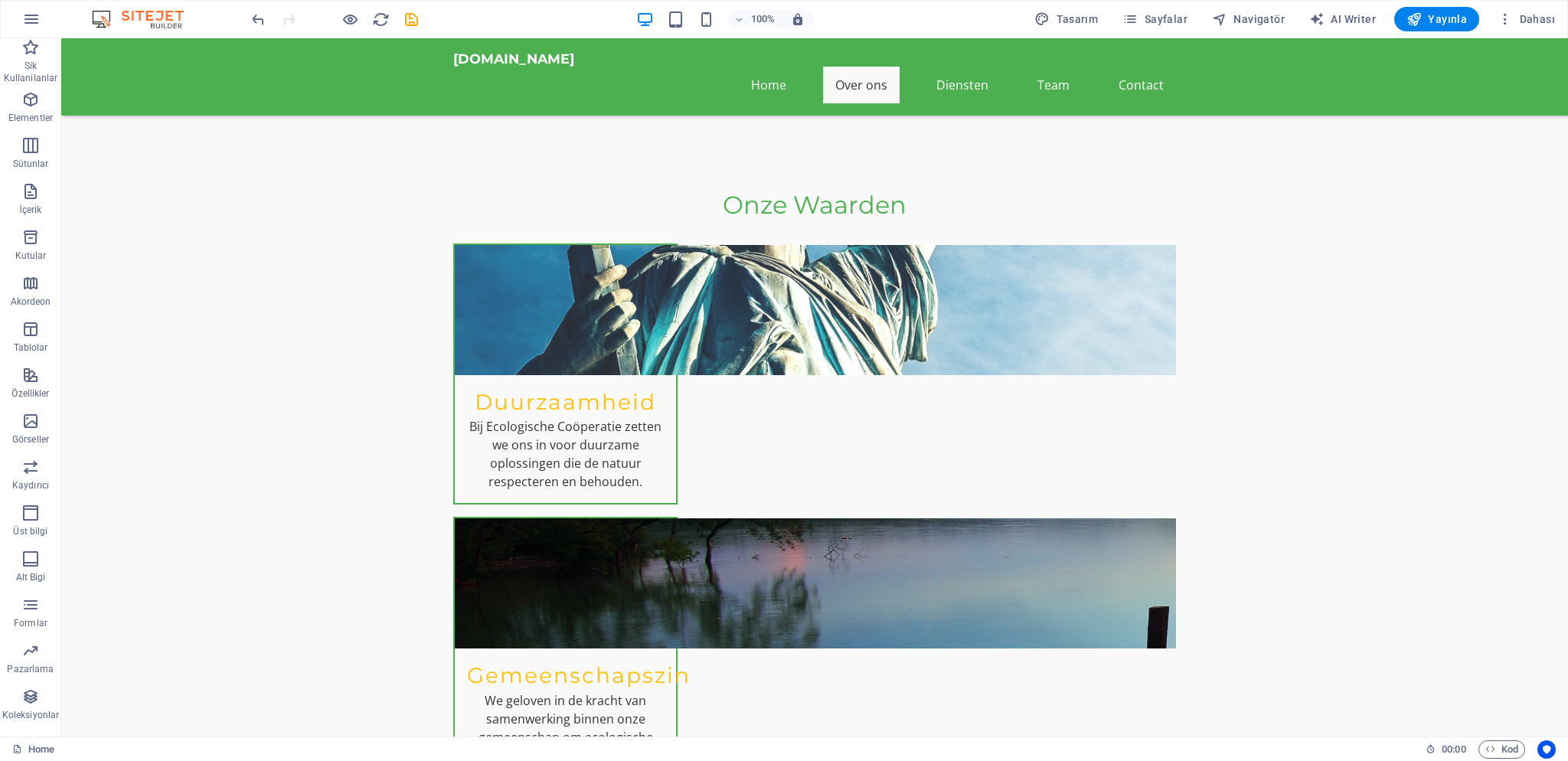
click at [248, 14] on div "100% Tasarım [PERSON_NAME] AI Writer Yayınla Dahası" at bounding box center [784, 19] width 1566 height 37
click at [259, 14] on icon "undo" at bounding box center [258, 19] width 18 height 18
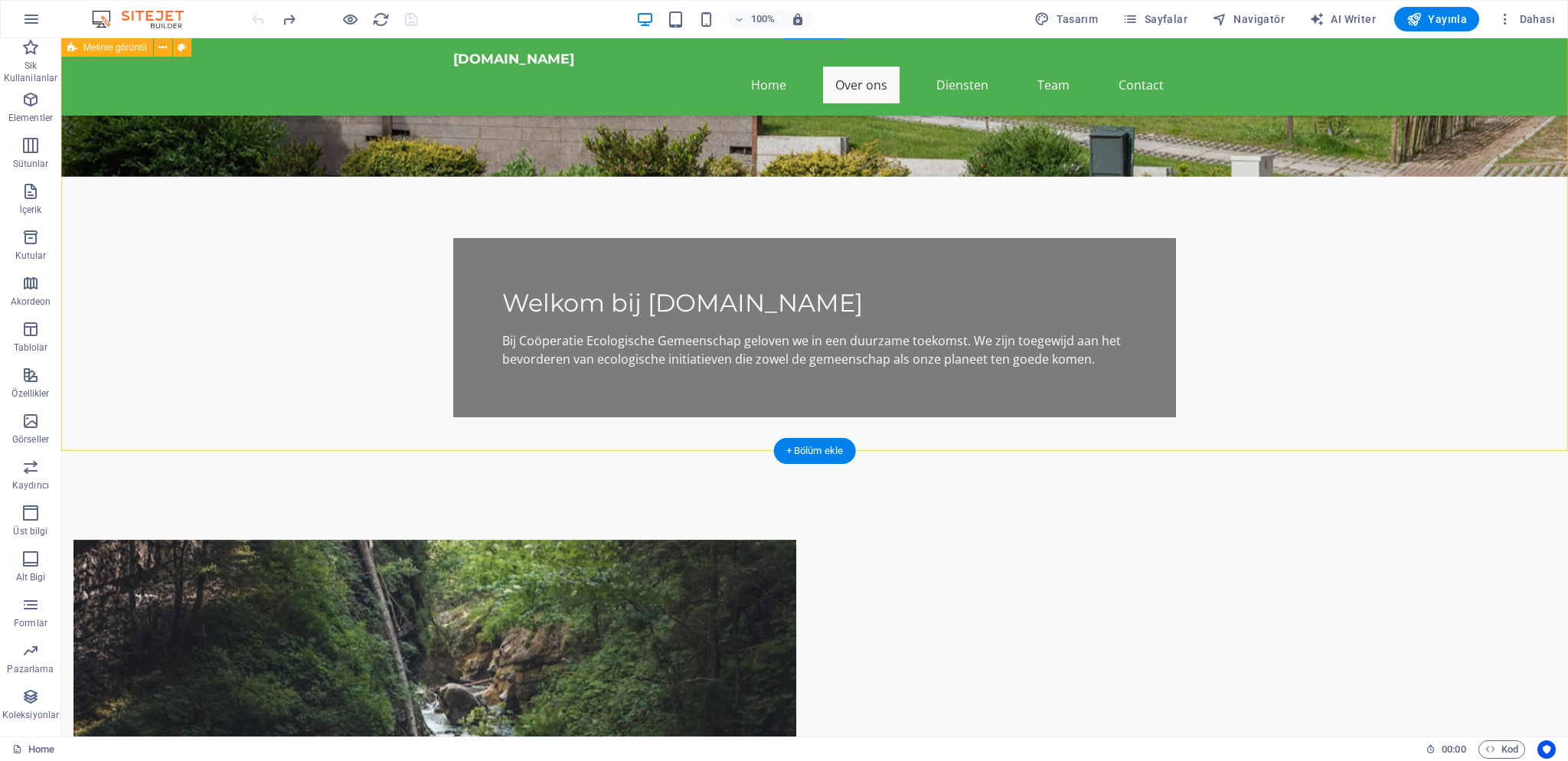
scroll to position [215, 0]
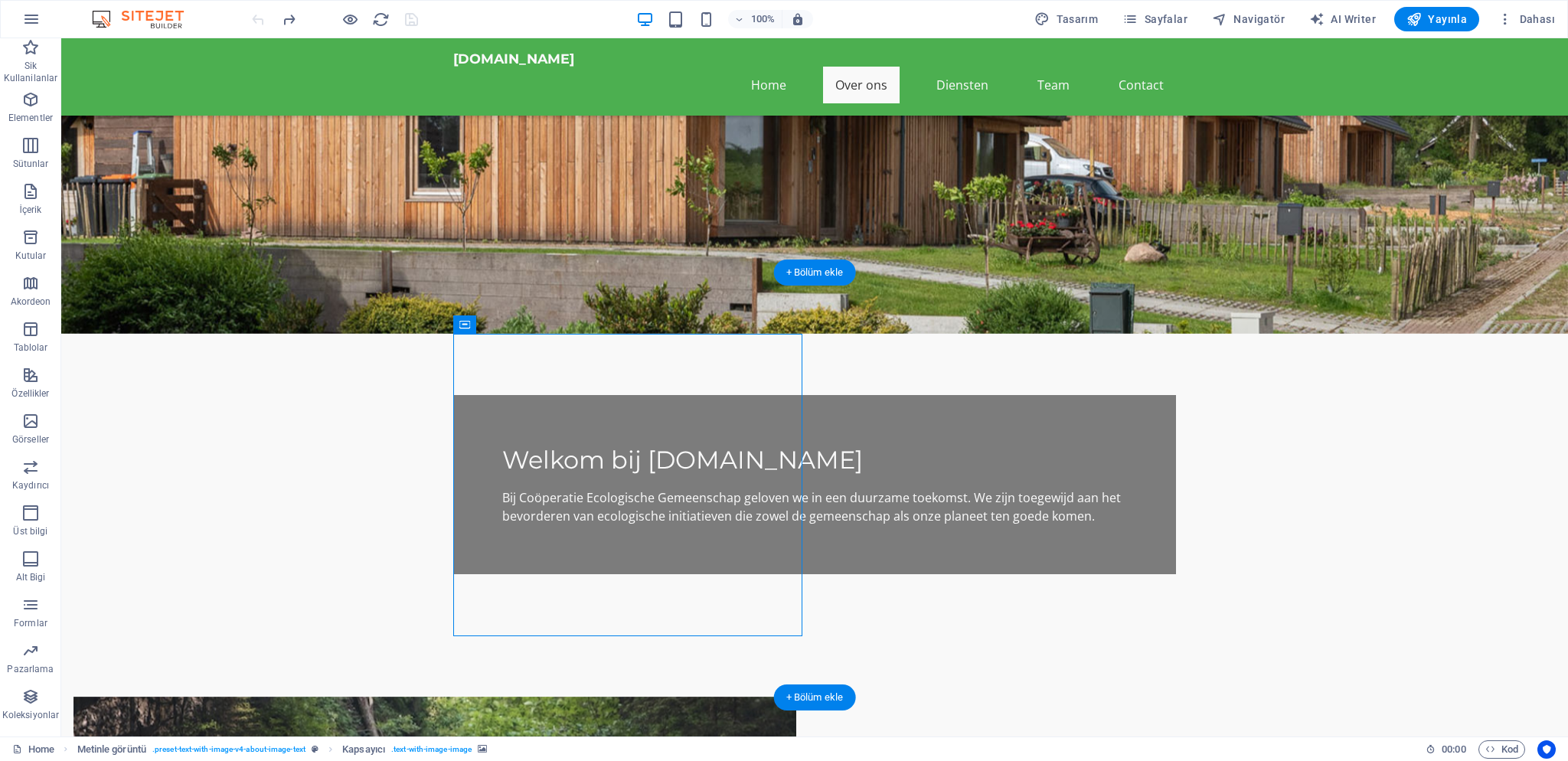
drag, startPoint x: 530, startPoint y: 369, endPoint x: 460, endPoint y: 567, distance: 210.0
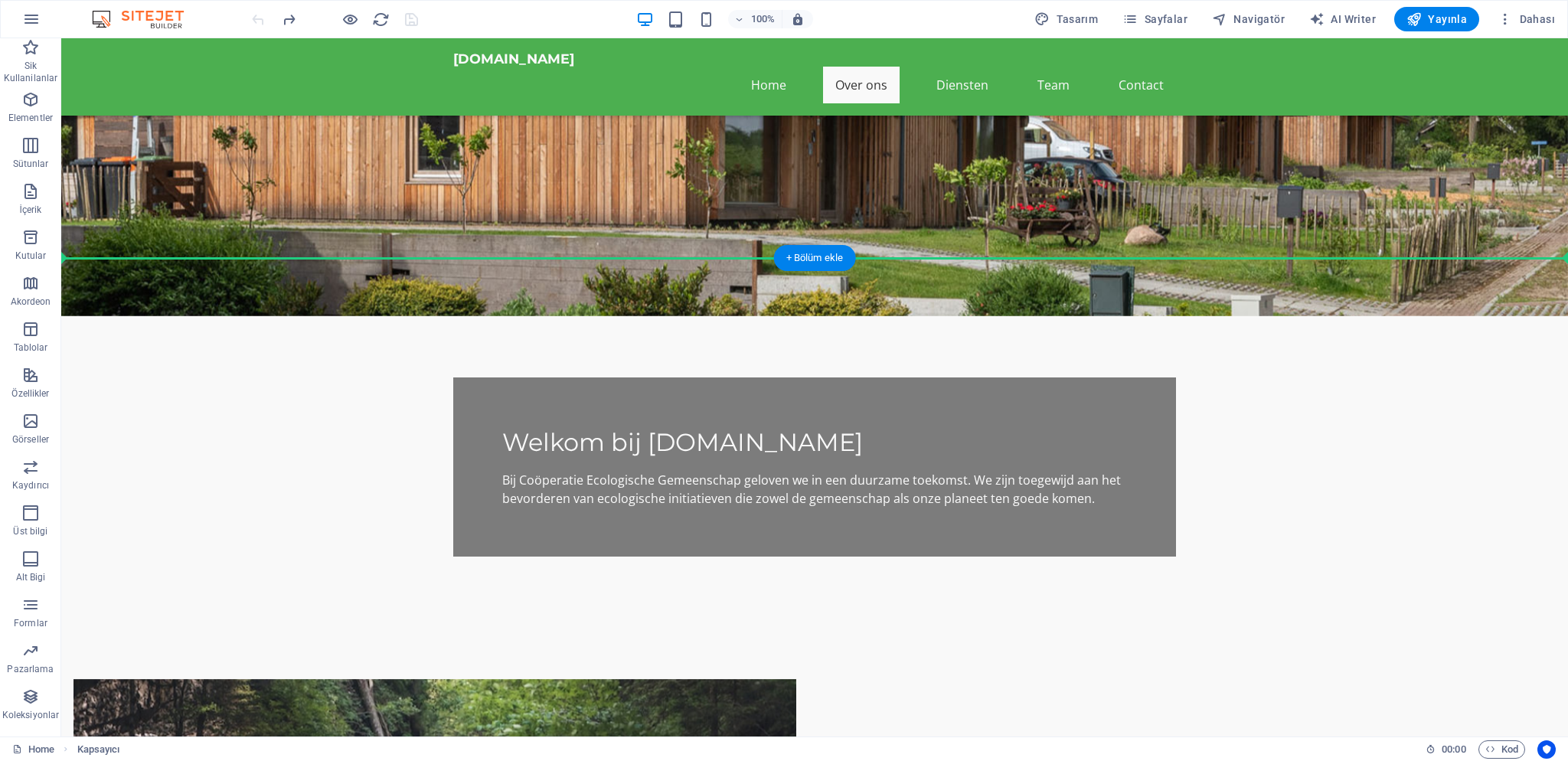
scroll to position [222, 0]
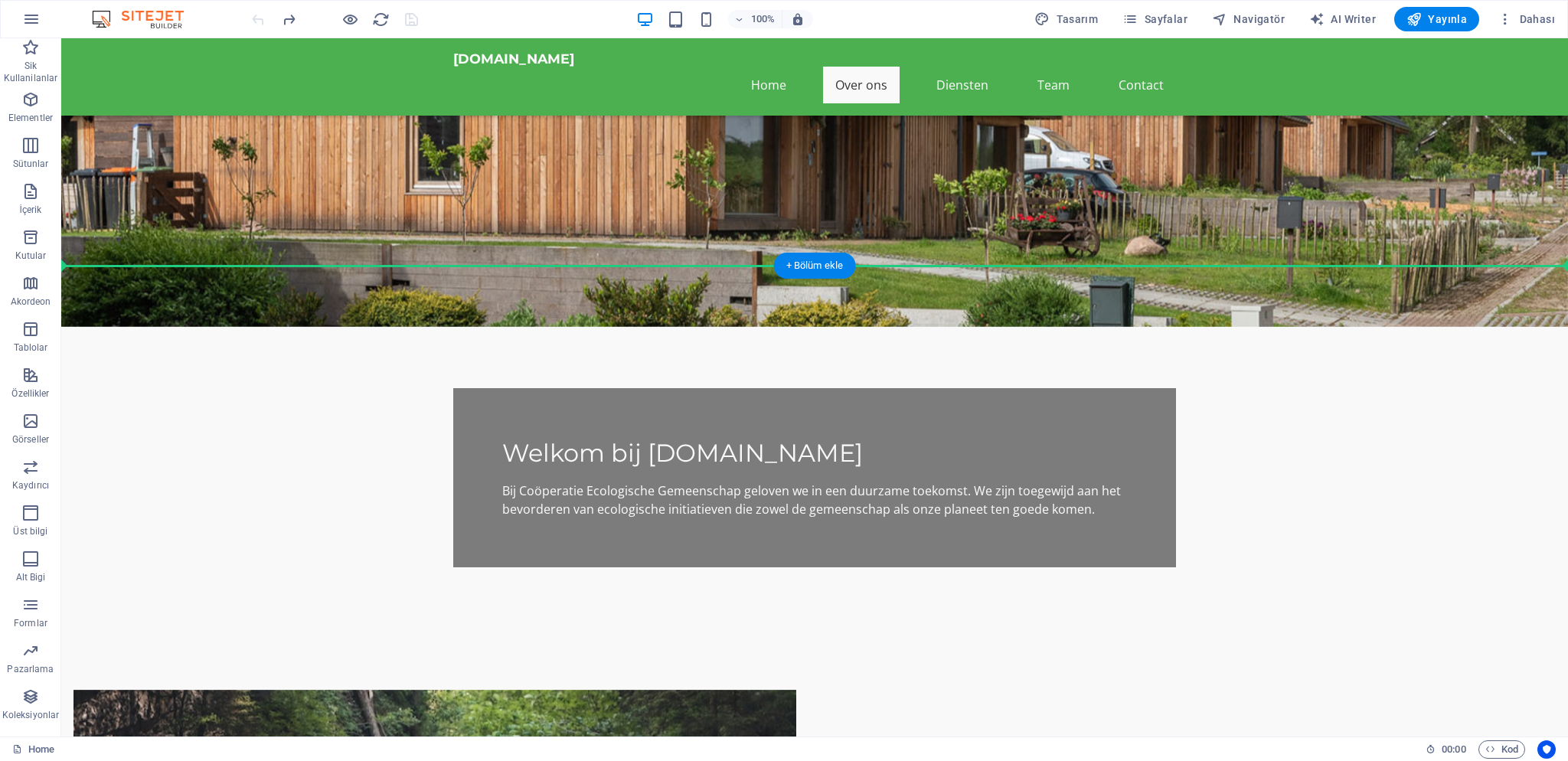
drag, startPoint x: 154, startPoint y: 524, endPoint x: 166, endPoint y: 243, distance: 281.3
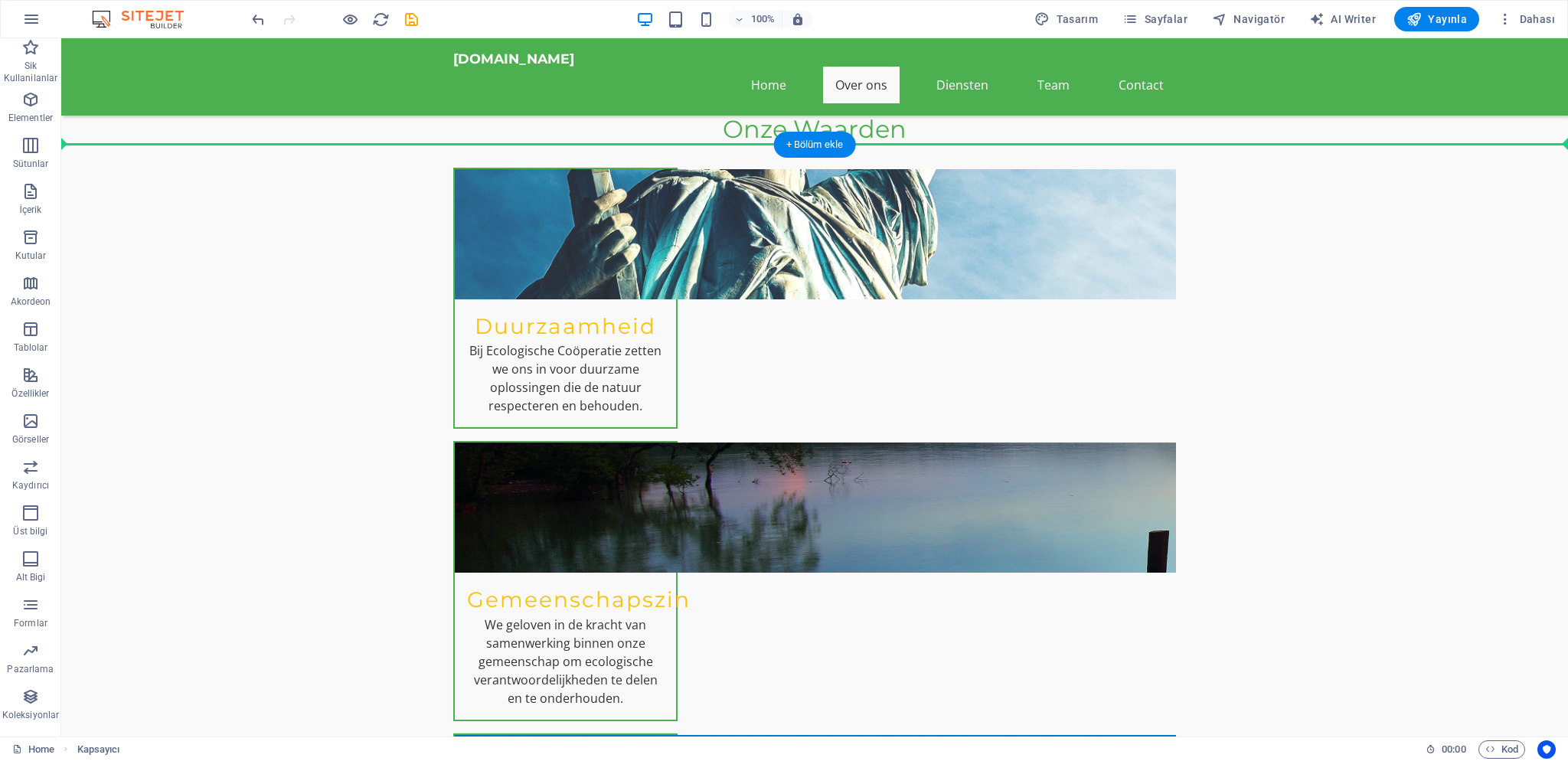
scroll to position [790, 0]
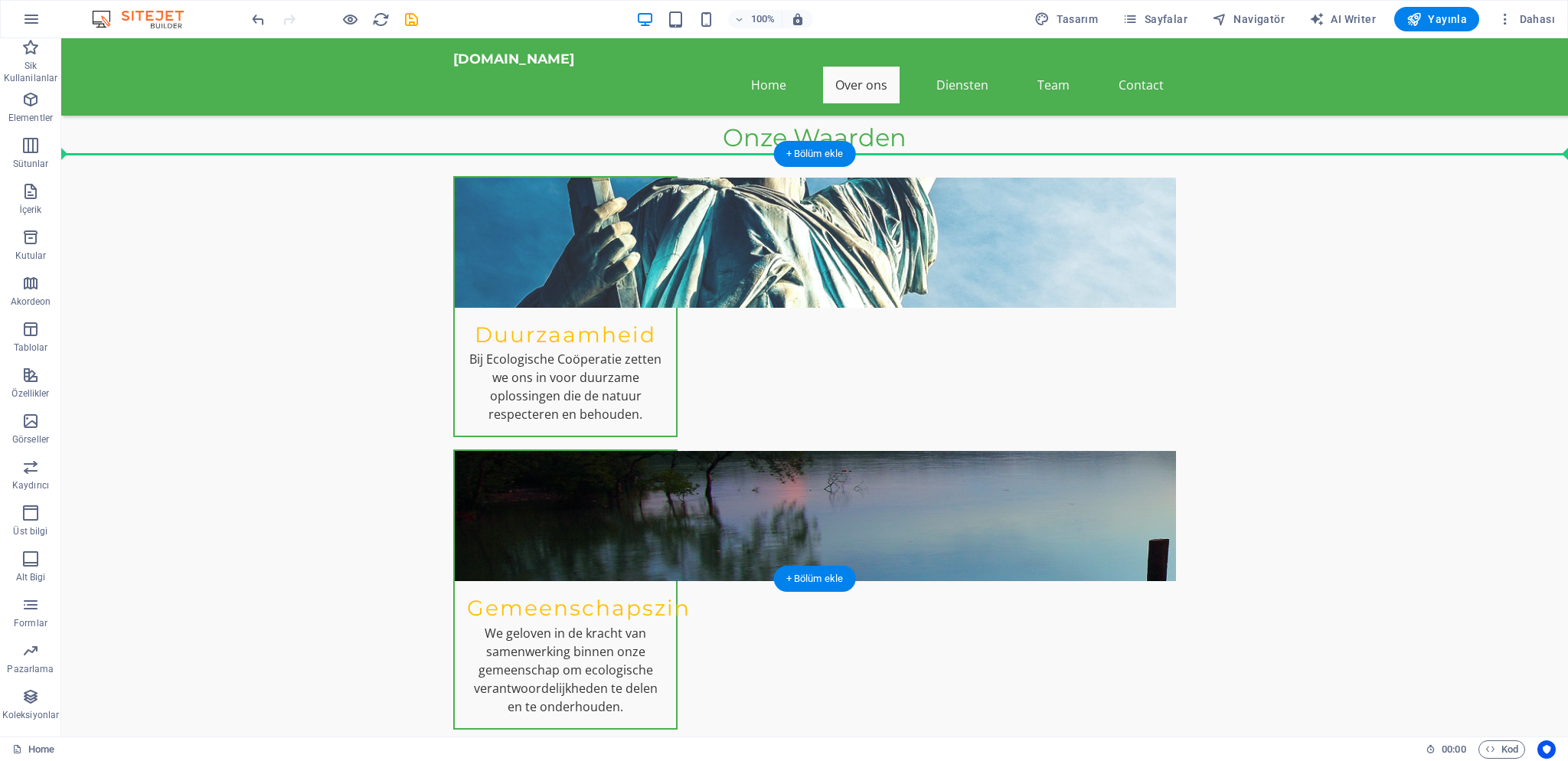
drag, startPoint x: 174, startPoint y: 311, endPoint x: 179, endPoint y: 202, distance: 109.1
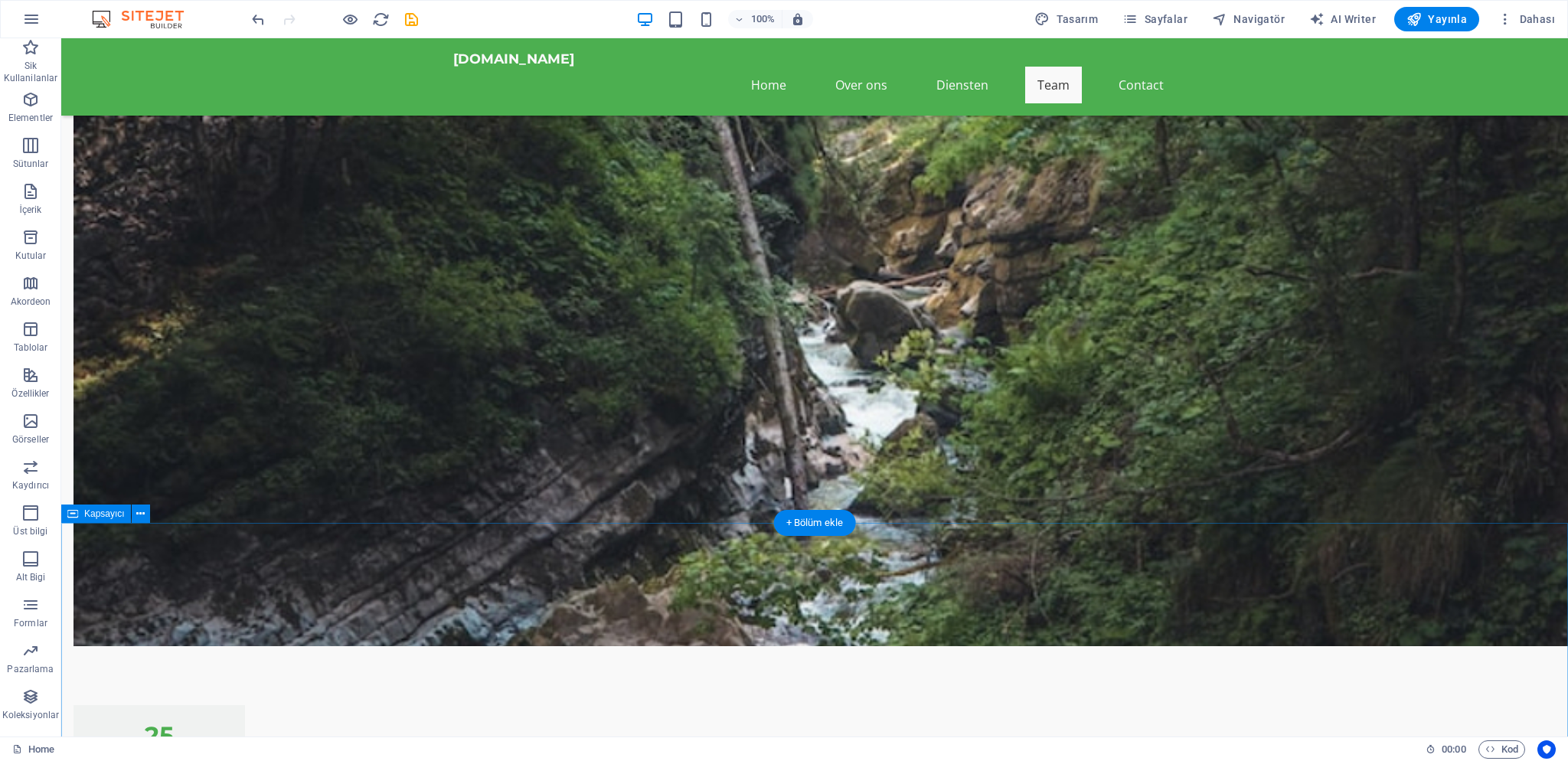
scroll to position [3472, 0]
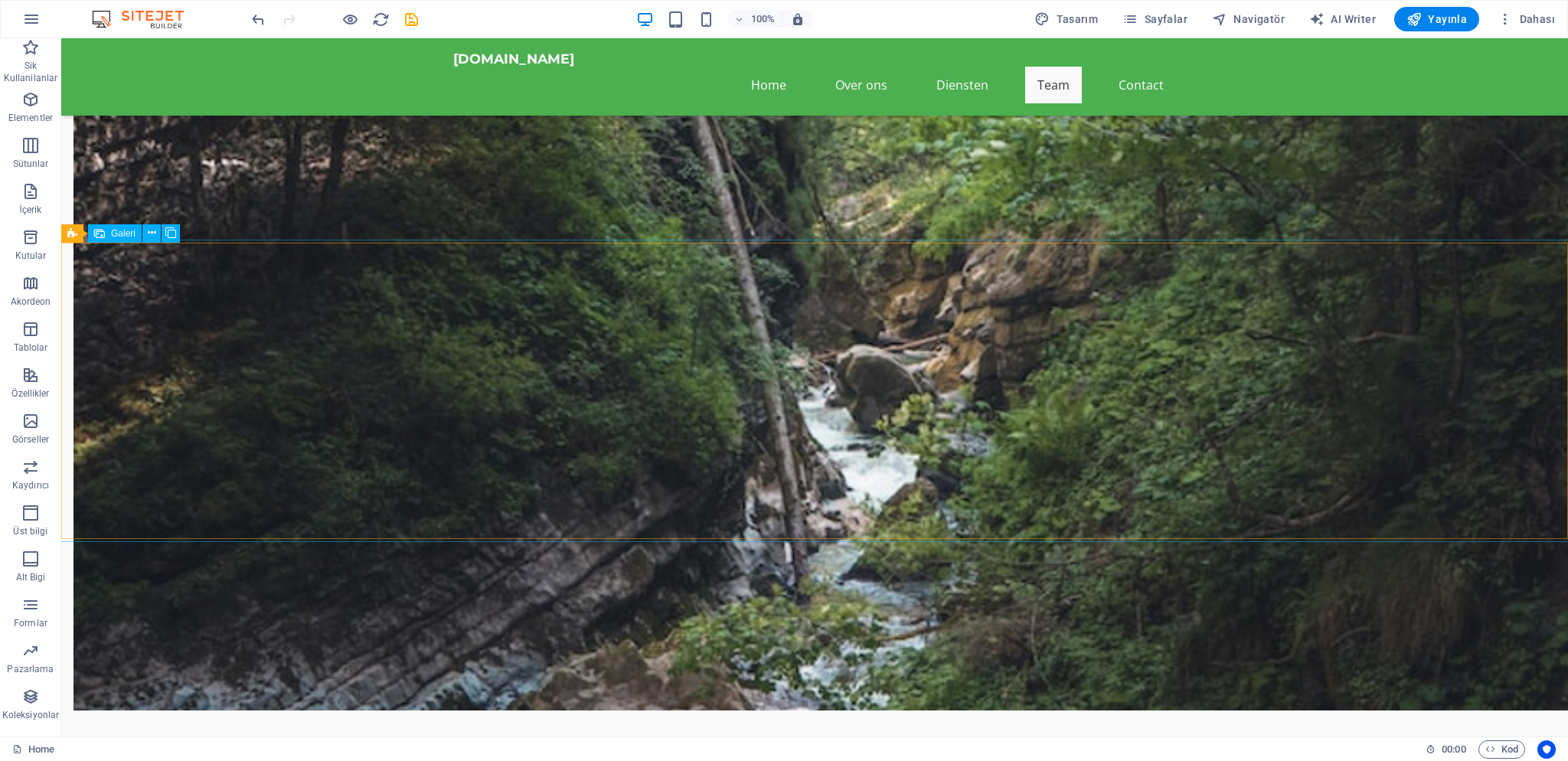
click at [118, 233] on span "Galeri" at bounding box center [123, 233] width 25 height 9
select select "px"
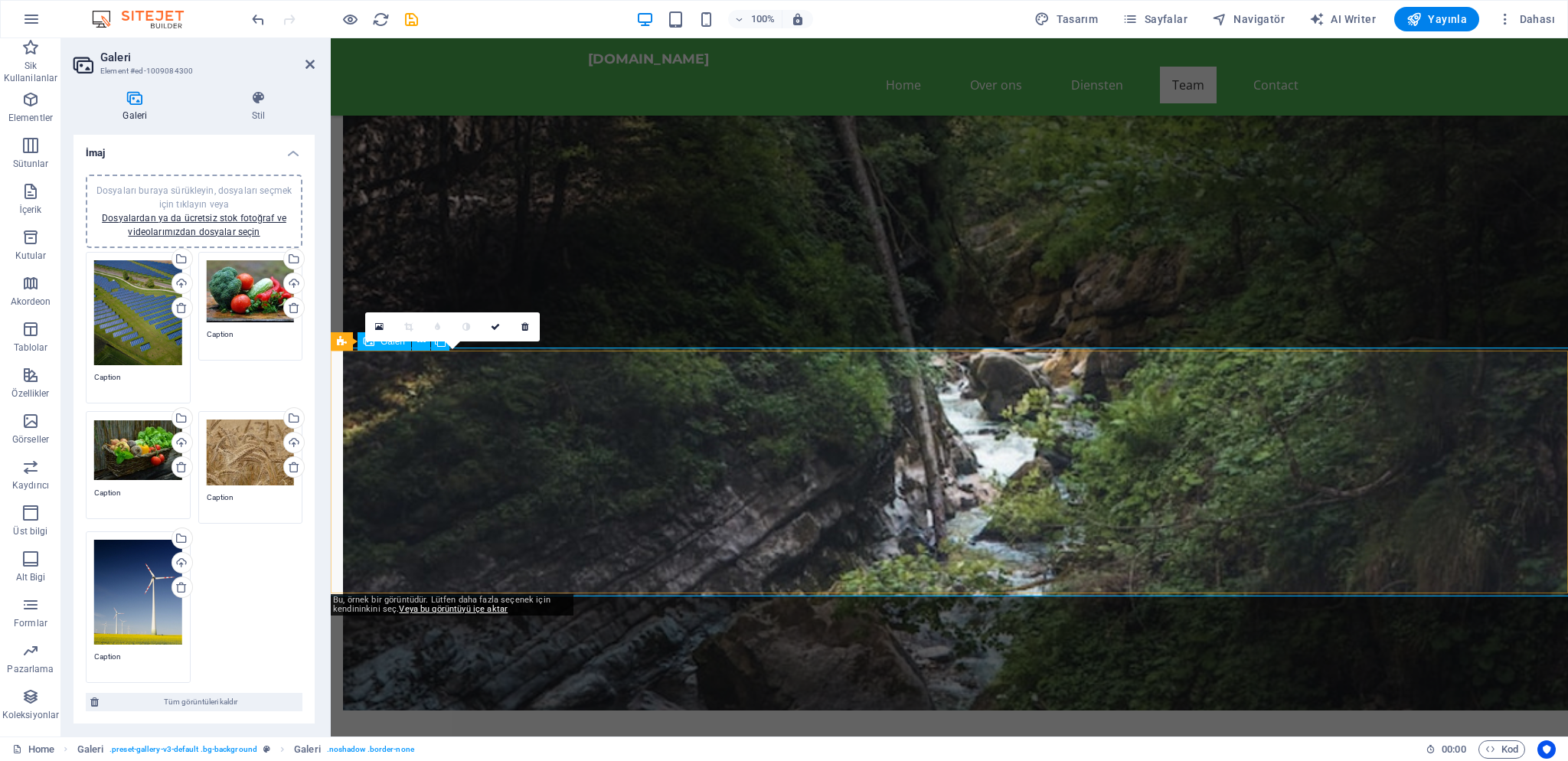
click at [248, 104] on icon at bounding box center [259, 98] width 112 height 15
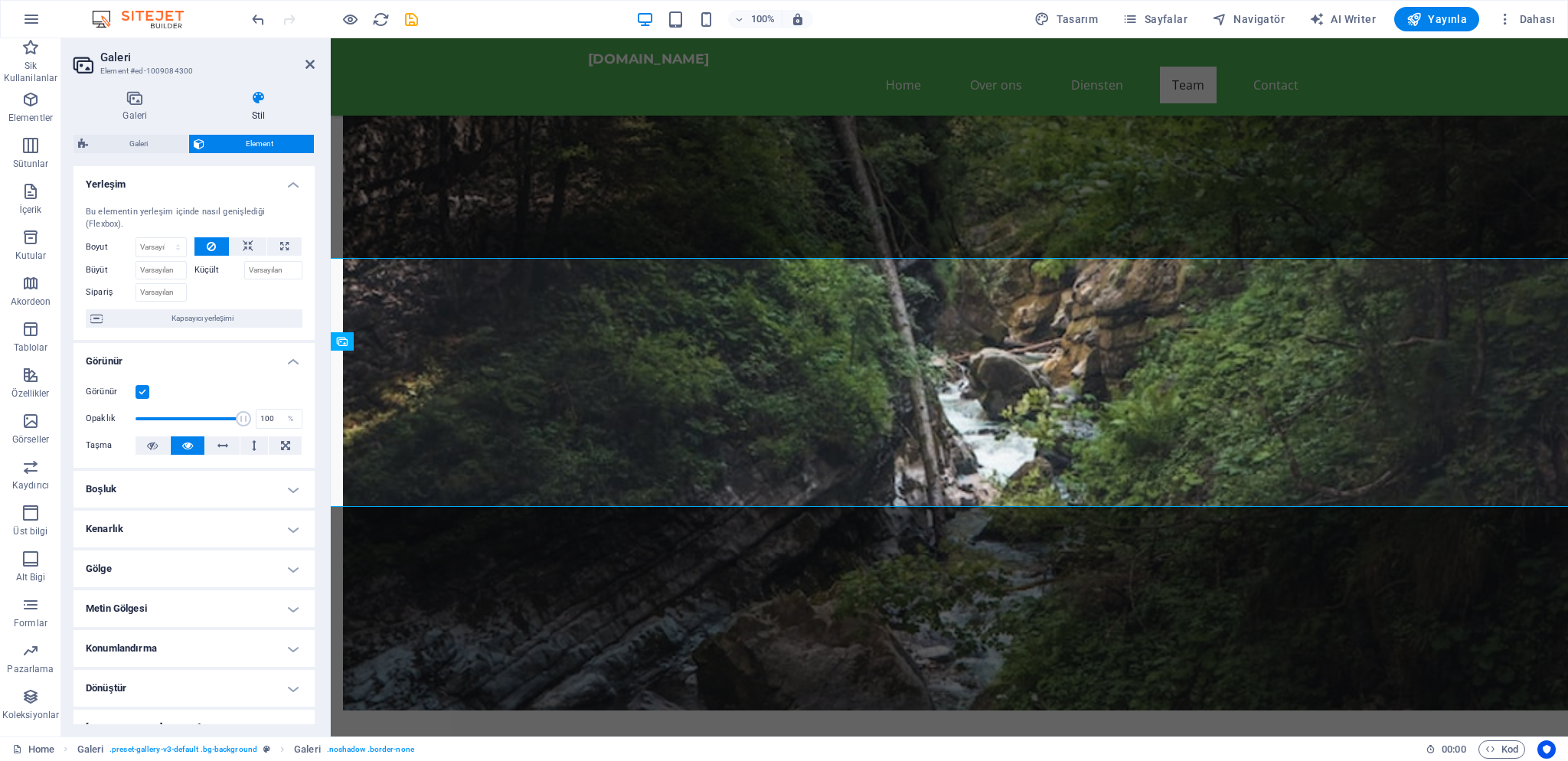
click at [255, 484] on h4 "Boşluk" at bounding box center [194, 489] width 241 height 37
click at [257, 484] on h4 "Boşluk" at bounding box center [194, 484] width 241 height 27
click at [209, 517] on h4 "Kenarlık" at bounding box center [194, 529] width 241 height 37
click at [209, 517] on h4 "Kenarlık" at bounding box center [194, 524] width 241 height 27
click at [196, 557] on h4 "Gölge" at bounding box center [194, 568] width 241 height 37
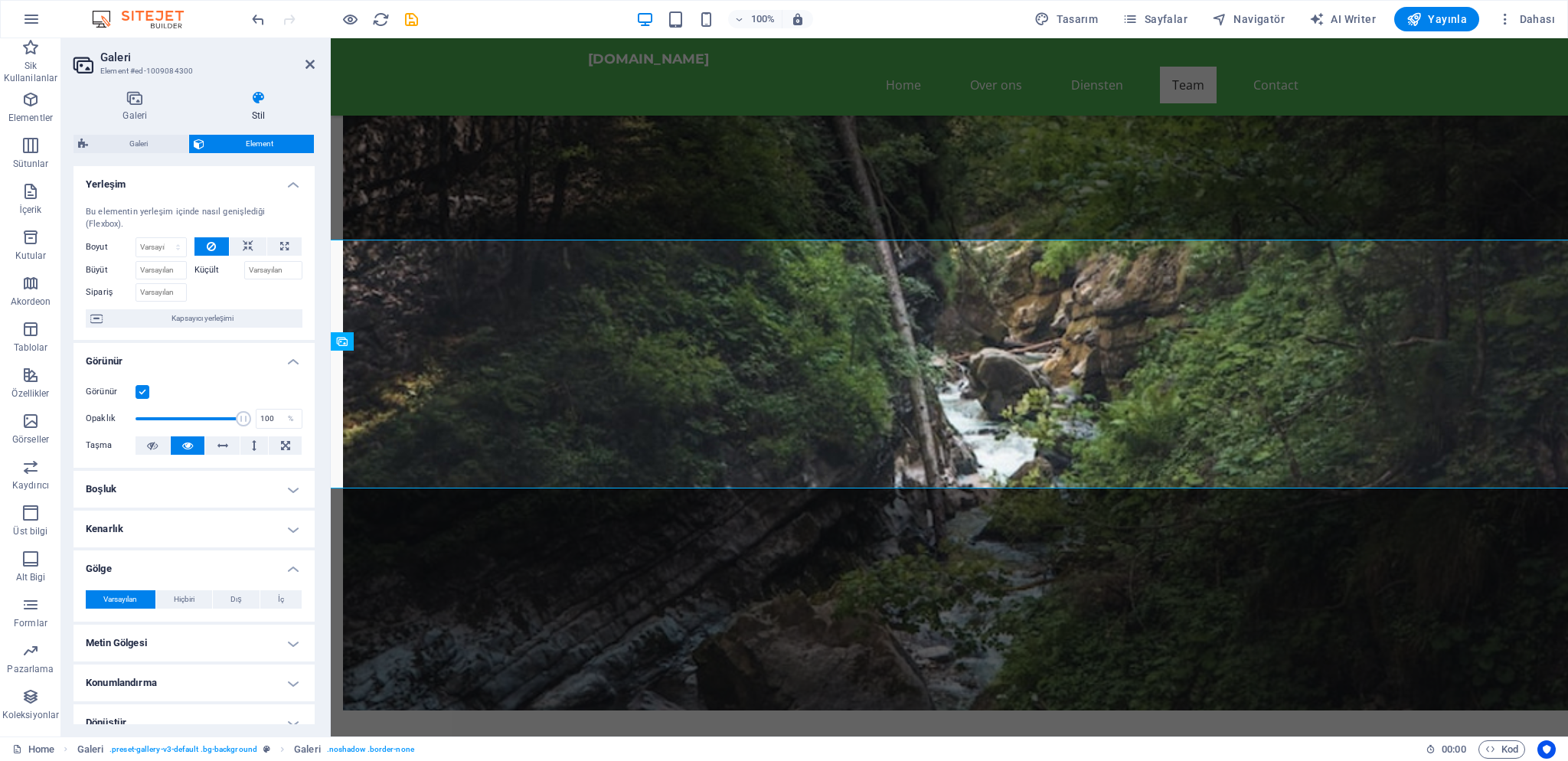
click at [196, 557] on h4 "Gölge" at bounding box center [194, 564] width 241 height 27
click at [190, 596] on h4 "Metin Gölgesi" at bounding box center [194, 608] width 241 height 37
click at [190, 596] on h4 "Metin Gölgesi" at bounding box center [194, 604] width 241 height 27
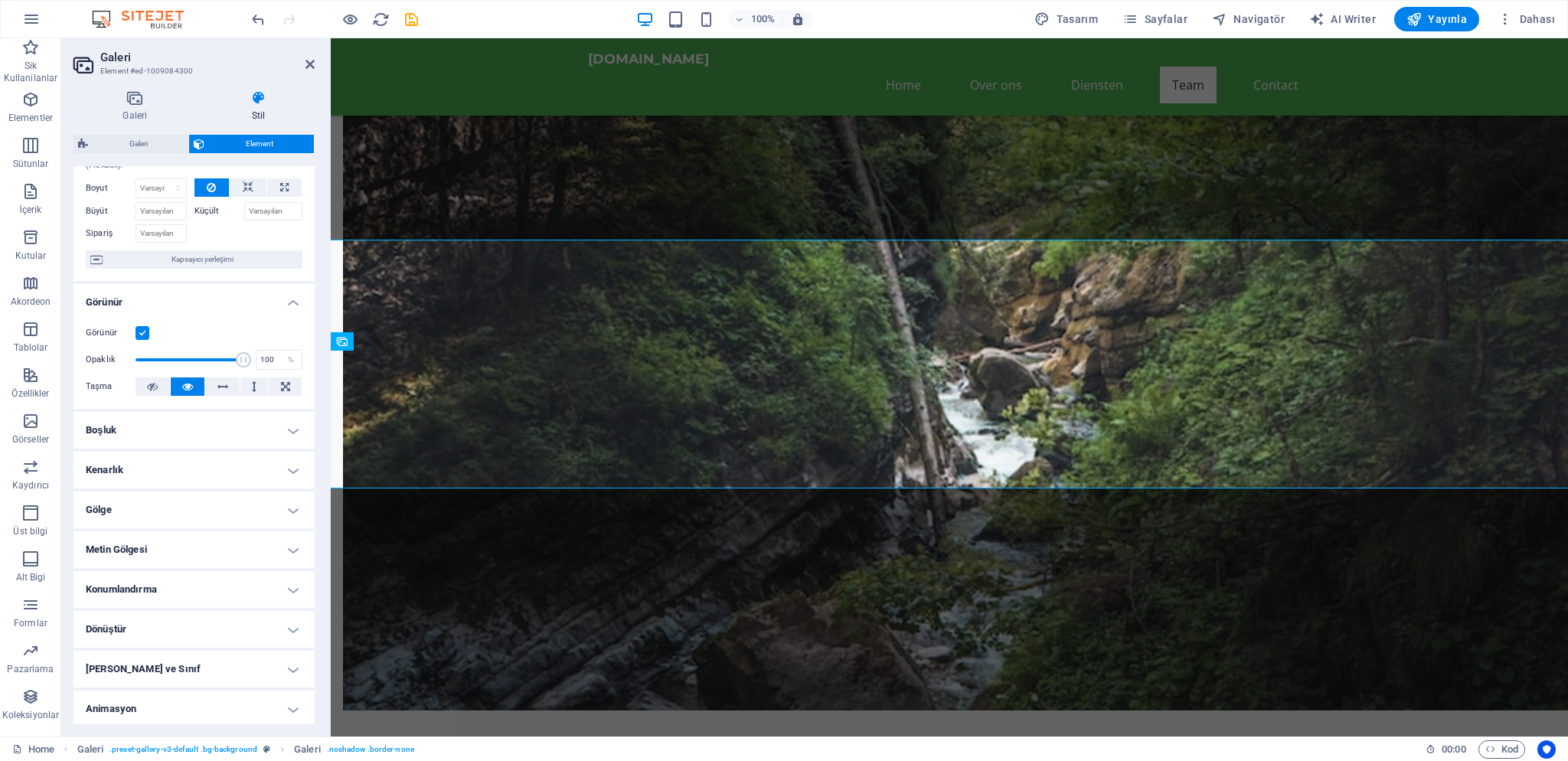
scroll to position [89, 0]
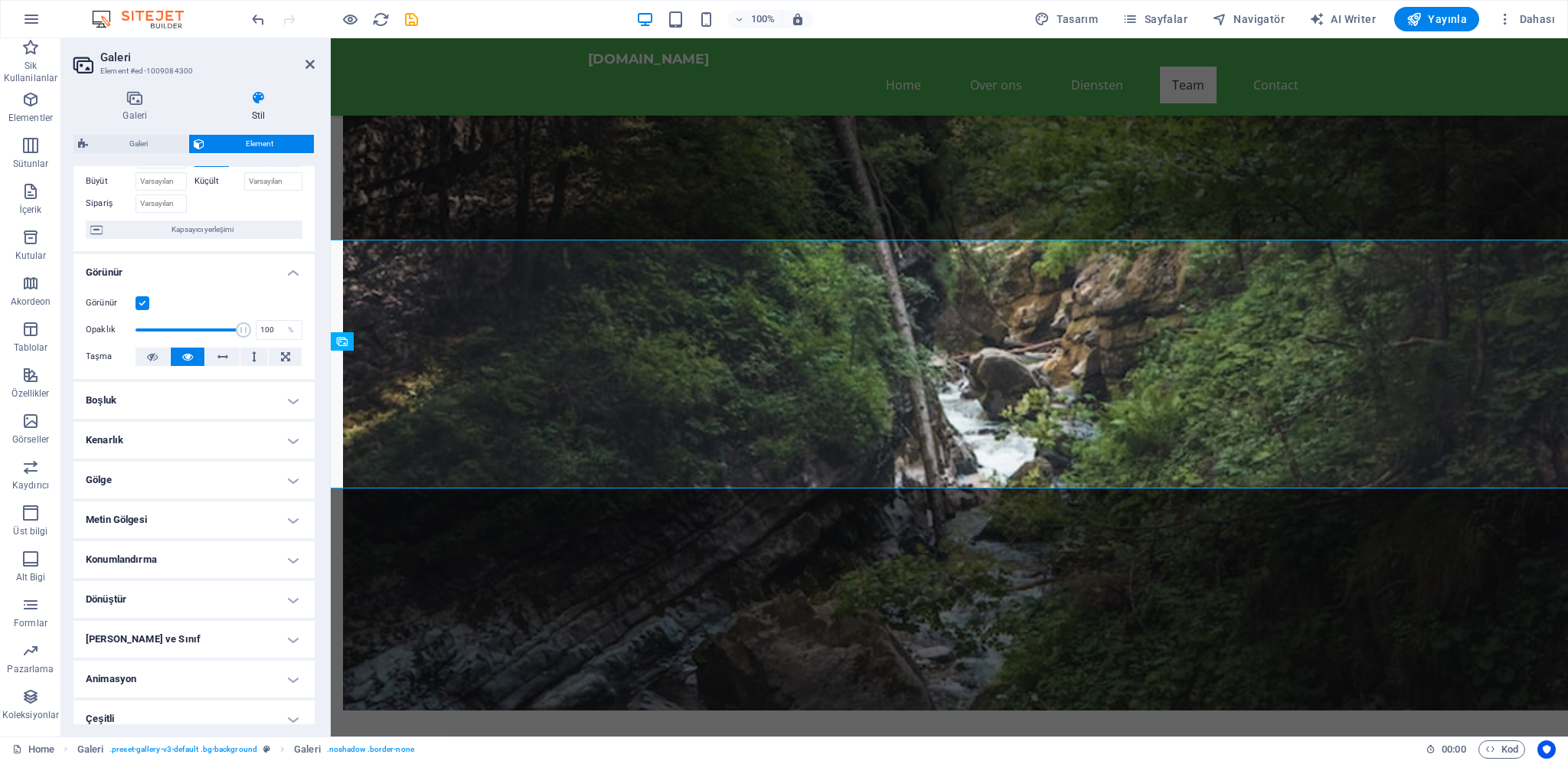
click at [200, 552] on h4 "Konumlandırma" at bounding box center [194, 560] width 241 height 37
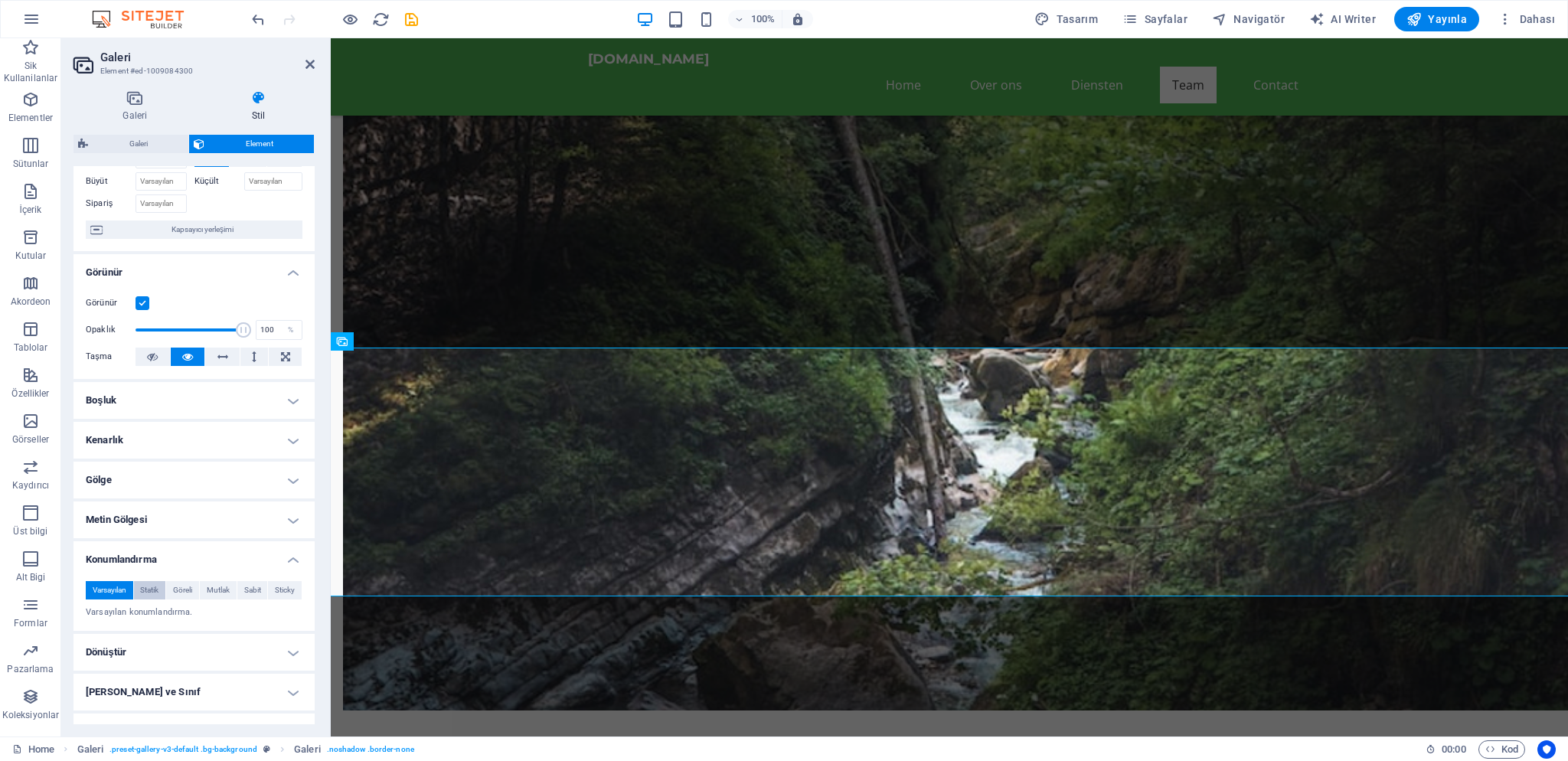
click at [152, 581] on span "Statik" at bounding box center [149, 590] width 18 height 18
click at [182, 581] on span "Göreli" at bounding box center [182, 590] width 19 height 18
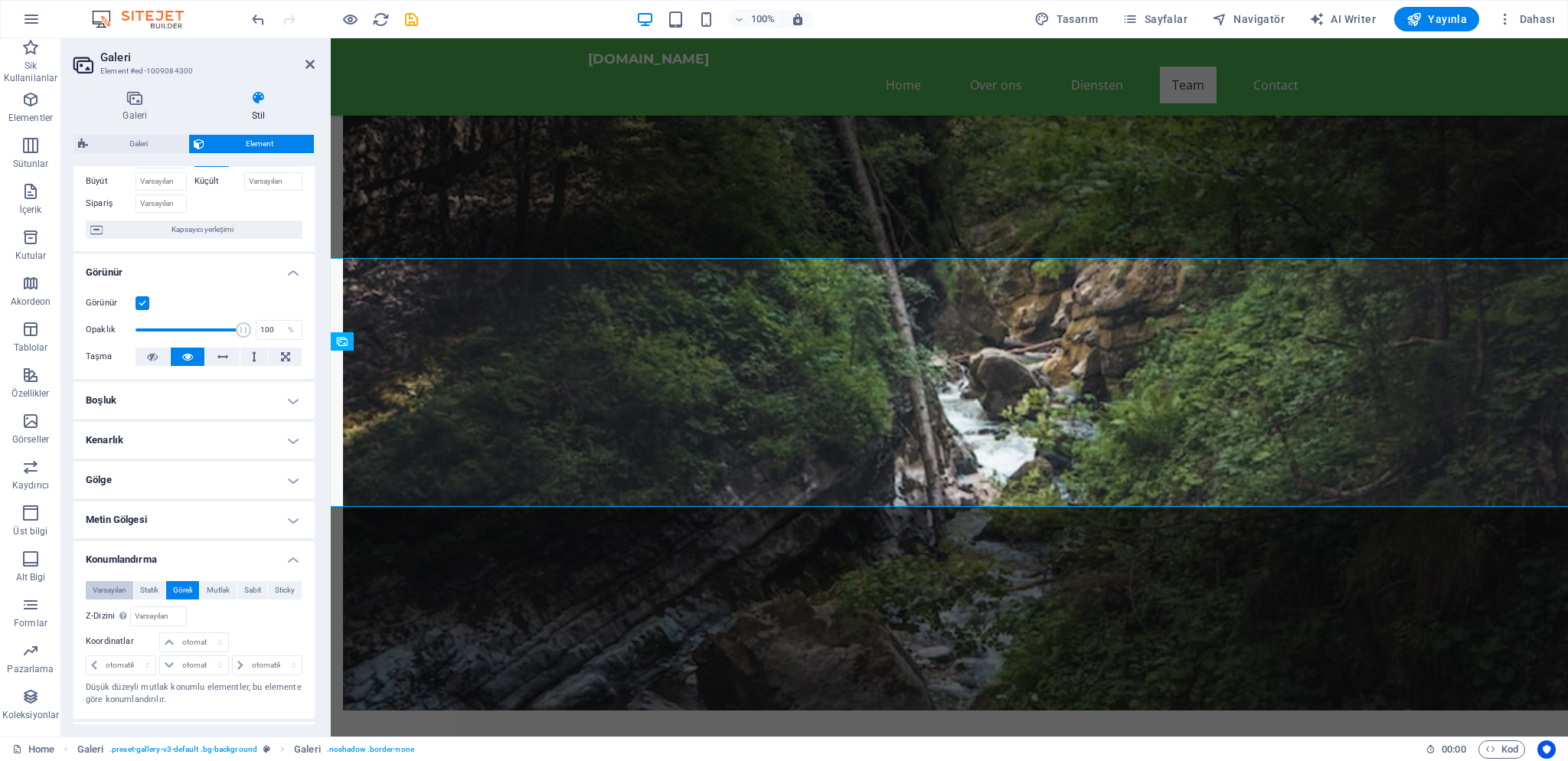
click at [111, 581] on span "Varsayılan" at bounding box center [110, 590] width 34 height 18
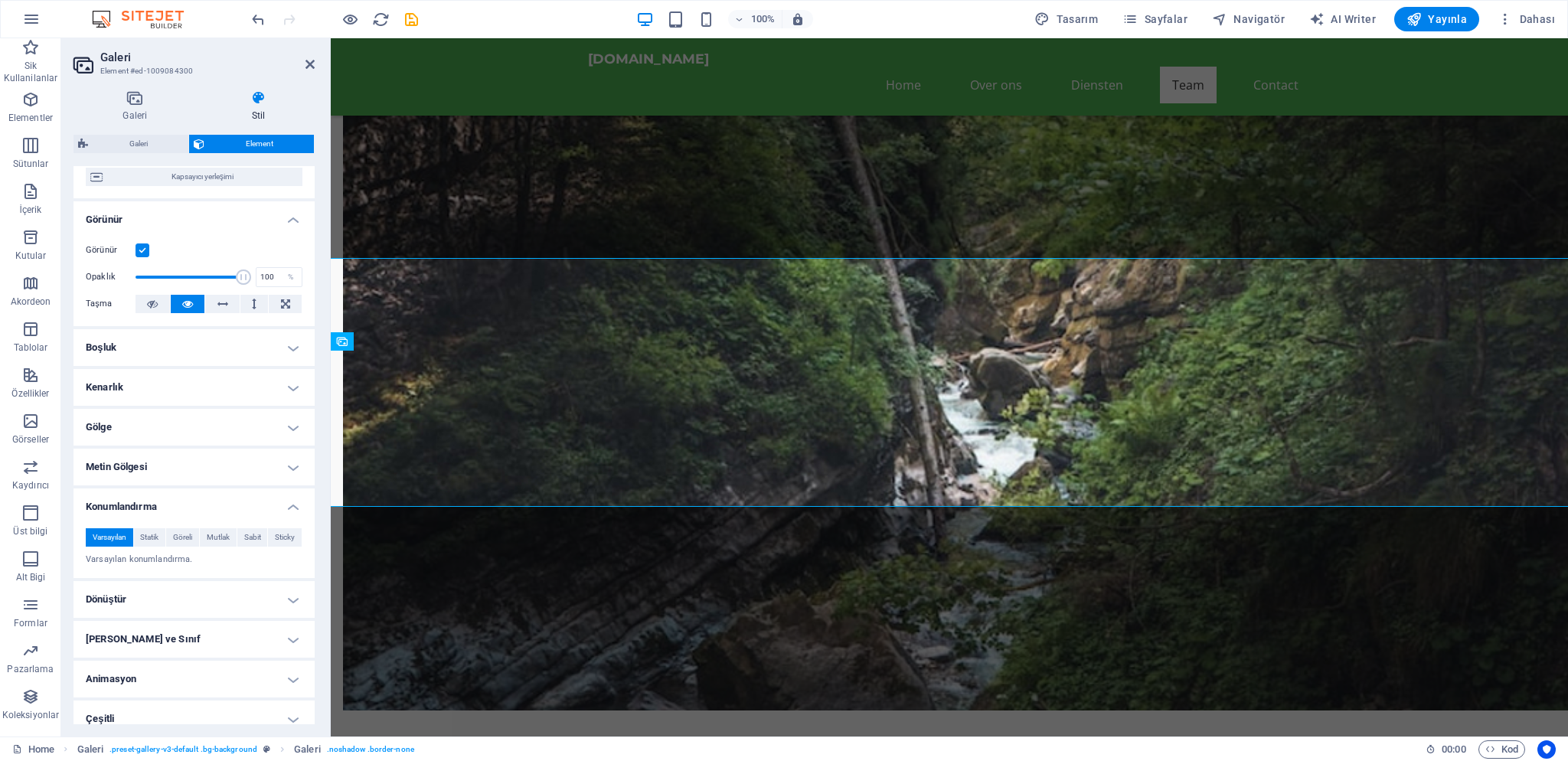
click at [169, 585] on h4 "Dönüştür" at bounding box center [194, 600] width 241 height 37
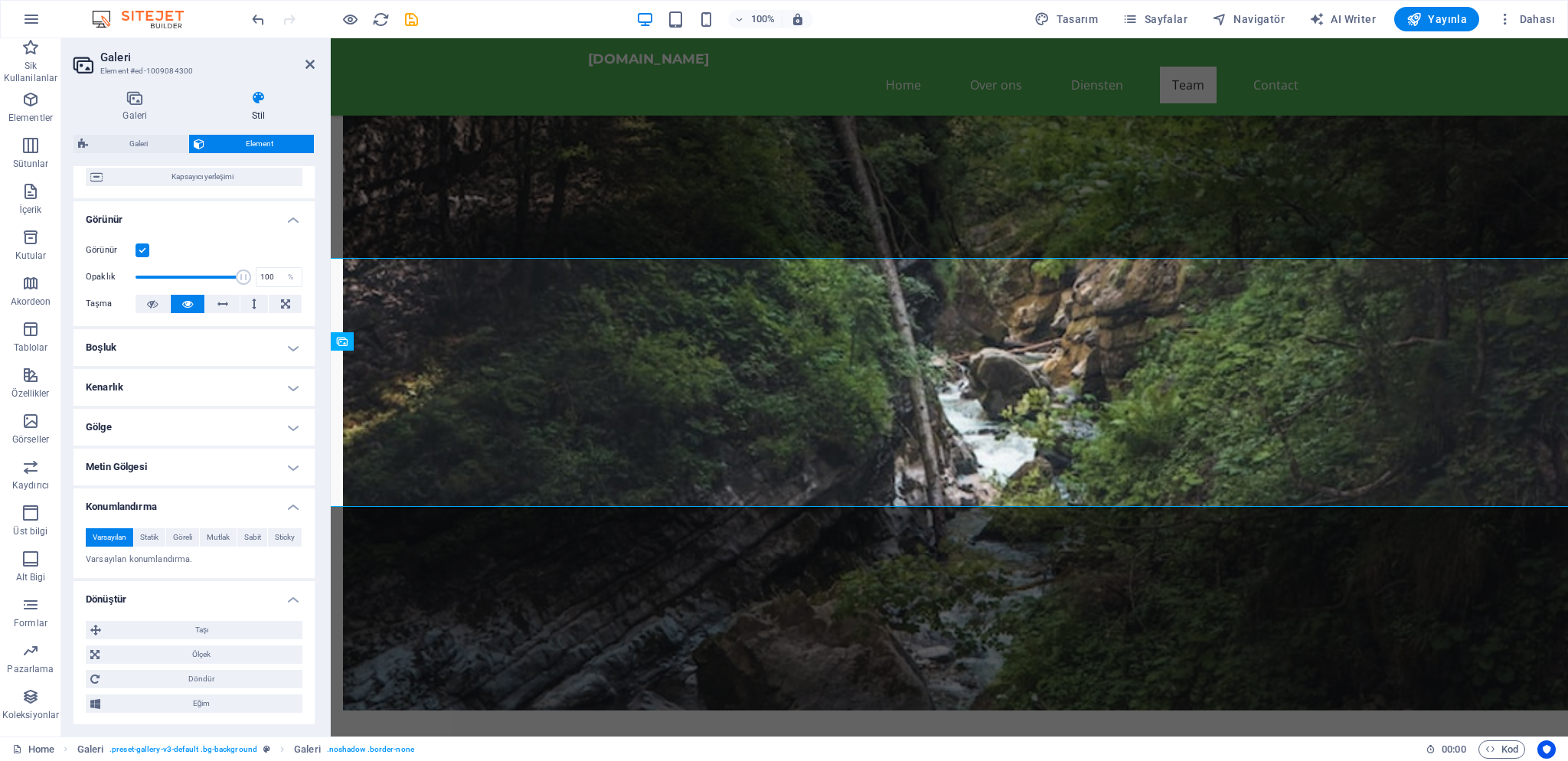
scroll to position [249, 0]
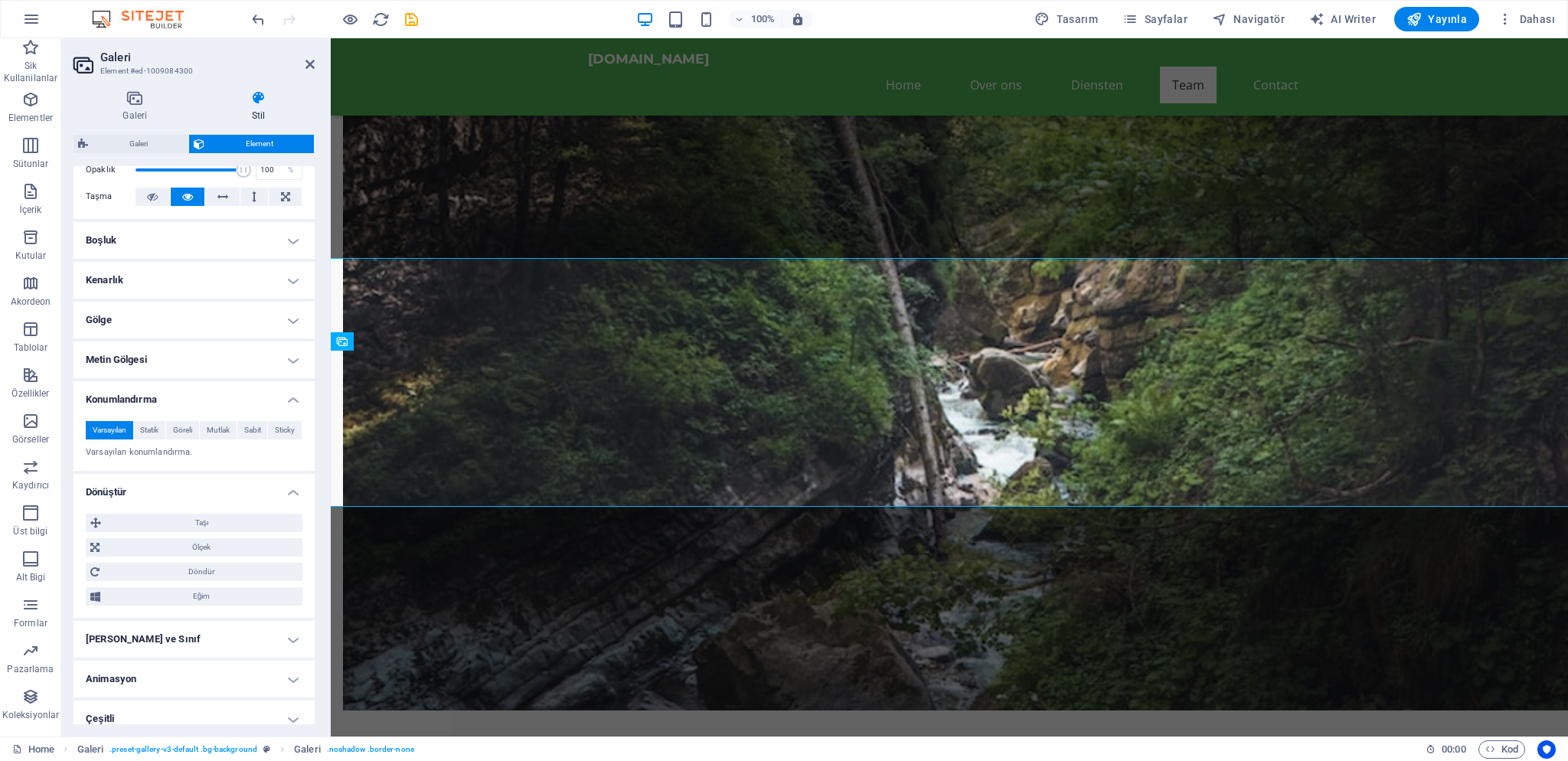
click at [163, 632] on h4 "[PERSON_NAME] ve Sınıf" at bounding box center [194, 639] width 241 height 37
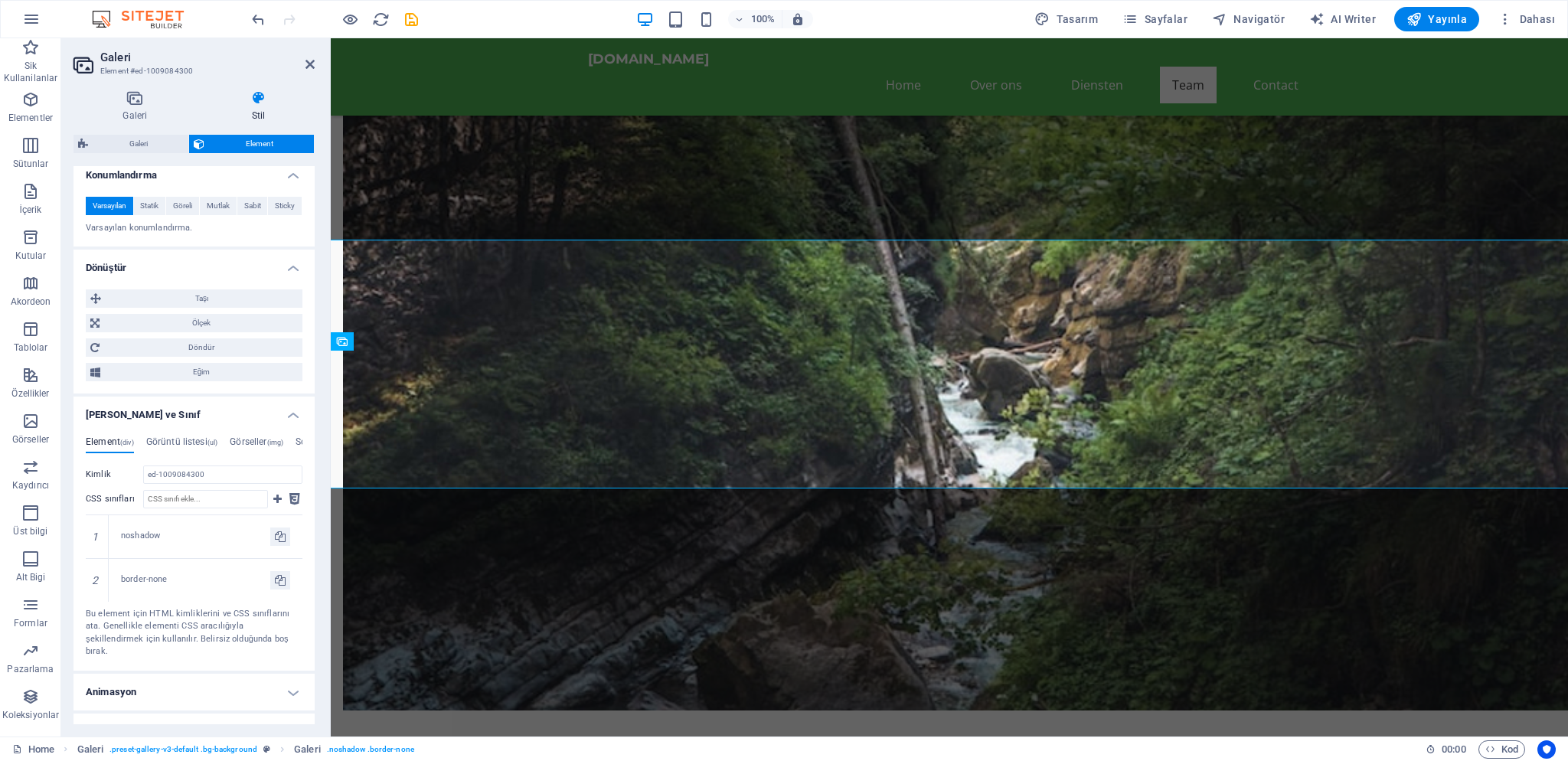
click at [161, 674] on h4 "Animasyon" at bounding box center [194, 692] width 241 height 37
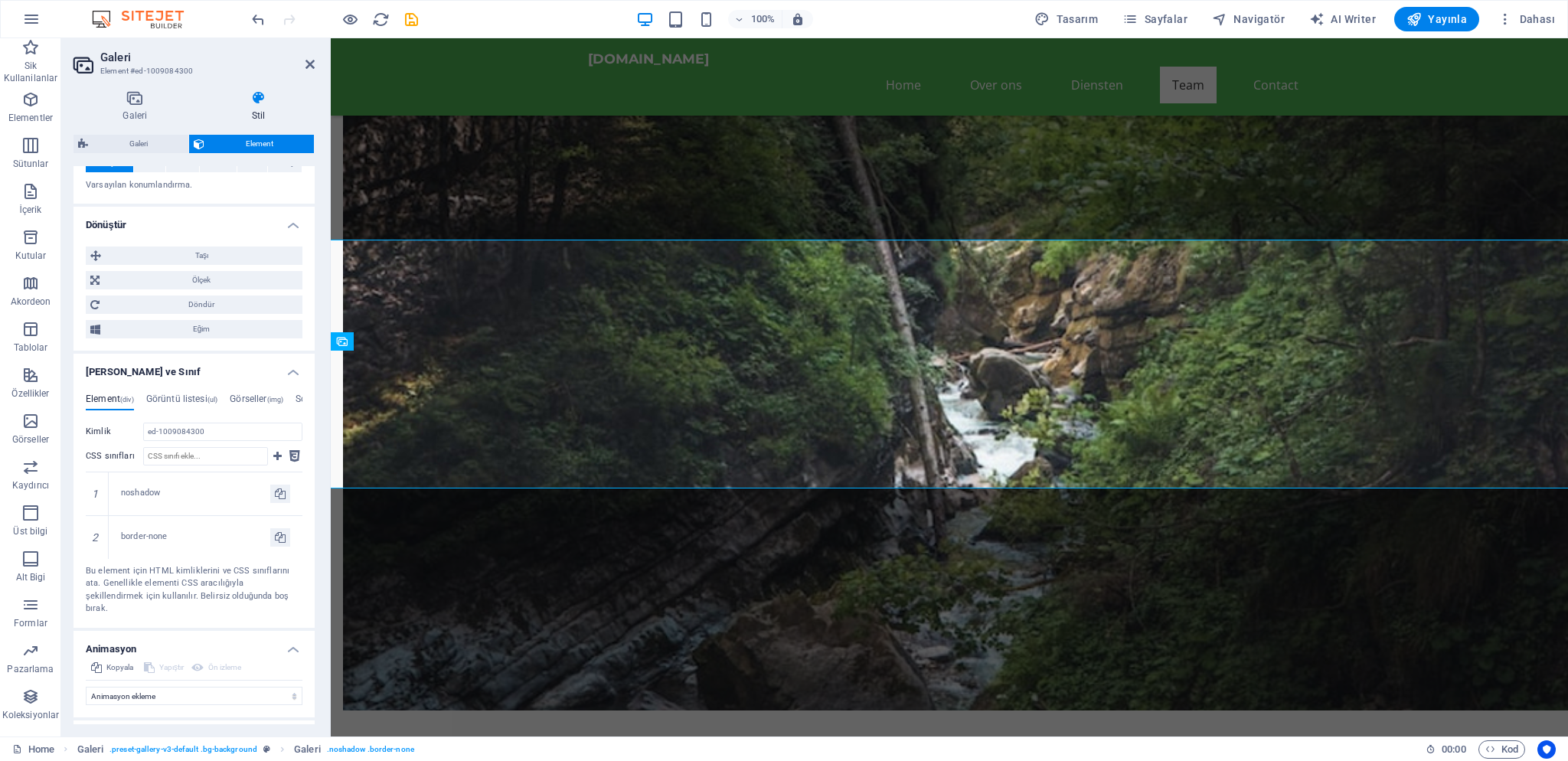
scroll to position [523, 0]
click at [161, 713] on h4 "Çeşitli" at bounding box center [194, 731] width 241 height 37
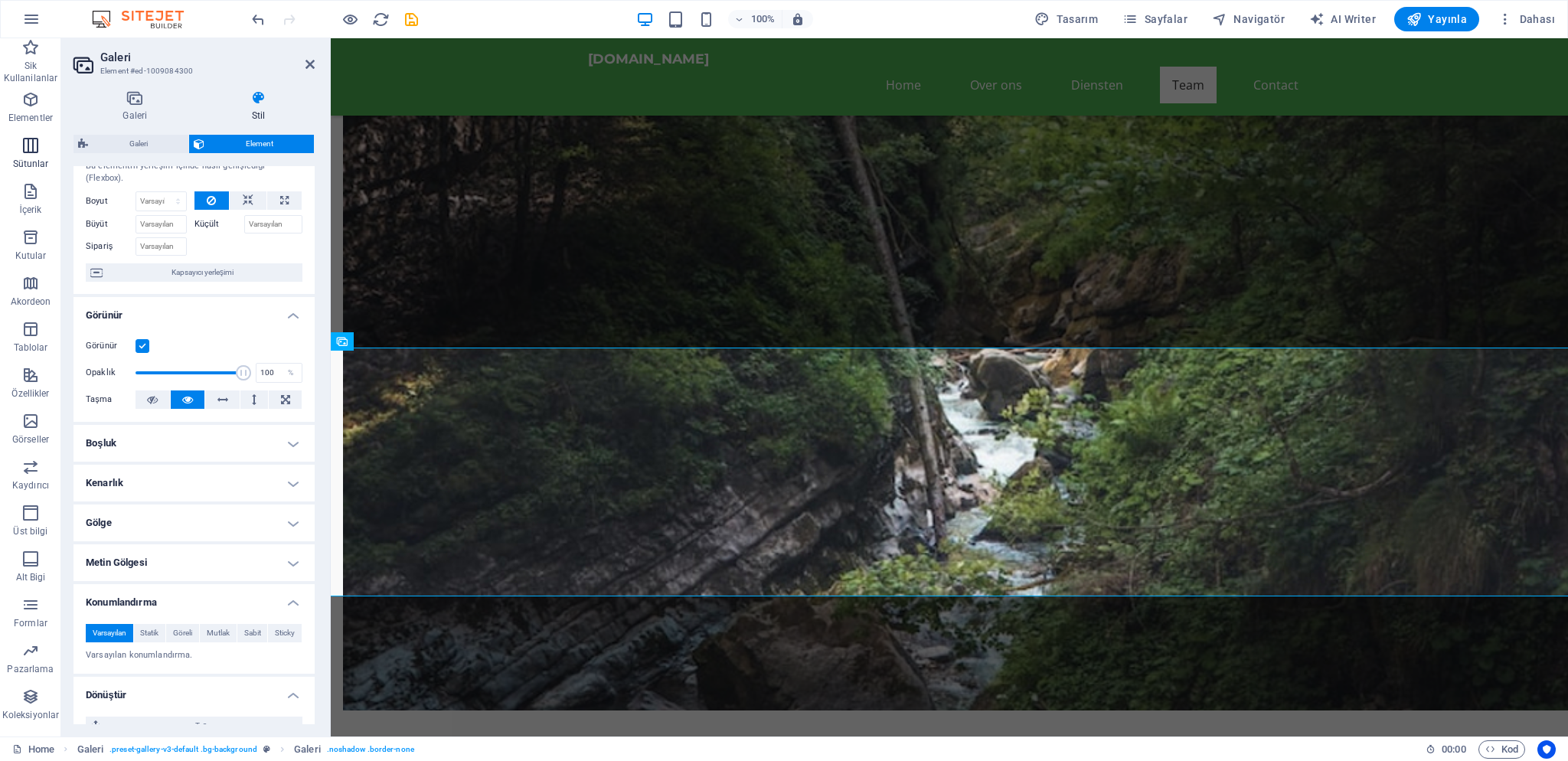
scroll to position [0, 0]
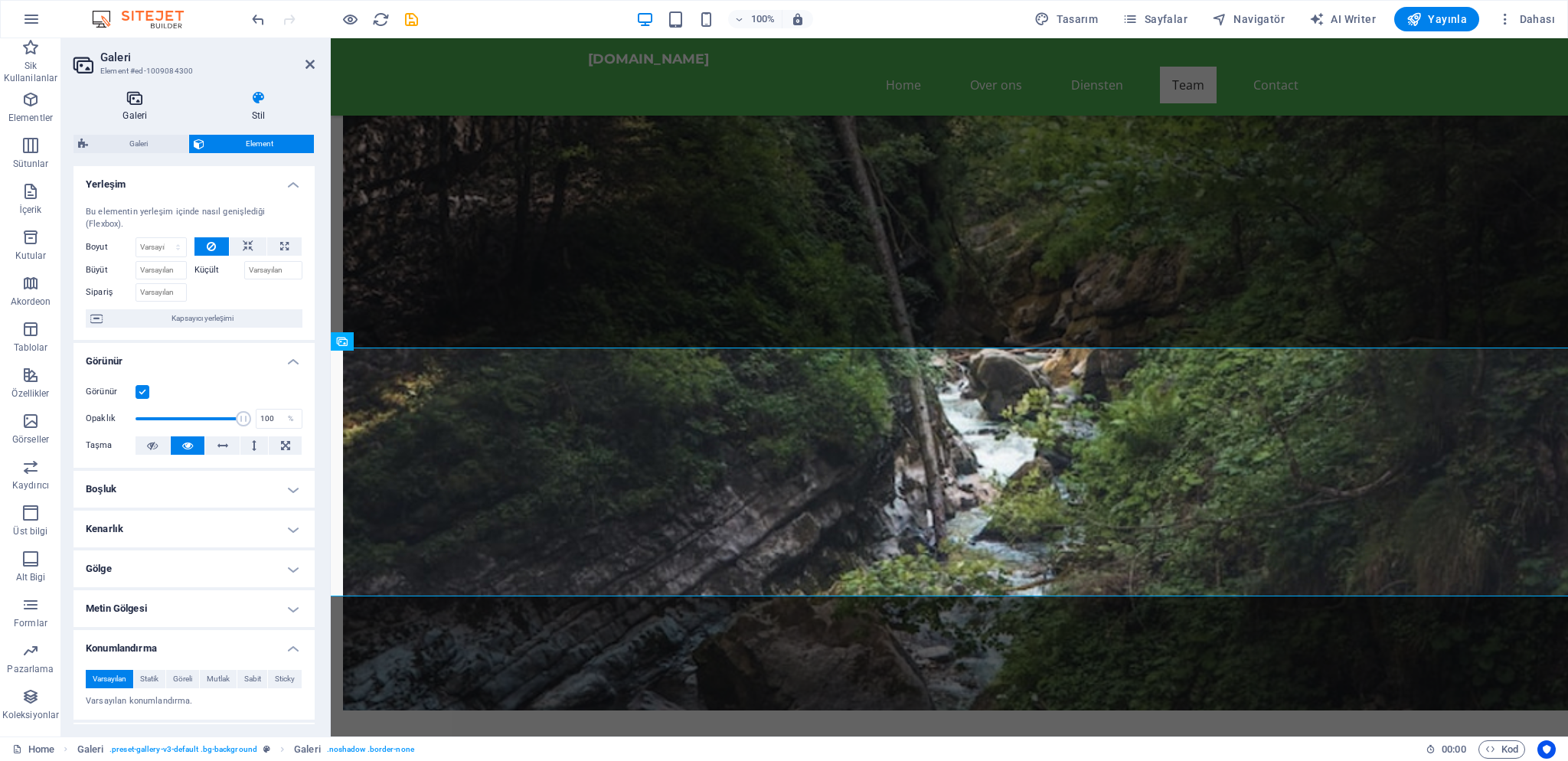
click at [137, 106] on h4 "Galeri" at bounding box center [138, 106] width 130 height 32
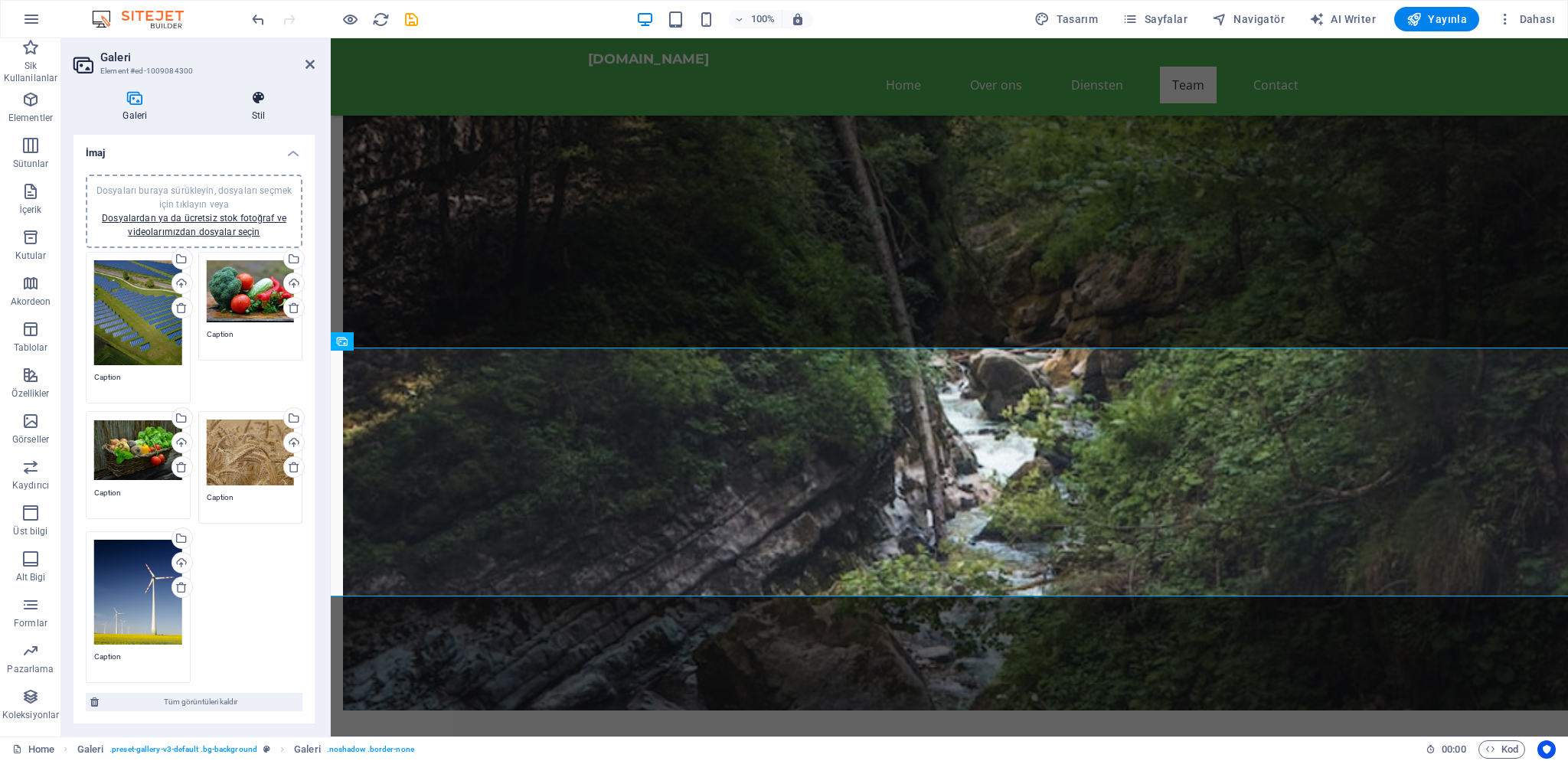
click at [253, 110] on h4 "Stil" at bounding box center [259, 106] width 112 height 32
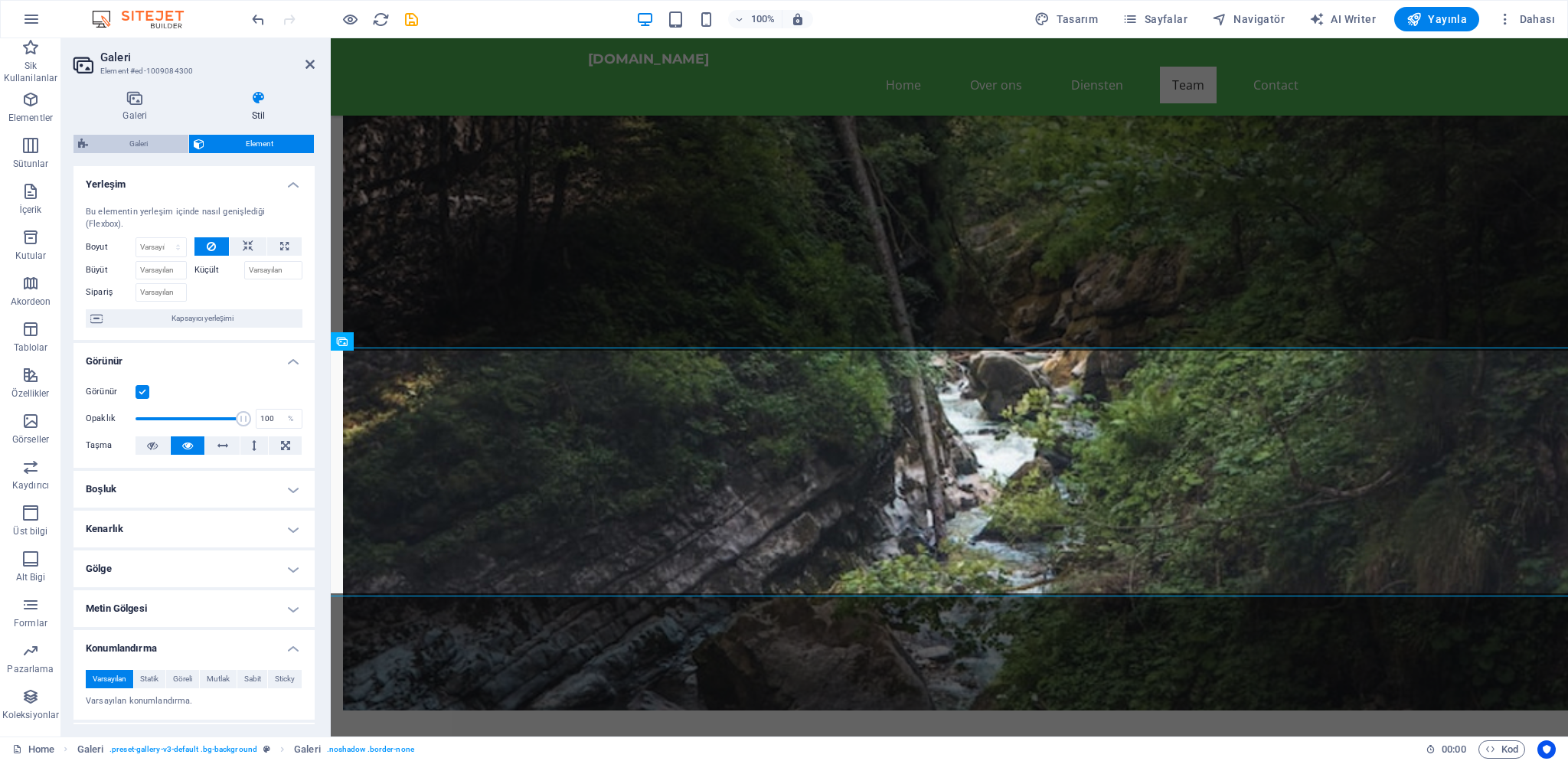
click at [146, 143] on span "Galeri" at bounding box center [138, 144] width 91 height 18
select select "rem"
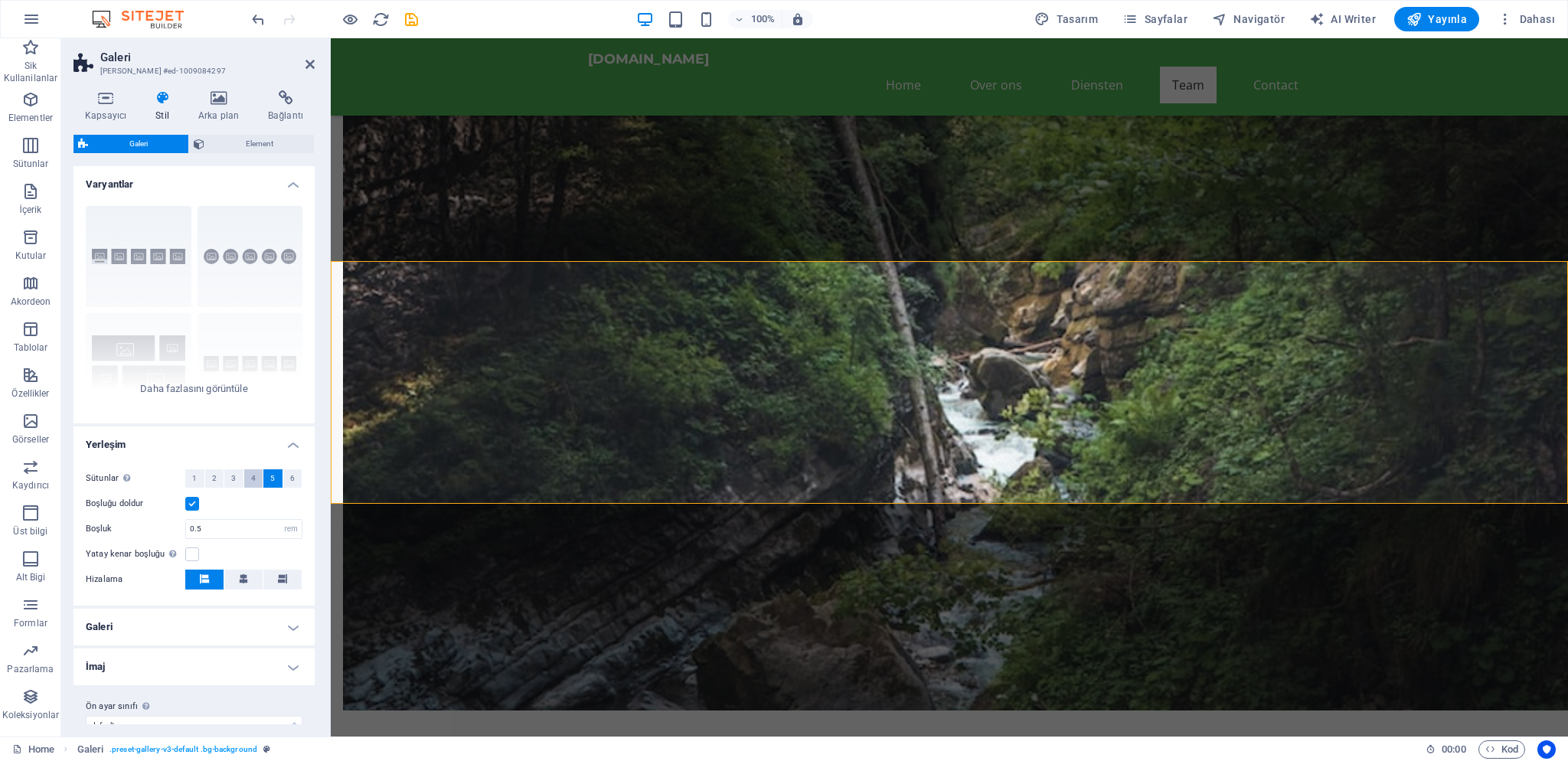
click at [256, 481] on button "4" at bounding box center [253, 478] width 19 height 18
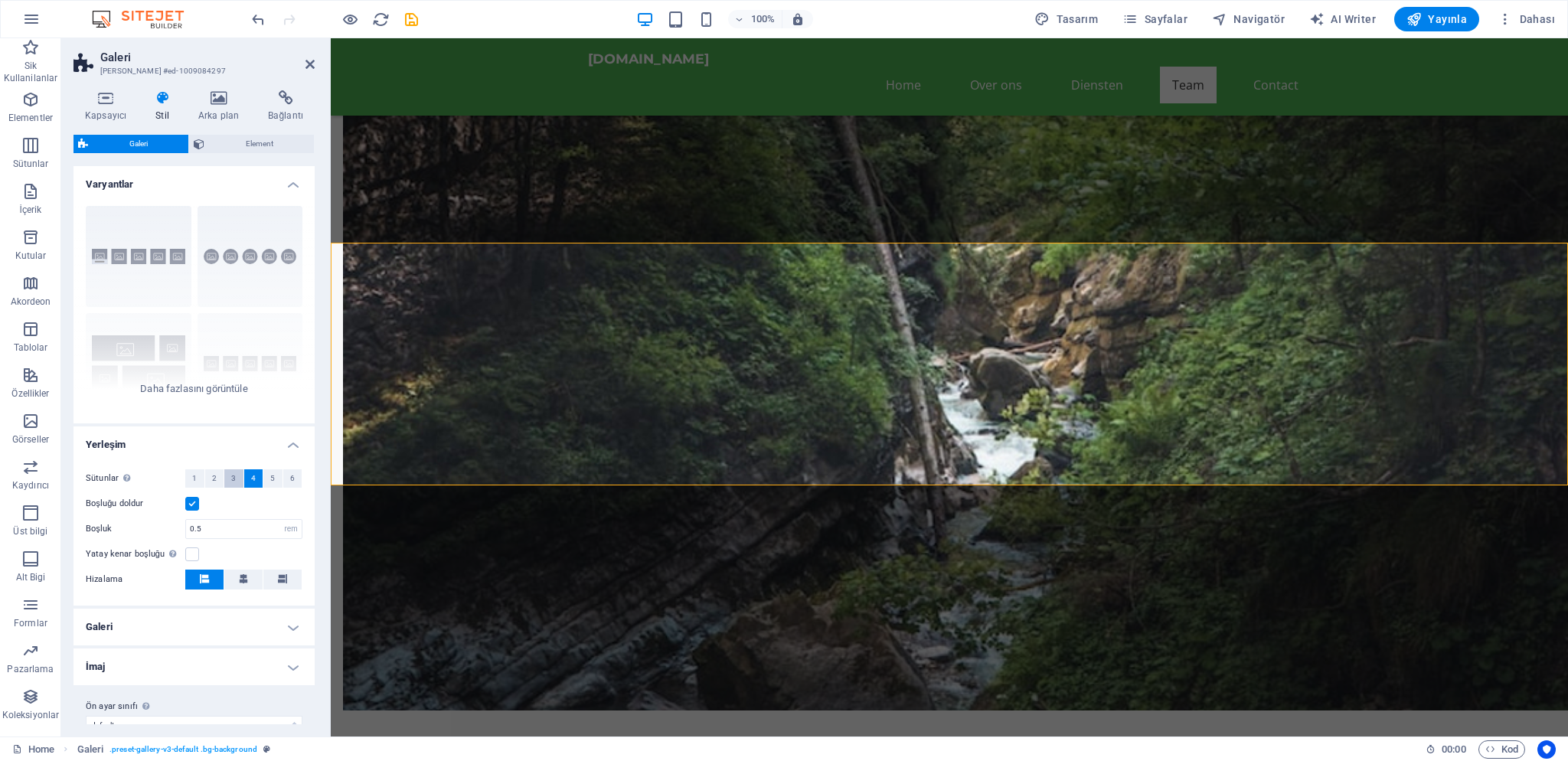
click at [233, 485] on span "3" at bounding box center [233, 478] width 5 height 18
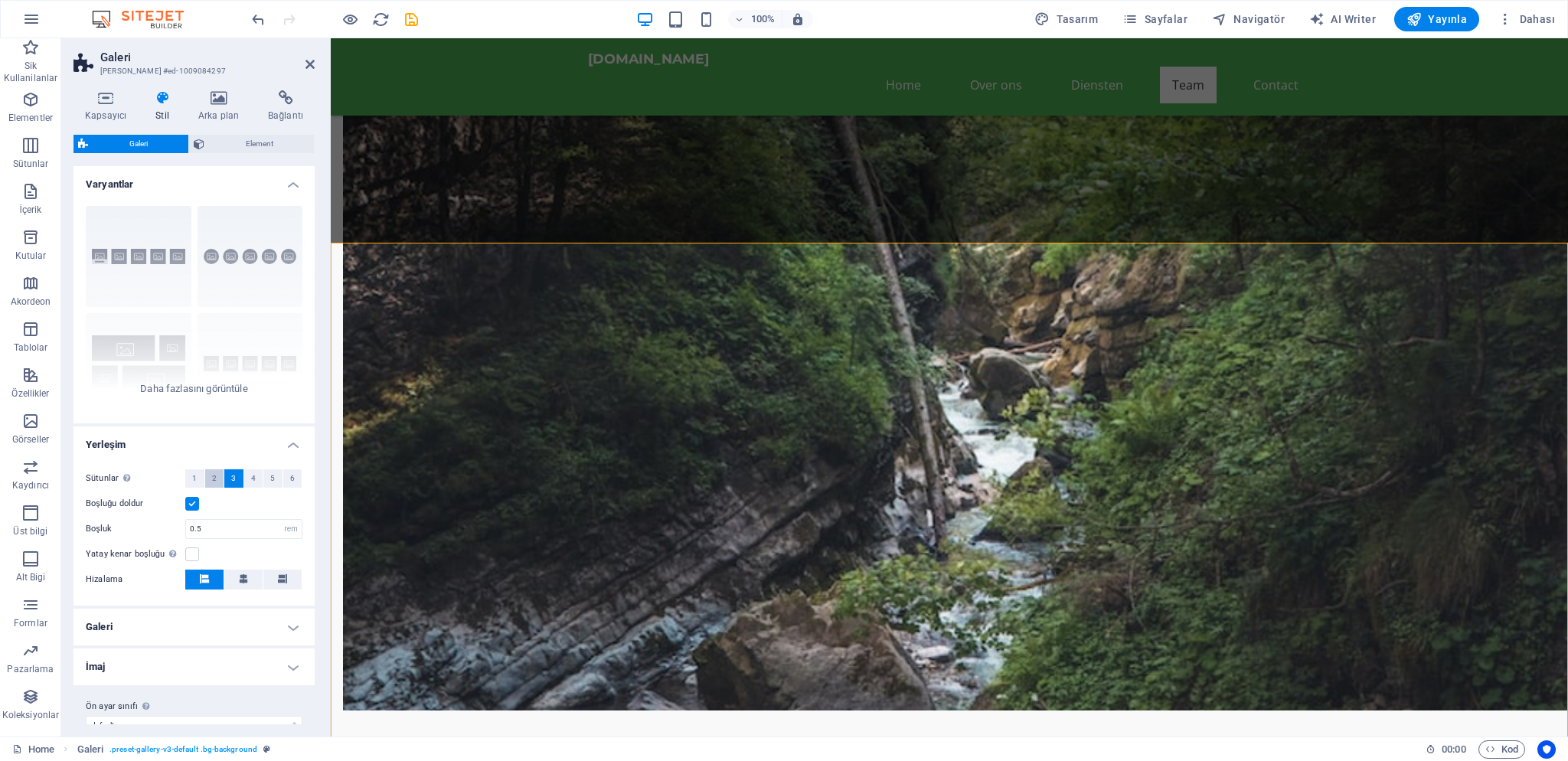
click at [214, 479] on span "2" at bounding box center [214, 478] width 5 height 18
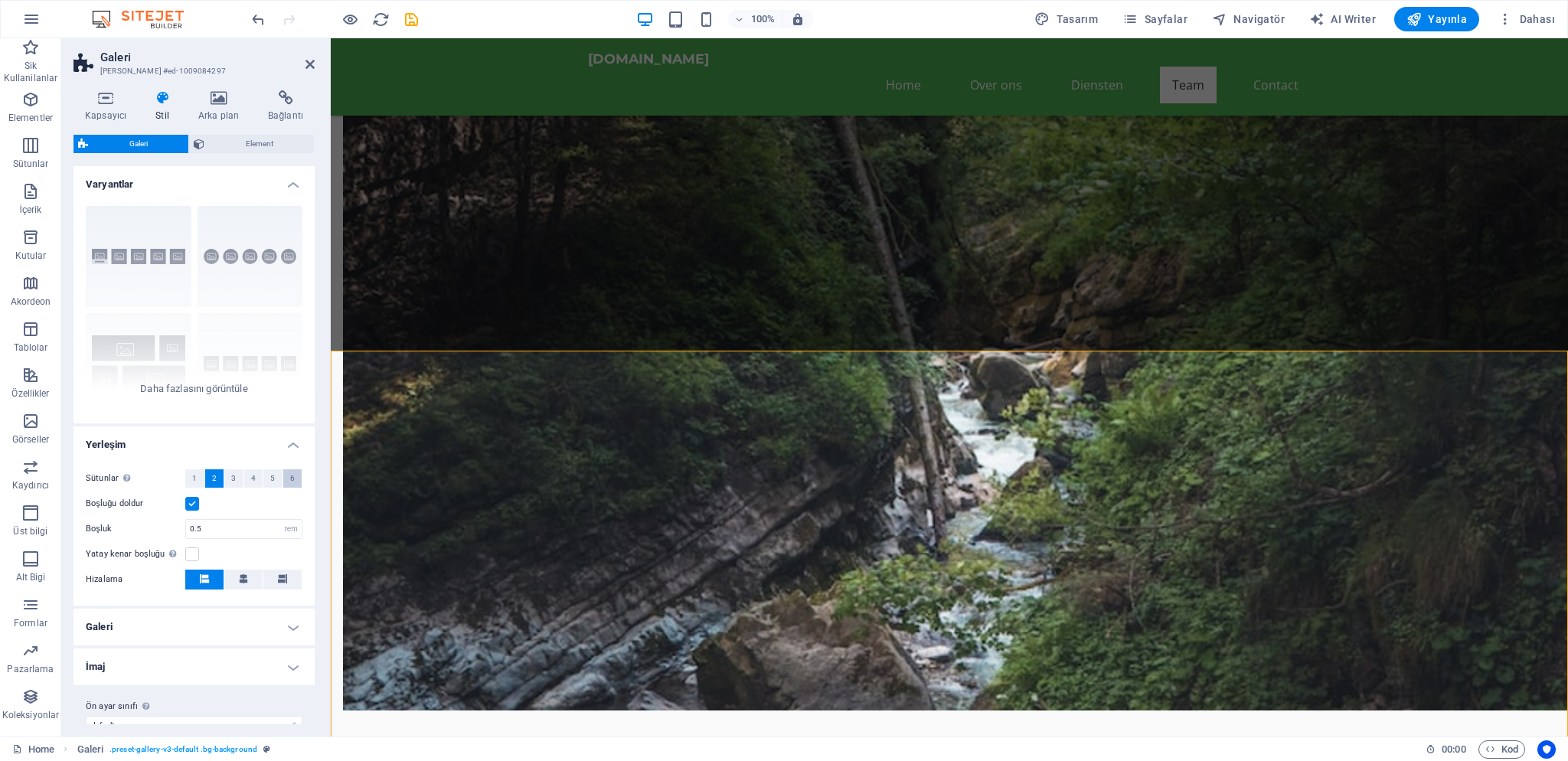
click at [291, 479] on span "6" at bounding box center [293, 478] width 5 height 18
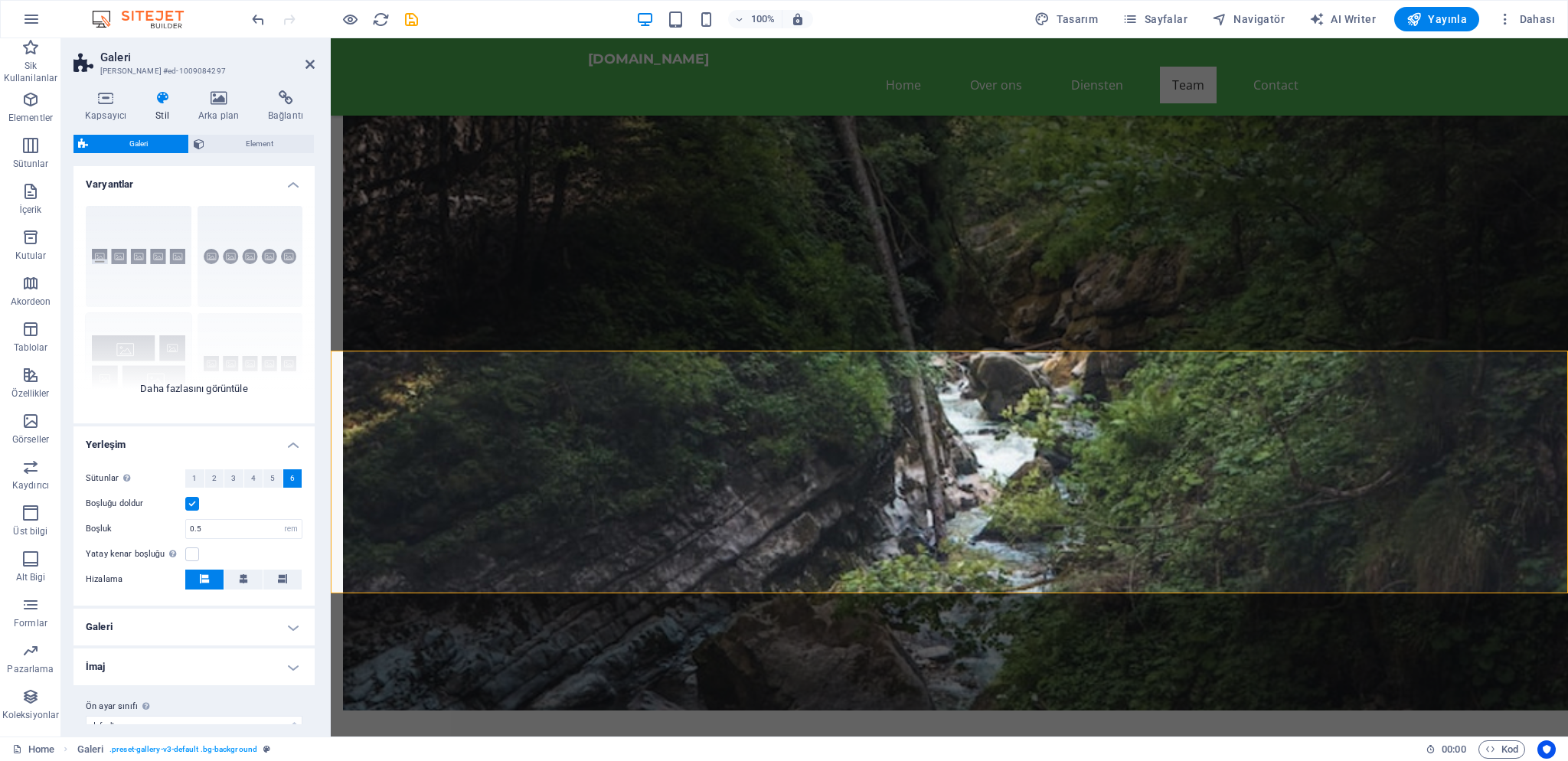
click at [153, 345] on div "Açıklamalar Daire Kolaj Varsayılan Kılavuz Kılavuz kaydırıldı" at bounding box center [194, 308] width 241 height 229
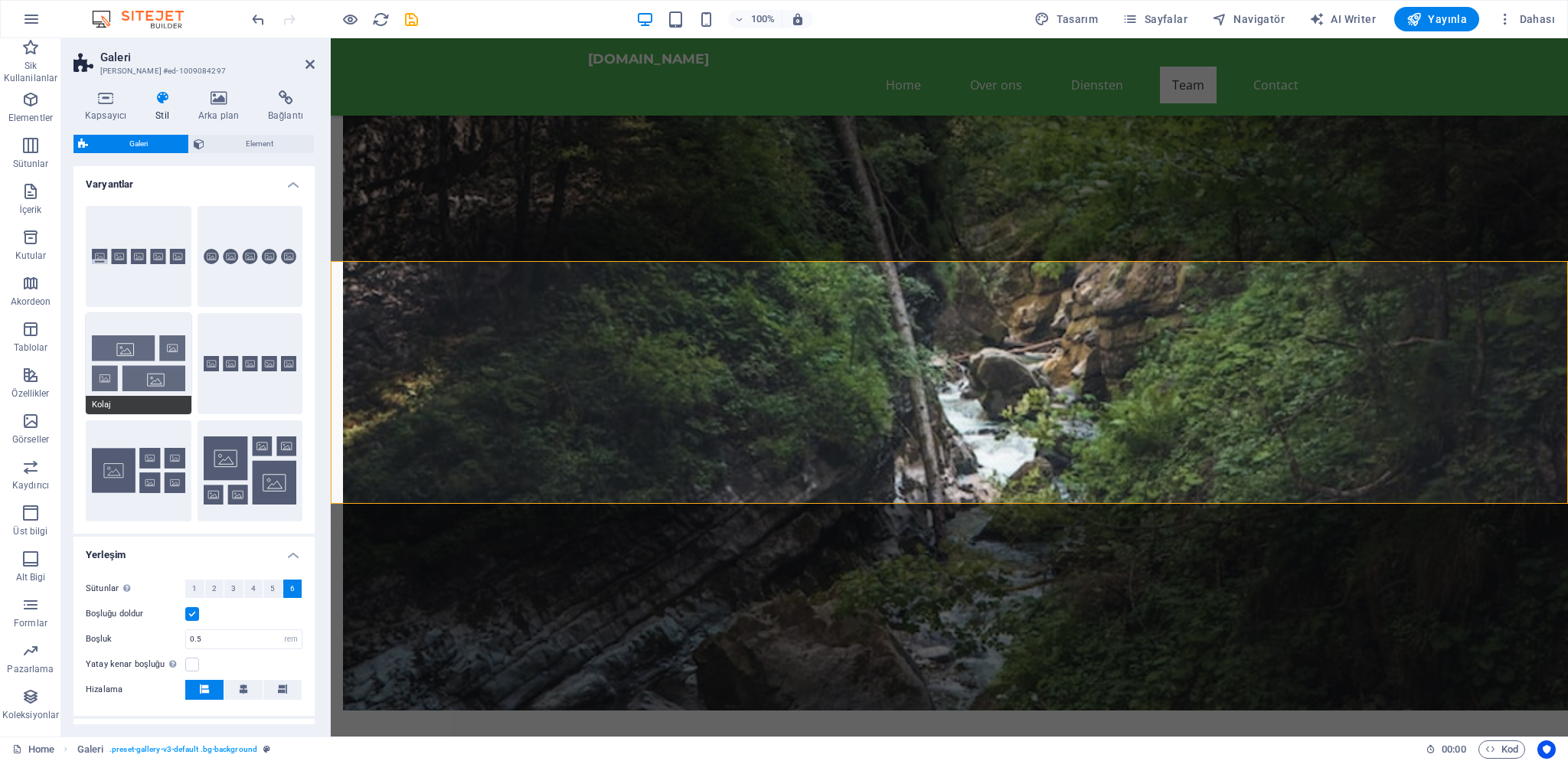
click at [145, 317] on button "Kolaj" at bounding box center [138, 364] width 106 height 101
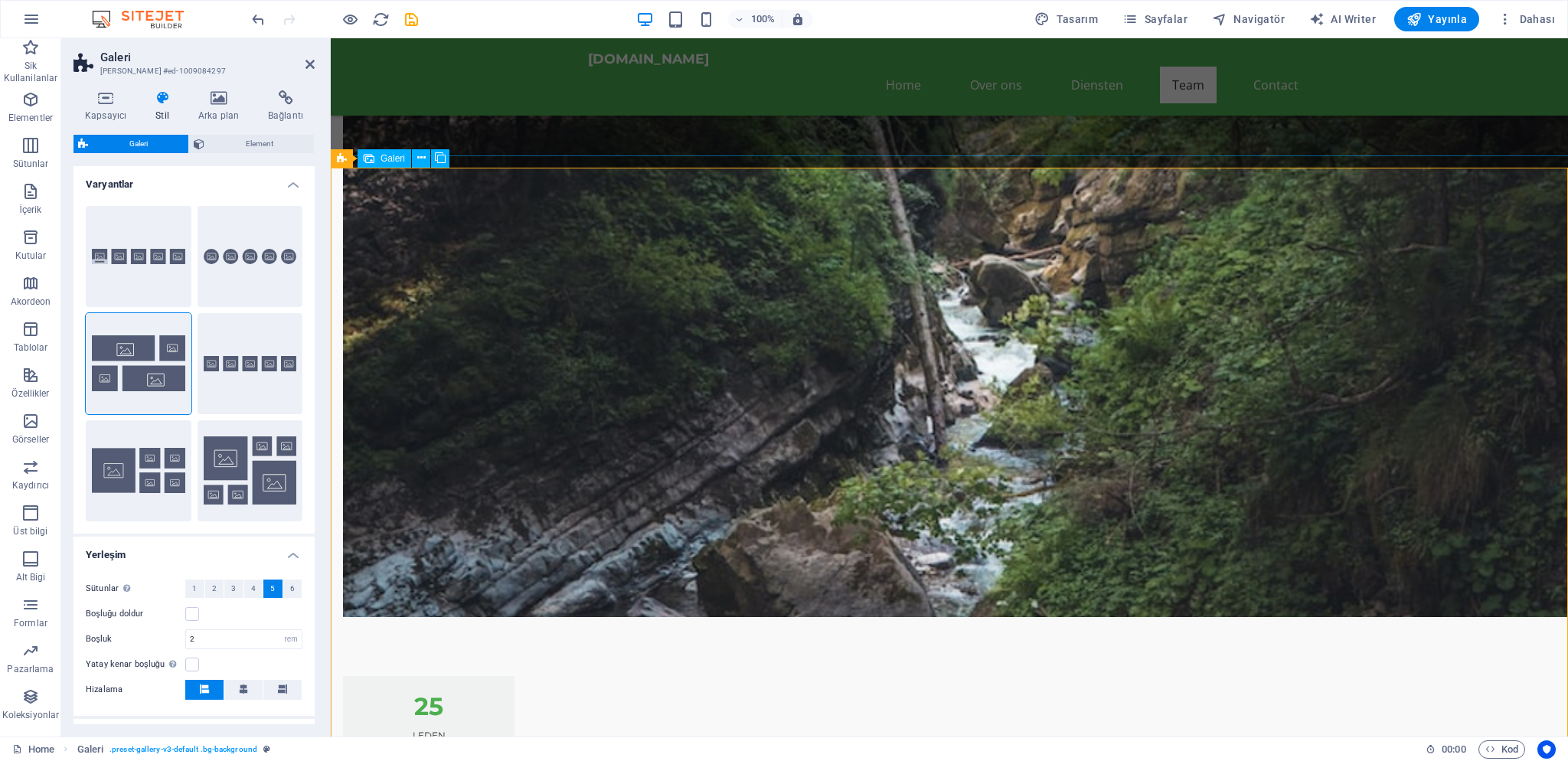
scroll to position [3637, 0]
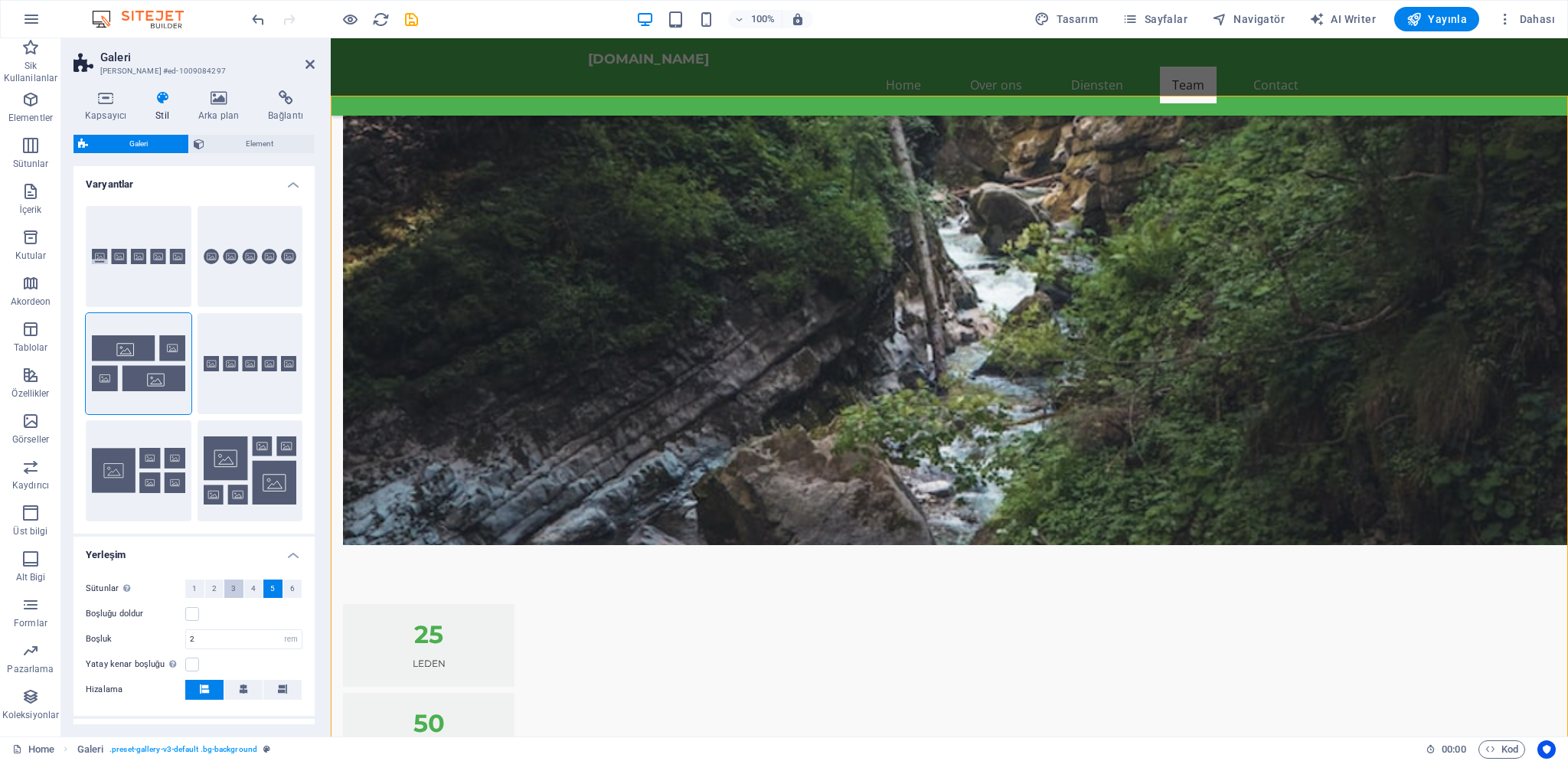
click at [237, 590] on button "3" at bounding box center [234, 588] width 19 height 18
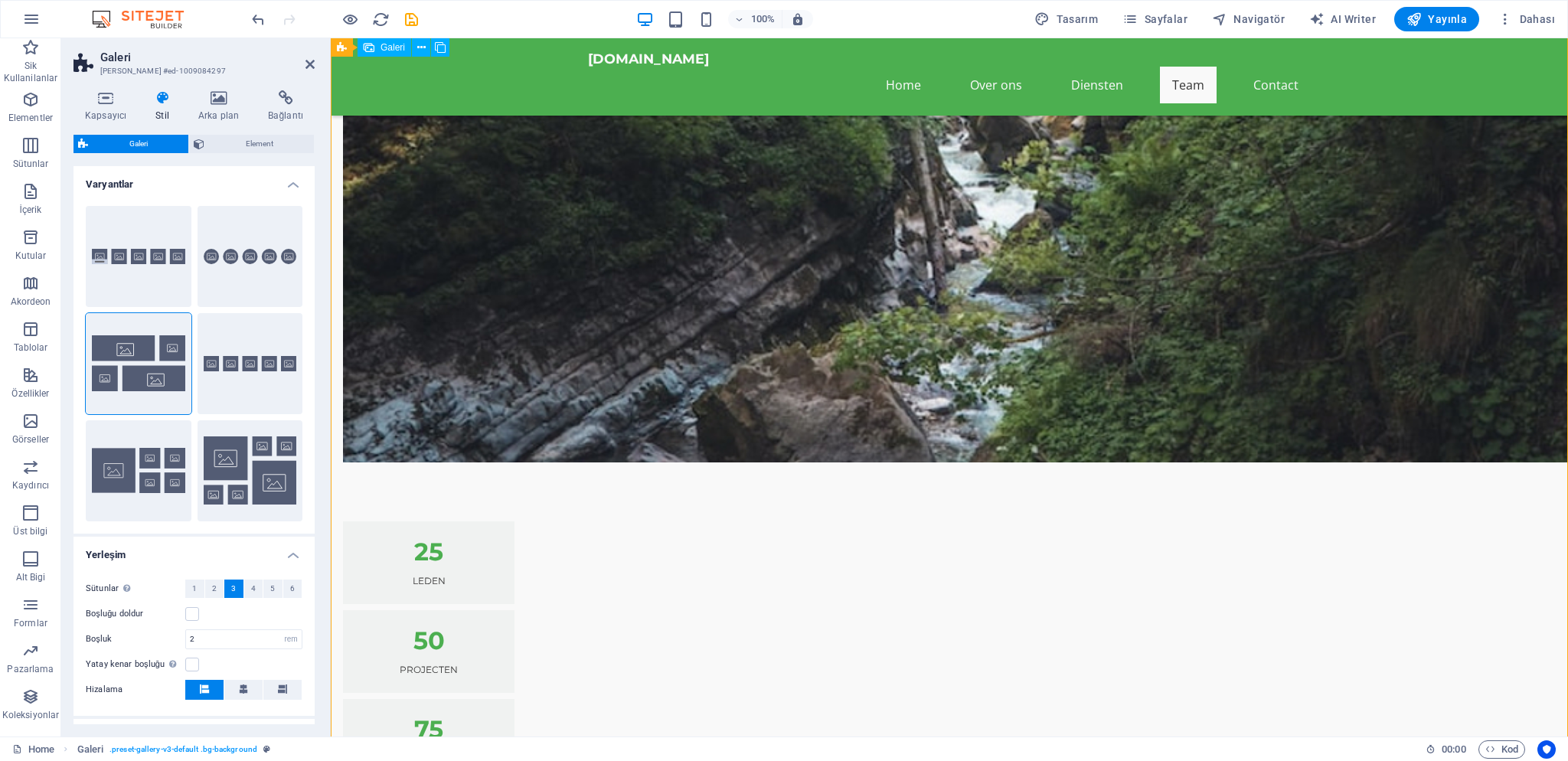
scroll to position [3555, 0]
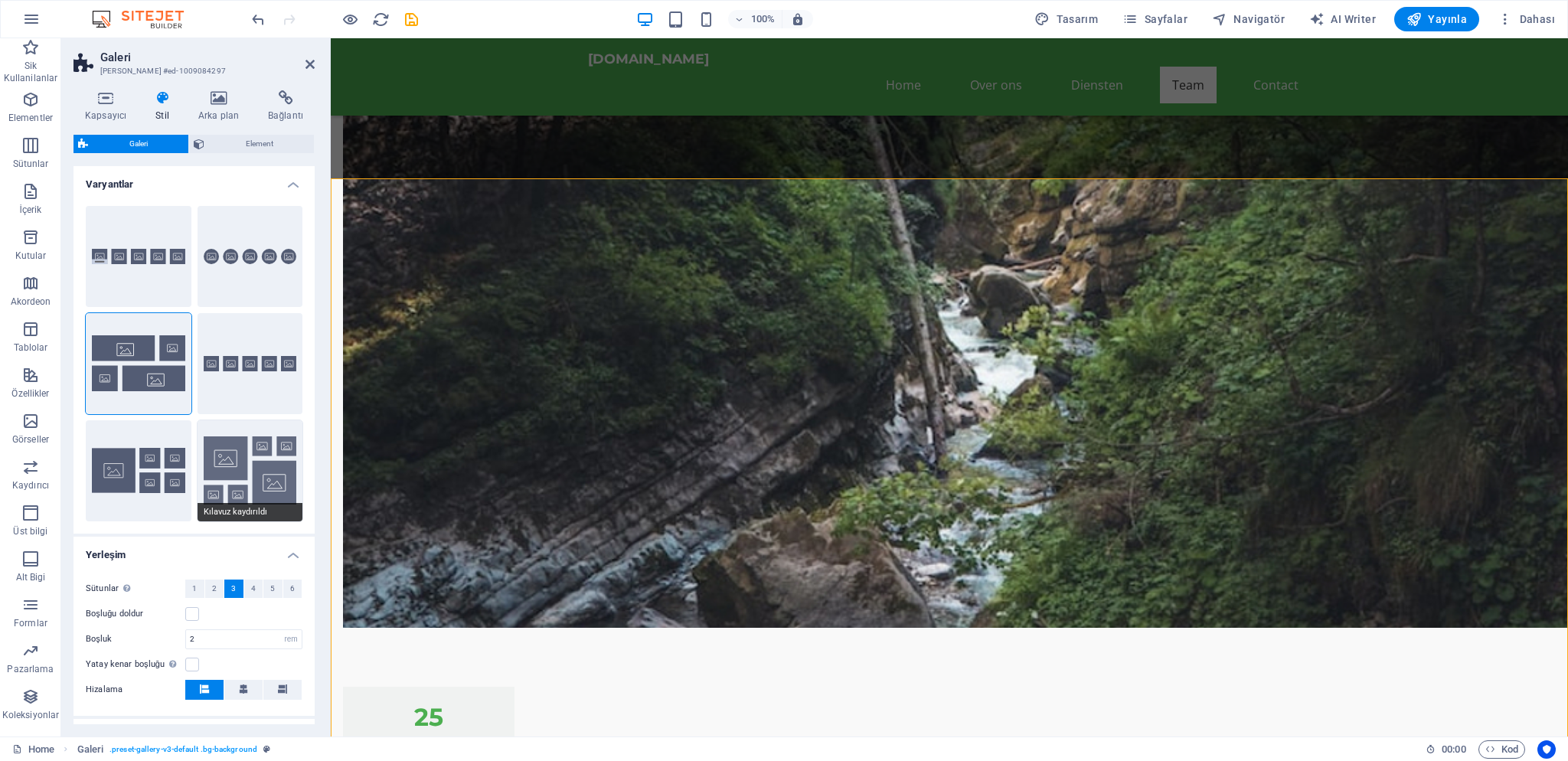
click at [257, 471] on button "Kılavuz kaydırıldı" at bounding box center [250, 471] width 106 height 101
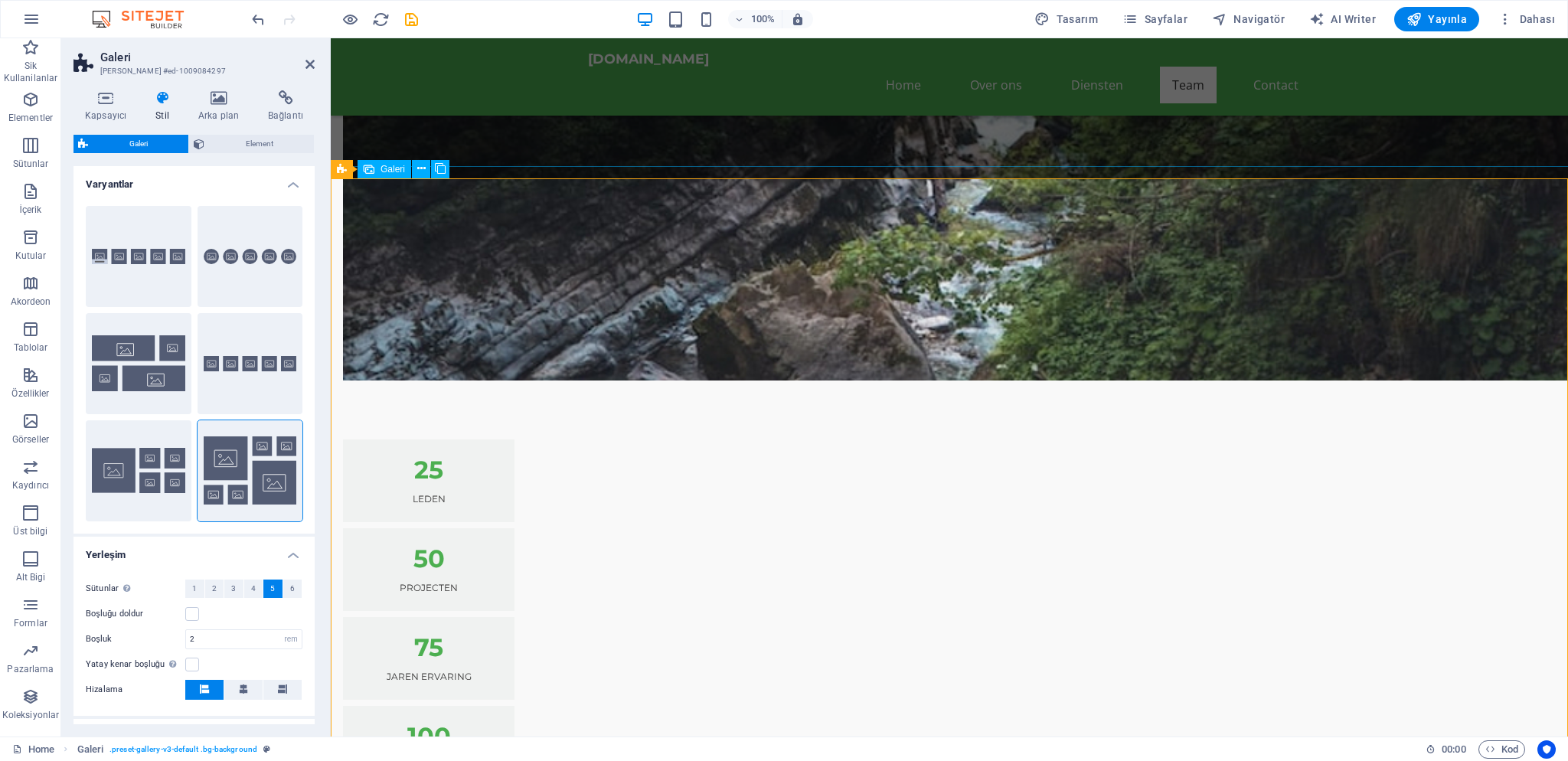
scroll to position [3803, 0]
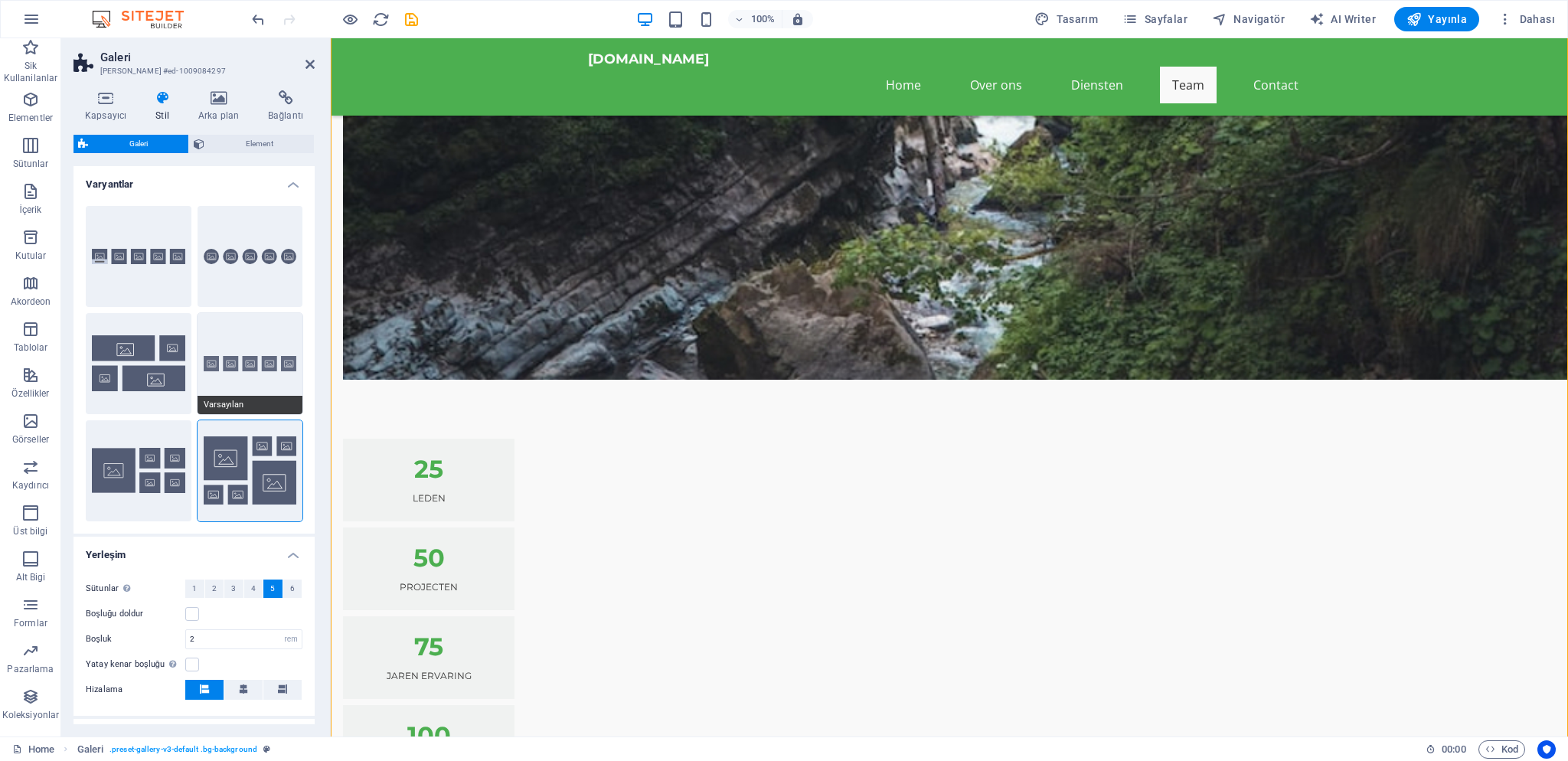
click at [250, 374] on button "Varsayılan" at bounding box center [250, 364] width 106 height 101
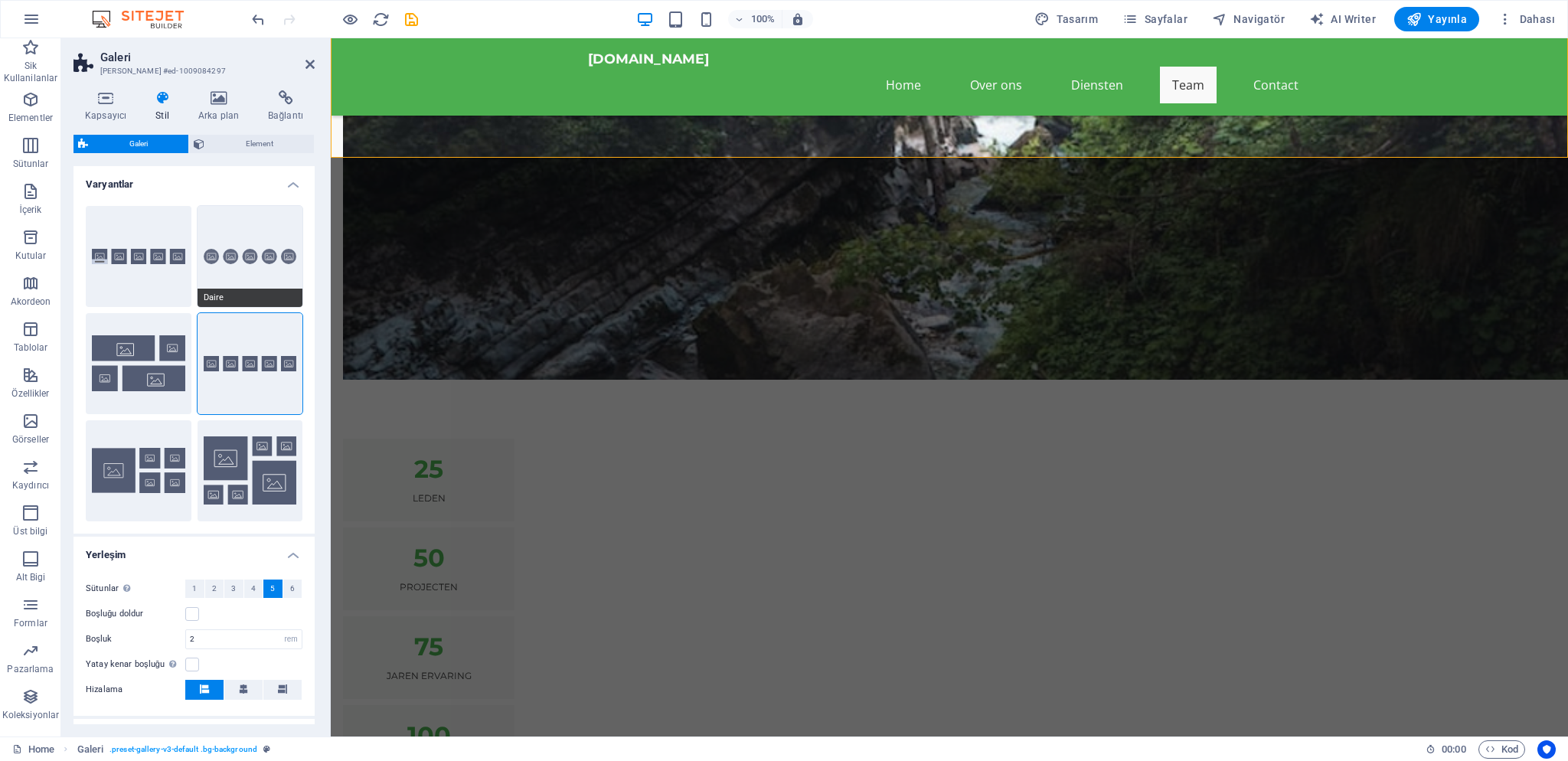
click at [257, 266] on button "Daire" at bounding box center [250, 257] width 106 height 101
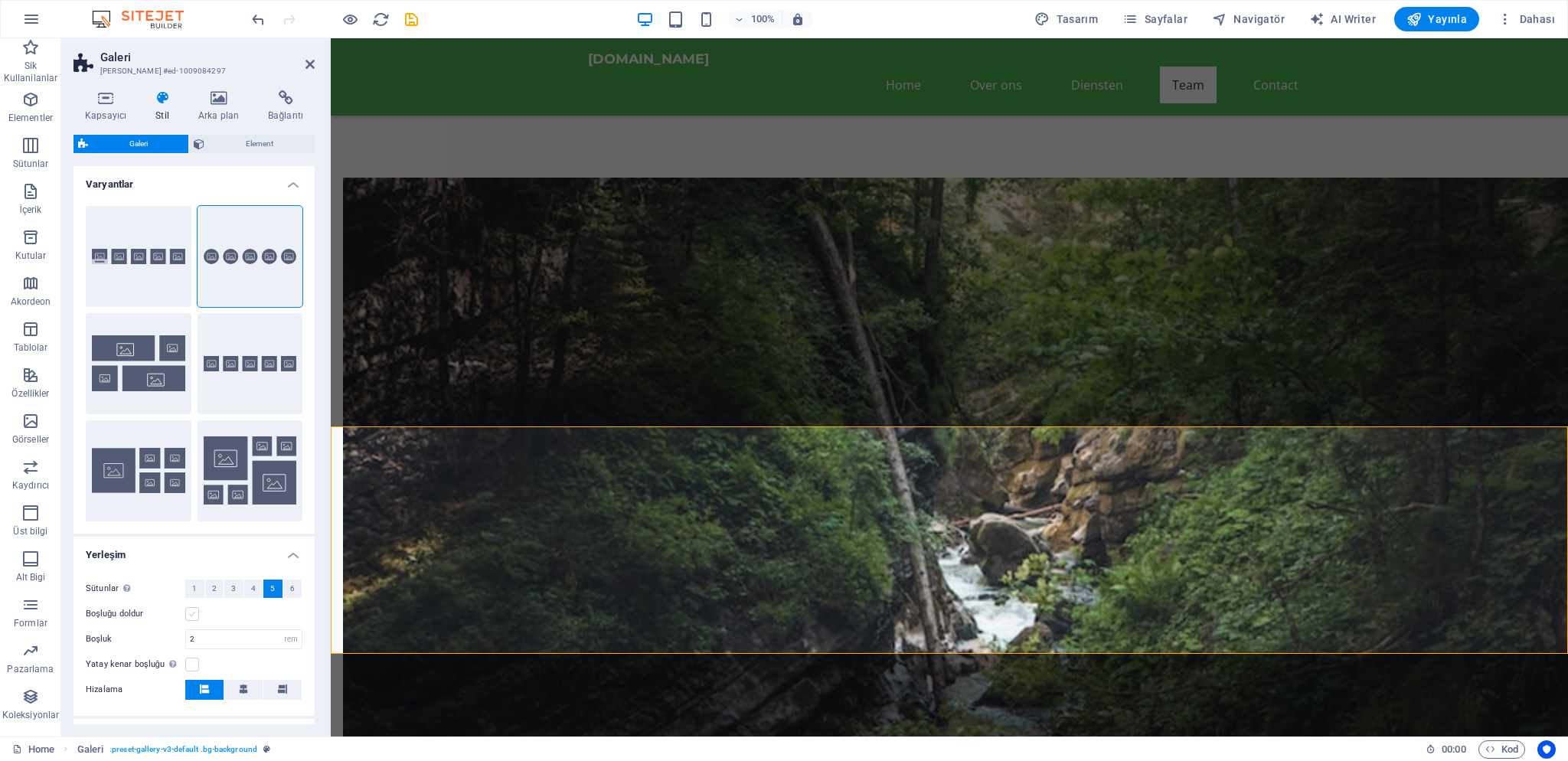
scroll to position [71, 0]
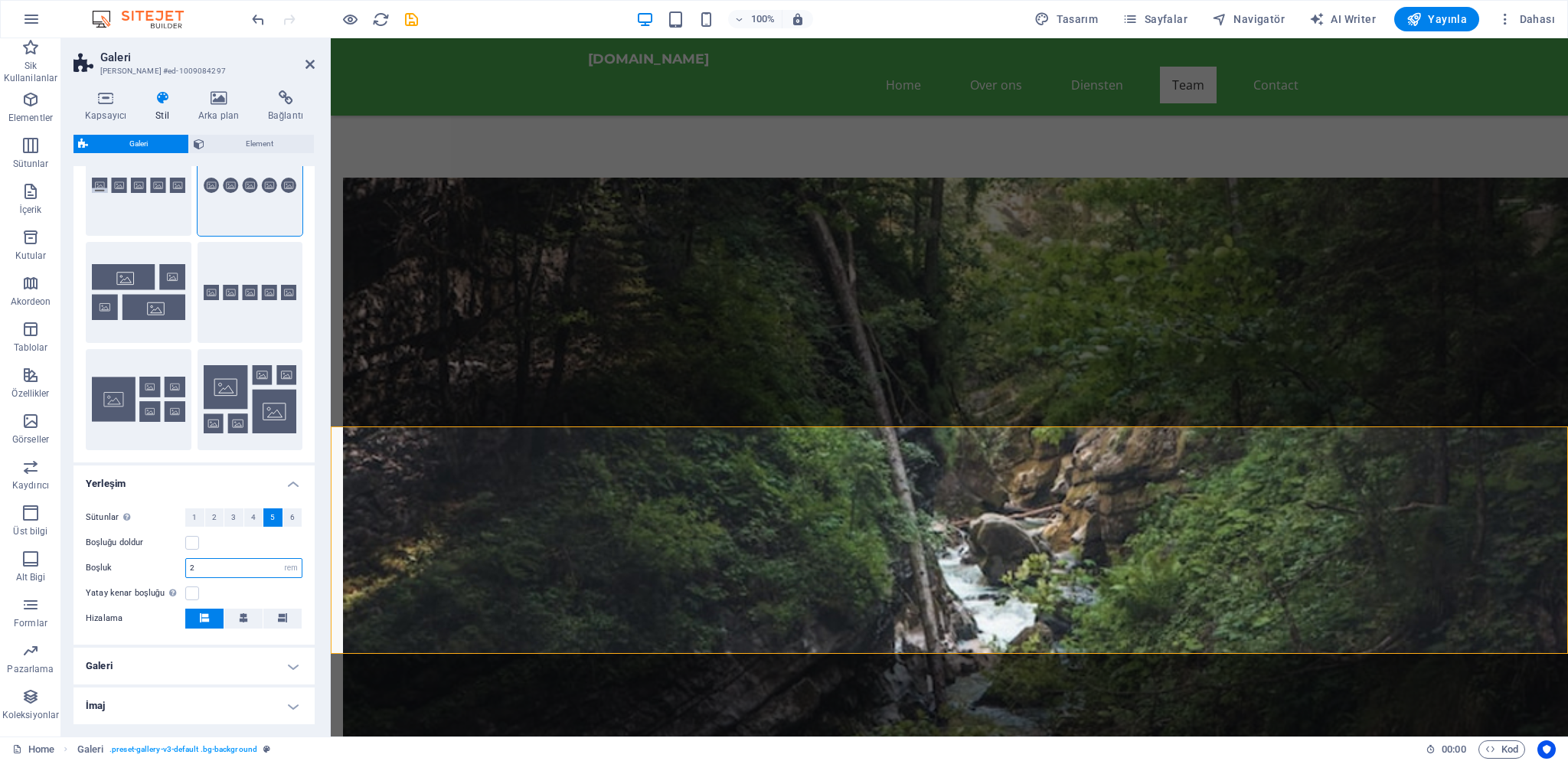
click at [228, 572] on input "2" at bounding box center [244, 568] width 116 height 18
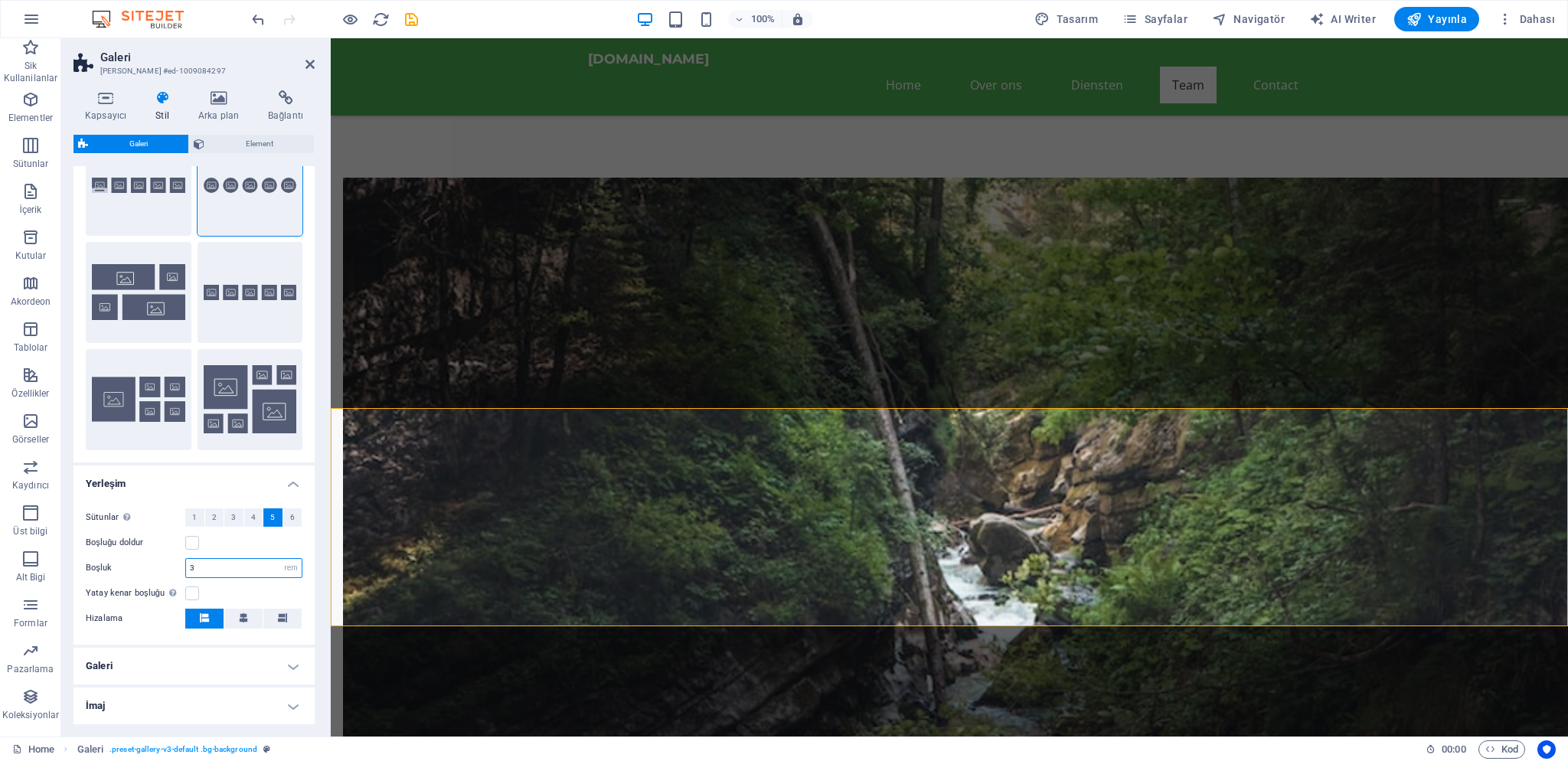
click at [225, 568] on input "3" at bounding box center [244, 568] width 116 height 18
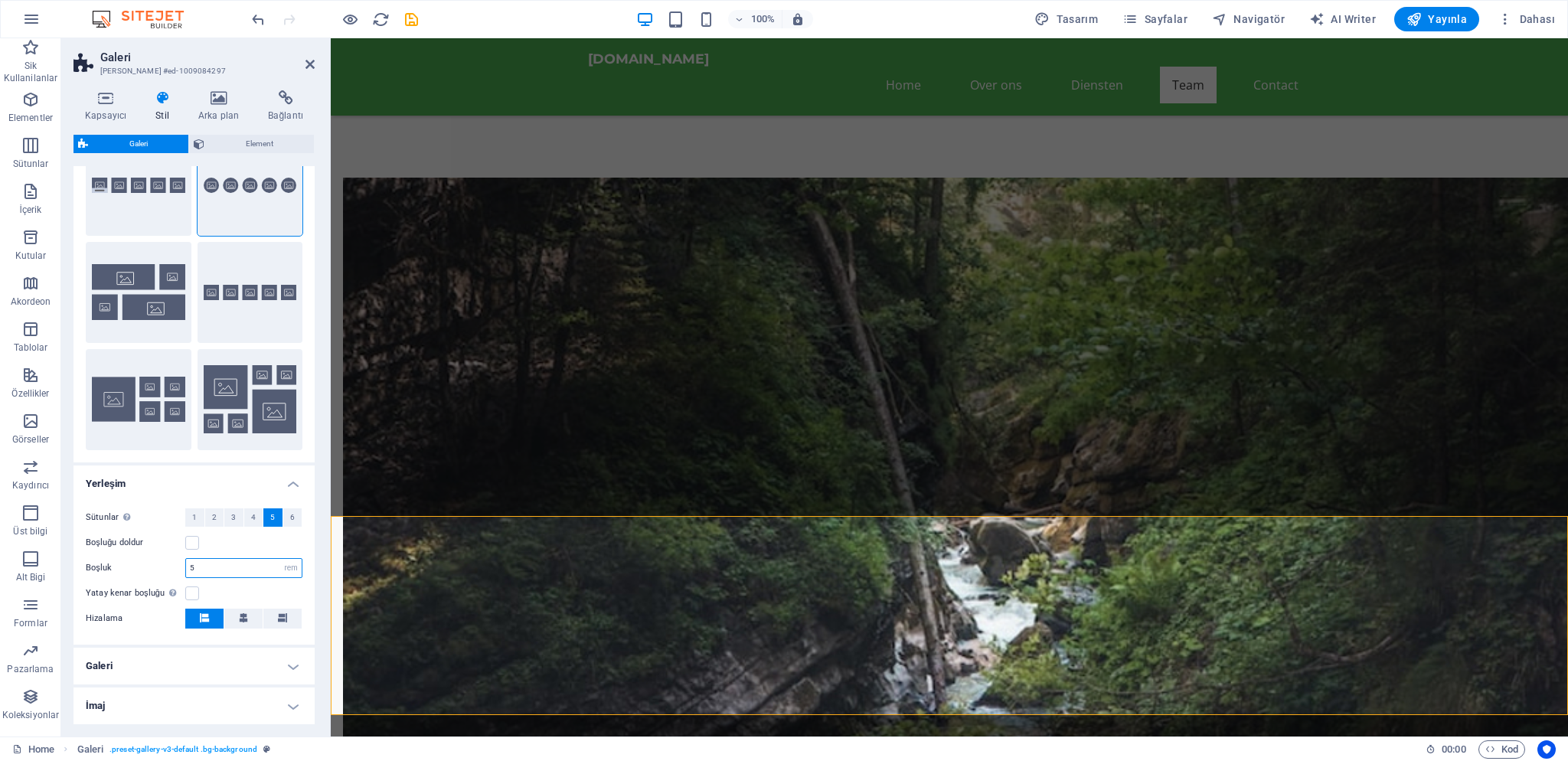
scroll to position [132, 0]
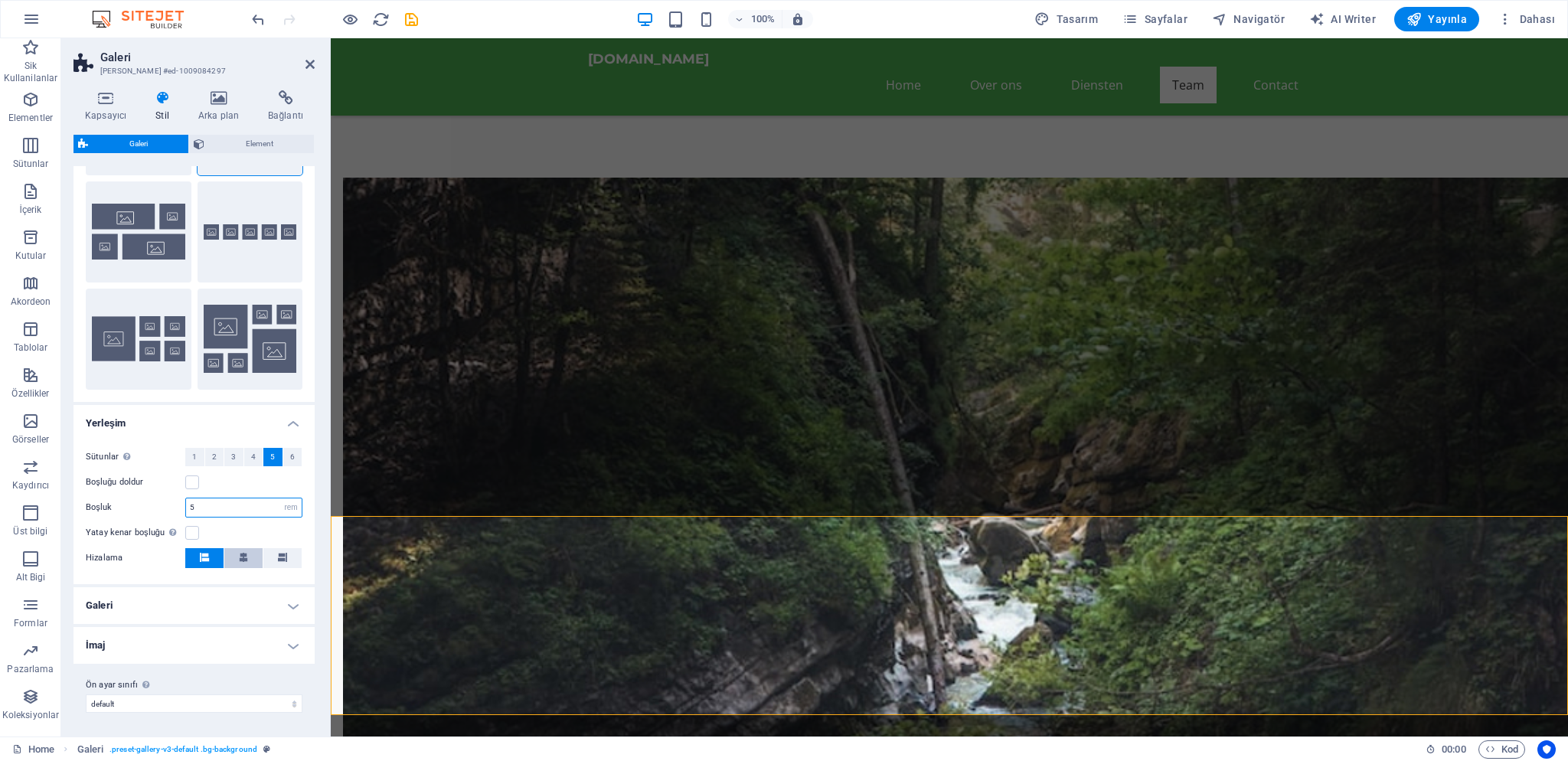
type input "5"
click at [243, 556] on icon at bounding box center [243, 556] width 9 height 9
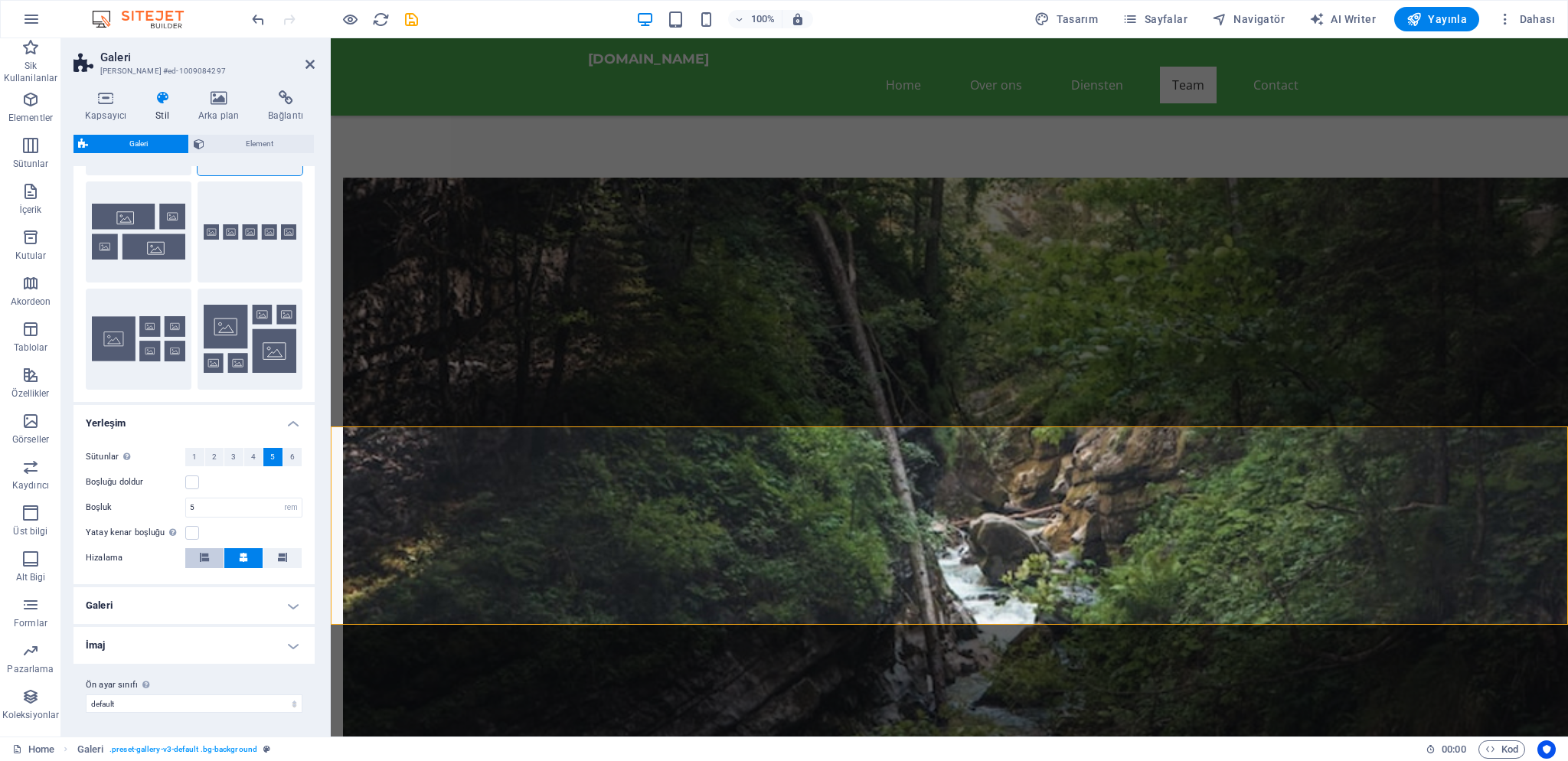
click at [213, 555] on button at bounding box center [205, 558] width 38 height 20
click at [238, 555] on button at bounding box center [244, 558] width 38 height 20
click at [281, 559] on icon at bounding box center [282, 556] width 9 height 9
click at [250, 557] on button at bounding box center [244, 558] width 38 height 20
click at [209, 557] on button at bounding box center [205, 558] width 38 height 20
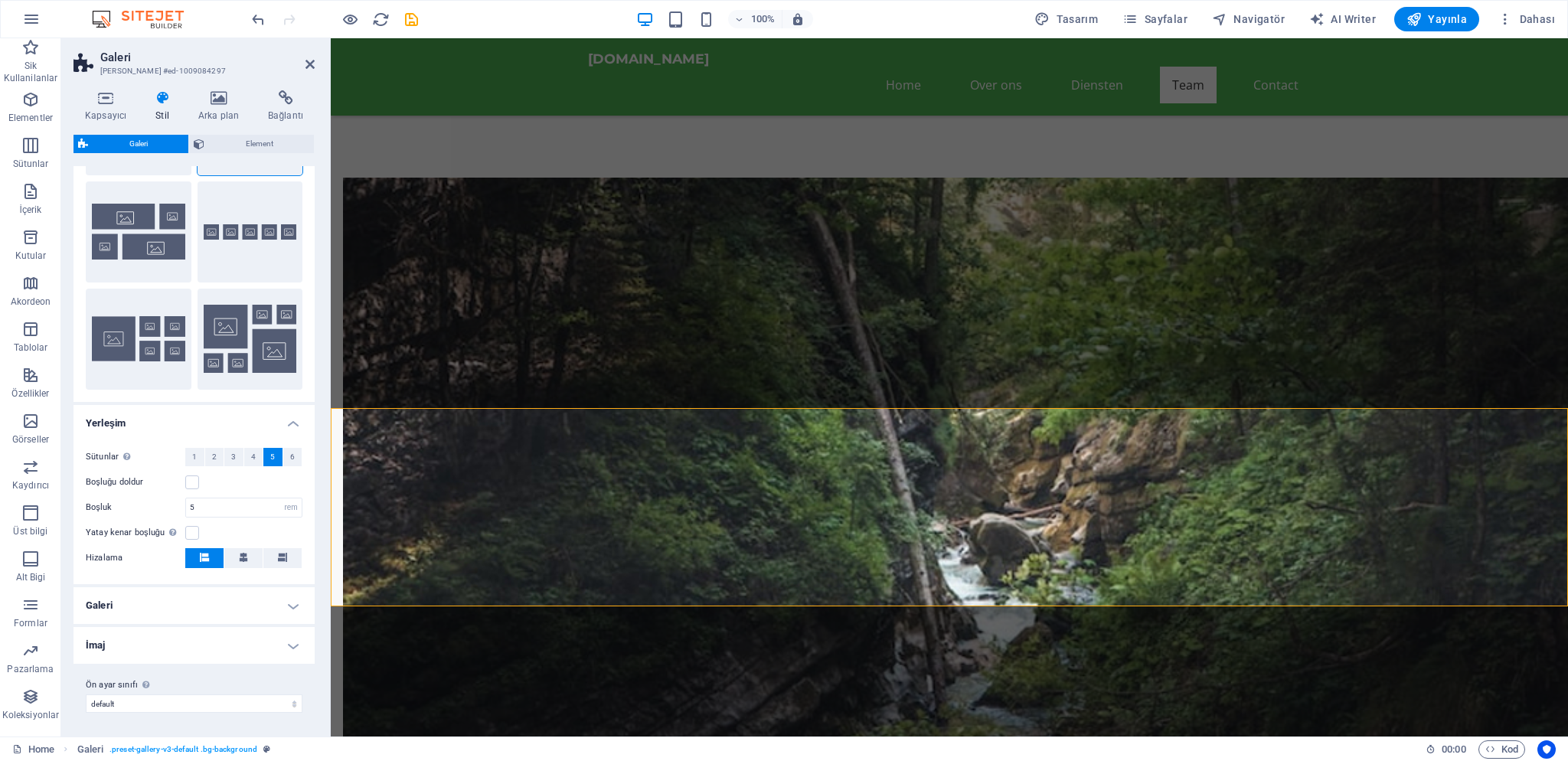
click at [201, 603] on h4 "Galeri" at bounding box center [194, 605] width 241 height 37
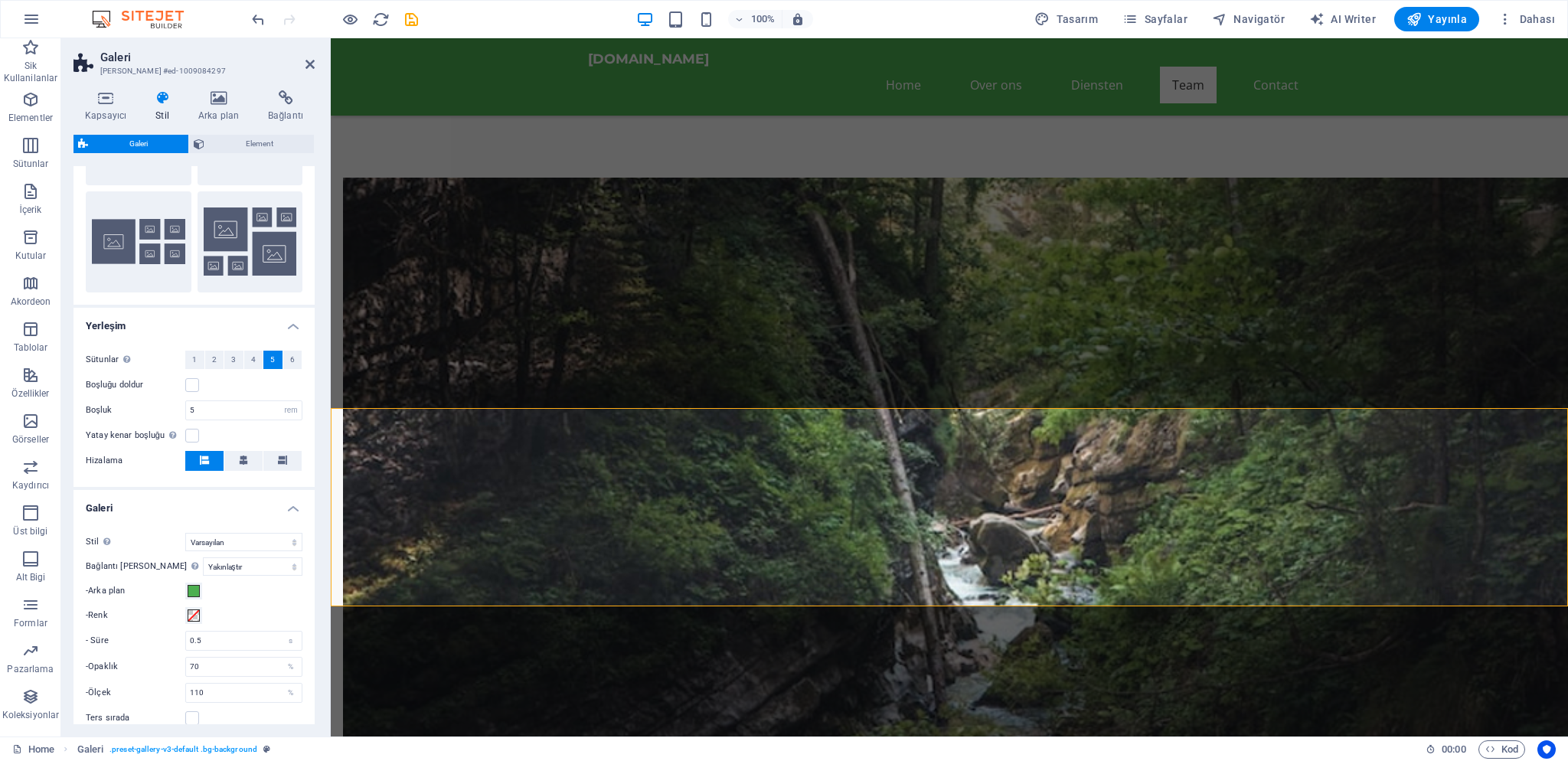
scroll to position [275, 0]
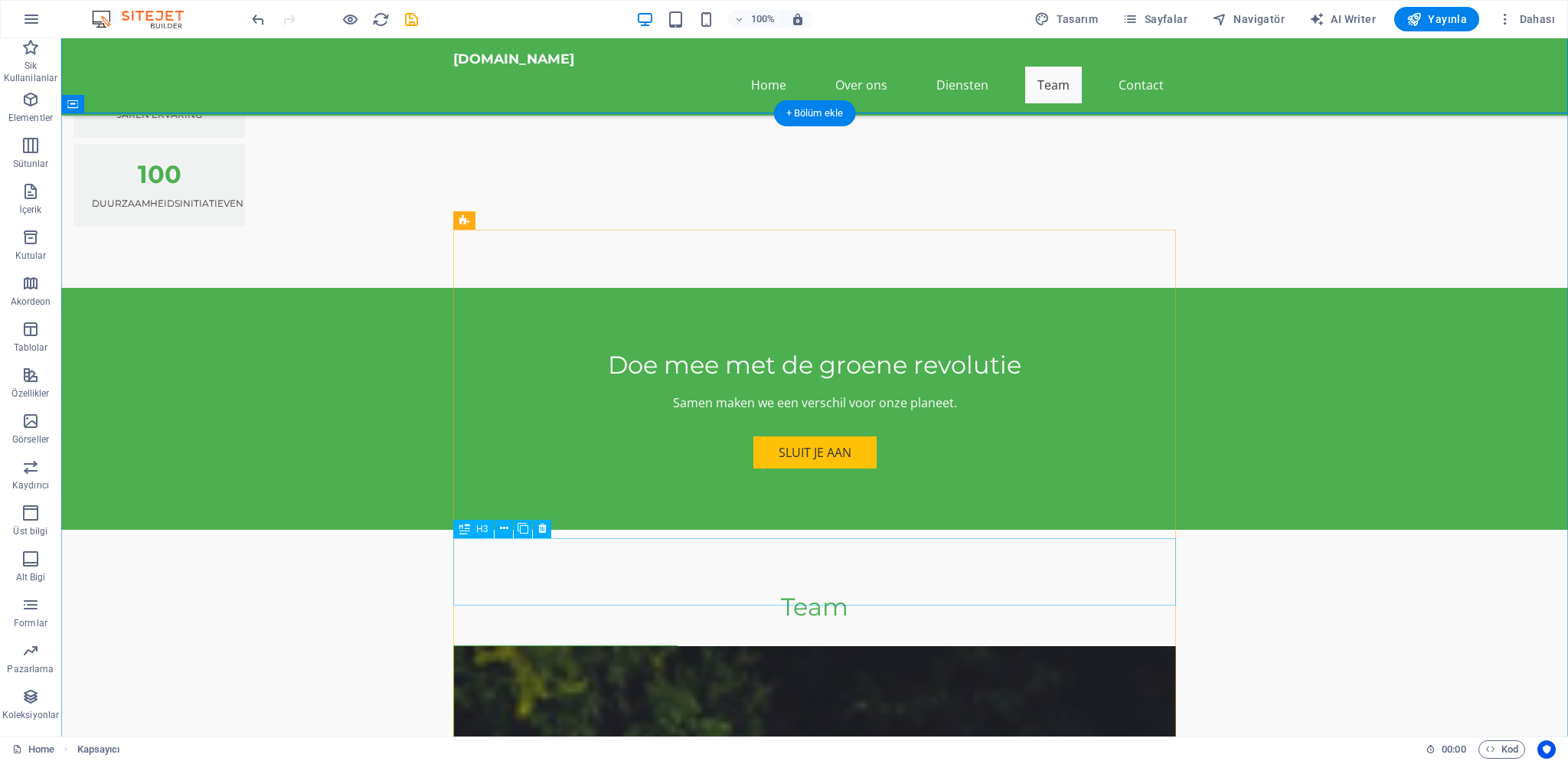
scroll to position [4388, 0]
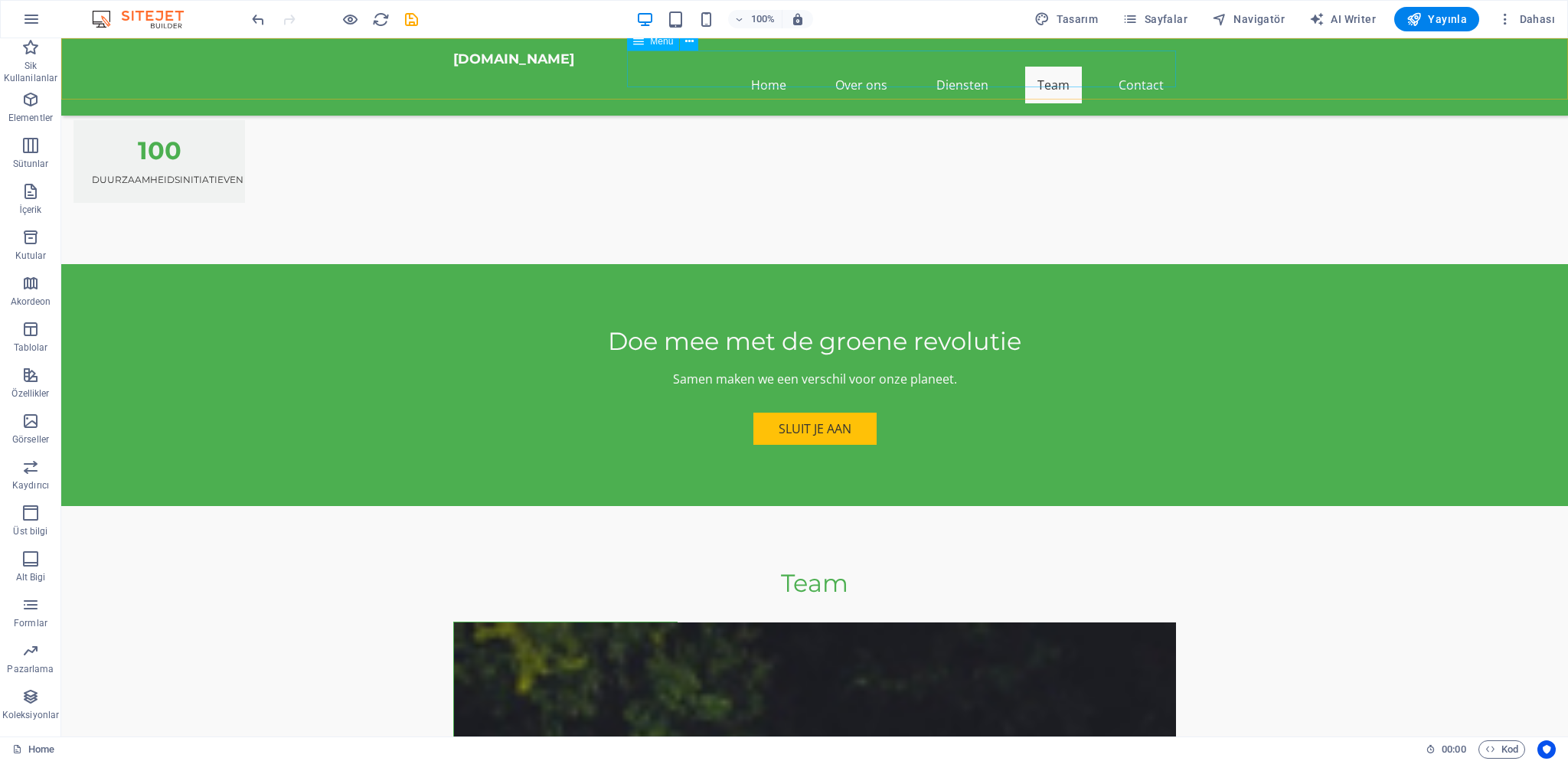
click at [773, 70] on nav "Home Over ons Diensten Team Contact" at bounding box center [815, 85] width 723 height 37
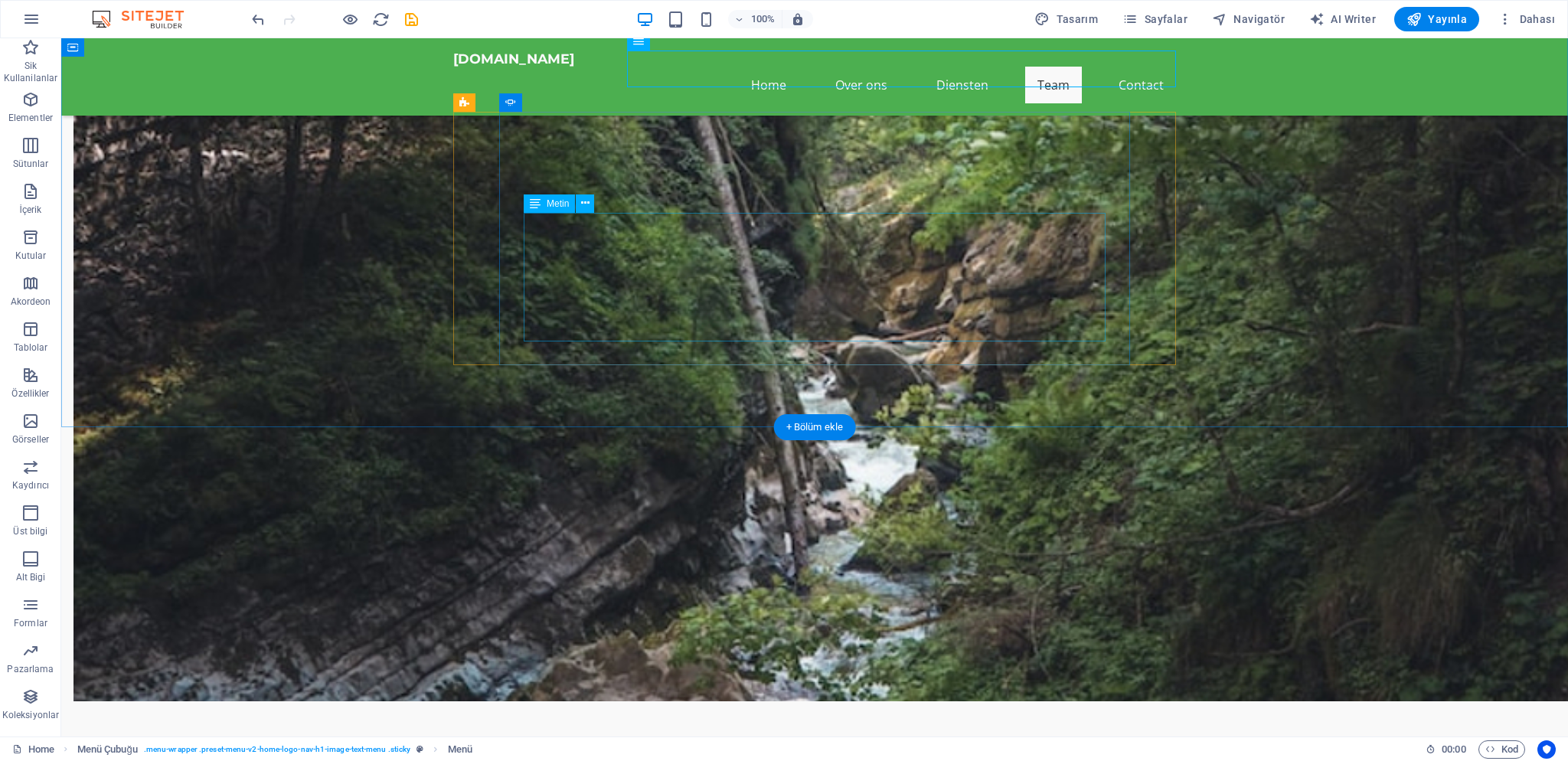
scroll to position [3561, 0]
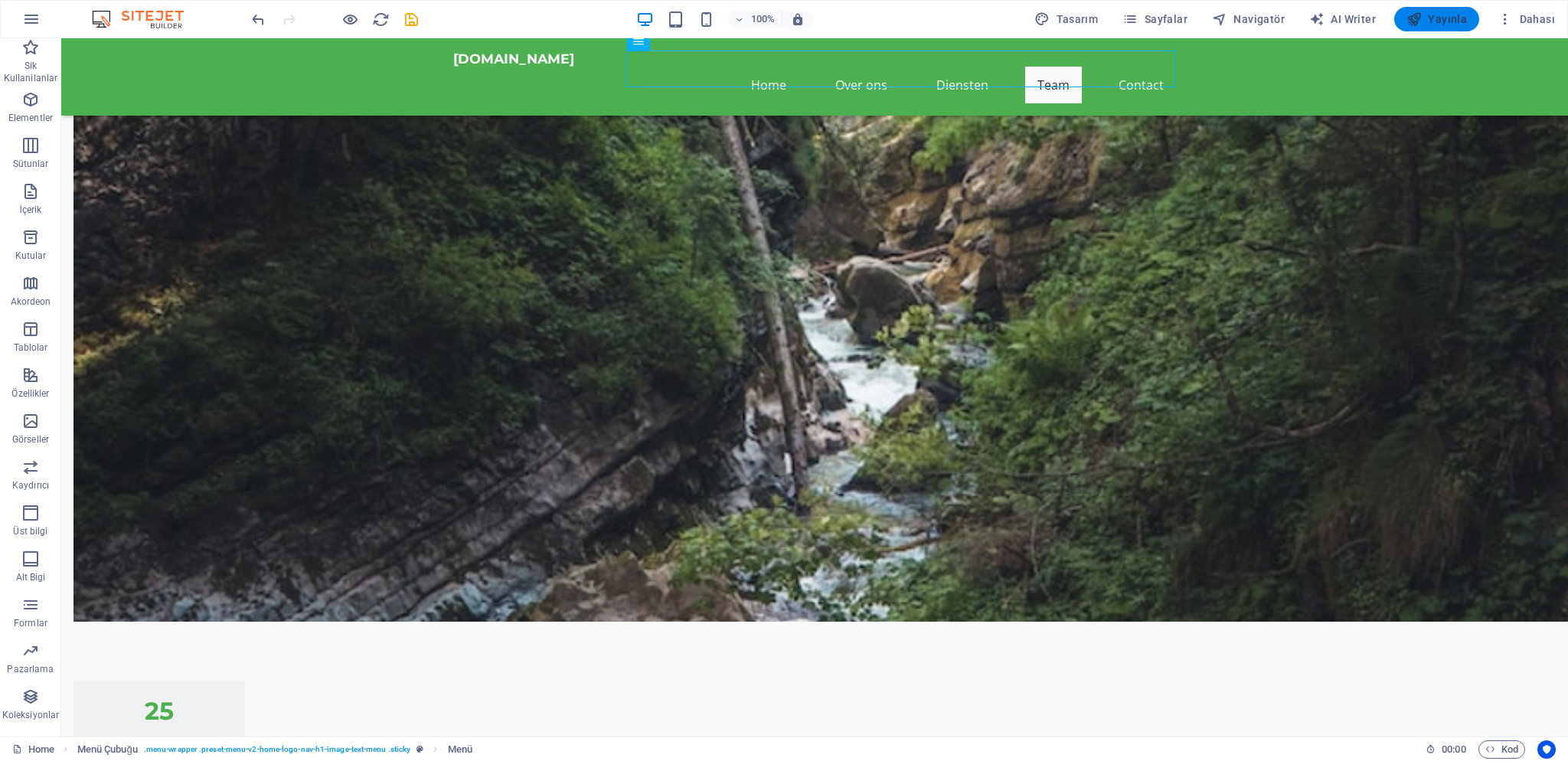
click at [1421, 23] on icon "button" at bounding box center [1414, 18] width 15 height 15
checkbox input "false"
